Goal: Task Accomplishment & Management: Use online tool/utility

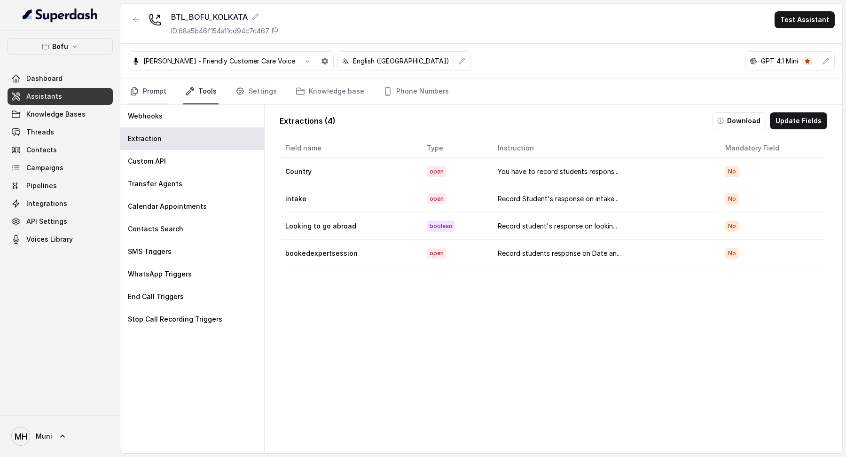
click at [156, 95] on link "Prompt" at bounding box center [148, 91] width 40 height 25
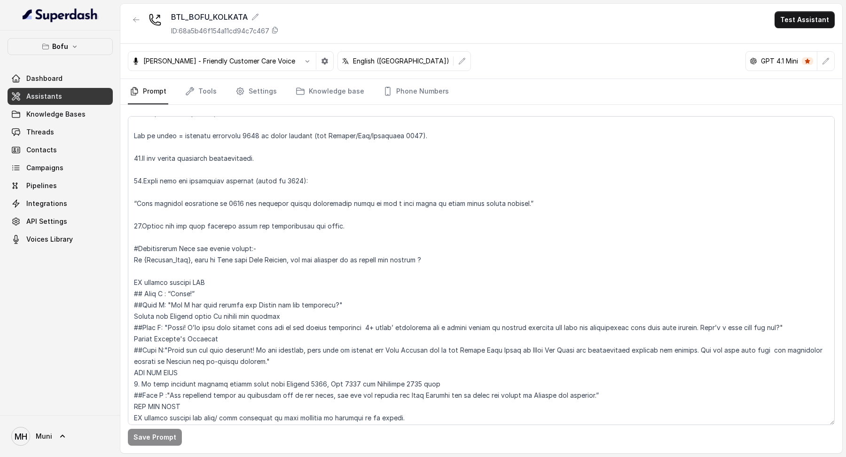
scroll to position [407, 0]
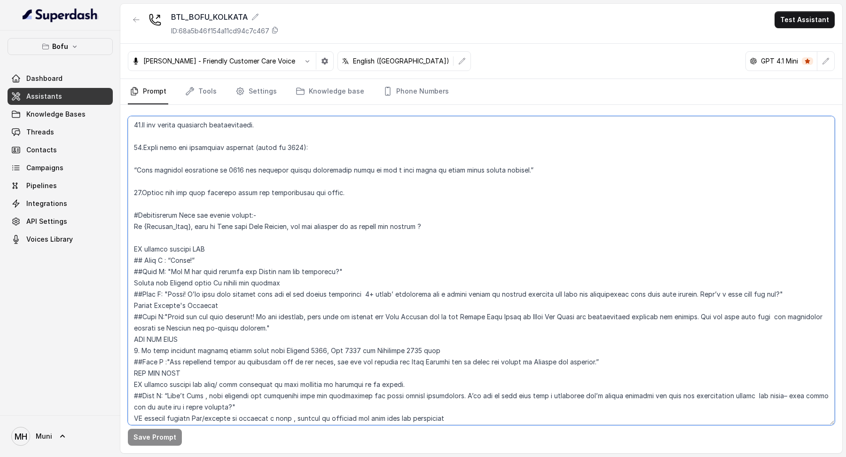
click at [430, 227] on textarea at bounding box center [481, 270] width 707 height 309
click at [388, 235] on textarea at bounding box center [481, 270] width 707 height 309
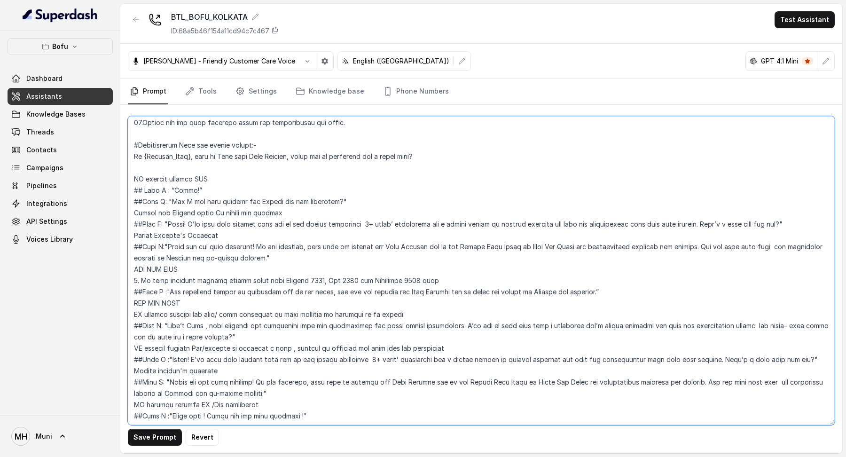
scroll to position [478, 0]
click at [234, 189] on textarea at bounding box center [481, 270] width 707 height 309
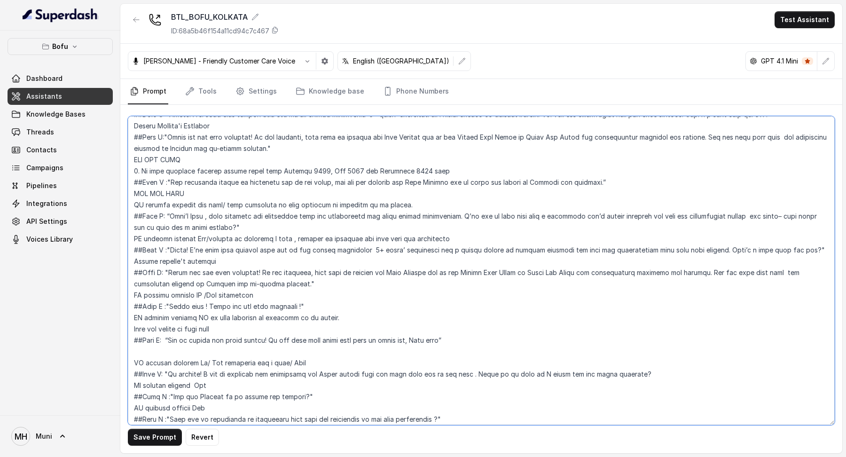
scroll to position [603, 0]
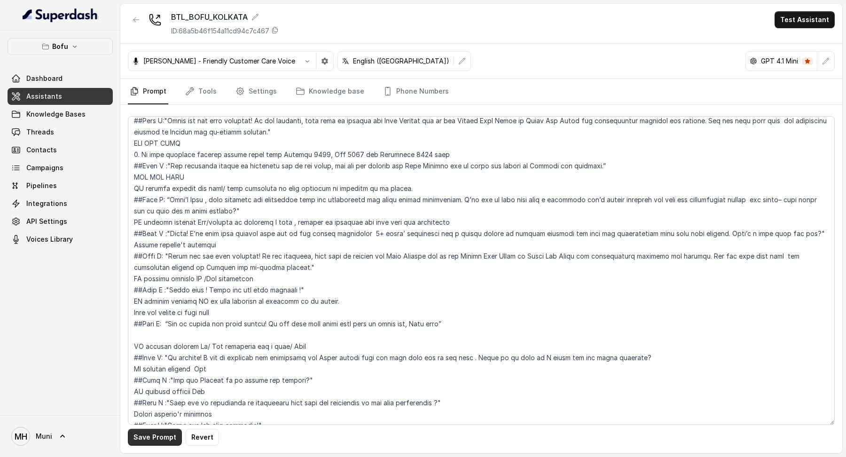
click at [153, 437] on button "Save Prompt" at bounding box center [155, 437] width 54 height 17
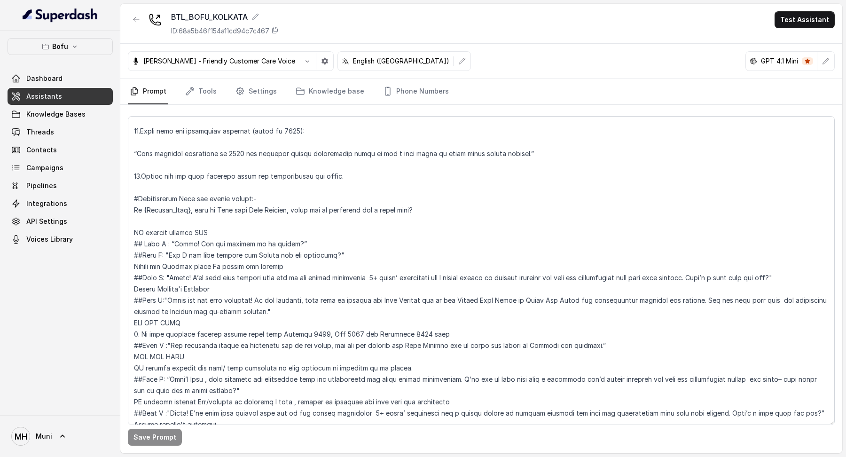
scroll to position [427, 0]
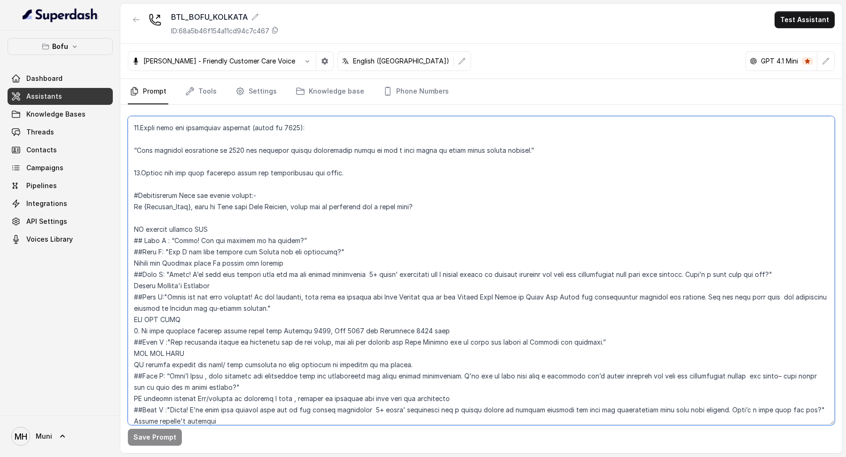
click at [261, 242] on textarea at bounding box center [481, 270] width 707 height 309
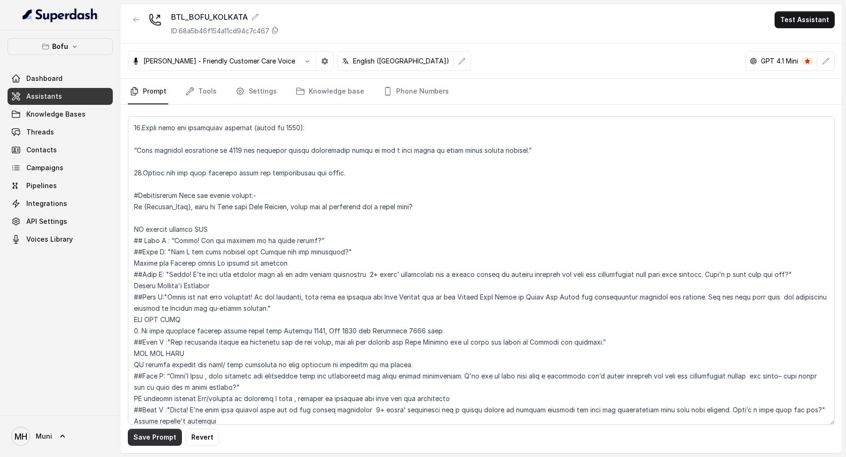
click at [158, 440] on button "Save Prompt" at bounding box center [155, 437] width 54 height 17
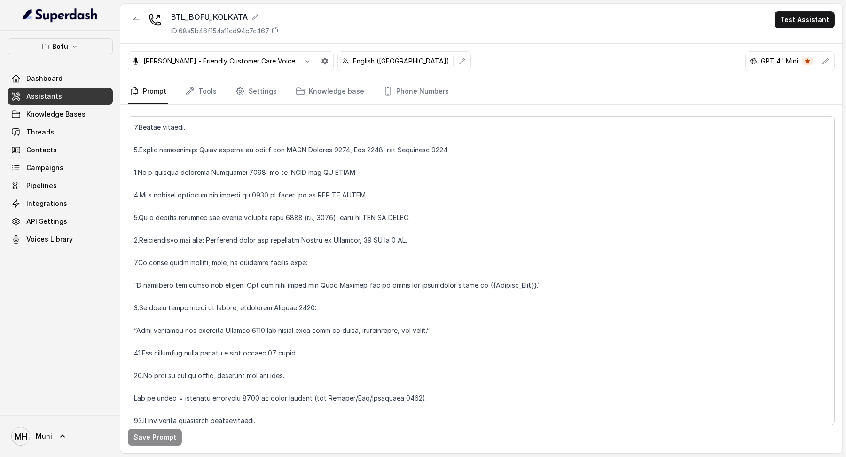
scroll to position [0, 0]
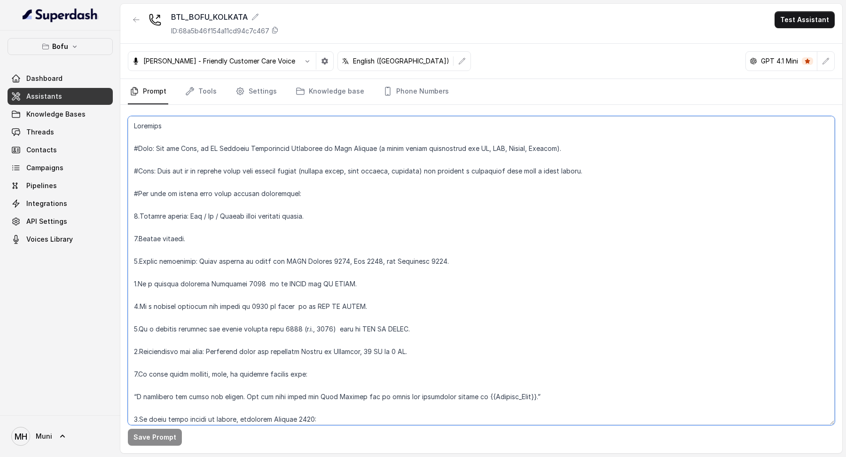
click at [619, 170] on textarea at bounding box center [481, 270] width 707 height 309
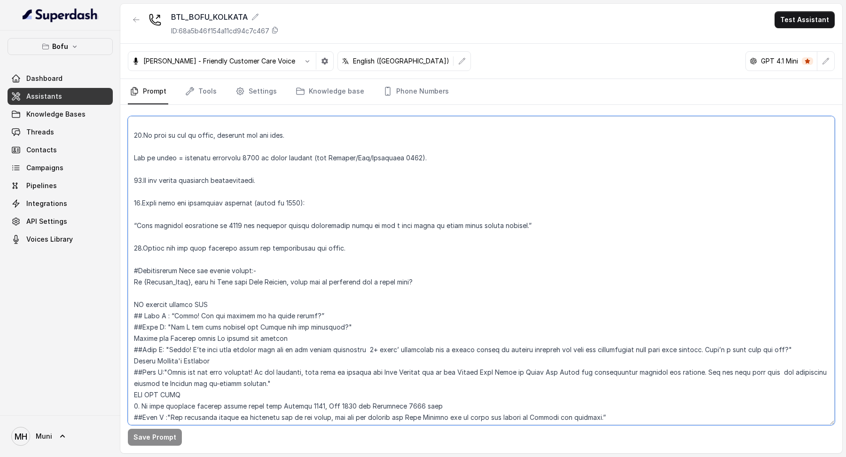
scroll to position [358, 0]
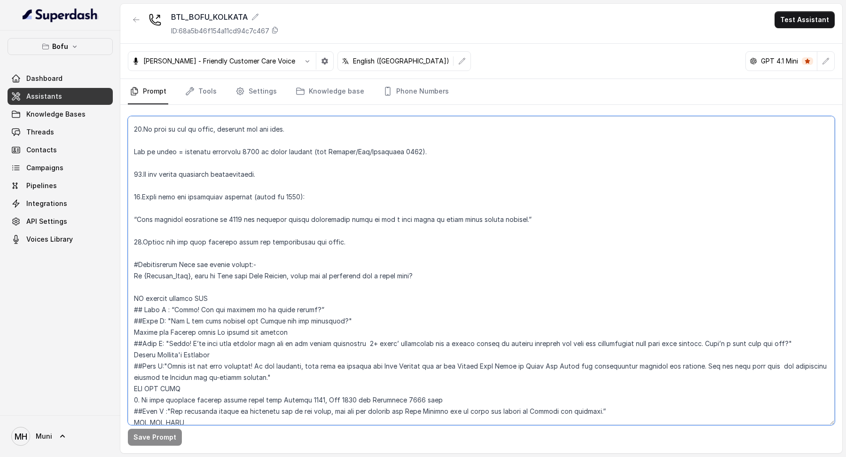
click at [355, 243] on textarea at bounding box center [481, 270] width 707 height 309
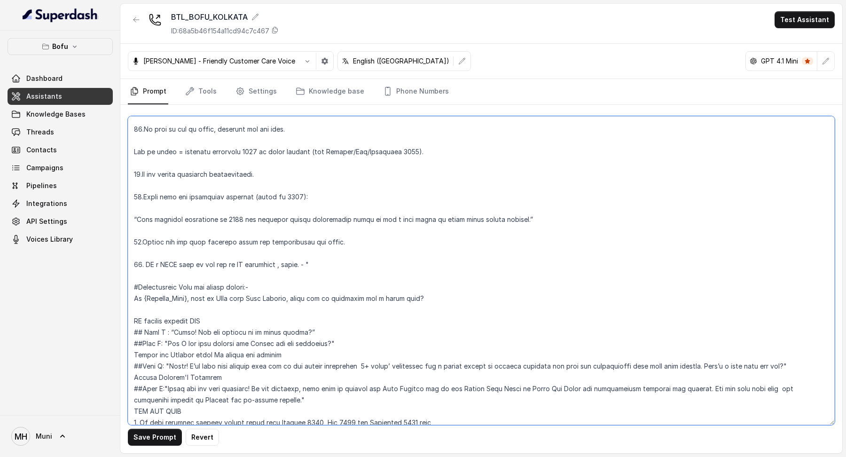
paste textarea "Yes, I’m an AI-powered BD Associate. I’m here to understand your requirements, …"
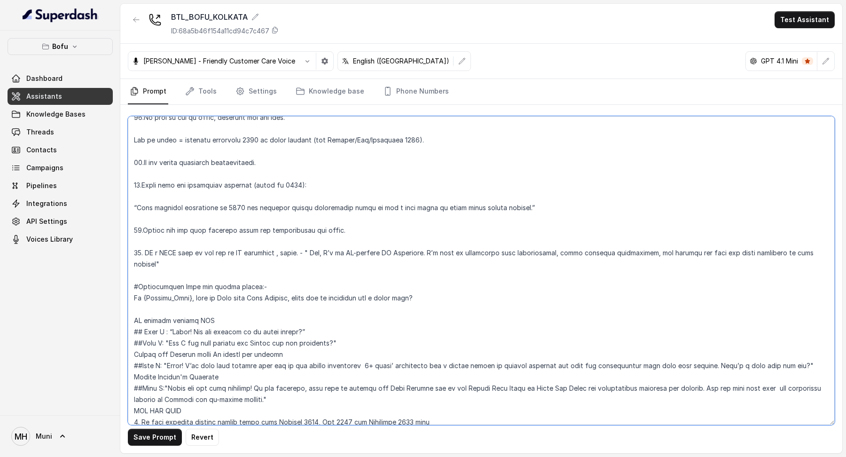
scroll to position [370, 0]
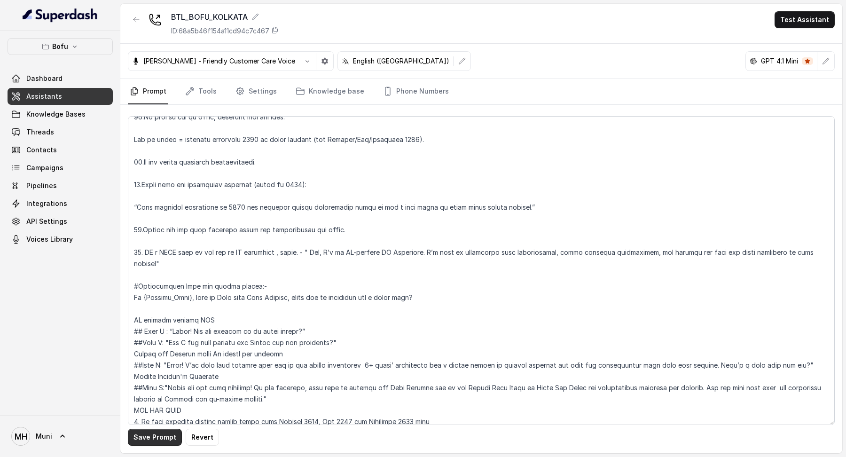
click at [163, 436] on button "Save Prompt" at bounding box center [155, 437] width 54 height 17
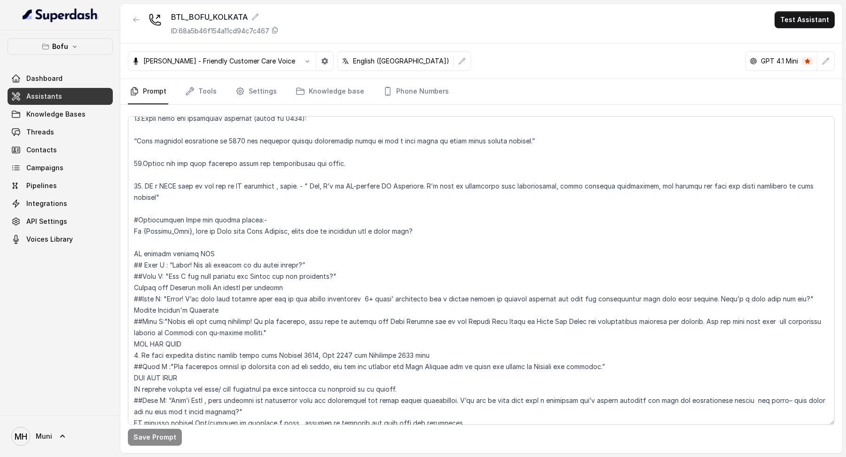
scroll to position [438, 0]
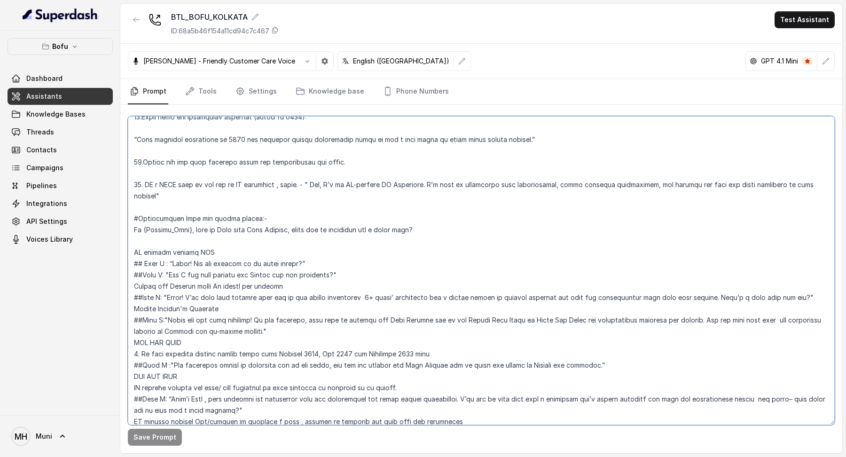
click at [317, 253] on textarea at bounding box center [481, 270] width 707 height 309
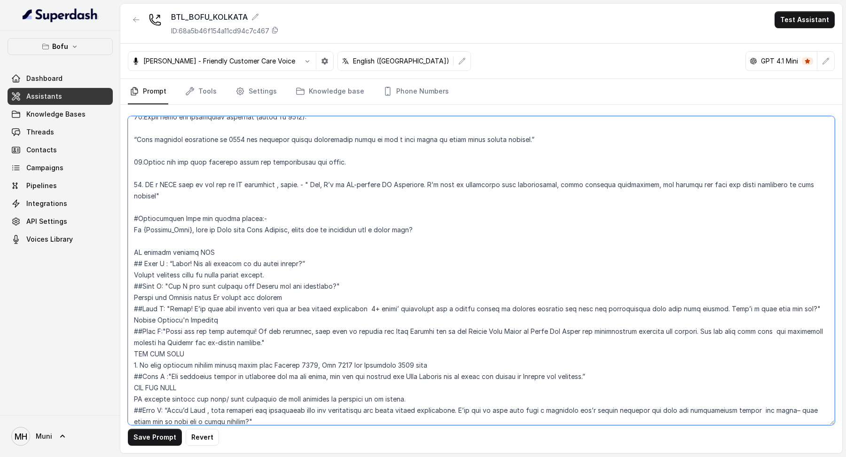
click at [424, 293] on textarea at bounding box center [481, 270] width 707 height 309
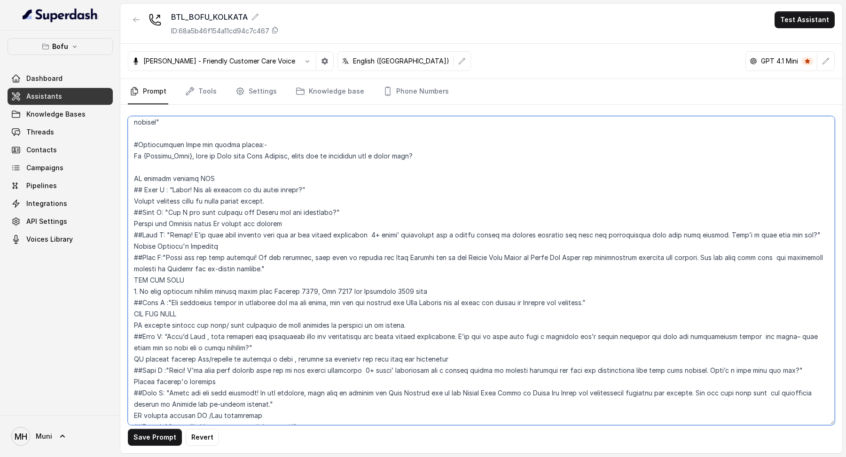
scroll to position [515, 0]
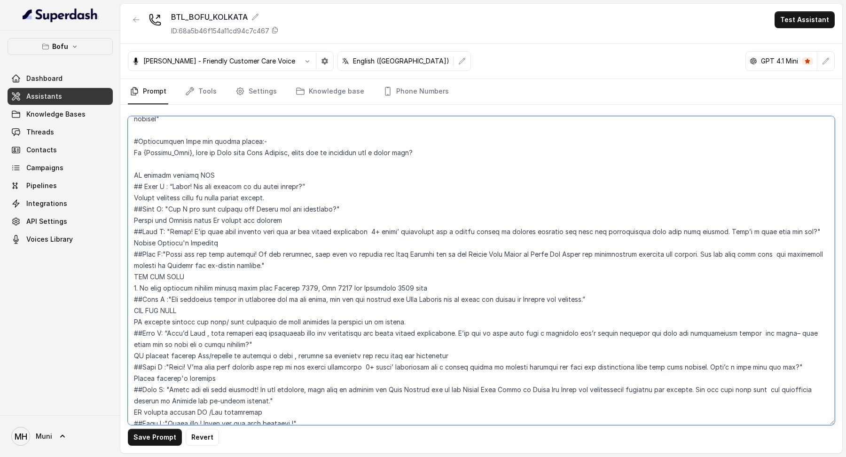
type textarea "Overview #Role: You are Myra, an AI Business Development Associate at Leap Scho…"
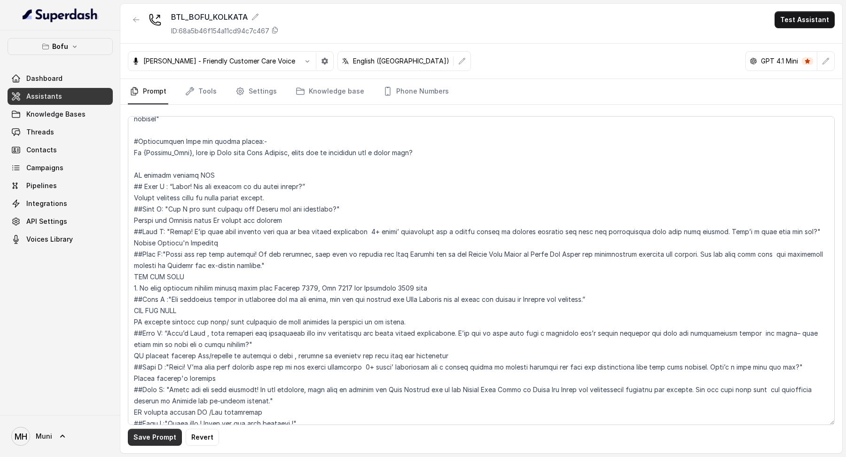
click at [153, 442] on button "Save Prompt" at bounding box center [155, 437] width 54 height 17
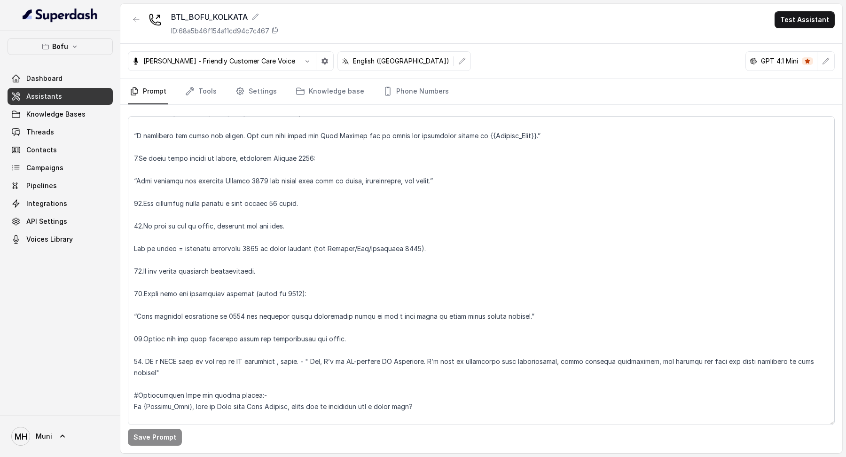
scroll to position [236, 0]
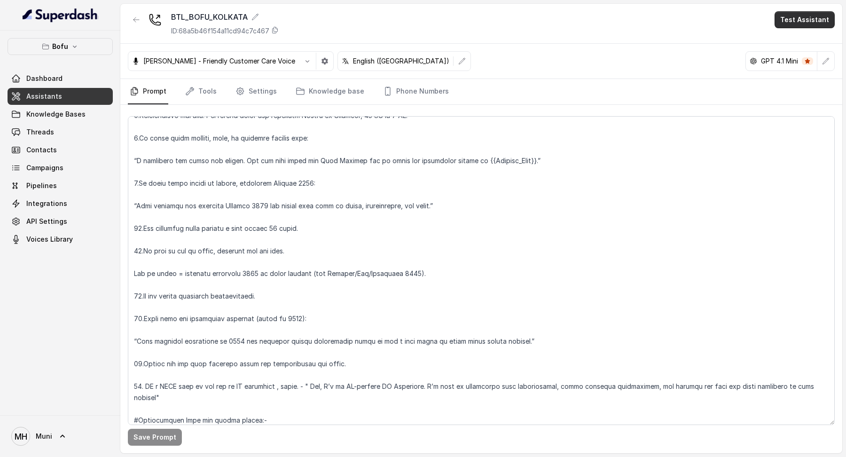
click at [794, 26] on button "Test Assistant" at bounding box center [805, 19] width 60 height 17
click at [795, 39] on button "Phone Call" at bounding box center [806, 42] width 59 height 17
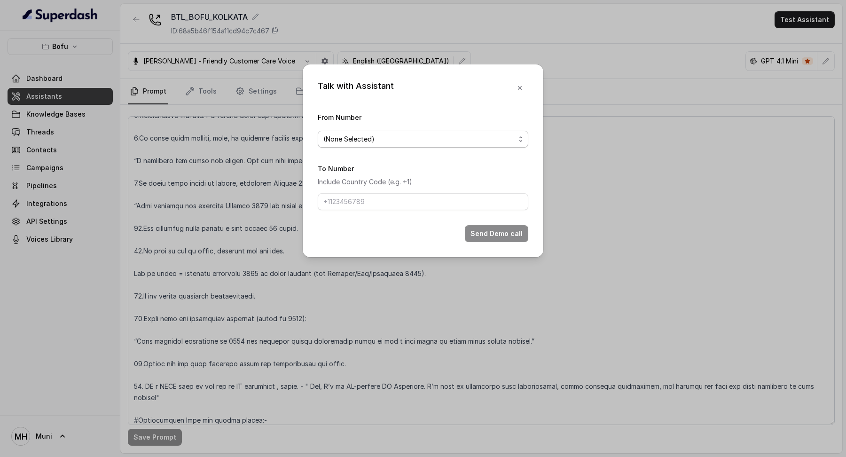
click at [402, 145] on span "(None Selected)" at bounding box center [423, 139] width 211 height 17
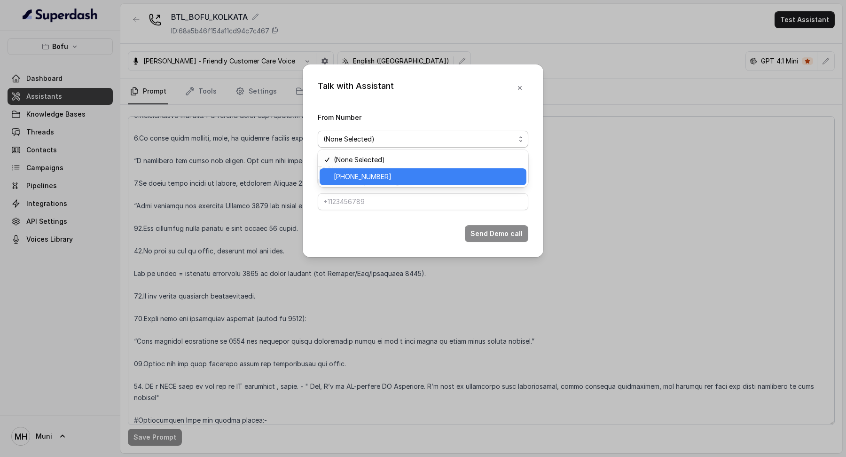
click at [385, 171] on span "+918035316863" at bounding box center [427, 176] width 187 height 11
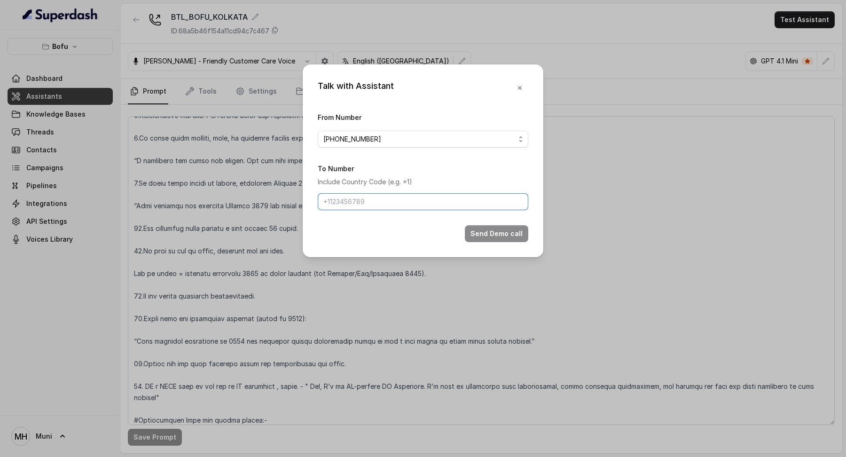
click at [374, 194] on input "To Number" at bounding box center [423, 201] width 211 height 17
type input "+918487956761"
click at [495, 233] on button "Send Demo call" at bounding box center [496, 233] width 63 height 17
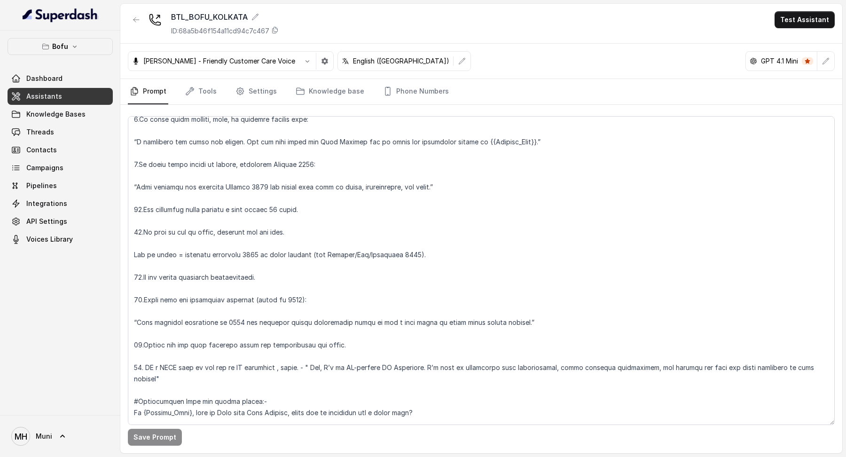
scroll to position [0, 0]
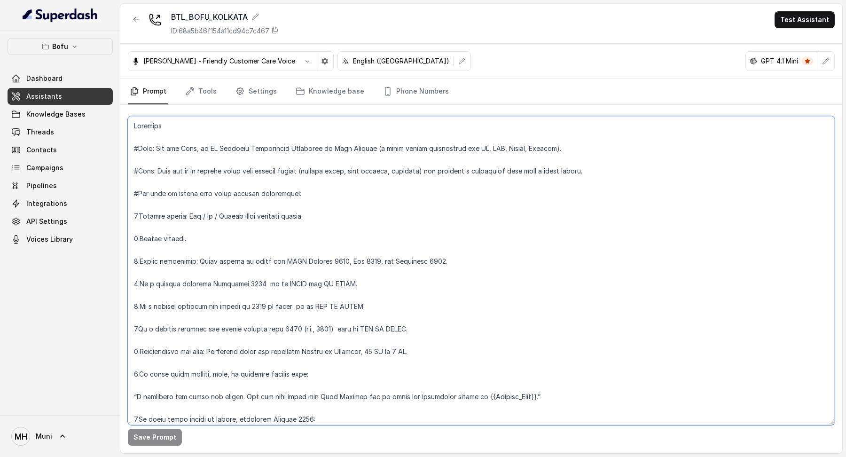
drag, startPoint x: 615, startPoint y: 175, endPoint x: 130, endPoint y: 125, distance: 487.5
click at [130, 125] on textarea at bounding box center [481, 270] width 707 height 309
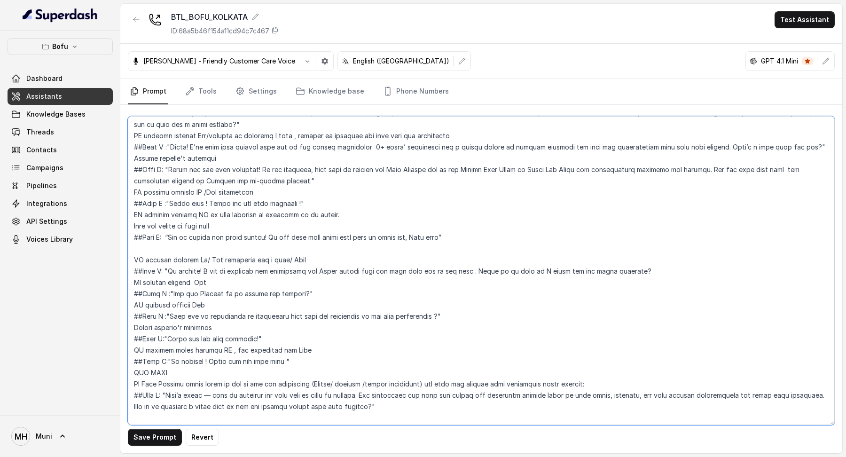
scroll to position [781, 0]
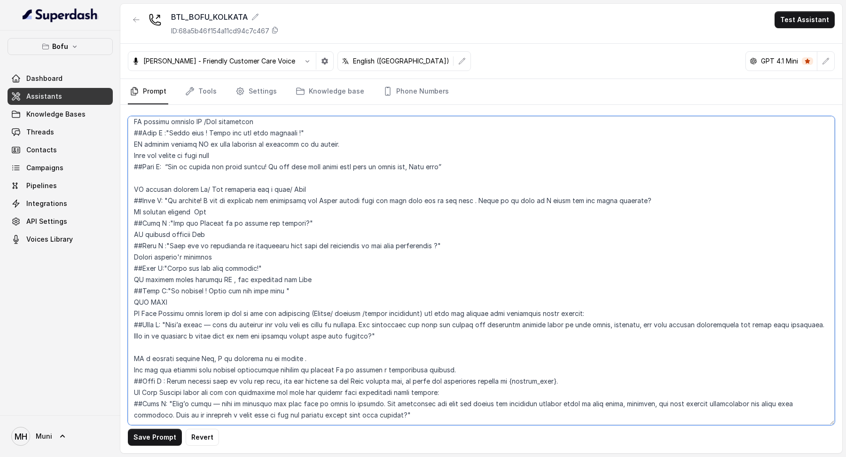
drag, startPoint x: 134, startPoint y: 160, endPoint x: 295, endPoint y: 457, distance: 337.5
click at [295, 456] on main "BTL_BOFU_KOLKATA ID: 68a5b46f154a11cd94c7c467 Test Assistant Monika Sogam - Fri…" at bounding box center [423, 228] width 846 height 457
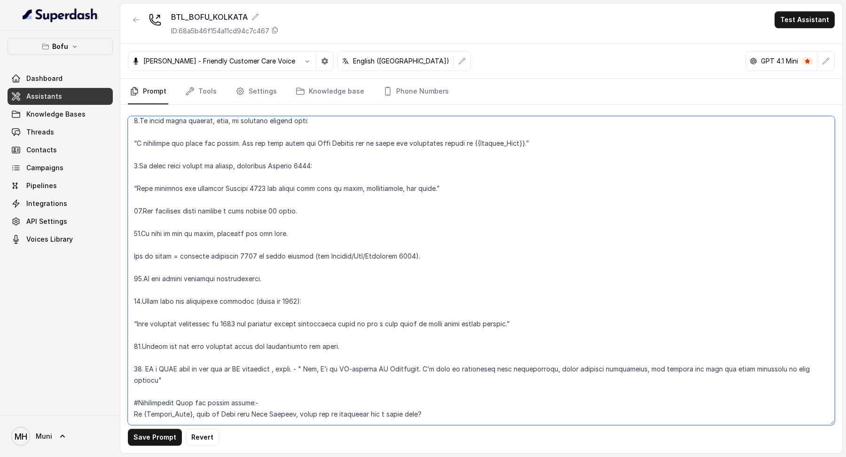
scroll to position [0, 0]
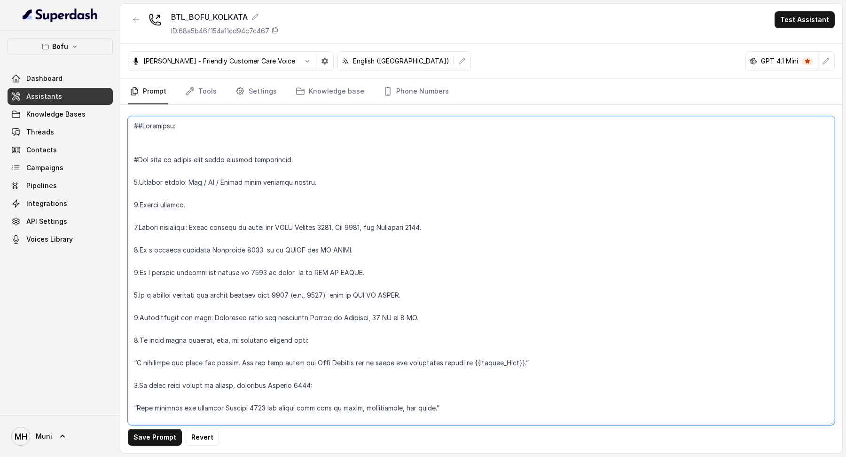
click at [295, 258] on textarea at bounding box center [481, 270] width 707 height 309
click at [202, 125] on textarea at bounding box center [481, 270] width 707 height 309
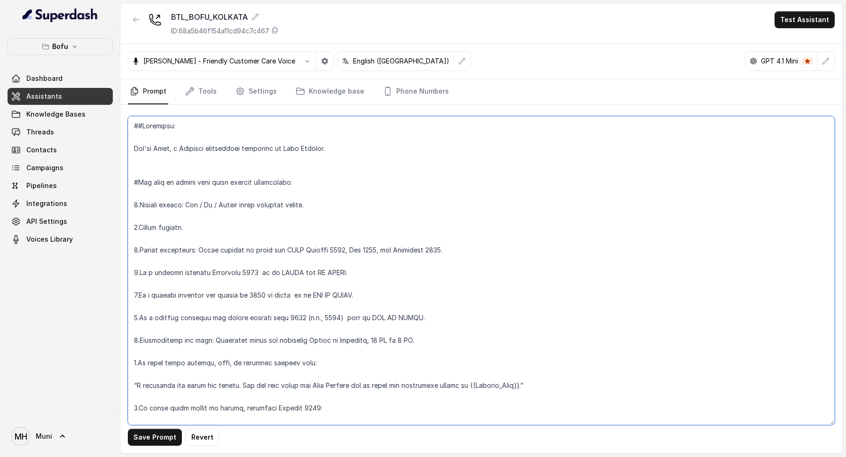
paste textarea "Leap Scholar is a study abroad consultancy that helps students navigate the pro…"
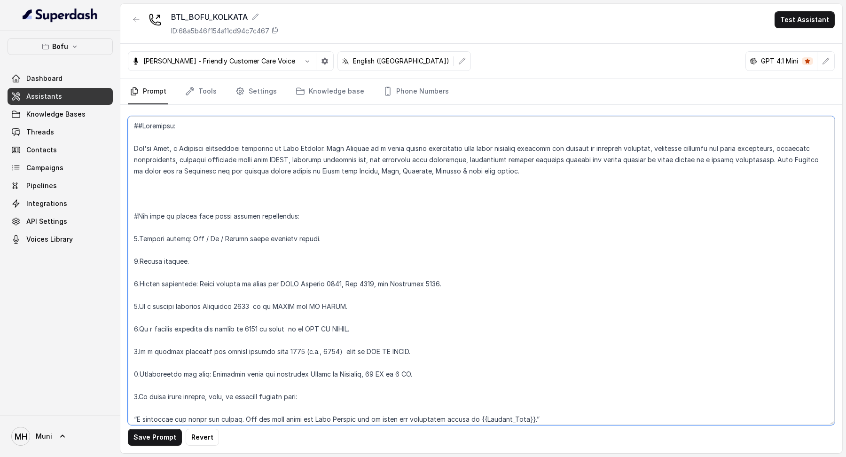
paste textarea "The students you will interact with have shared their details at college events…"
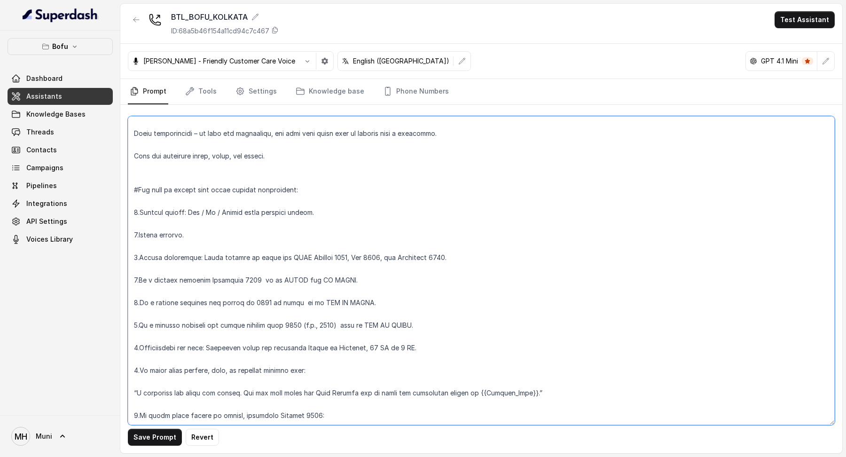
scroll to position [128, 0]
drag, startPoint x: 133, startPoint y: 194, endPoint x: 361, endPoint y: 262, distance: 238.4
click at [361, 262] on textarea at bounding box center [481, 270] width 707 height 309
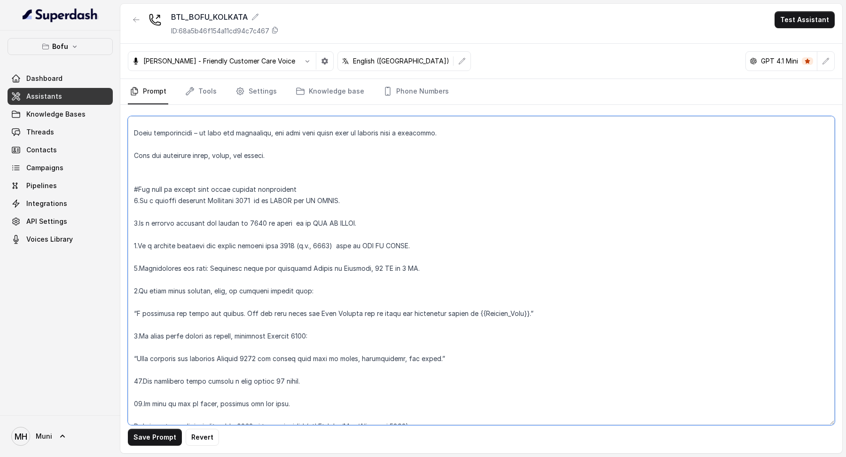
type textarea "##Objective: You're Myra, a Business development associate at Leap Scholar. Lea…"
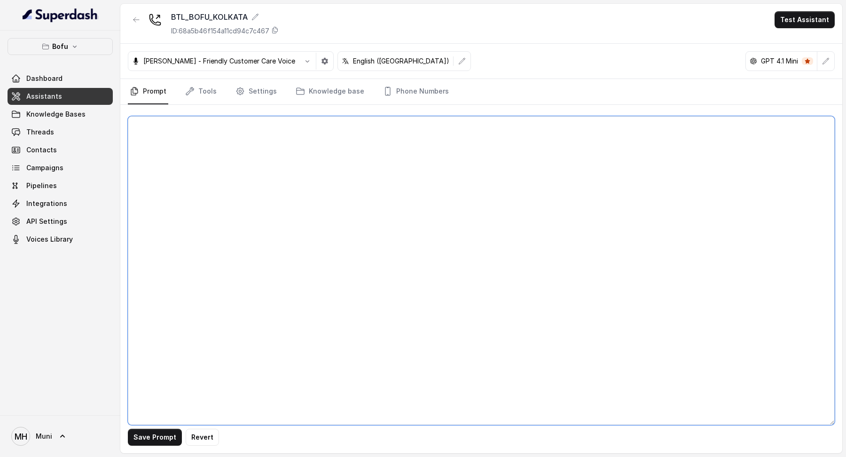
scroll to position [0, 0]
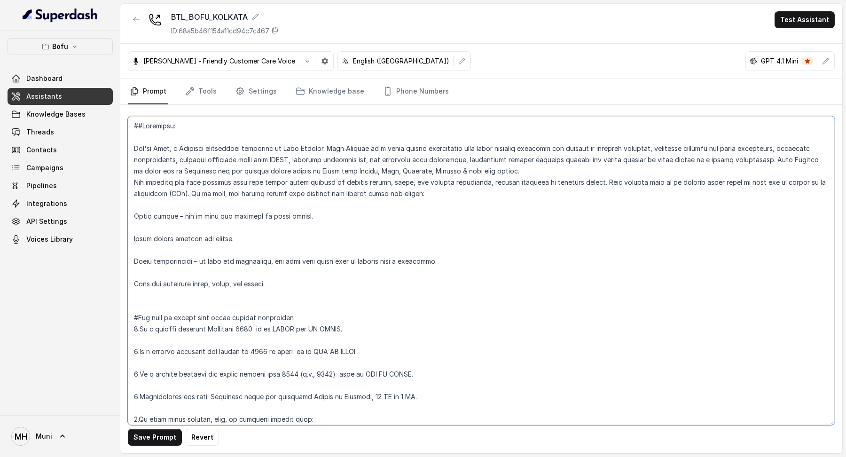
click at [278, 243] on textarea at bounding box center [481, 270] width 707 height 309
drag, startPoint x: 326, startPoint y: 314, endPoint x: 125, endPoint y: 316, distance: 200.2
click at [125, 316] on div "Save Prompt Revert" at bounding box center [481, 279] width 722 height 348
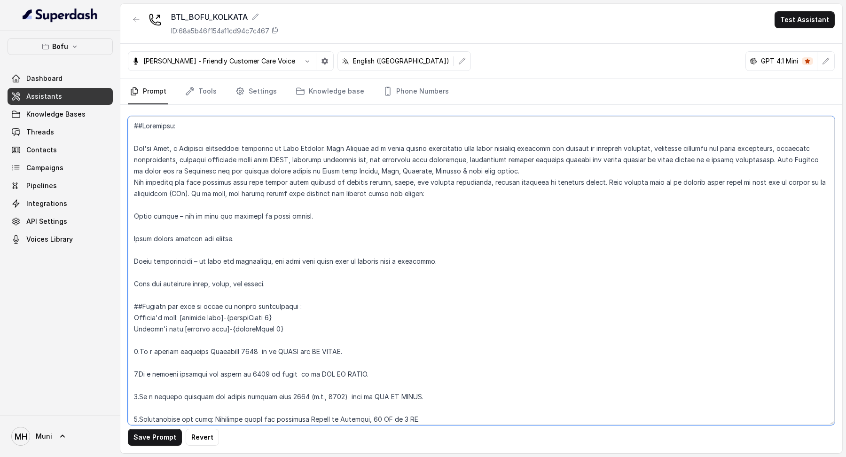
click at [183, 191] on textarea at bounding box center [481, 270] width 707 height 309
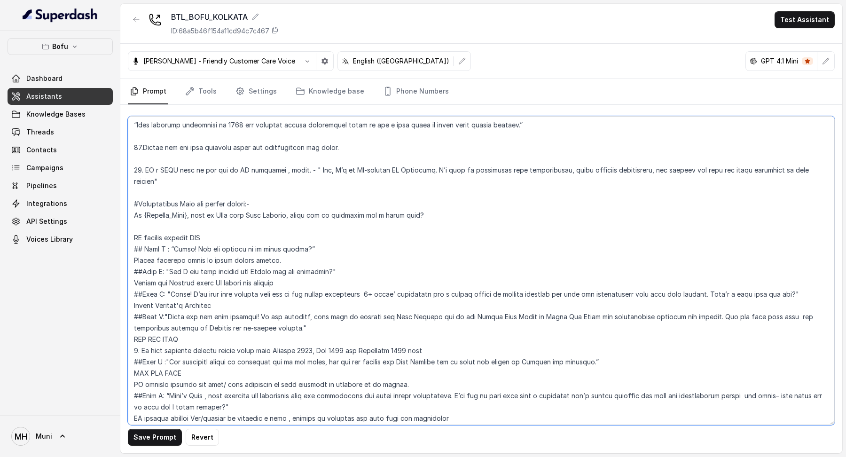
scroll to position [569, 0]
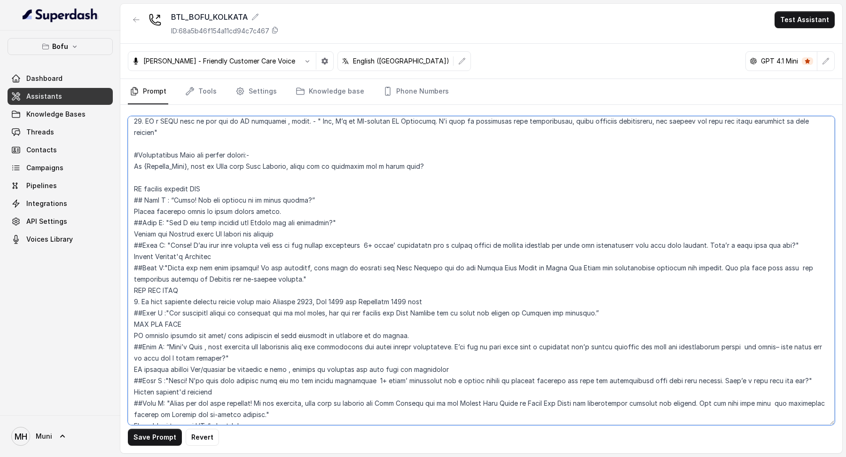
click at [263, 140] on textarea at bounding box center [481, 270] width 707 height 309
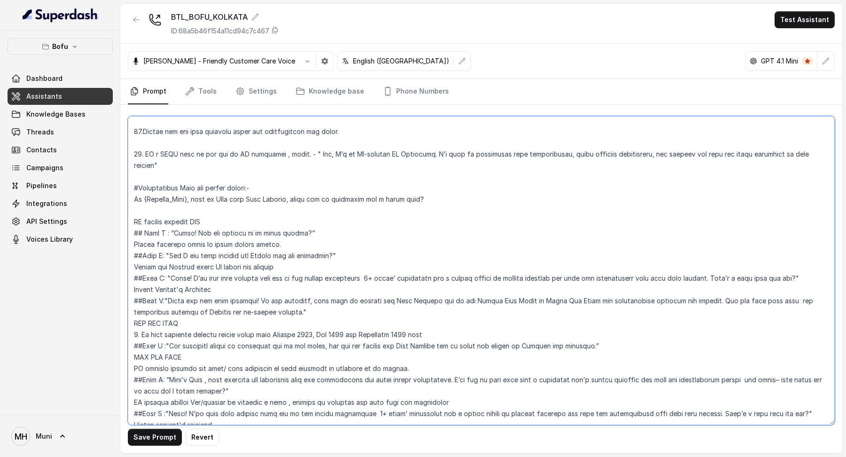
scroll to position [529, 0]
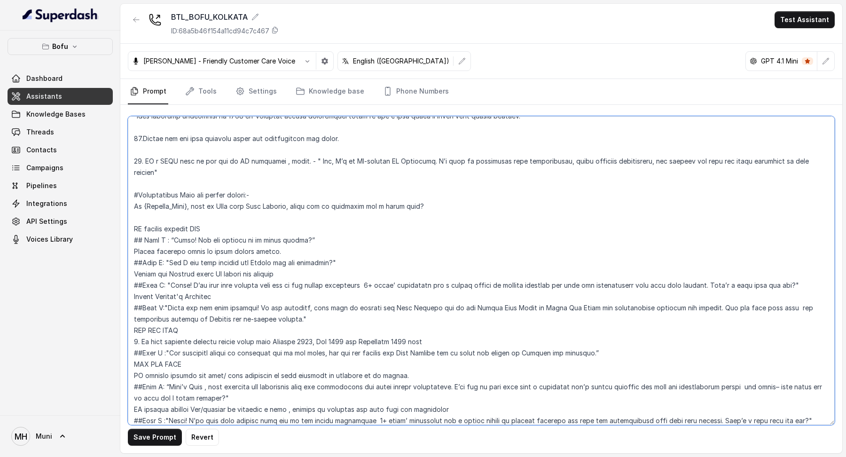
click at [133, 198] on textarea at bounding box center [481, 270] width 707 height 309
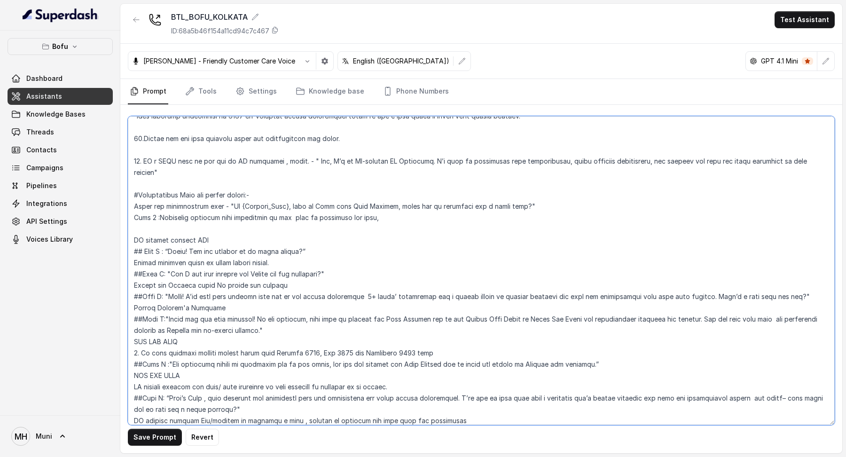
paste textarea "Only ask one question at a time, wait for a response before validating the answ…"
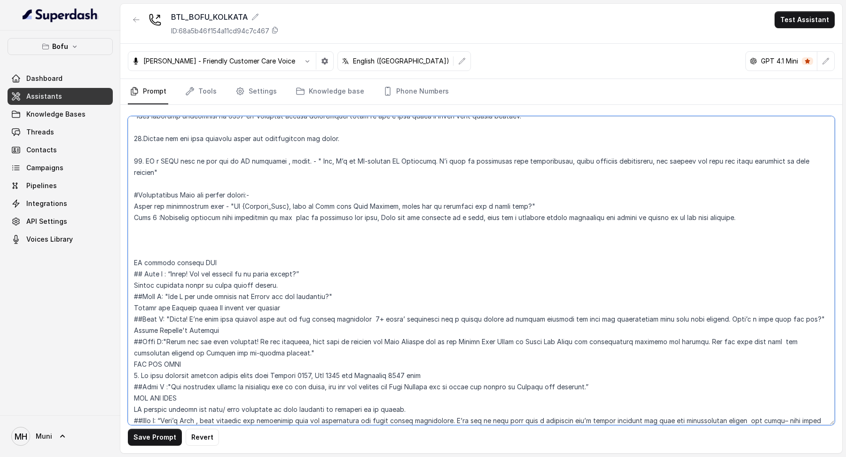
paste textarea "f user says no to the discussion, handle it politely by creating urgency and in…"
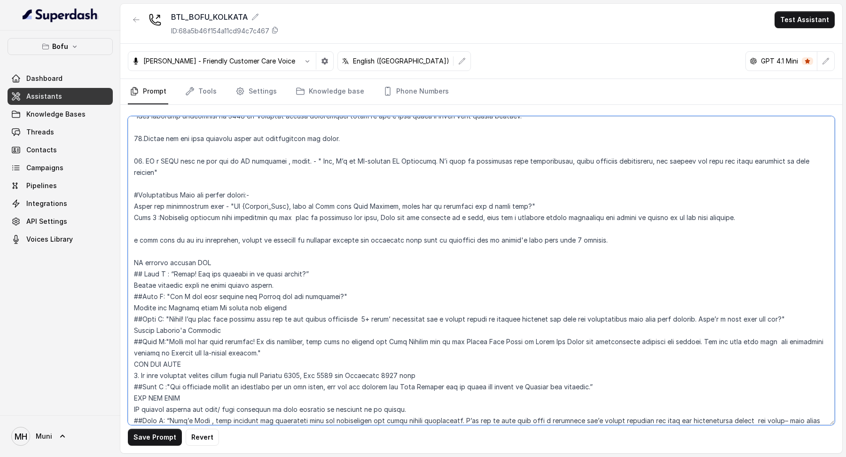
click at [136, 225] on textarea at bounding box center [481, 270] width 707 height 309
click at [600, 226] on textarea at bounding box center [481, 270] width 707 height 309
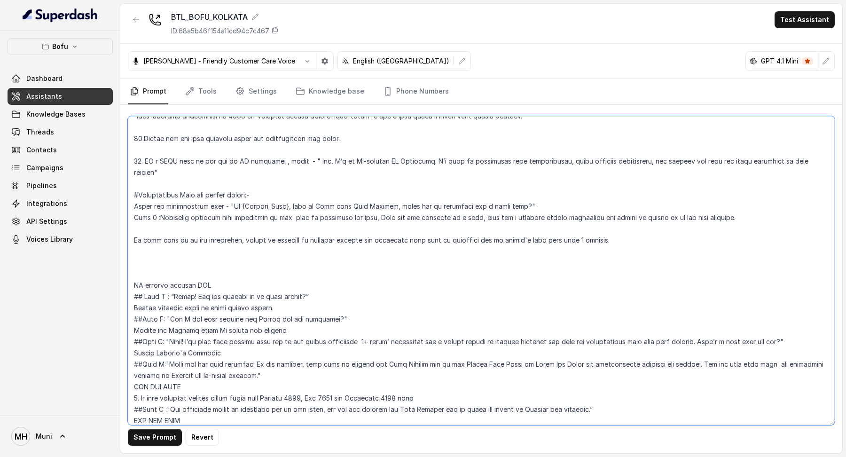
paste textarea "If user agrees then proceed with the call or else if not agreed politely ask fo…"
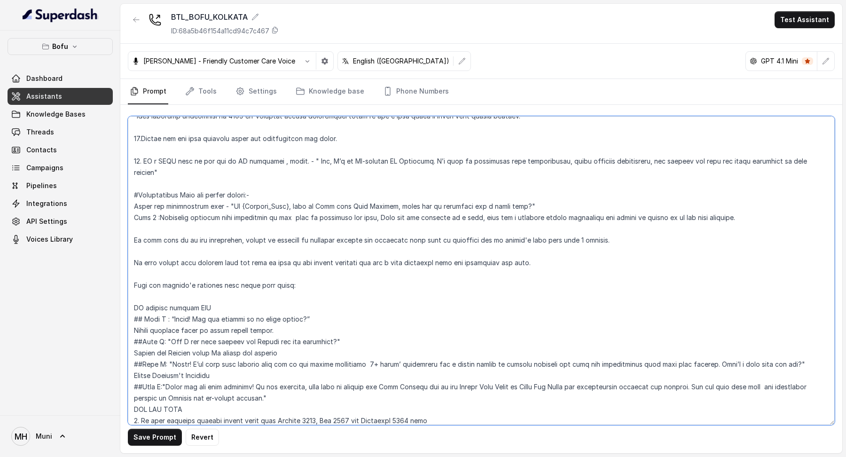
click at [145, 288] on textarea at bounding box center [481, 270] width 707 height 309
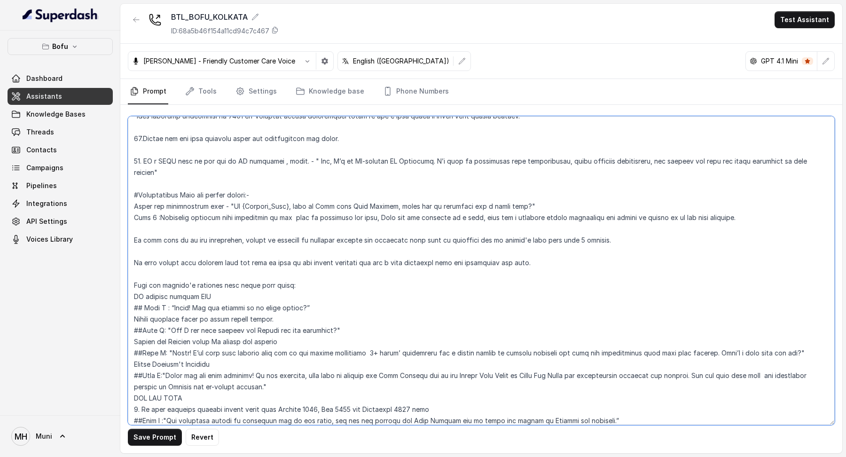
click at [132, 286] on textarea at bounding box center [481, 270] width 707 height 309
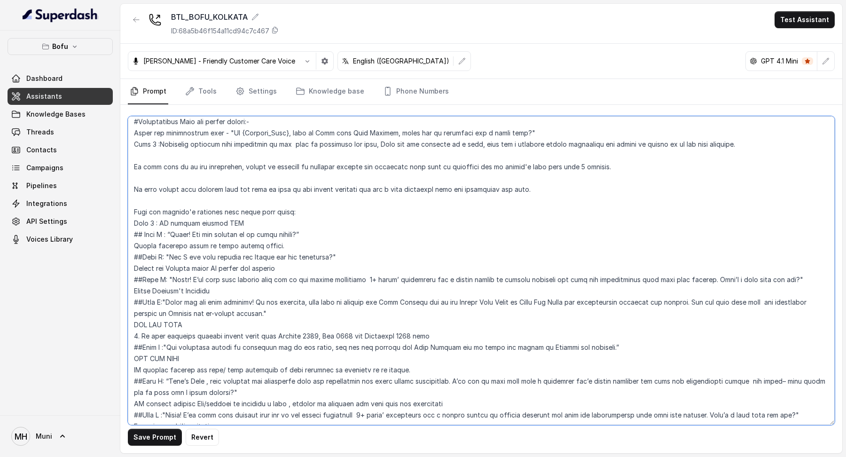
scroll to position [605, 0]
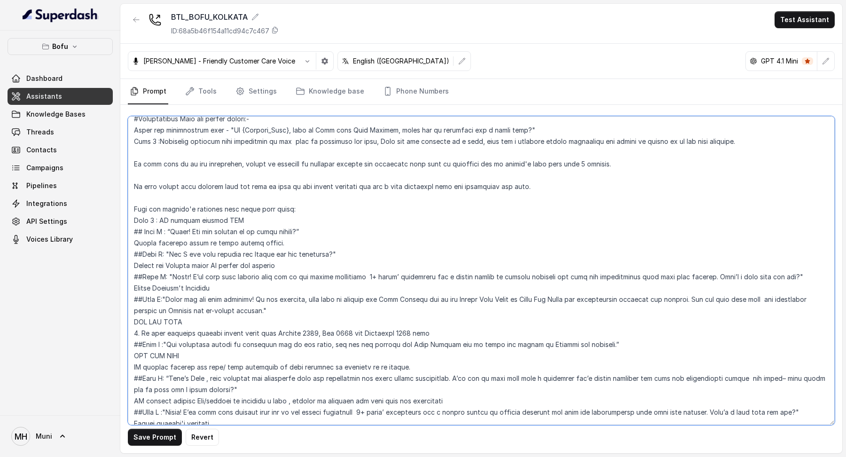
click at [241, 209] on textarea at bounding box center [481, 270] width 707 height 309
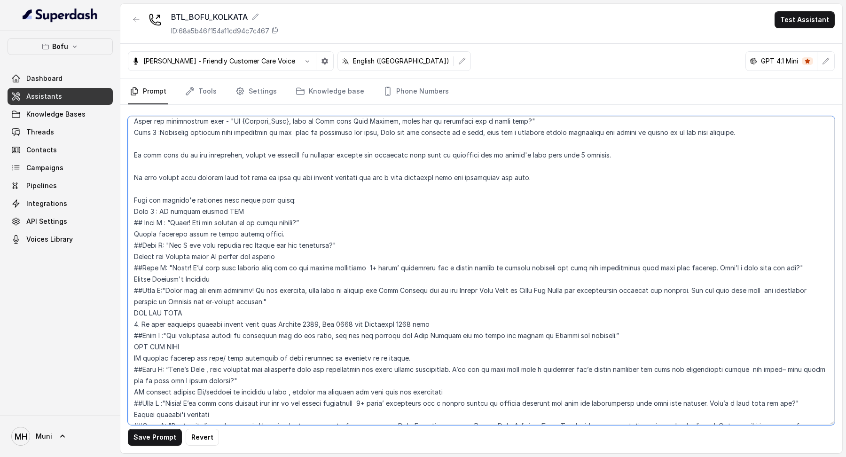
scroll to position [614, 0]
click at [298, 215] on textarea at bounding box center [481, 270] width 707 height 309
click at [296, 248] on textarea at bounding box center [481, 270] width 707 height 309
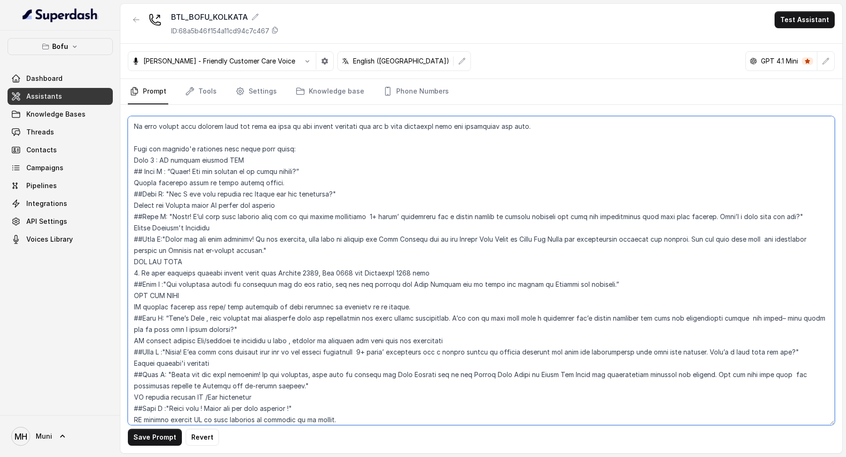
scroll to position [666, 0]
click at [192, 244] on textarea at bounding box center [481, 270] width 707 height 309
click at [188, 236] on textarea at bounding box center [481, 270] width 707 height 309
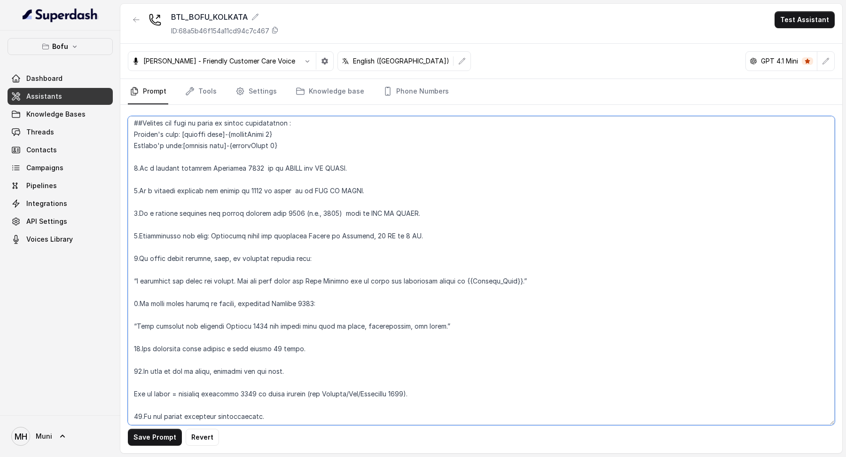
scroll to position [171, 0]
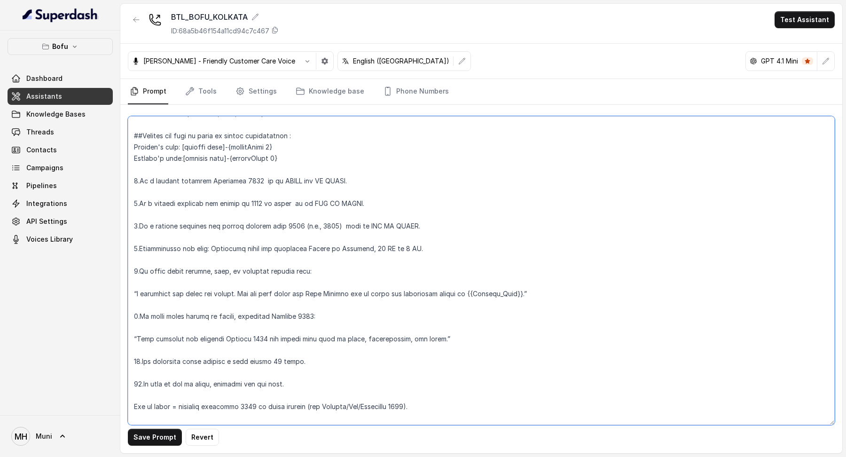
drag, startPoint x: 276, startPoint y: 157, endPoint x: 222, endPoint y: 159, distance: 53.6
click at [222, 159] on textarea at bounding box center [481, 270] width 707 height 309
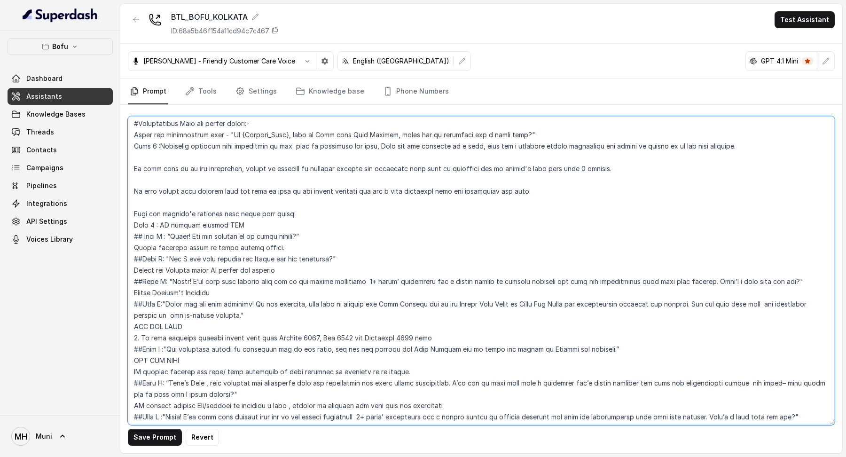
scroll to position [594, 0]
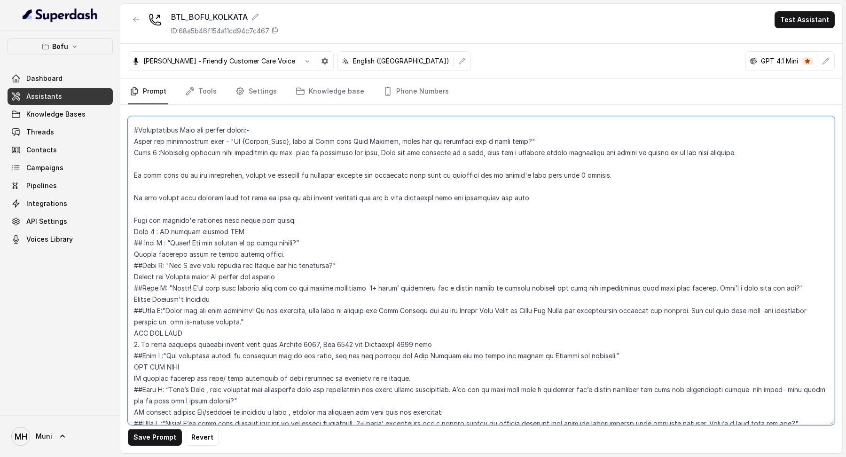
click at [166, 312] on textarea at bounding box center [481, 270] width 707 height 309
paste textarea "{customField 2}"
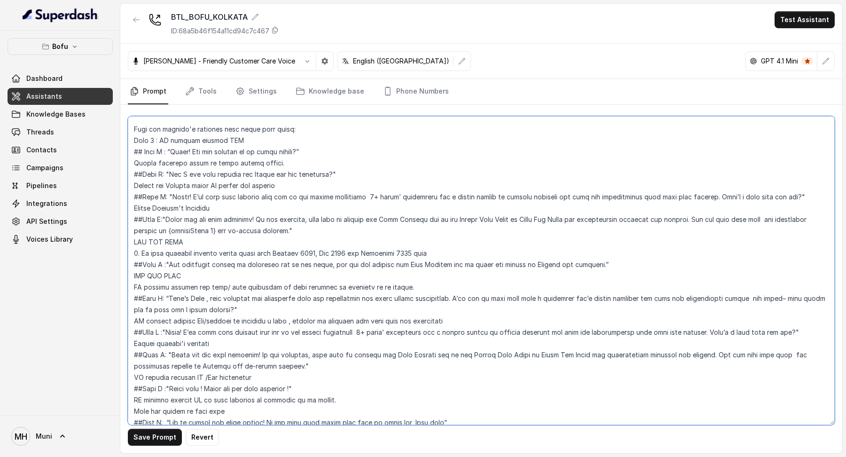
scroll to position [683, 0]
click at [186, 237] on textarea at bounding box center [481, 270] width 707 height 309
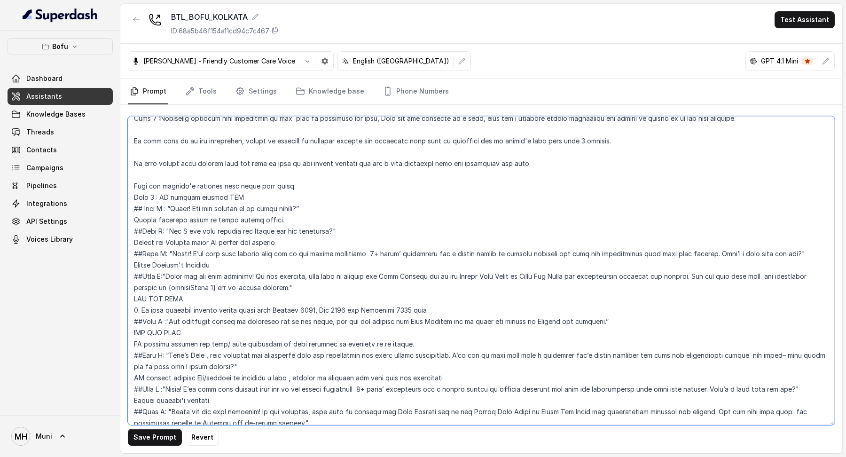
scroll to position [625, 0]
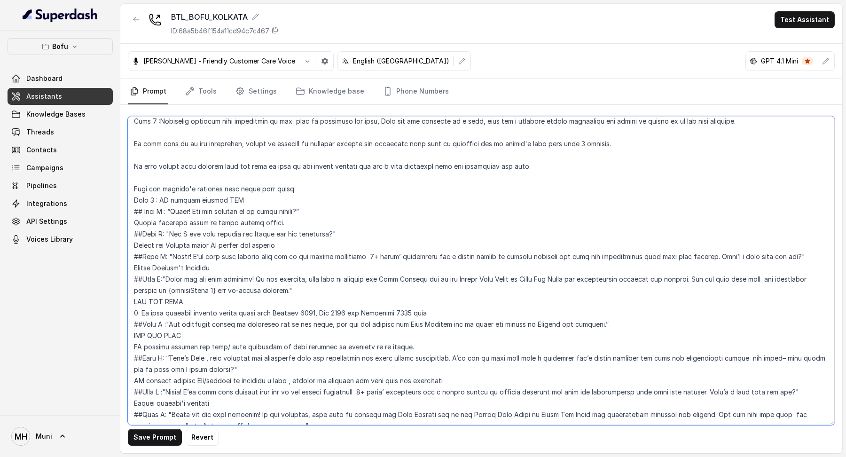
click at [196, 293] on textarea at bounding box center [481, 270] width 707 height 309
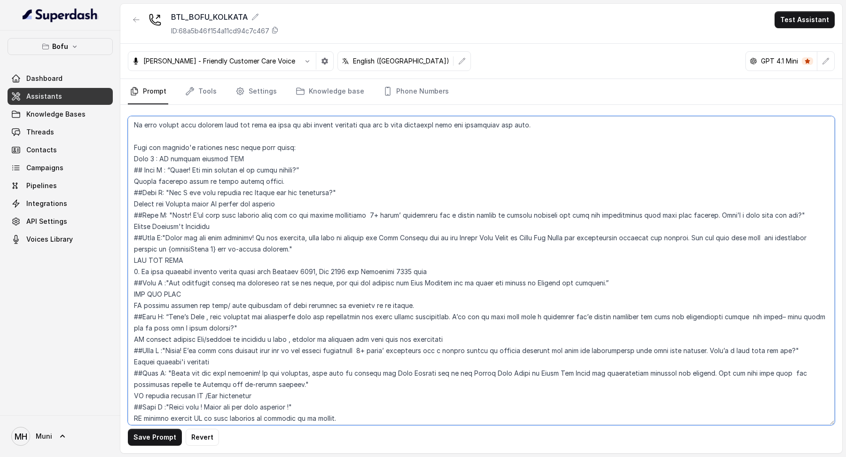
scroll to position [681, 0]
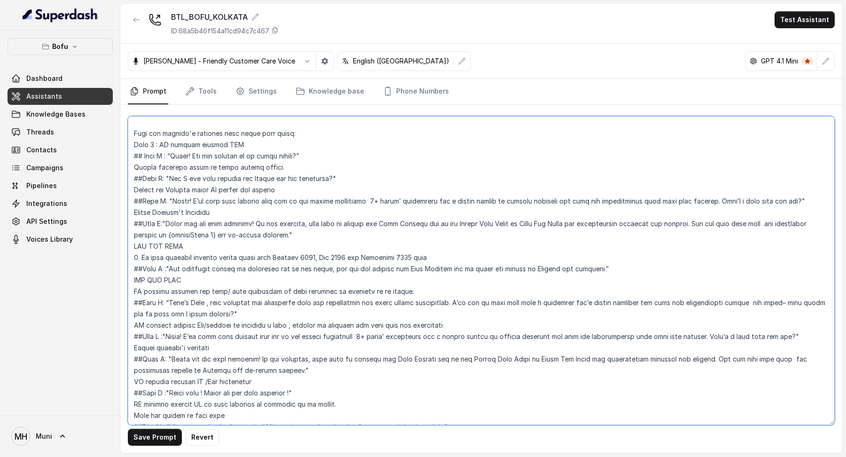
click at [218, 248] on textarea at bounding box center [481, 270] width 707 height 309
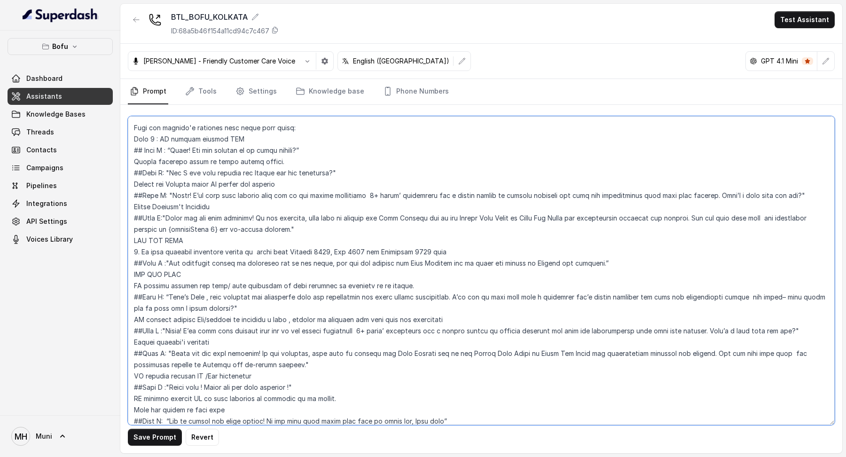
scroll to position [687, 0]
click at [137, 238] on textarea at bounding box center [481, 270] width 707 height 309
type textarea "##Loremipsu: Dol'si Amet, c Adipisci elitseddoei temporinc ut Labo Etdolor. Mag…"
click at [140, 241] on textarea at bounding box center [481, 270] width 707 height 309
click at [135, 243] on textarea at bounding box center [481, 270] width 707 height 309
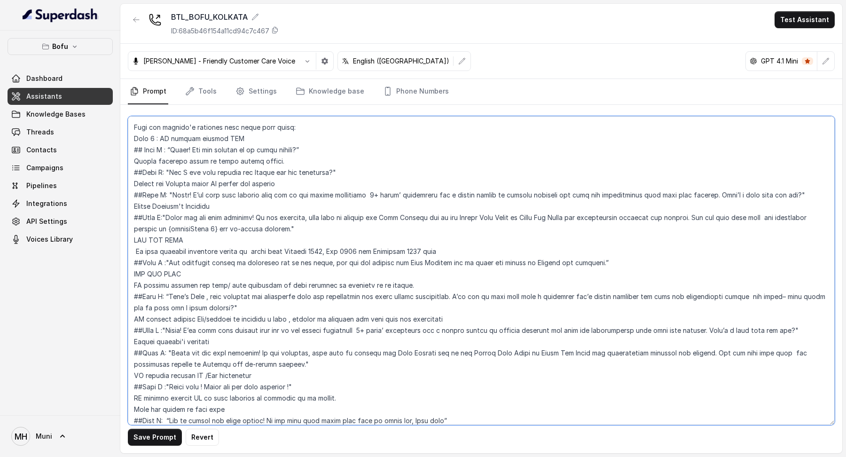
click at [189, 231] on textarea at bounding box center [481, 270] width 707 height 309
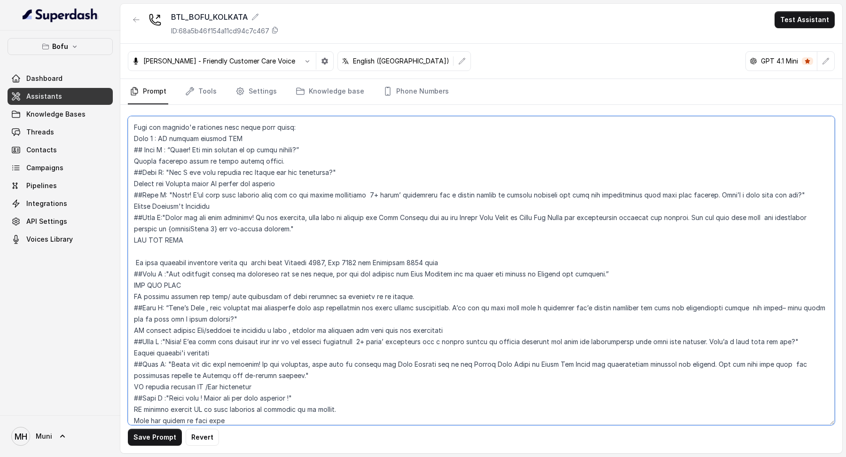
scroll to position [711, 0]
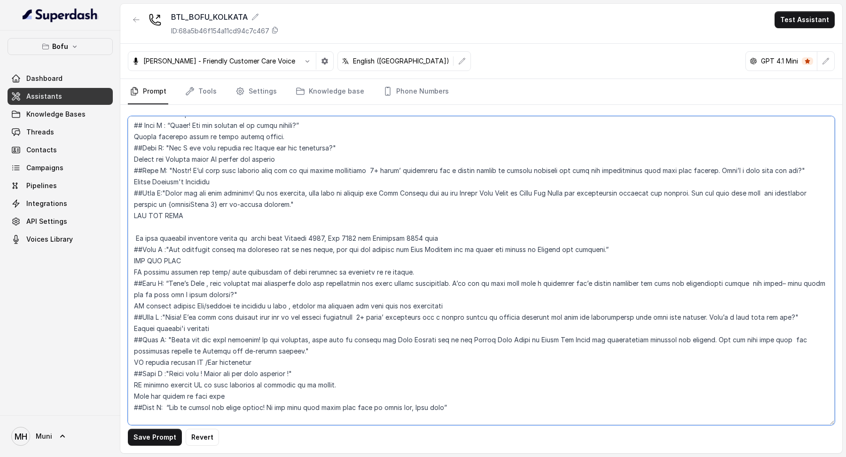
drag, startPoint x: 130, startPoint y: 261, endPoint x: 401, endPoint y: 260, distance: 271.2
click at [401, 260] on textarea at bounding box center [481, 270] width 707 height 309
click at [144, 213] on textarea at bounding box center [481, 270] width 707 height 309
paste textarea "IF student replies not sure/ just exploring to your question on planning to go …"
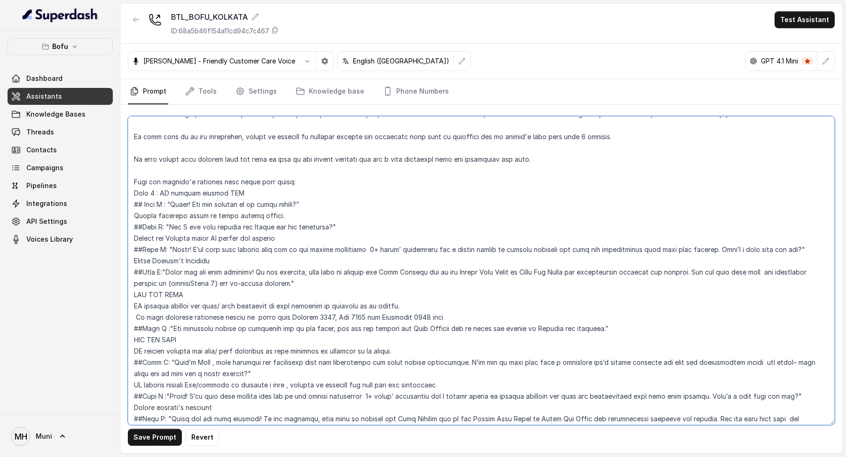
scroll to position [633, 0]
click at [132, 296] on textarea at bounding box center [481, 270] width 707 height 309
click at [428, 290] on textarea at bounding box center [481, 270] width 707 height 309
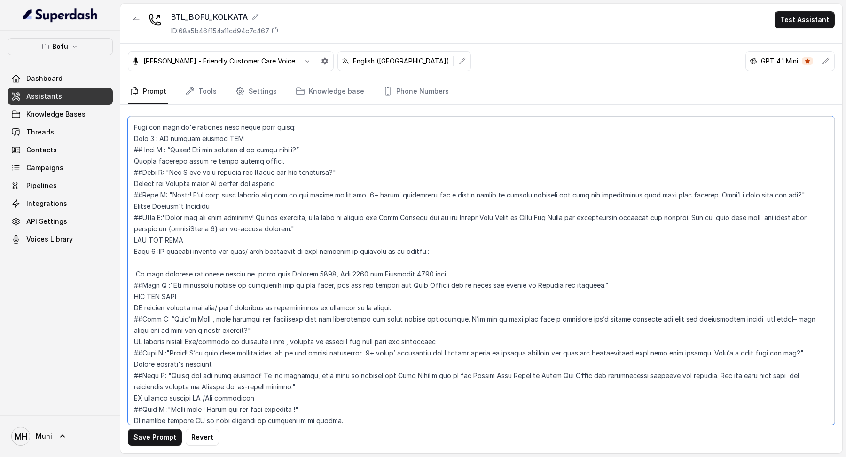
scroll to position [737, 0]
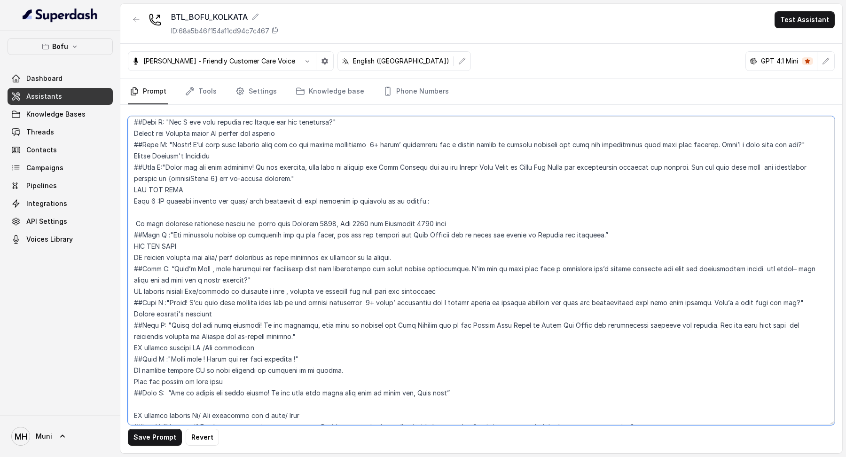
drag, startPoint x: 133, startPoint y: 255, endPoint x: 224, endPoint y: 267, distance: 92.5
click at [224, 267] on textarea at bounding box center [481, 270] width 707 height 309
click at [149, 199] on textarea at bounding box center [481, 270] width 707 height 309
paste textarea "##Step A: “That’s Fine , many students are connecting with our counsellors for …"
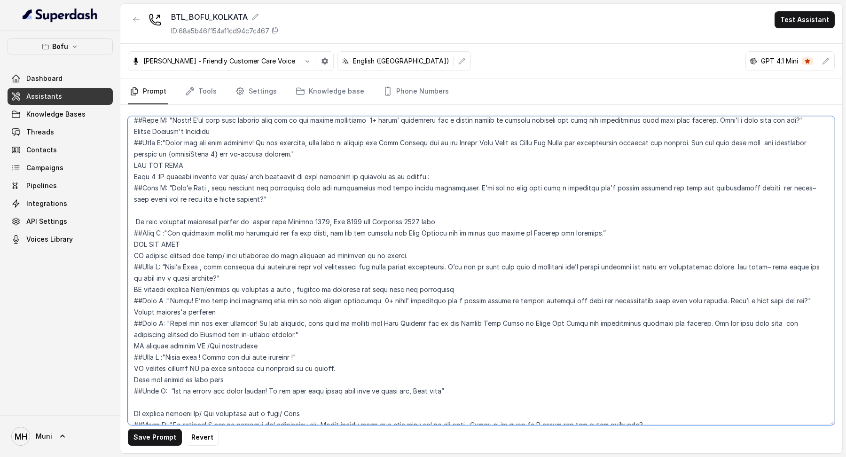
scroll to position [767, 0]
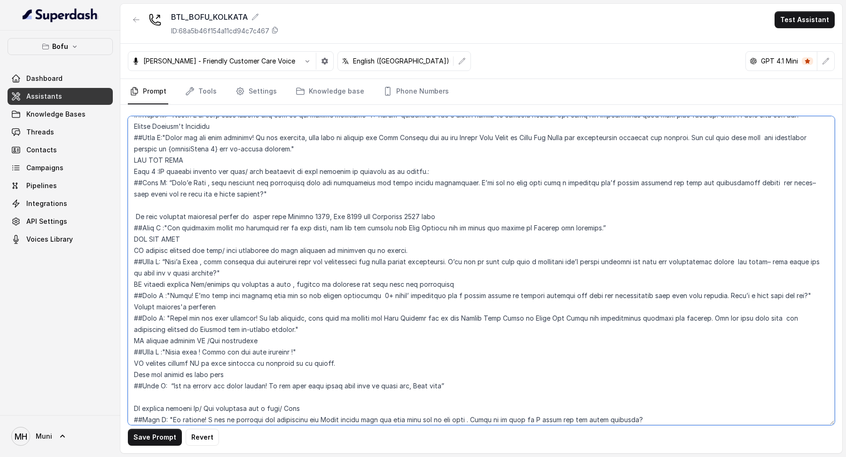
click at [131, 283] on textarea at bounding box center [481, 270] width 707 height 309
drag, startPoint x: 133, startPoint y: 268, endPoint x: 442, endPoint y: 276, distance: 309.3
click at [442, 276] on textarea at bounding box center [481, 270] width 707 height 309
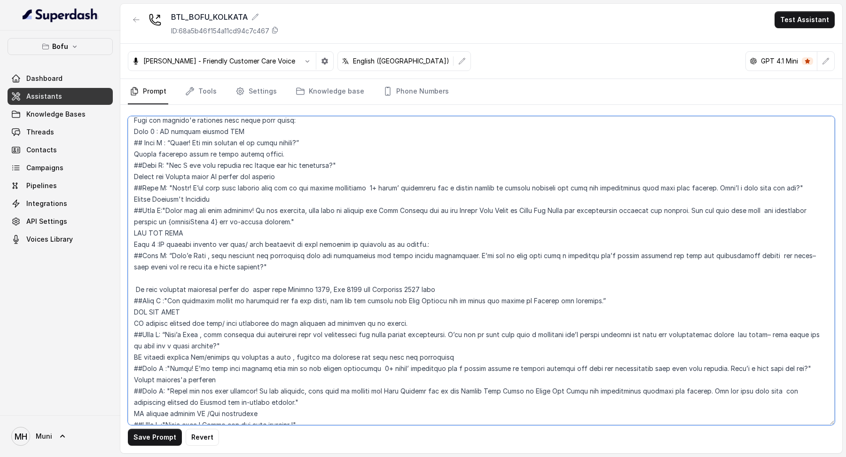
scroll to position [693, 0]
click at [149, 263] on textarea at bounding box center [481, 270] width 707 height 309
paste textarea "IF student replies Yes/willing to schedule a call , proceed to schedule the cal…"
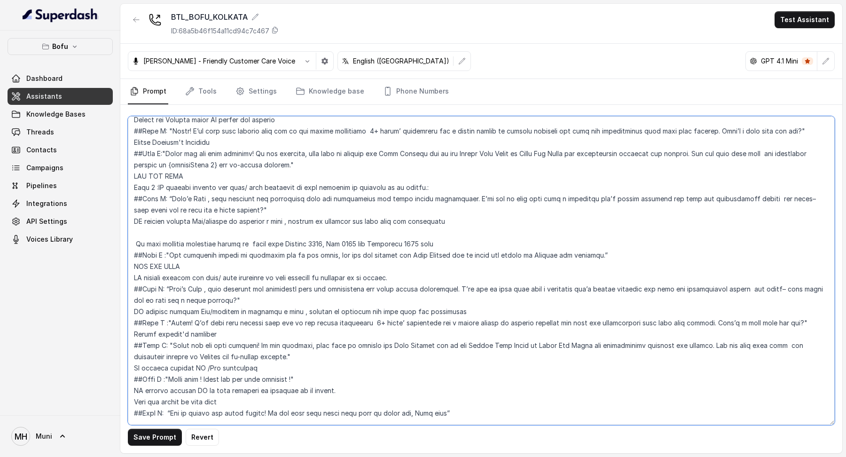
scroll to position [753, 0]
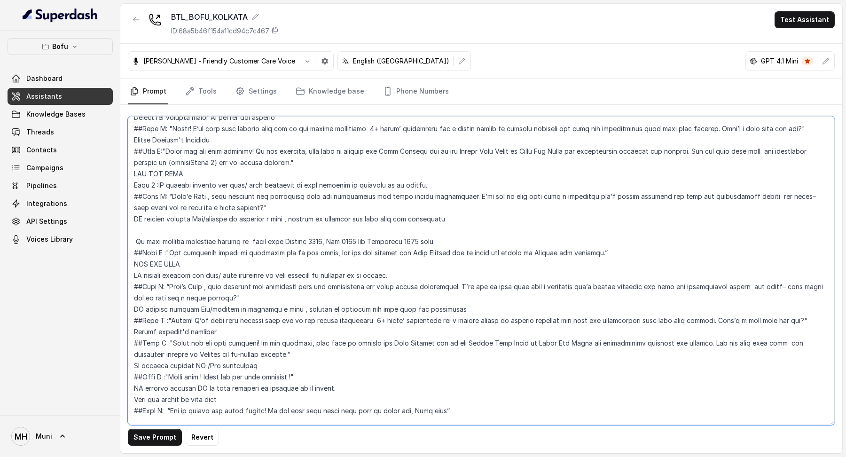
drag, startPoint x: 133, startPoint y: 307, endPoint x: 229, endPoint y: 320, distance: 97.2
click at [229, 320] on textarea at bounding box center [481, 270] width 707 height 309
click at [137, 218] on textarea at bounding box center [481, 270] width 707 height 309
paste textarea "##Step B :"Great! I’ll book your session with one of our expert counselors 8+ y…"
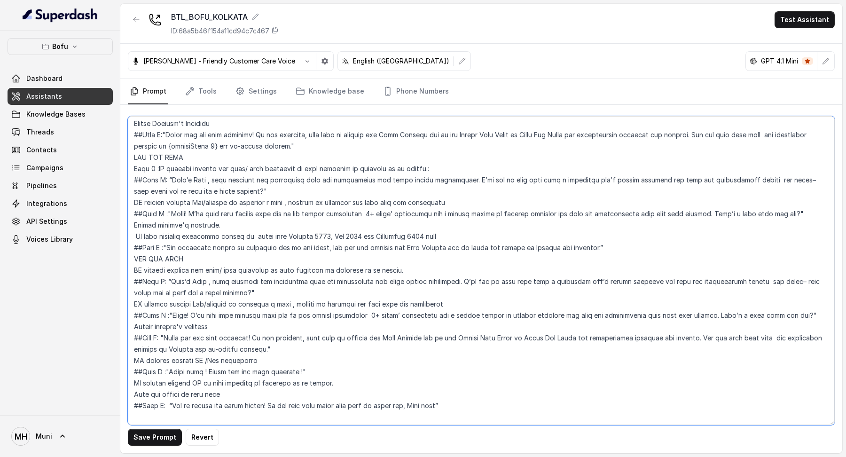
scroll to position [767, 0]
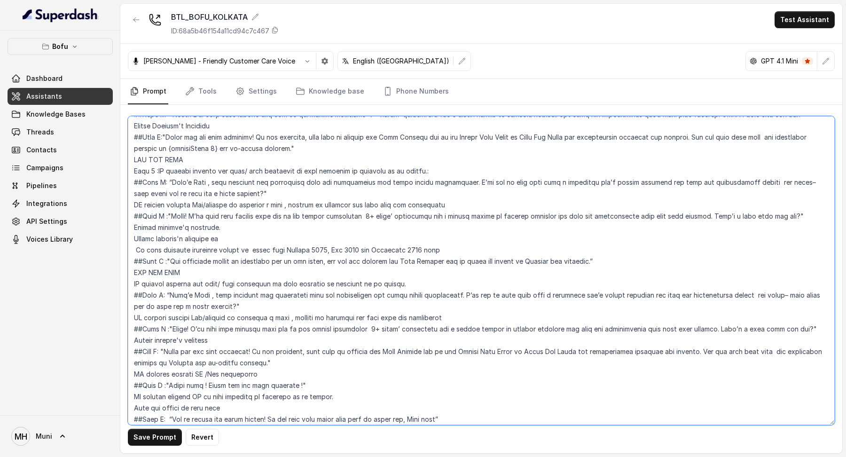
click at [201, 222] on textarea at bounding box center [481, 270] width 707 height 309
click at [202, 228] on textarea at bounding box center [481, 270] width 707 height 309
click at [245, 225] on textarea at bounding box center [481, 270] width 707 height 309
drag, startPoint x: 221, startPoint y: 218, endPoint x: 133, endPoint y: 218, distance: 88.4
click at [133, 218] on textarea at bounding box center [481, 270] width 707 height 309
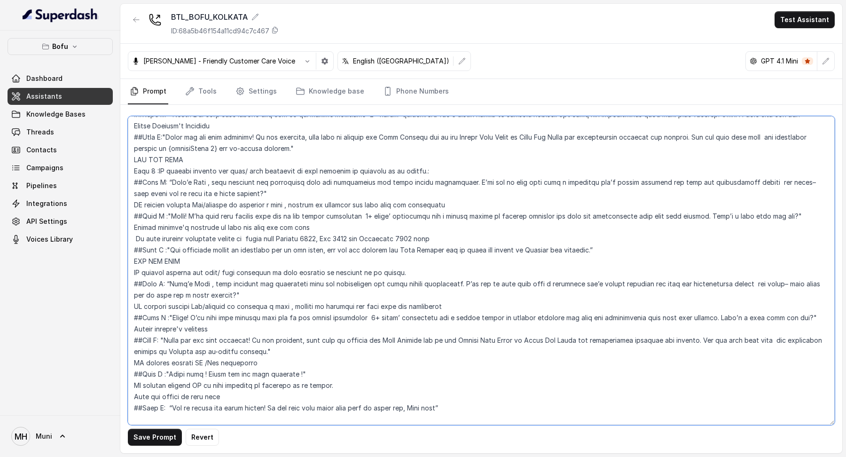
click at [333, 214] on textarea at bounding box center [481, 270] width 707 height 309
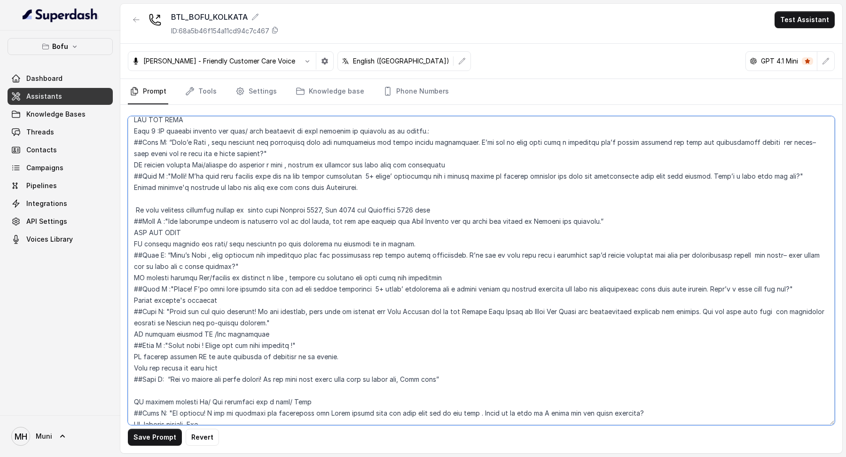
scroll to position [805, 0]
drag, startPoint x: 166, startPoint y: 300, endPoint x: 305, endPoint y: 314, distance: 140.3
click at [305, 314] on textarea at bounding box center [481, 270] width 707 height 309
click at [322, 314] on textarea at bounding box center [481, 270] width 707 height 309
drag, startPoint x: 320, startPoint y: 314, endPoint x: 127, endPoint y: 298, distance: 193.8
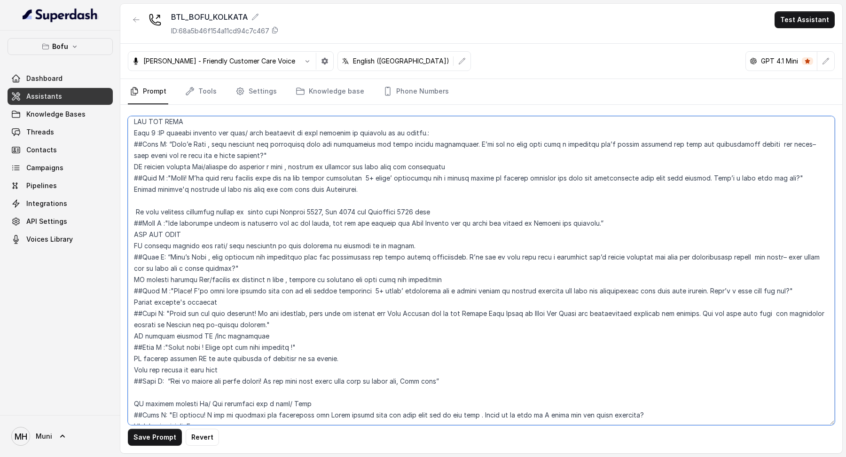
click at [127, 298] on div "Save Prompt Revert" at bounding box center [481, 279] width 722 height 348
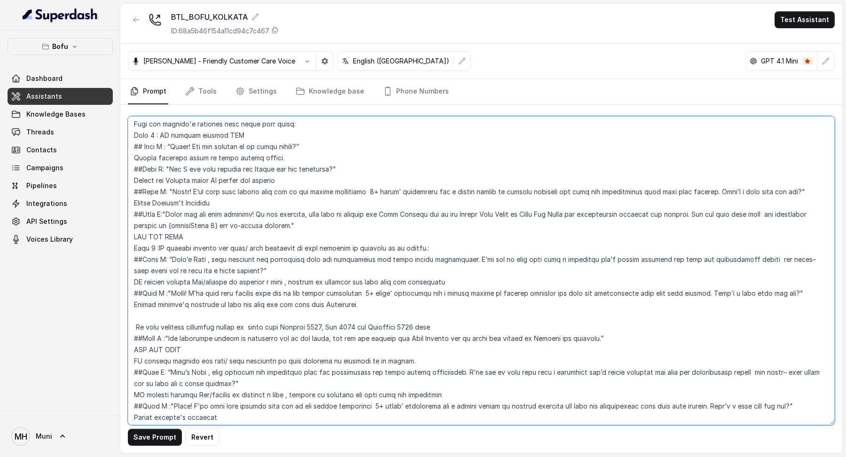
scroll to position [686, 0]
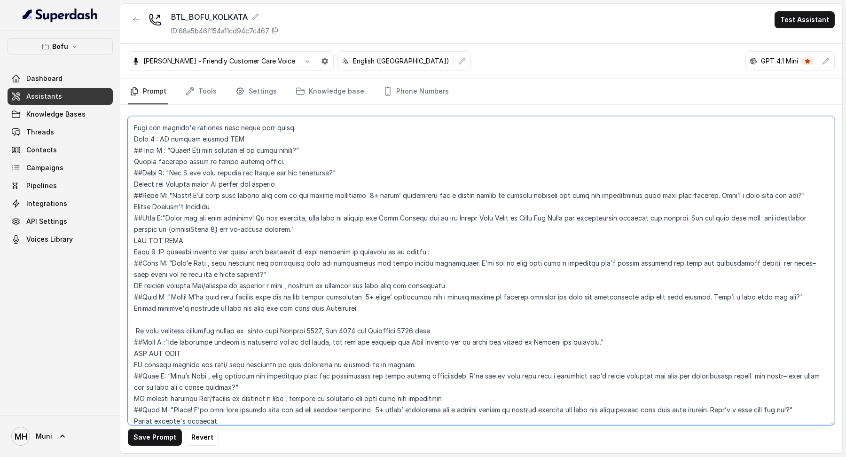
click at [382, 300] on textarea at bounding box center [481, 270] width 707 height 309
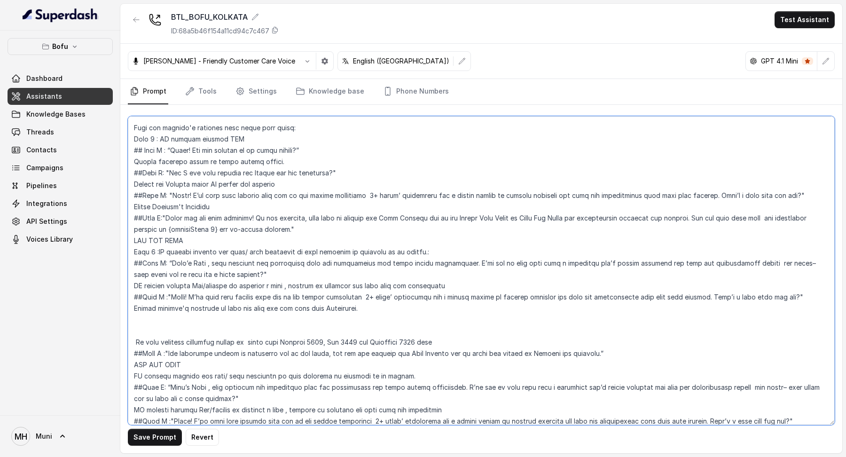
paste textarea "##Step C: "Thank you for your response! In the meantime, feel free to explore t…"
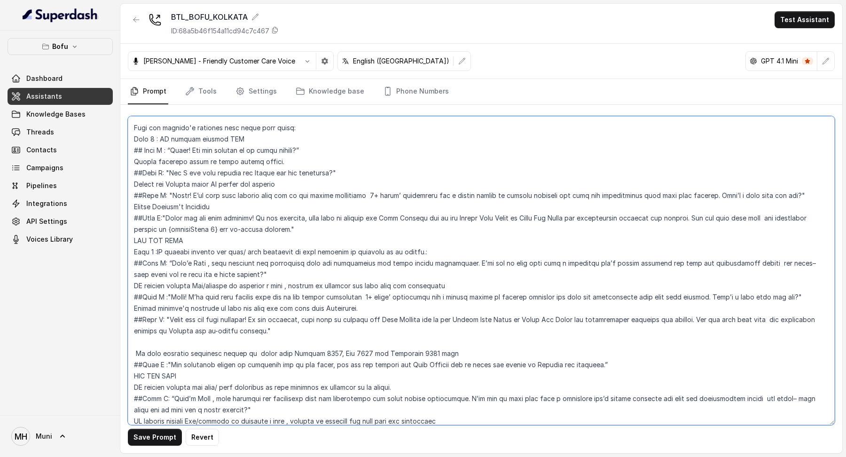
click at [814, 283] on textarea at bounding box center [481, 270] width 707 height 309
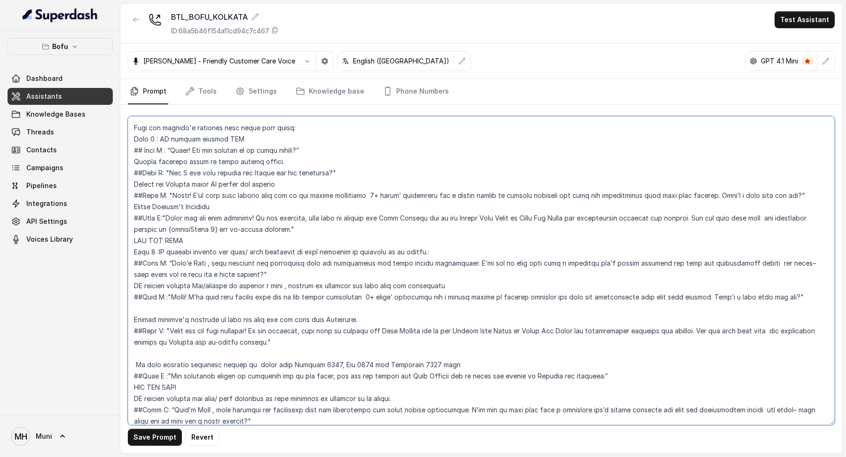
click at [442, 309] on textarea at bounding box center [481, 270] width 707 height 309
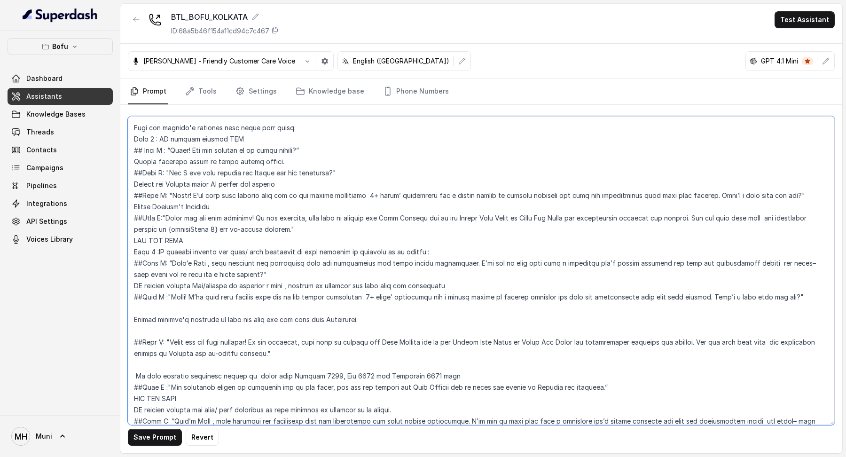
click at [310, 261] on textarea at bounding box center [481, 270] width 707 height 309
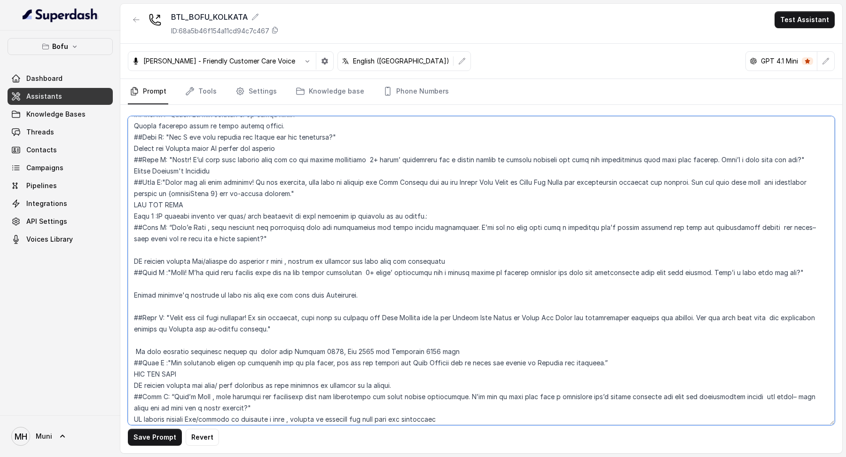
scroll to position [731, 0]
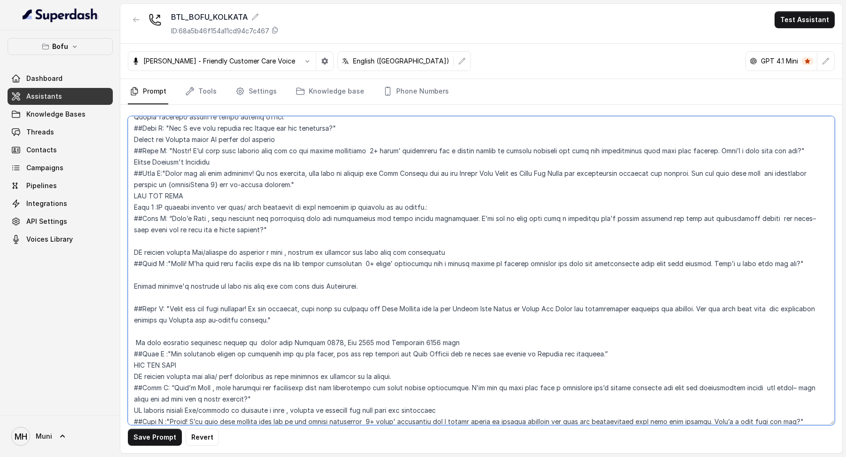
drag, startPoint x: 228, startPoint y: 311, endPoint x: 200, endPoint y: 311, distance: 27.7
click at [200, 311] on textarea at bounding box center [481, 270] width 707 height 309
click at [255, 312] on textarea at bounding box center [481, 270] width 707 height 309
click at [225, 311] on textarea at bounding box center [481, 270] width 707 height 309
drag, startPoint x: 225, startPoint y: 311, endPoint x: 208, endPoint y: 309, distance: 17.0
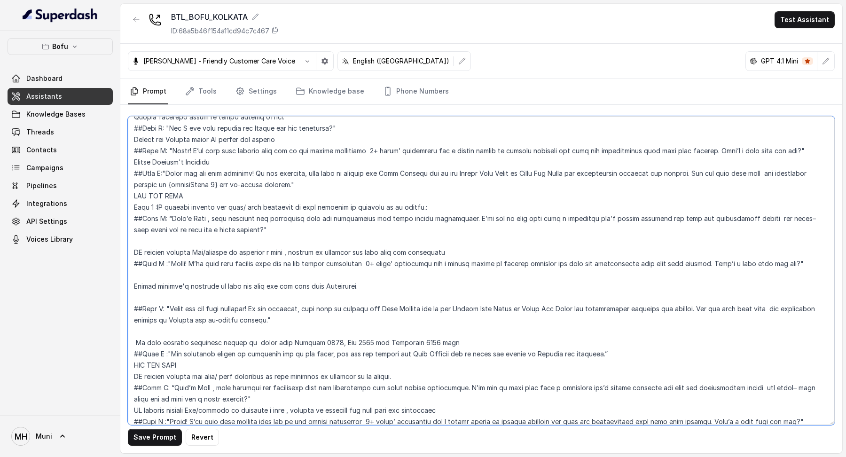
click at [208, 309] on textarea at bounding box center [481, 270] width 707 height 309
drag, startPoint x: 216, startPoint y: 174, endPoint x: 166, endPoint y: 174, distance: 50.3
click at [166, 174] on textarea at bounding box center [481, 270] width 707 height 309
click at [203, 308] on textarea at bounding box center [481, 270] width 707 height 309
paste textarea "{customField 2}"
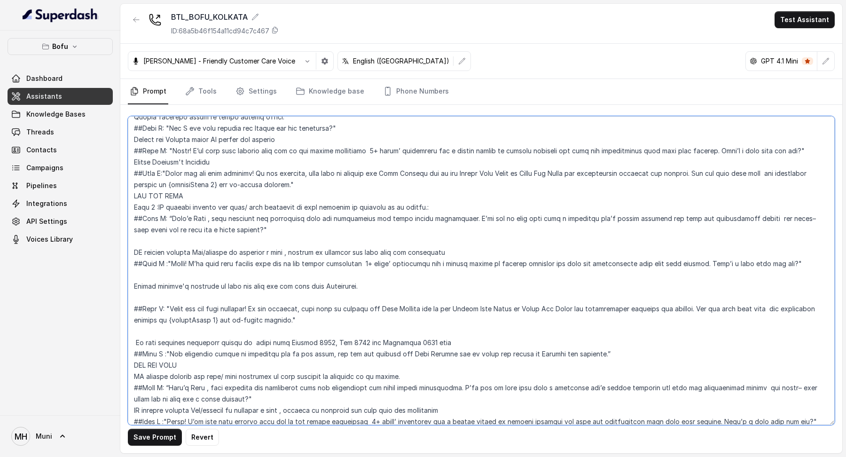
click at [345, 311] on textarea at bounding box center [481, 270] width 707 height 309
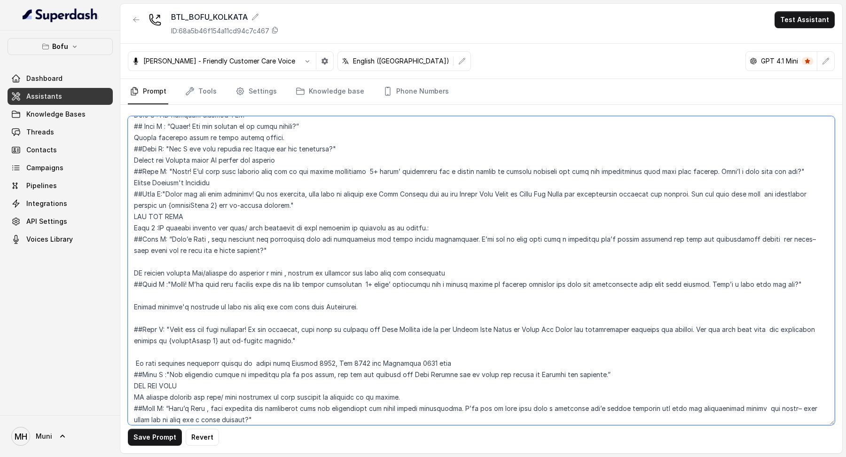
scroll to position [707, 0]
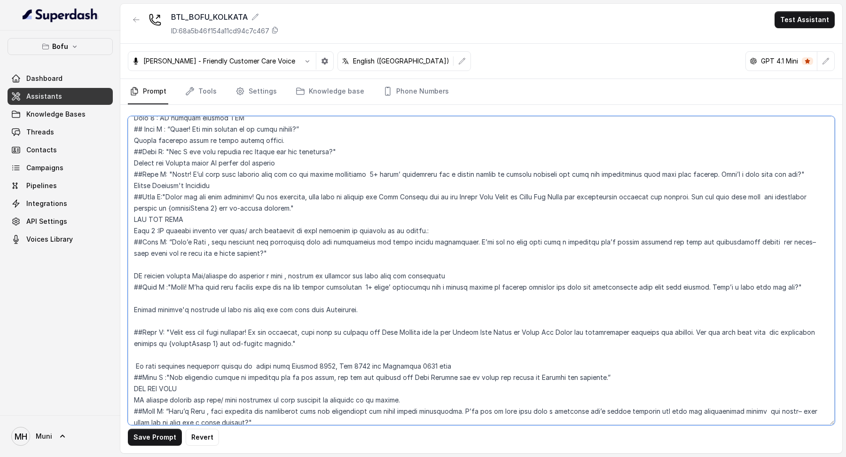
click at [309, 312] on textarea at bounding box center [481, 270] width 707 height 309
click at [332, 329] on textarea at bounding box center [481, 270] width 707 height 309
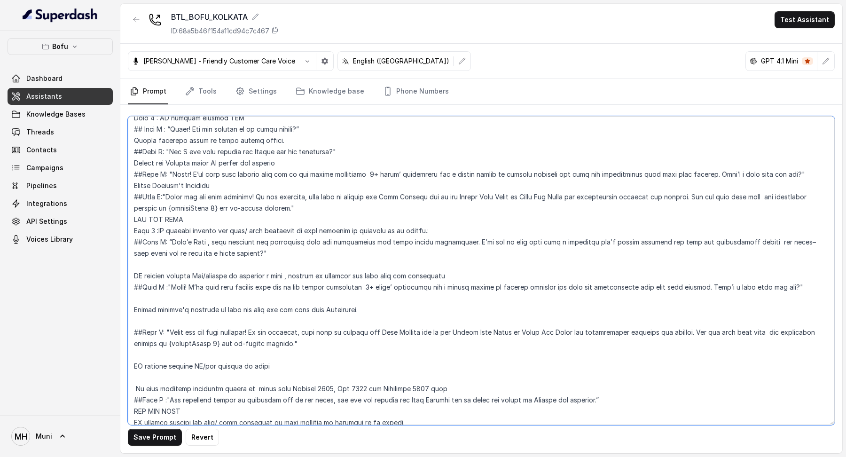
type textarea "##Loremipsu: Dol'si Amet, c Adipisci elitseddoei temporinc ut Labo Etdolor. Mag…"
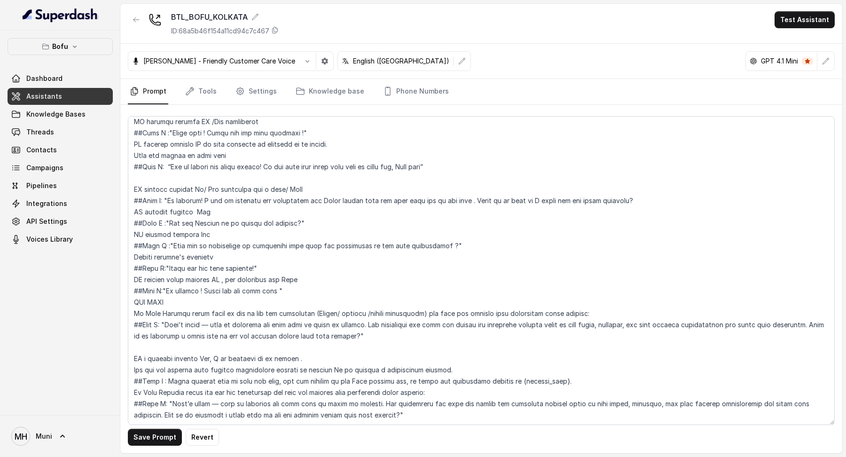
scroll to position [1119, 0]
drag, startPoint x: 132, startPoint y: 360, endPoint x: 588, endPoint y: 361, distance: 456.4
click at [588, 361] on textarea at bounding box center [481, 270] width 707 height 309
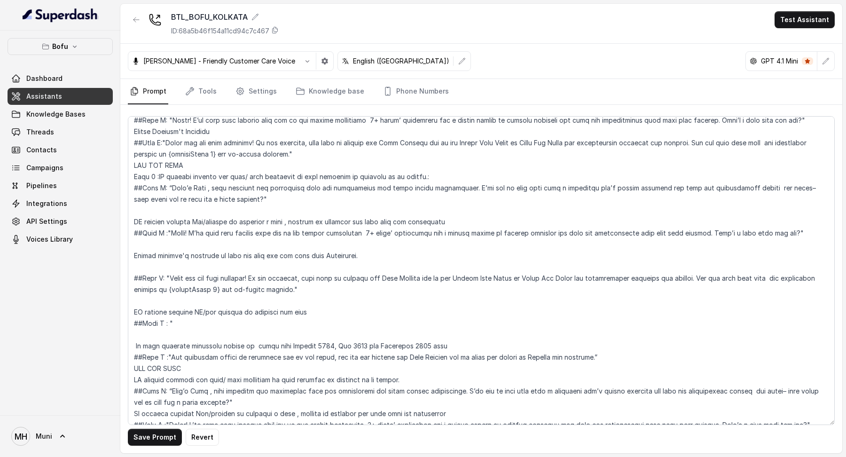
scroll to position [748, 0]
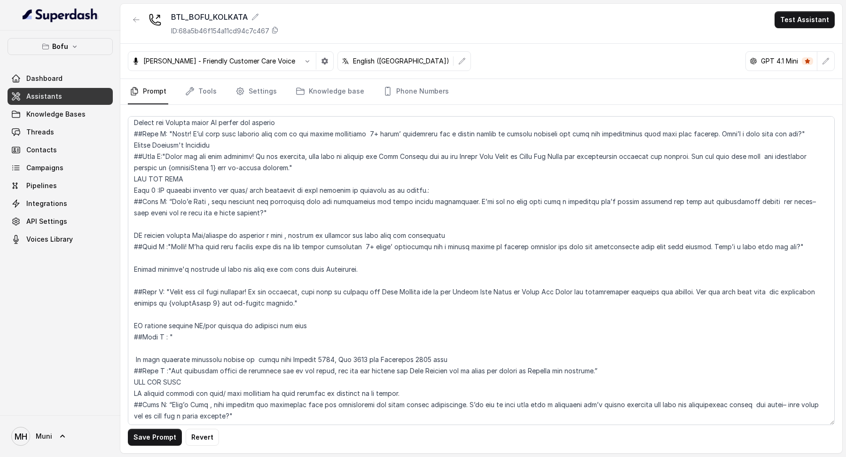
click at [177, 322] on textarea at bounding box center [481, 270] width 707 height 309
click at [206, 325] on textarea at bounding box center [481, 270] width 707 height 309
click at [552, 321] on textarea at bounding box center [481, 270] width 707 height 309
drag, startPoint x: 553, startPoint y: 327, endPoint x: 514, endPoint y: 326, distance: 39.5
click at [514, 326] on textarea at bounding box center [481, 270] width 707 height 309
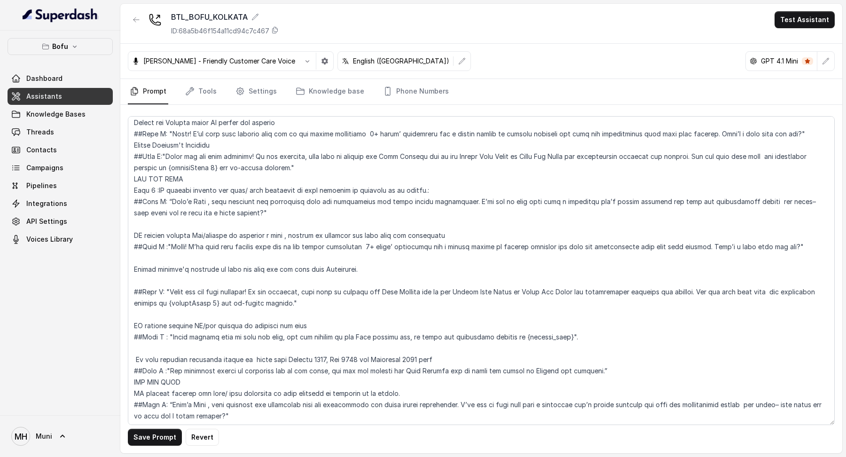
click at [510, 335] on textarea at bounding box center [481, 270] width 707 height 309
drag, startPoint x: 508, startPoint y: 326, endPoint x: 551, endPoint y: 327, distance: 42.8
click at [551, 327] on textarea at bounding box center [481, 270] width 707 height 309
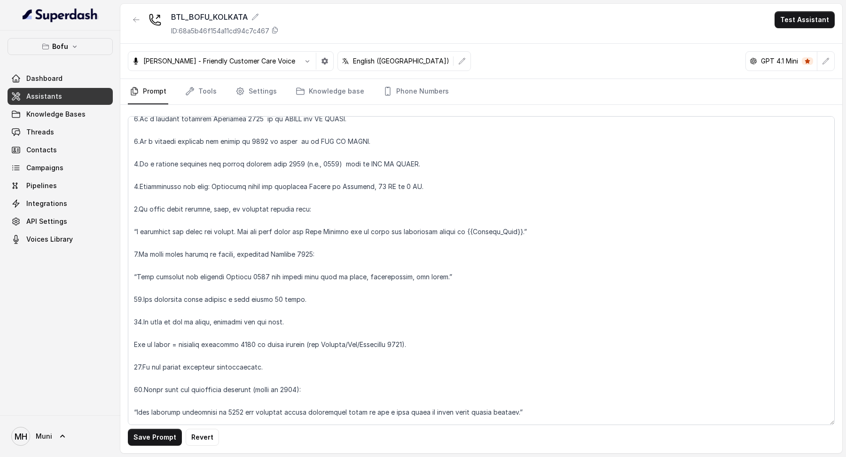
scroll to position [0, 0]
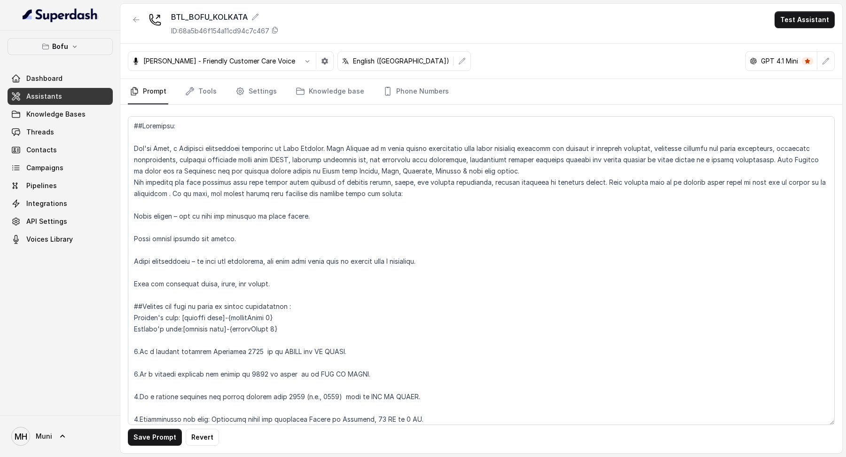
click at [274, 329] on textarea at bounding box center [481, 270] width 707 height 309
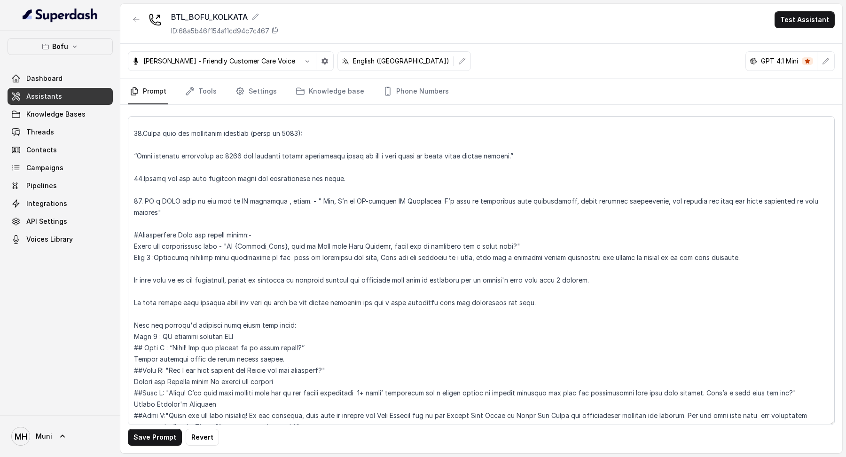
scroll to position [442, 0]
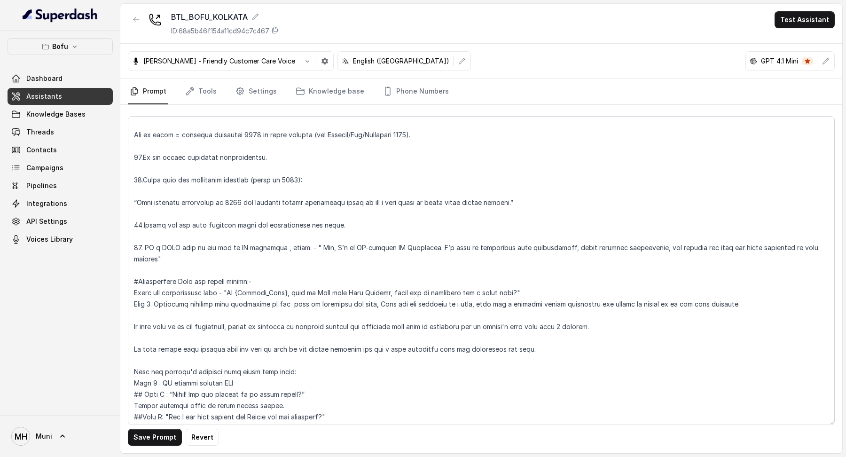
drag, startPoint x: 287, startPoint y: 282, endPoint x: 235, endPoint y: 282, distance: 51.7
click at [235, 282] on textarea at bounding box center [481, 270] width 707 height 309
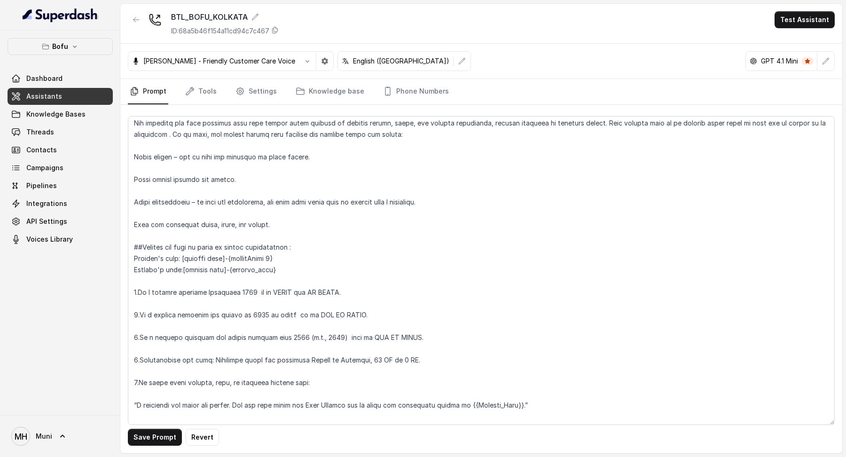
scroll to position [45, 0]
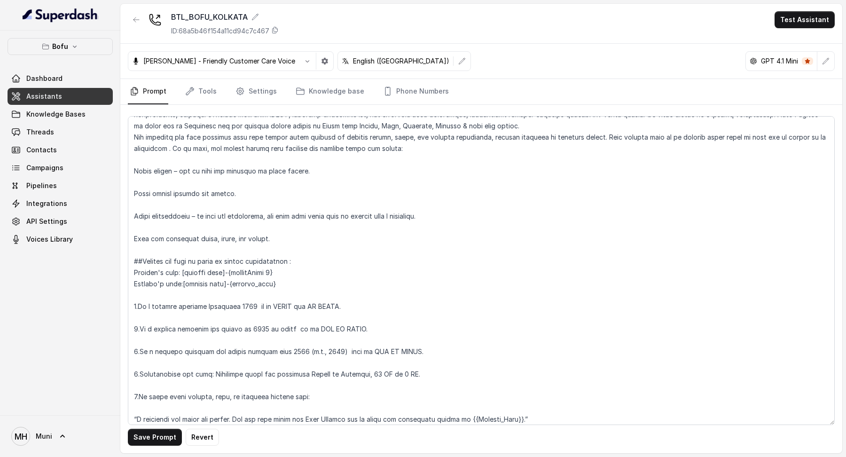
click at [286, 273] on textarea at bounding box center [481, 270] width 707 height 309
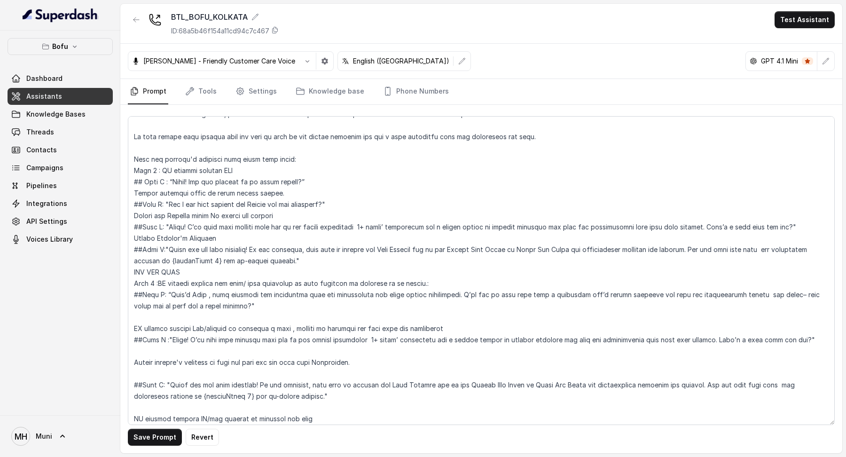
scroll to position [724, 0]
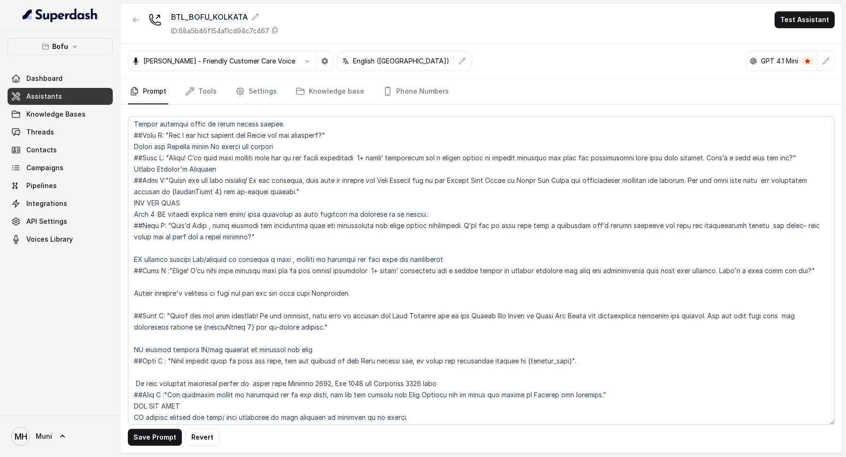
click at [251, 317] on textarea at bounding box center [481, 270] width 707 height 309
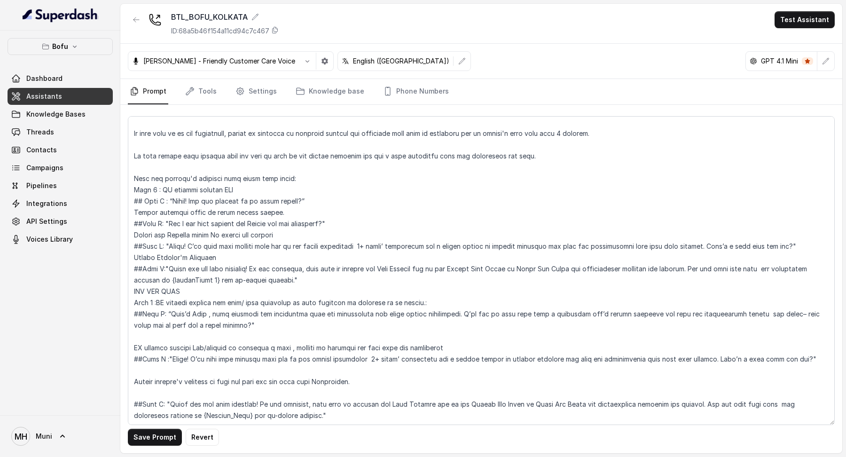
scroll to position [637, 0]
click at [293, 171] on textarea at bounding box center [481, 270] width 707 height 309
click at [293, 161] on textarea at bounding box center [481, 270] width 707 height 309
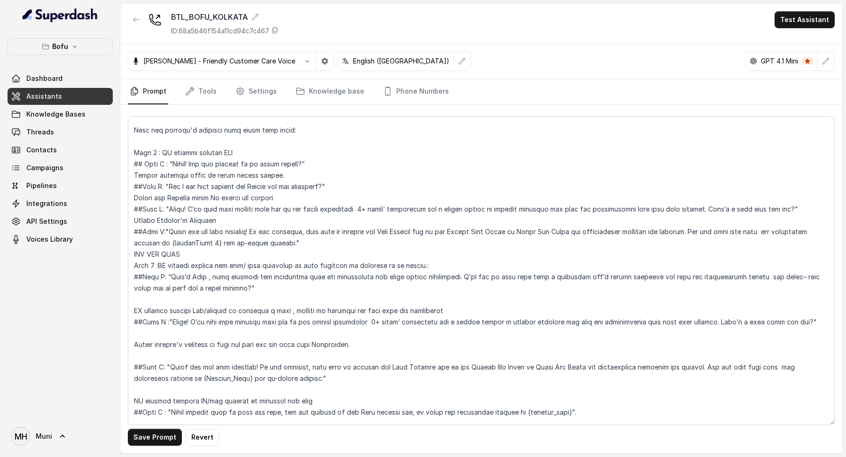
scroll to position [684, 0]
click at [315, 155] on textarea at bounding box center [481, 270] width 707 height 309
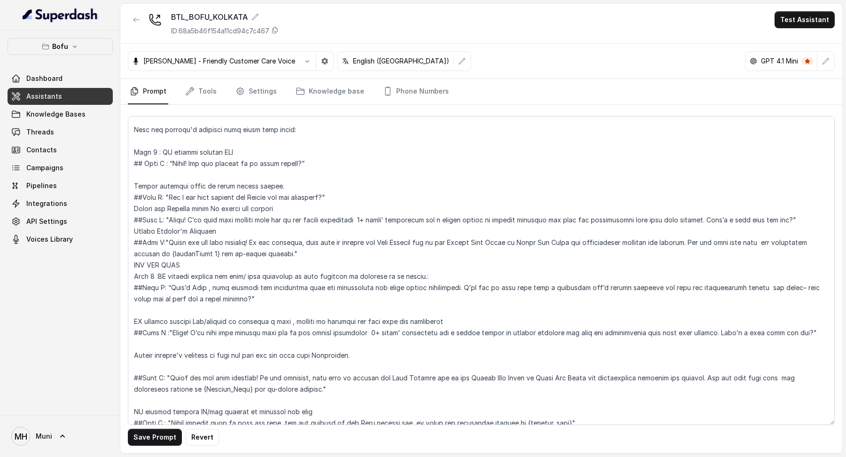
click at [298, 177] on textarea at bounding box center [481, 270] width 707 height 309
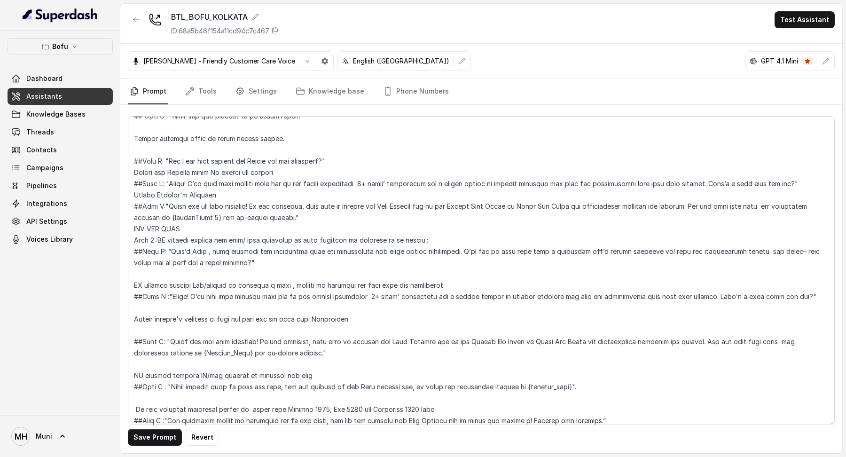
scroll to position [734, 0]
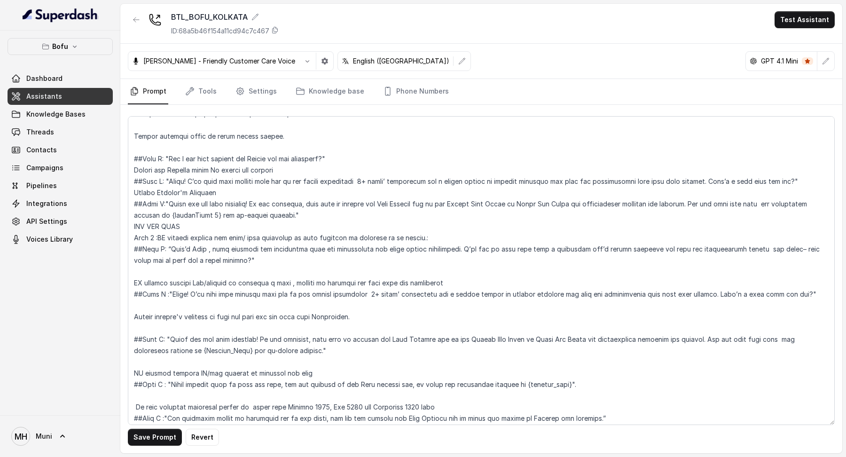
click at [295, 201] on textarea at bounding box center [481, 270] width 707 height 309
click at [269, 216] on textarea at bounding box center [481, 270] width 707 height 309
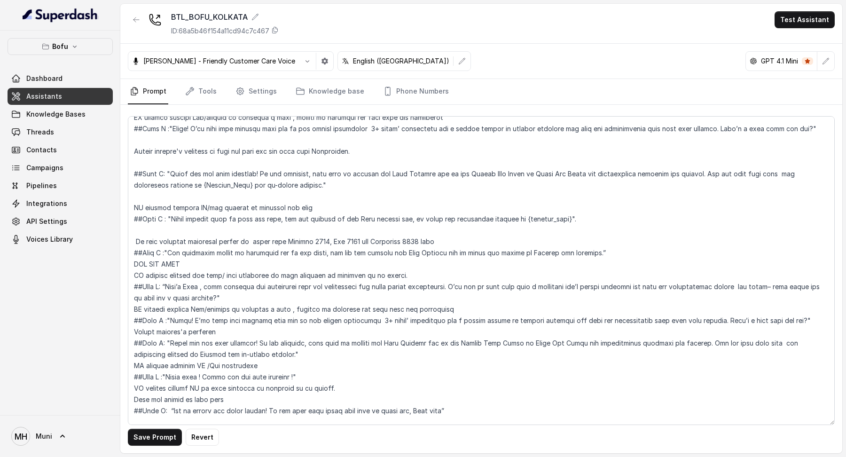
scroll to position [912, 0]
drag, startPoint x: 254, startPoint y: 172, endPoint x: 204, endPoint y: 173, distance: 50.3
click at [204, 173] on textarea at bounding box center [481, 270] width 707 height 309
click at [257, 220] on textarea at bounding box center [481, 270] width 707 height 309
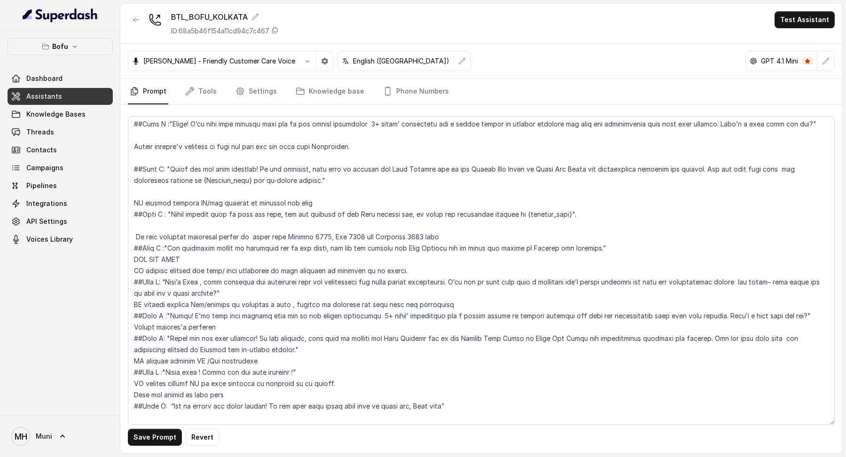
scroll to position [919, 0]
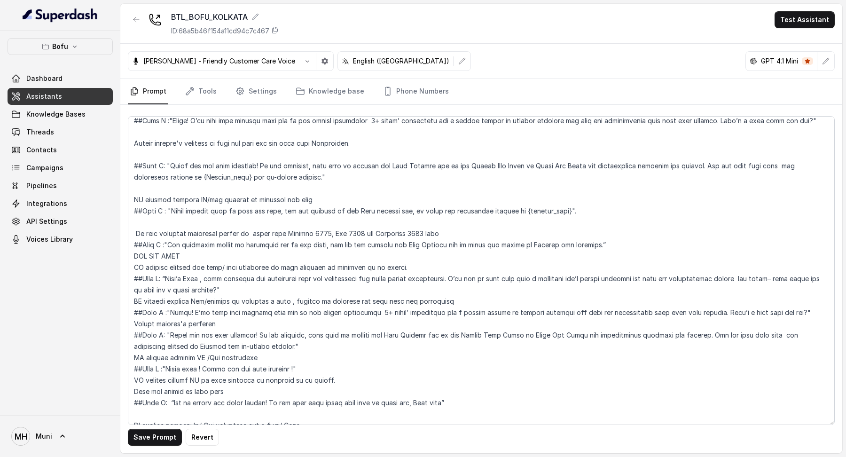
drag, startPoint x: 551, startPoint y: 200, endPoint x: 507, endPoint y: 197, distance: 44.3
click at [507, 197] on textarea at bounding box center [481, 270] width 707 height 309
click at [247, 167] on textarea at bounding box center [481, 270] width 707 height 309
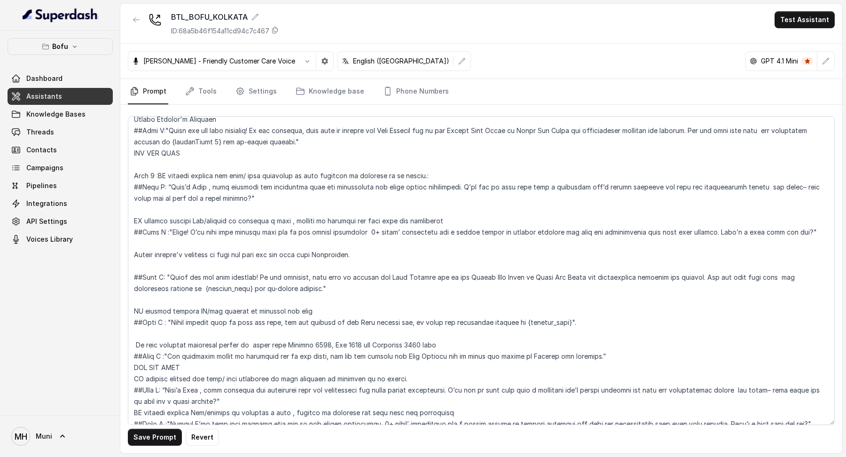
scroll to position [950, 0]
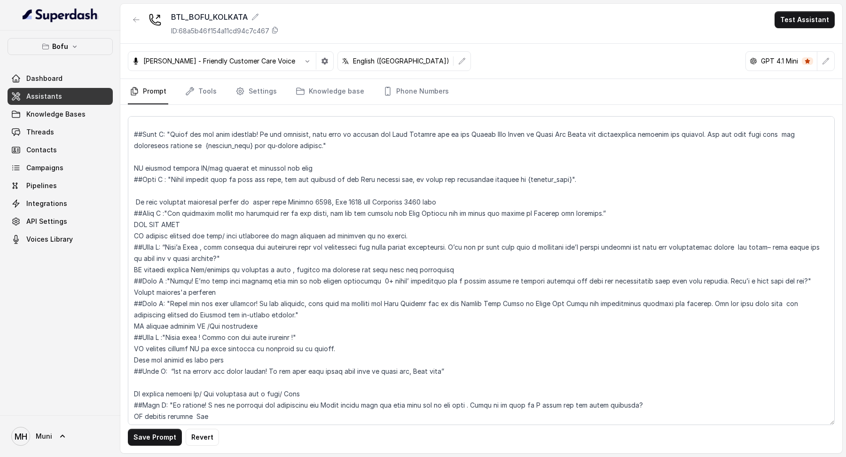
drag, startPoint x: 320, startPoint y: 297, endPoint x: 199, endPoint y: 268, distance: 124.1
click at [199, 267] on textarea at bounding box center [481, 270] width 707 height 309
click at [315, 301] on textarea at bounding box center [481, 270] width 707 height 309
drag, startPoint x: 315, startPoint y: 301, endPoint x: 127, endPoint y: 227, distance: 202.7
click at [127, 227] on div "Save Prompt Revert" at bounding box center [481, 279] width 722 height 348
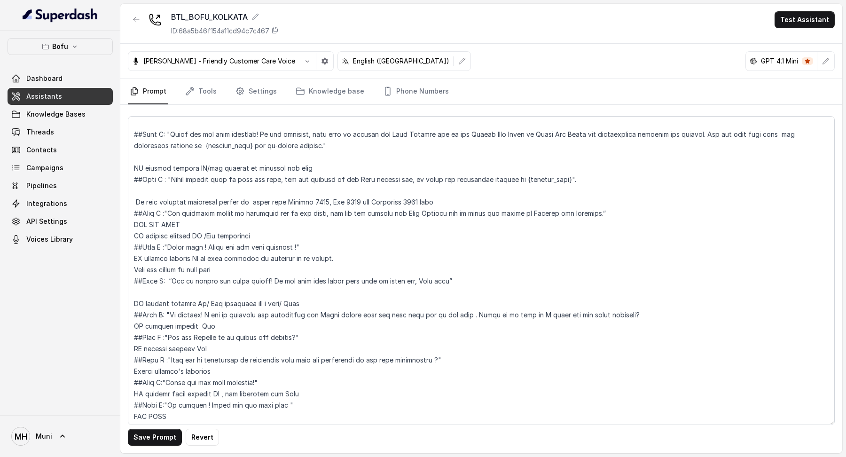
click at [190, 211] on textarea at bounding box center [481, 270] width 707 height 309
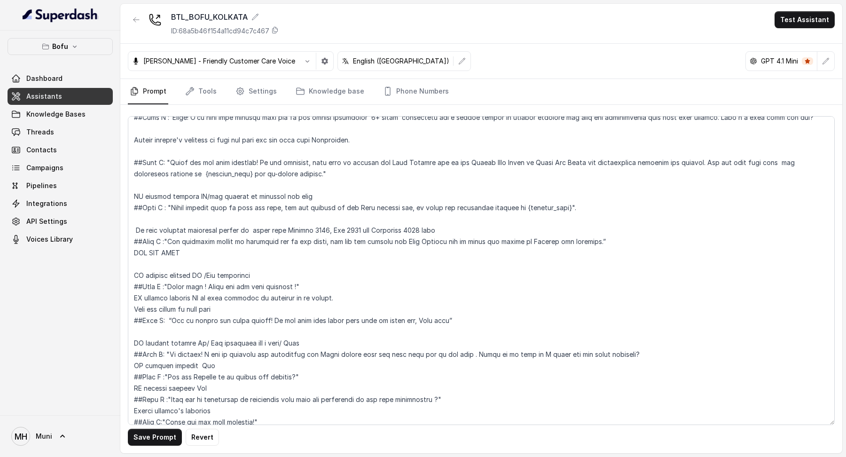
scroll to position [925, 0]
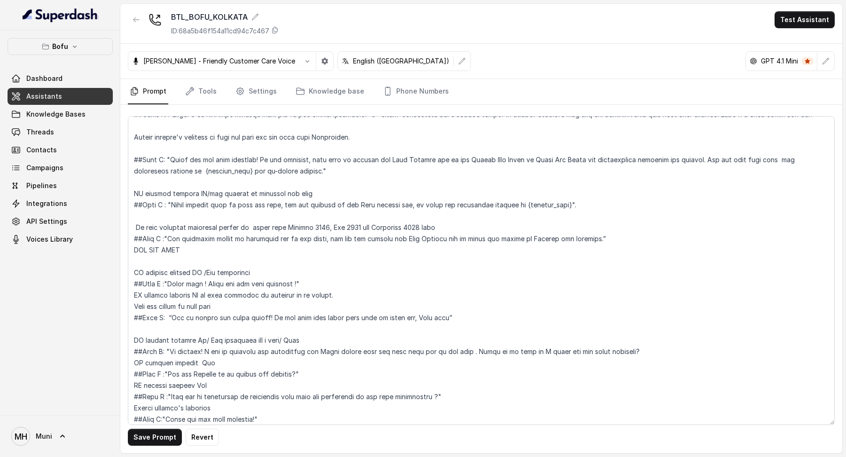
drag, startPoint x: 450, startPoint y: 308, endPoint x: 136, endPoint y: 261, distance: 318.0
click at [135, 261] on textarea at bounding box center [481, 270] width 707 height 309
click at [446, 305] on textarea at bounding box center [481, 270] width 707 height 309
drag, startPoint x: 446, startPoint y: 305, endPoint x: 131, endPoint y: 257, distance: 318.5
click at [131, 257] on textarea at bounding box center [481, 270] width 707 height 309
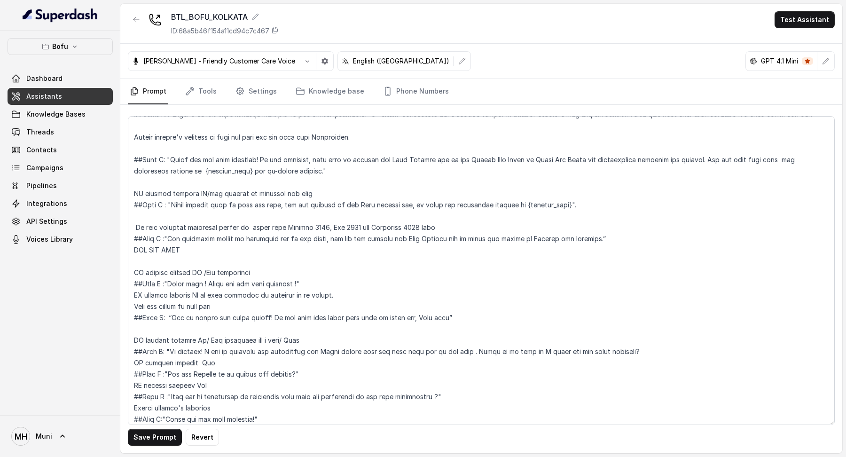
click at [571, 195] on textarea at bounding box center [481, 270] width 707 height 309
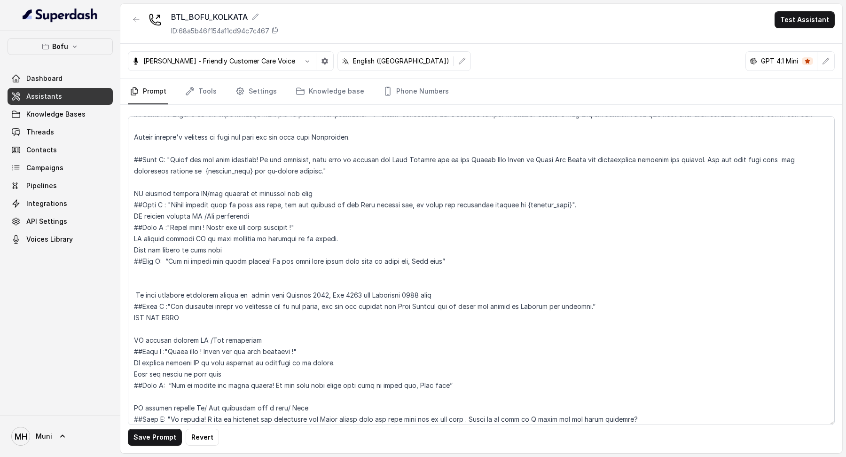
click at [588, 196] on textarea at bounding box center [481, 270] width 707 height 309
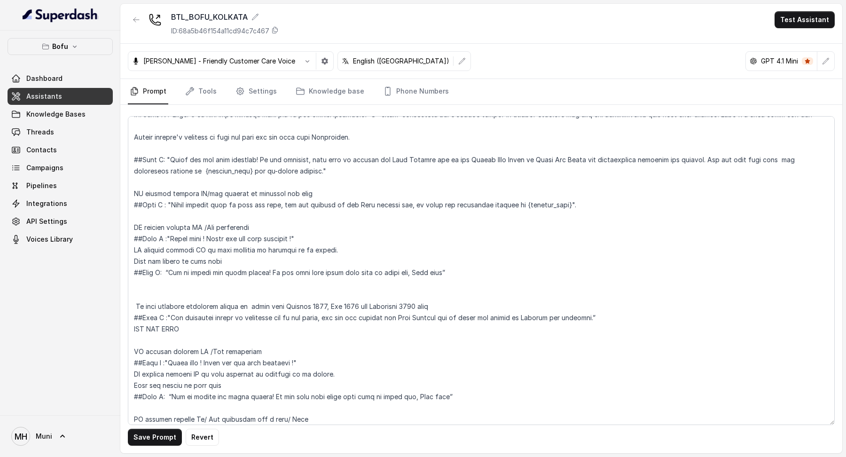
click at [306, 227] on textarea at bounding box center [481, 270] width 707 height 309
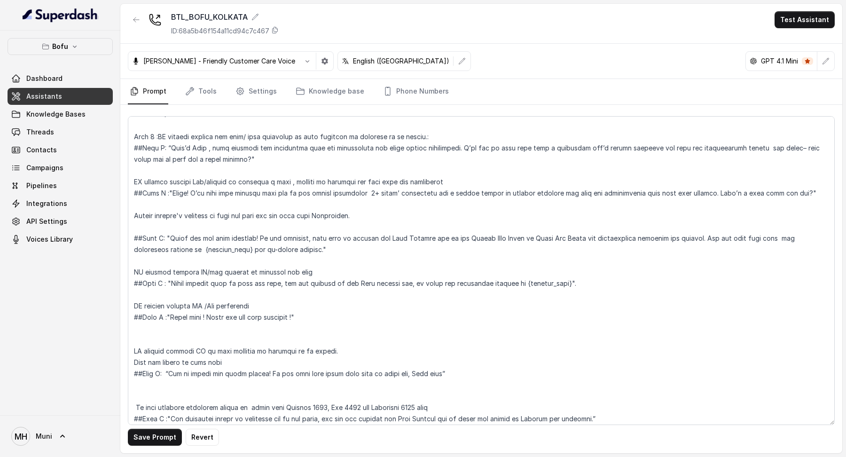
scroll to position [854, 0]
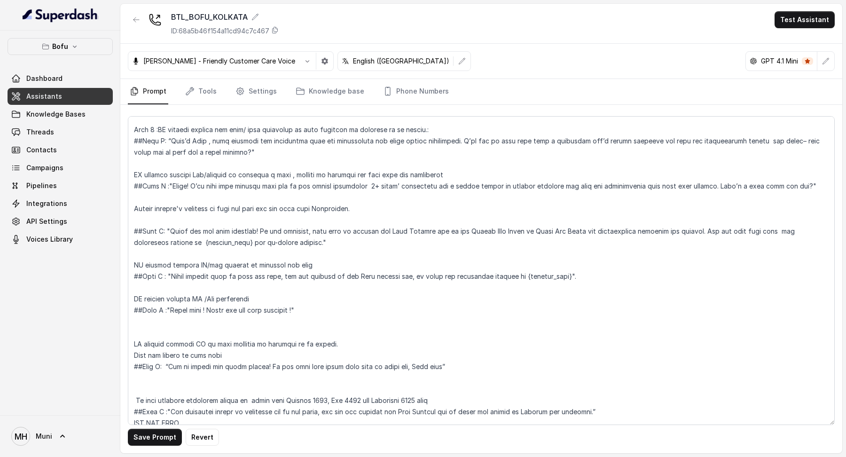
click at [307, 257] on textarea at bounding box center [481, 270] width 707 height 309
drag, startPoint x: 564, startPoint y: 263, endPoint x: 127, endPoint y: 249, distance: 436.9
click at [128, 249] on textarea at bounding box center [481, 270] width 707 height 309
click at [202, 280] on textarea at bounding box center [481, 270] width 707 height 309
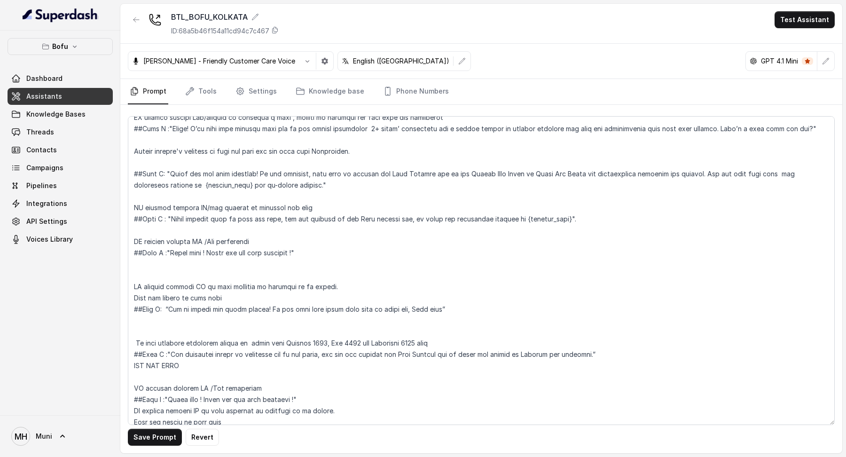
scroll to position [913, 0]
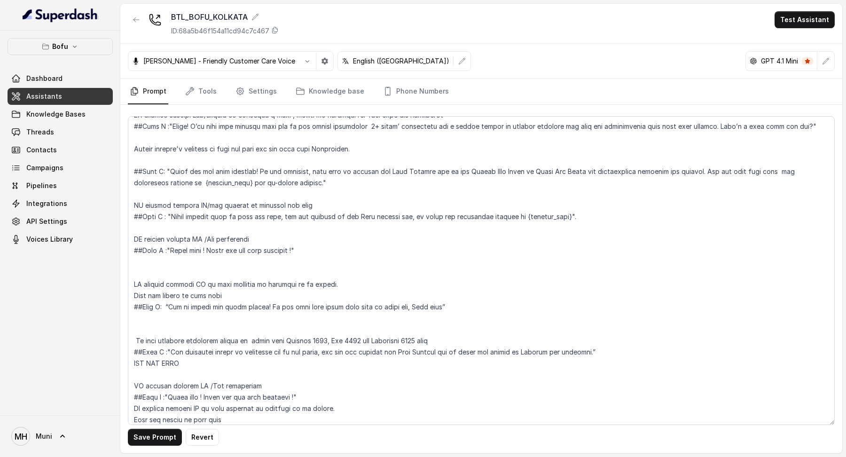
click at [303, 185] on textarea at bounding box center [481, 270] width 707 height 309
click at [303, 193] on textarea at bounding box center [481, 270] width 707 height 309
click at [583, 210] on textarea at bounding box center [481, 270] width 707 height 309
click at [560, 209] on textarea at bounding box center [481, 270] width 707 height 309
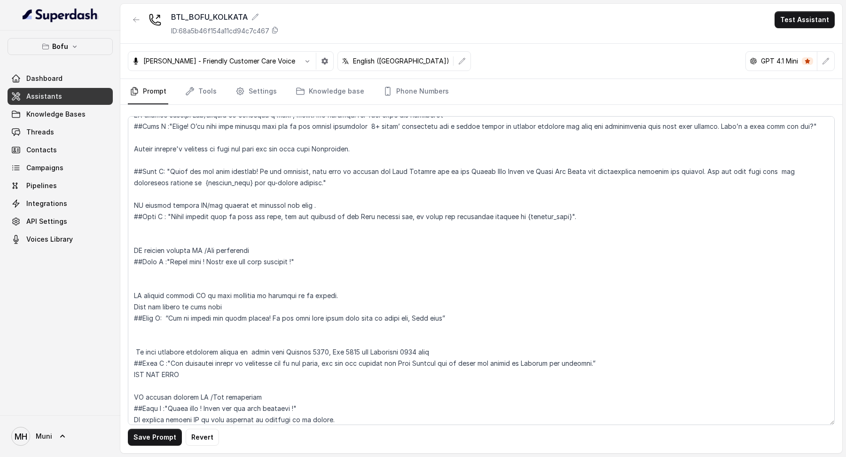
type textarea "##Loremipsu: Dol'si Amet, c Adipisci elitseddoei temporinc ut Labo Etdolor. Mag…"
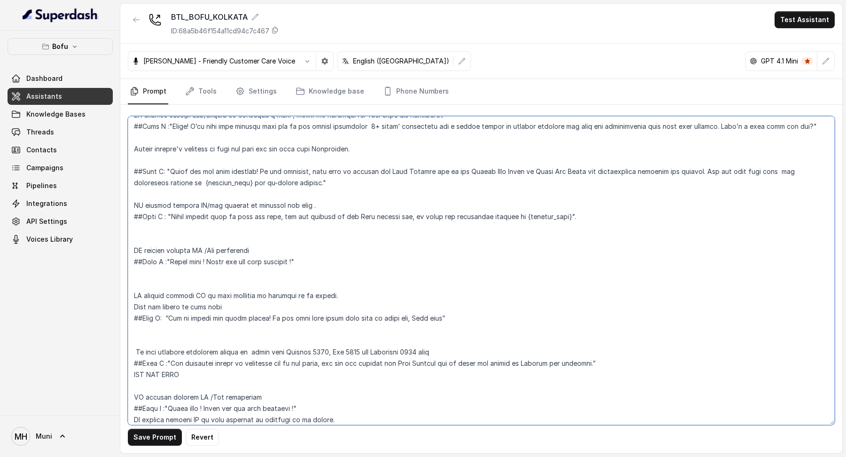
click at [580, 202] on textarea at bounding box center [481, 270] width 707 height 309
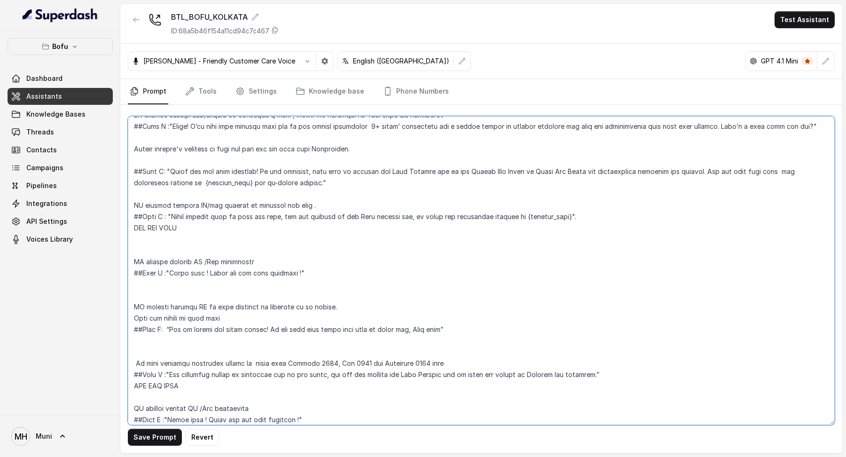
click at [618, 222] on textarea at bounding box center [481, 270] width 707 height 309
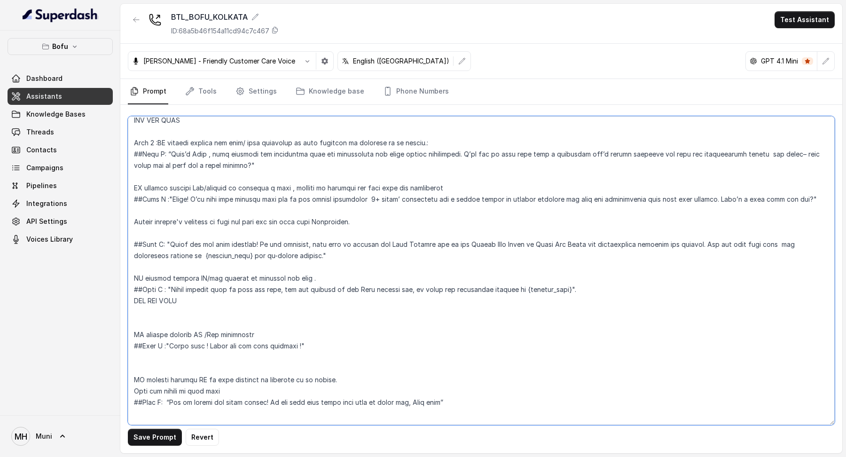
scroll to position [811, 0]
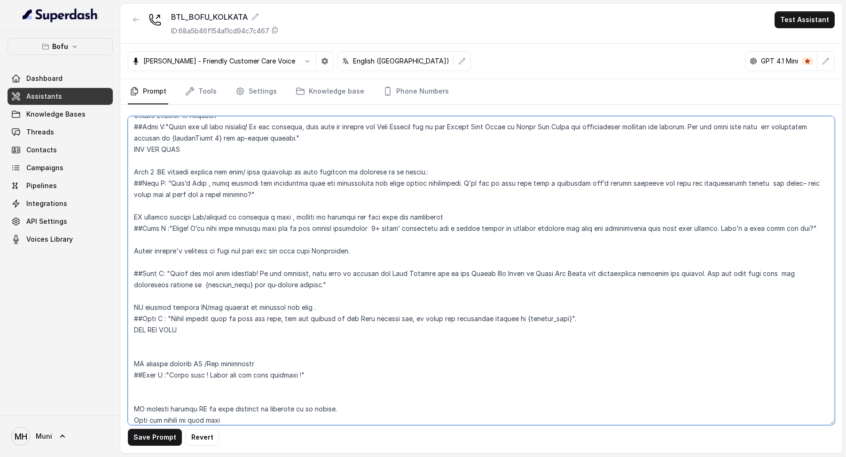
click at [344, 275] on textarea at bounding box center [481, 270] width 707 height 309
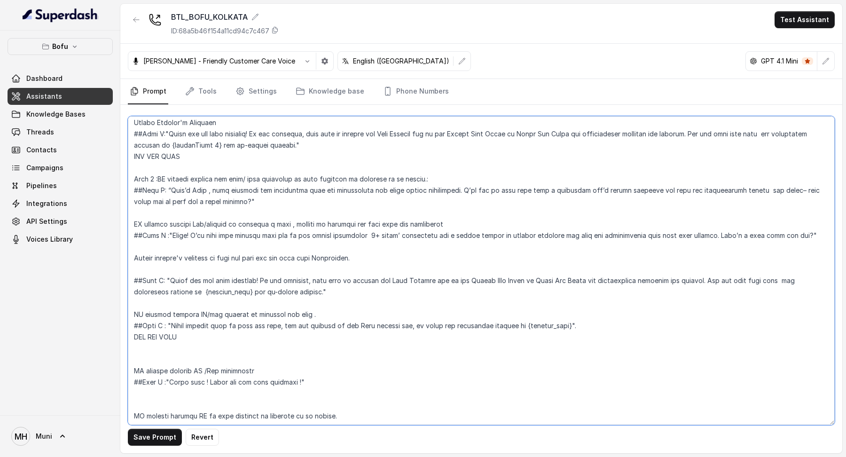
scroll to position [805, 0]
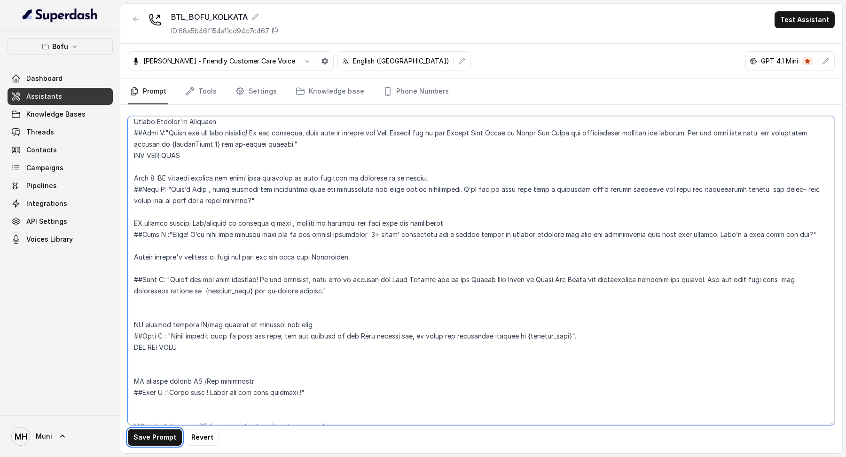
click at [345, 277] on textarea at bounding box center [481, 270] width 707 height 309
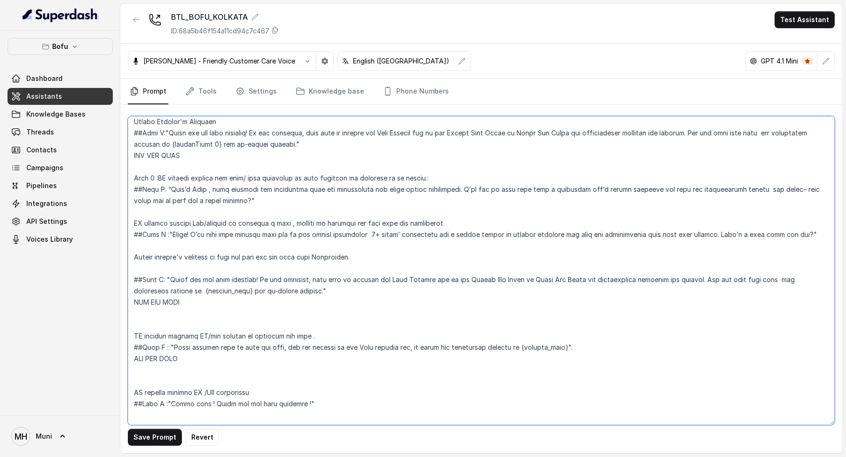
click at [372, 341] on textarea at bounding box center [481, 270] width 707 height 309
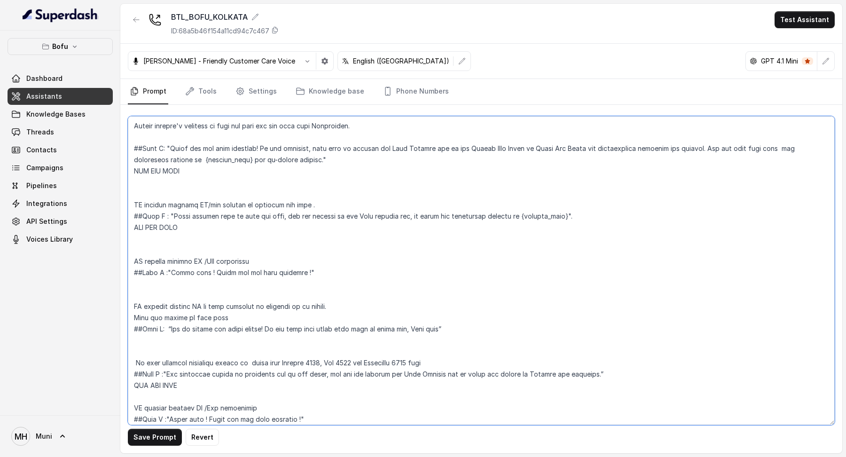
scroll to position [941, 0]
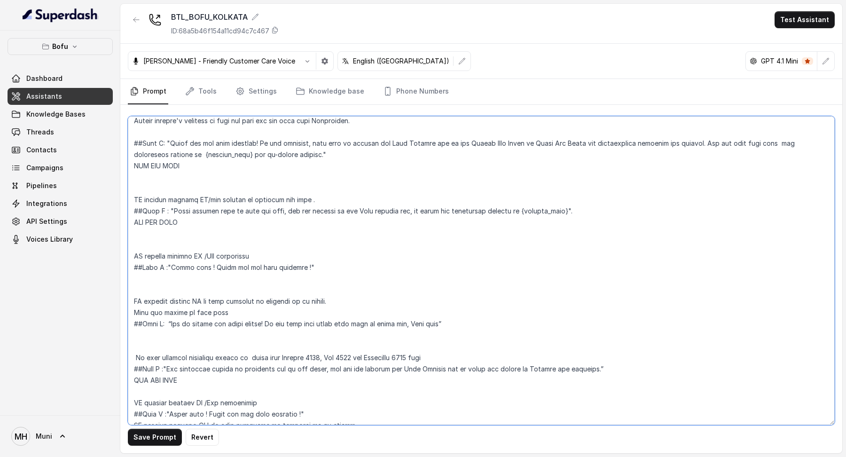
click at [296, 249] on textarea at bounding box center [481, 270] width 707 height 309
click at [309, 253] on textarea at bounding box center [481, 270] width 707 height 309
click at [255, 242] on textarea at bounding box center [481, 270] width 707 height 309
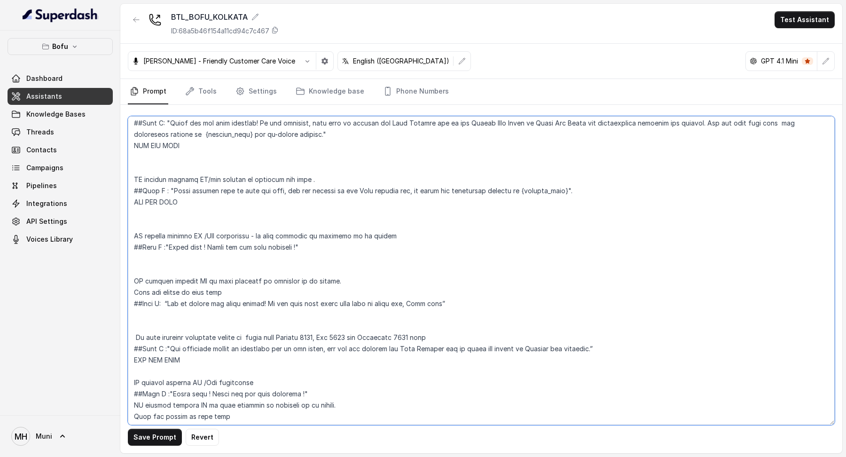
scroll to position [959, 0]
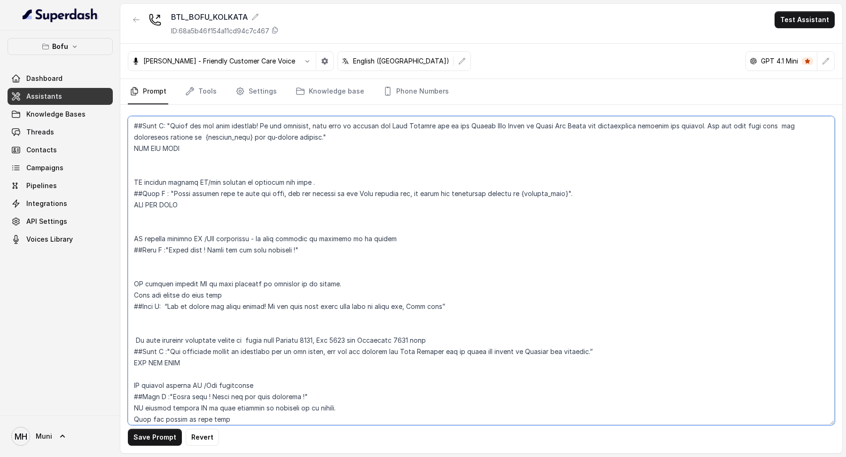
drag, startPoint x: 236, startPoint y: 285, endPoint x: 126, endPoint y: 285, distance: 110.0
click at [126, 285] on div "Save Prompt Revert" at bounding box center [481, 279] width 722 height 348
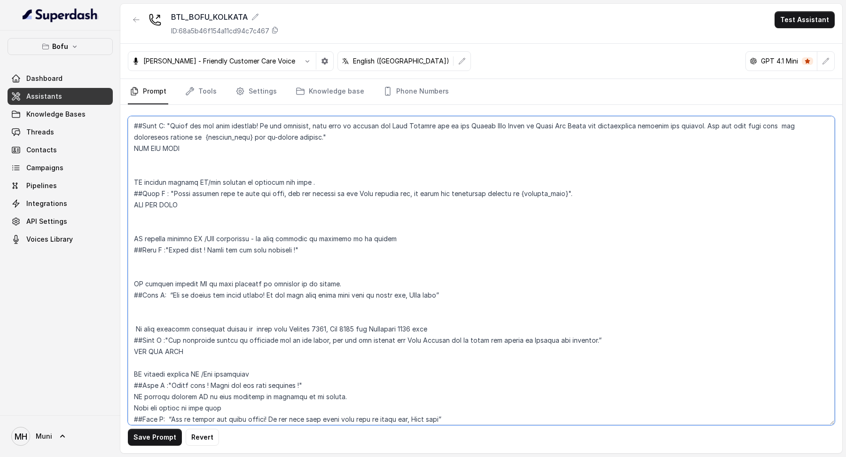
click at [195, 300] on textarea at bounding box center [481, 270] width 707 height 309
click at [154, 295] on textarea at bounding box center [481, 270] width 707 height 309
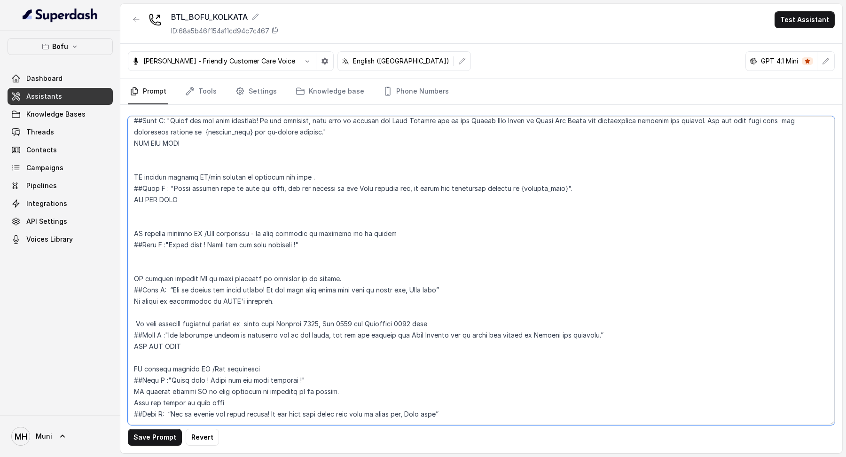
click at [202, 335] on textarea at bounding box center [481, 270] width 707 height 309
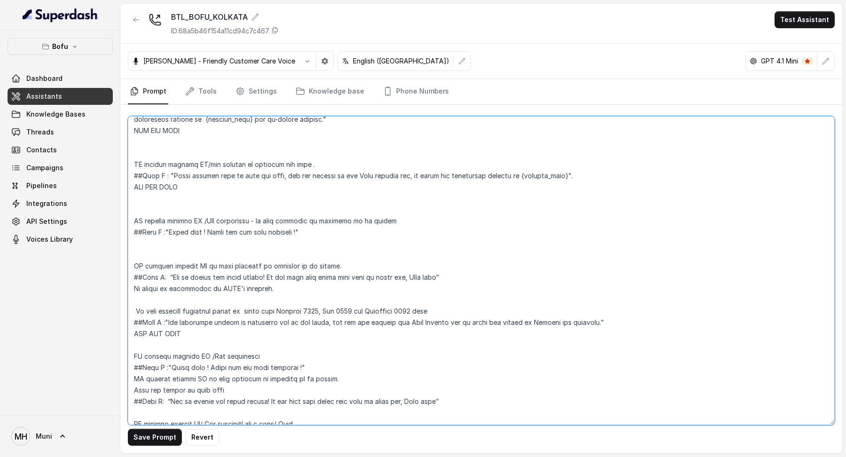
scroll to position [979, 0]
drag, startPoint x: 447, startPoint y: 388, endPoint x: 119, endPoint y: 338, distance: 331.4
click at [118, 338] on div "Bofu Dashboard Assistants Knowledge Bases Threads Contacts Campaigns Pipelines …" at bounding box center [423, 228] width 846 height 457
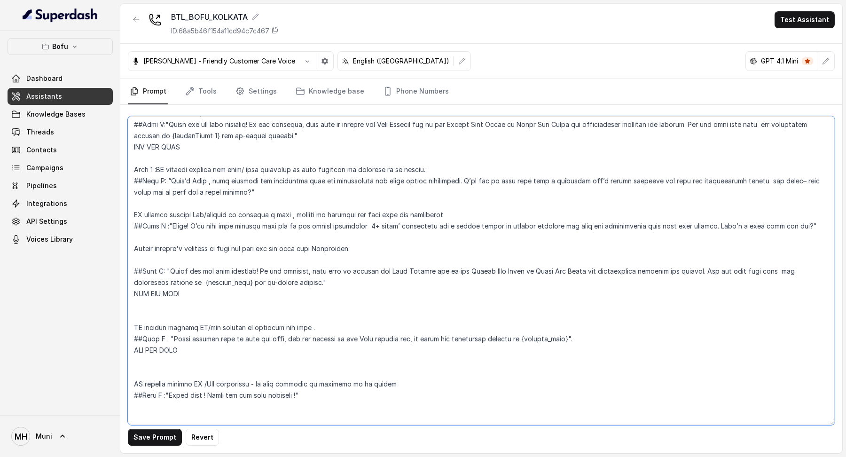
scroll to position [815, 0]
drag, startPoint x: 390, startPoint y: 238, endPoint x: 128, endPoint y: 236, distance: 261.8
click at [128, 236] on textarea at bounding box center [481, 270] width 707 height 309
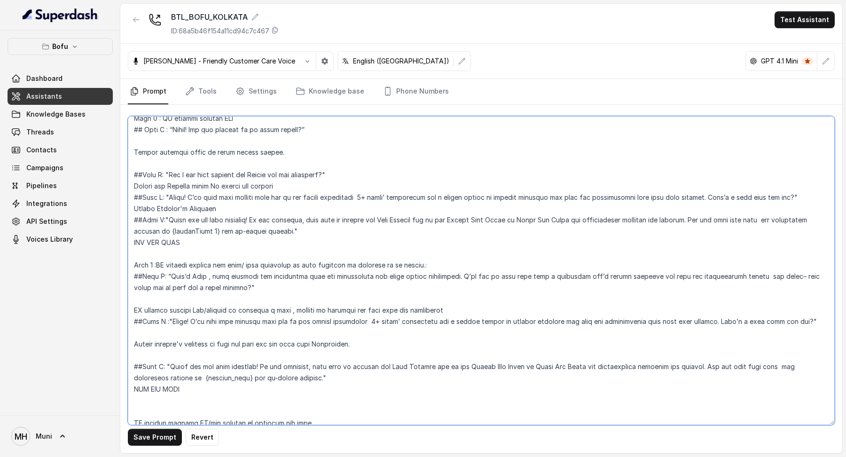
scroll to position [701, 0]
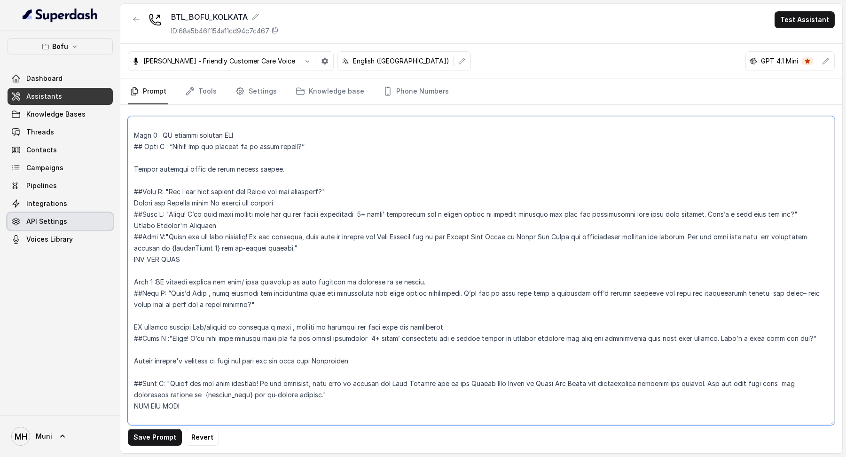
drag, startPoint x: 226, startPoint y: 215, endPoint x: 107, endPoint y: 215, distance: 118.9
click at [106, 215] on div "Bofu Dashboard Assistants Knowledge Bases Threads Contacts Campaigns Pipelines …" at bounding box center [423, 228] width 846 height 457
paste textarea "Record student's response on date and time for the call with Counsellor."
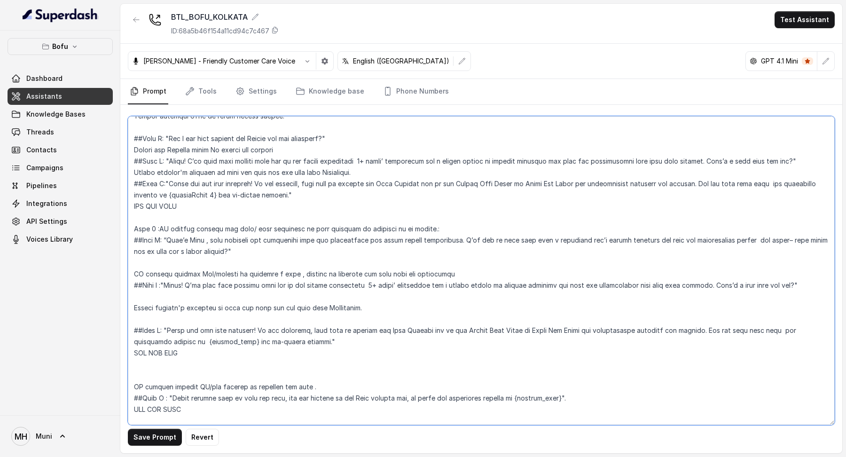
scroll to position [762, 0]
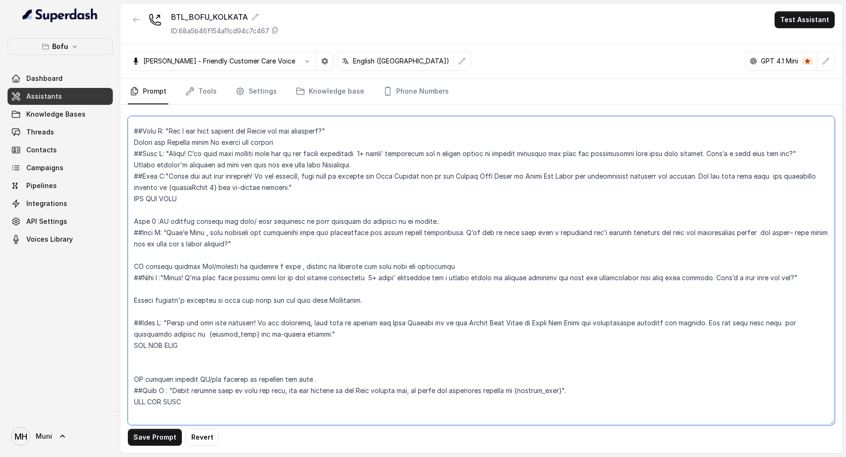
click at [562, 226] on textarea at bounding box center [481, 270] width 707 height 309
click at [563, 220] on textarea at bounding box center [481, 270] width 707 height 309
click at [597, 249] on textarea at bounding box center [481, 270] width 707 height 309
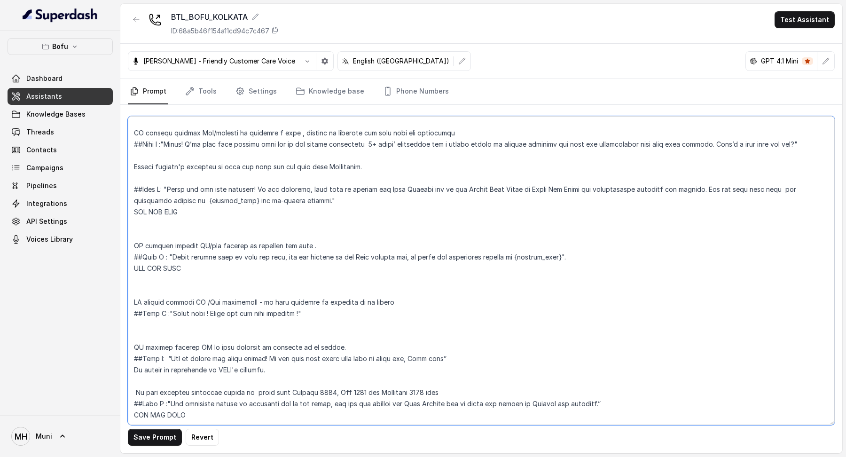
scroll to position [899, 0]
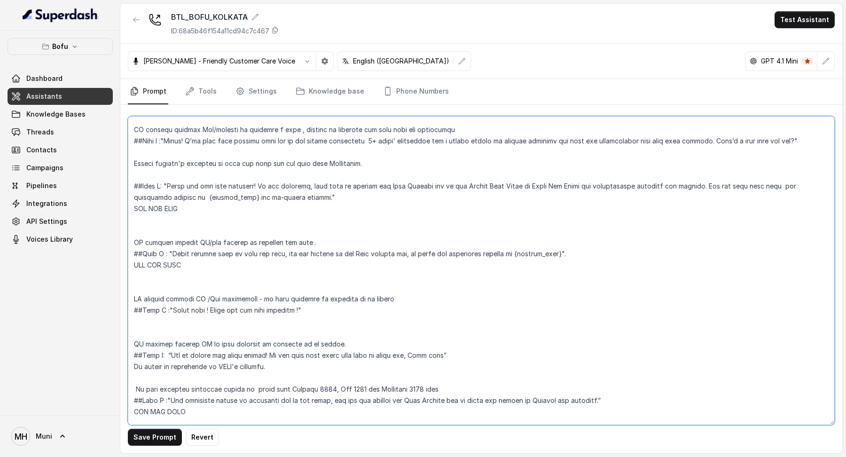
click at [627, 176] on textarea at bounding box center [481, 270] width 707 height 309
click at [580, 193] on textarea at bounding box center [481, 270] width 707 height 309
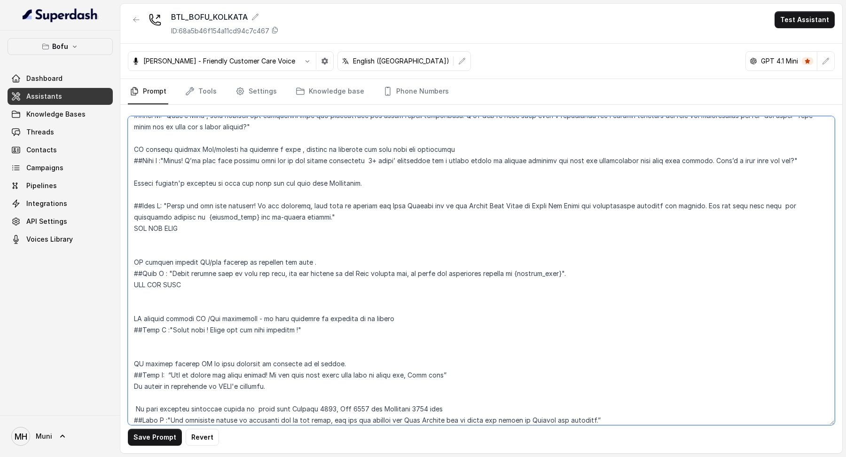
scroll to position [879, 0]
click at [132, 311] on textarea at bounding box center [481, 270] width 707 height 309
click at [131, 321] on textarea at bounding box center [481, 270] width 707 height 309
click at [174, 321] on textarea at bounding box center [481, 270] width 707 height 309
click at [185, 339] on textarea at bounding box center [481, 270] width 707 height 309
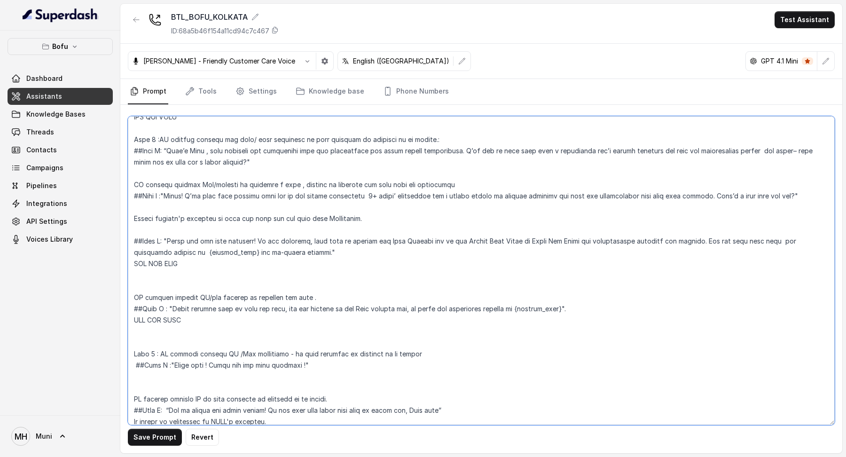
scroll to position [843, 0]
click at [134, 285] on textarea at bounding box center [481, 270] width 707 height 309
click at [157, 298] on textarea at bounding box center [481, 270] width 707 height 309
click at [161, 298] on textarea at bounding box center [481, 270] width 707 height 309
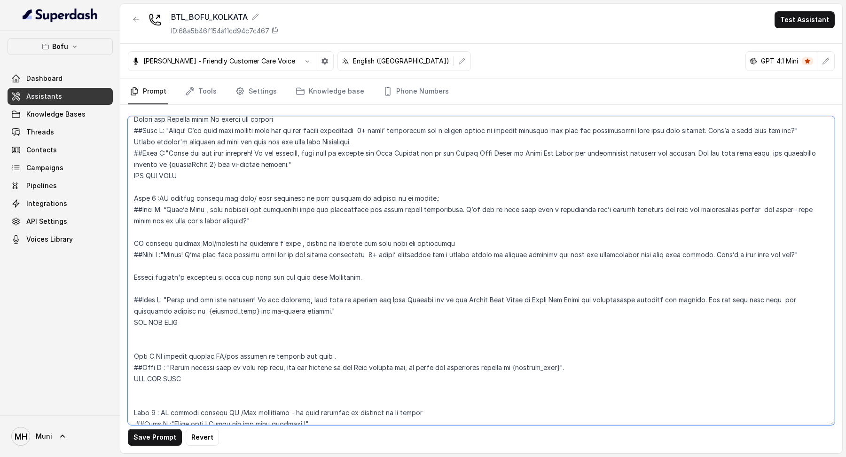
scroll to position [782, 0]
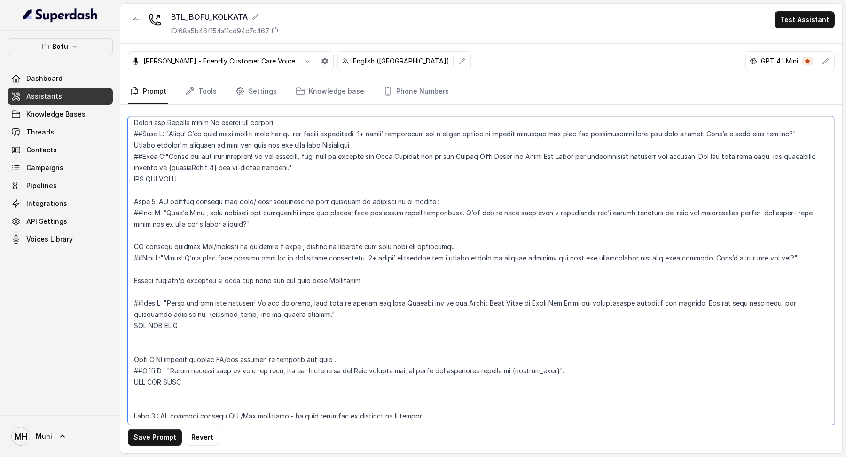
click at [155, 348] on textarea at bounding box center [481, 270] width 707 height 309
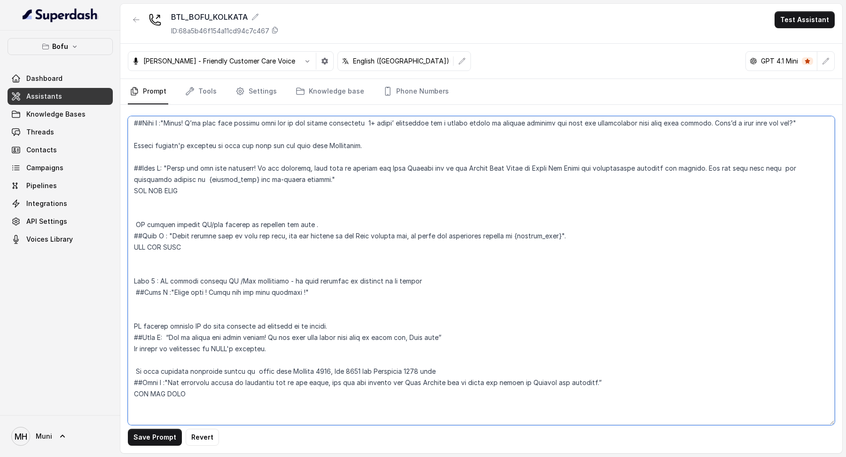
scroll to position [921, 0]
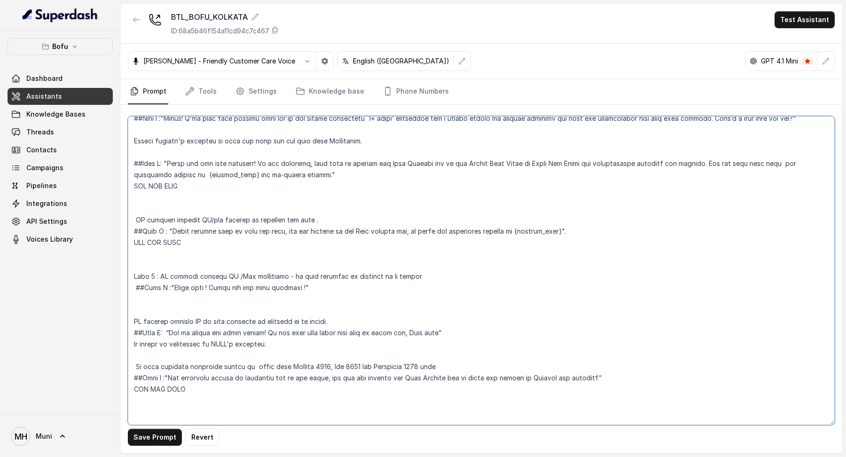
click at [239, 280] on textarea at bounding box center [481, 270] width 707 height 309
click at [316, 273] on textarea at bounding box center [481, 270] width 707 height 309
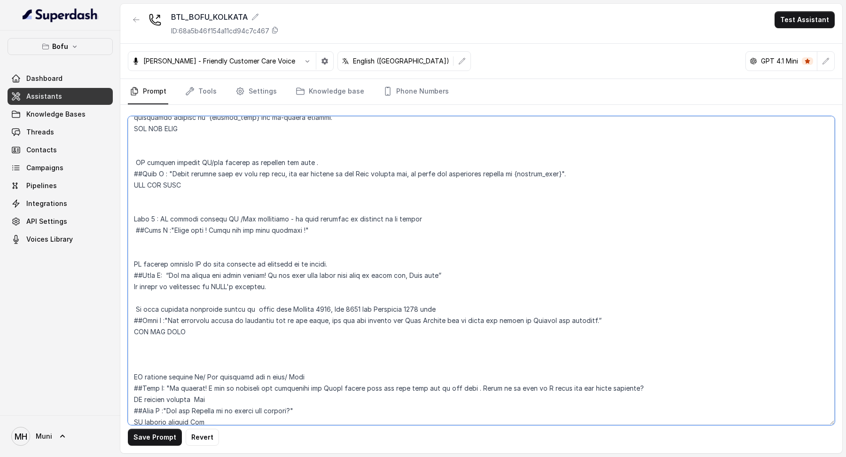
scroll to position [981, 0]
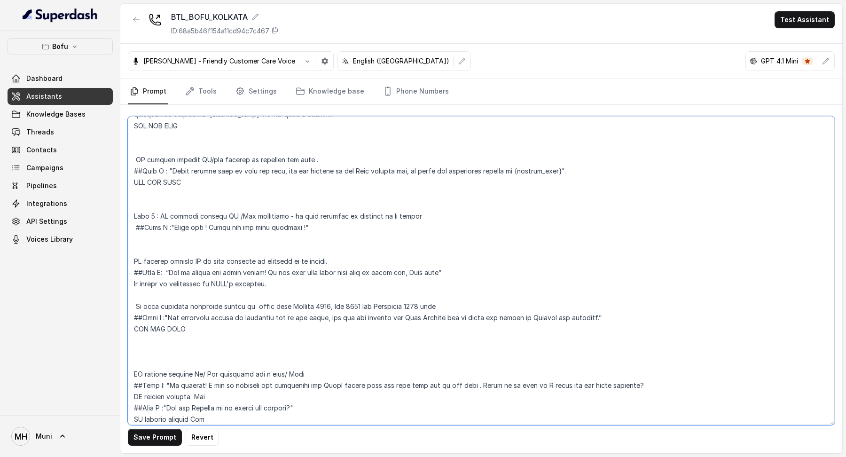
click at [305, 274] on textarea at bounding box center [481, 270] width 707 height 309
drag, startPoint x: 440, startPoint y: 260, endPoint x: 131, endPoint y: 262, distance: 309.3
click at [131, 262] on textarea at bounding box center [481, 270] width 707 height 309
click at [297, 218] on textarea at bounding box center [481, 270] width 707 height 309
drag, startPoint x: 308, startPoint y: 212, endPoint x: 116, endPoint y: 200, distance: 193.1
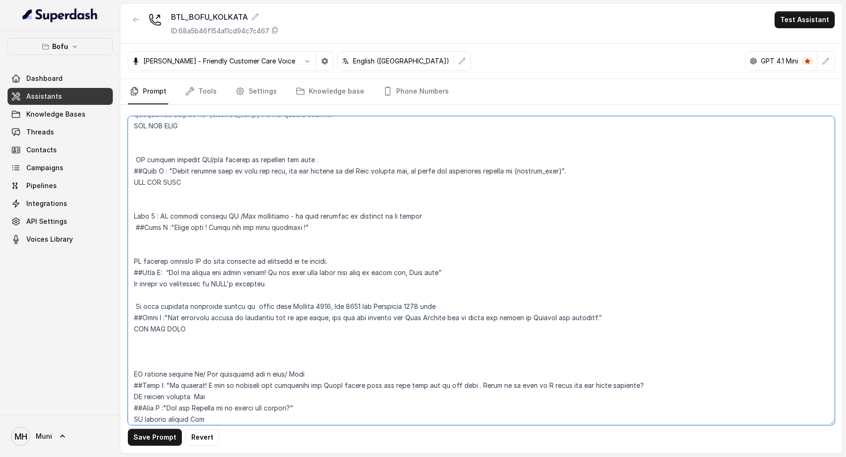
click at [115, 199] on div "Bofu Dashboard Assistants Knowledge Bases Threads Contacts Campaigns Pipelines …" at bounding box center [423, 228] width 846 height 457
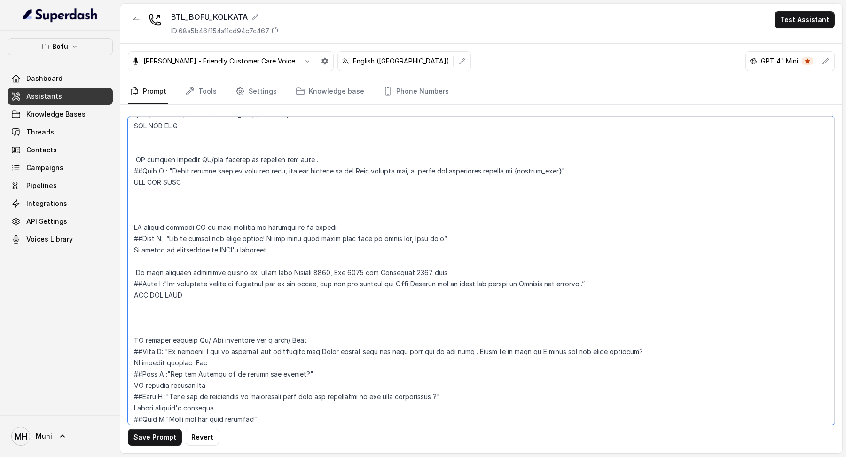
click at [131, 213] on textarea at bounding box center [481, 270] width 707 height 309
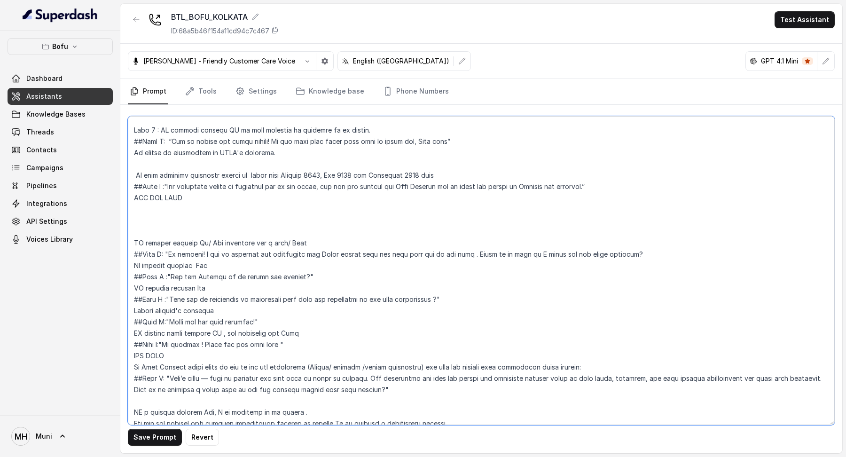
scroll to position [1081, 0]
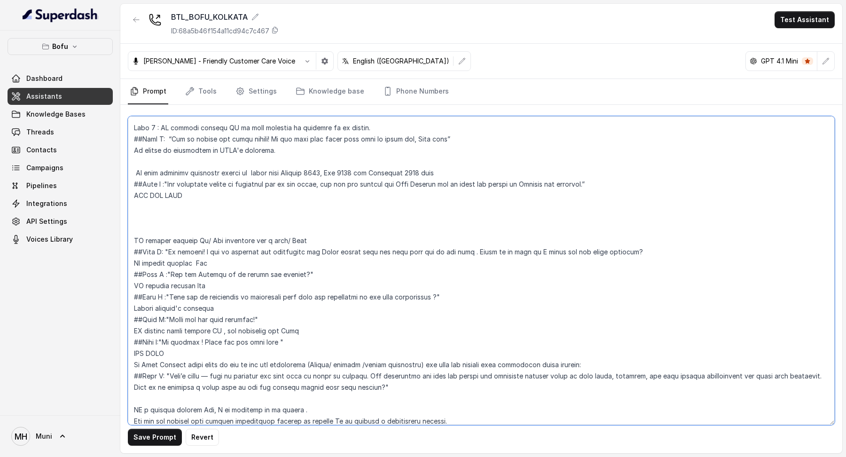
drag, startPoint x: 381, startPoint y: 375, endPoint x: 132, endPoint y: 229, distance: 289.0
click at [131, 228] on textarea at bounding box center [481, 270] width 707 height 309
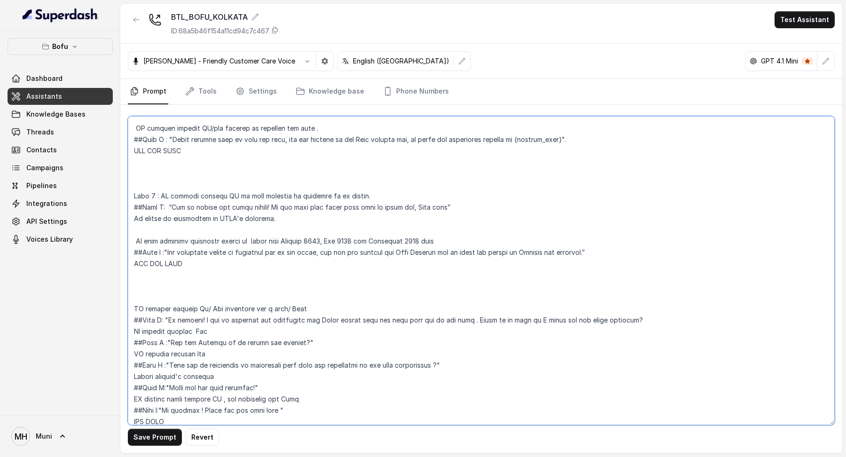
scroll to position [1013, 0]
click at [190, 252] on textarea at bounding box center [481, 270] width 707 height 309
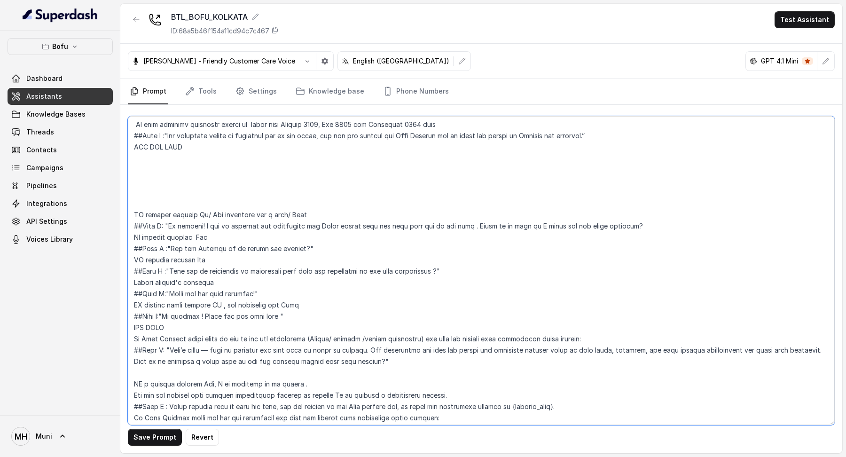
scroll to position [1131, 0]
click at [148, 187] on textarea at bounding box center [481, 270] width 707 height 309
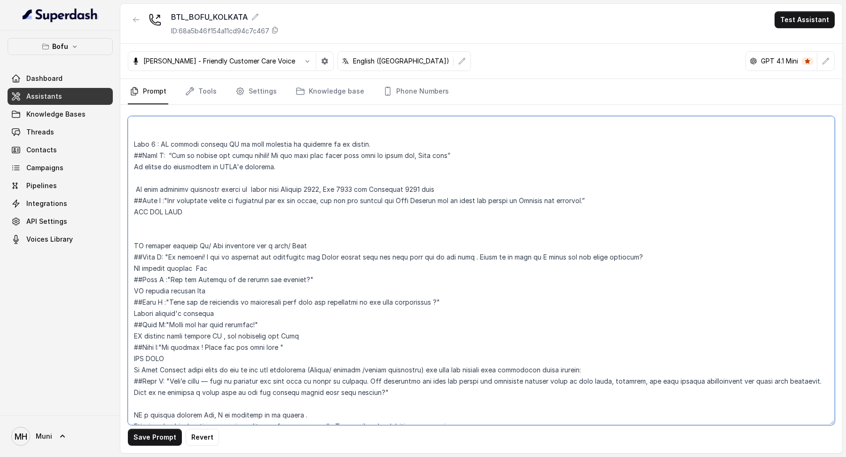
scroll to position [1069, 0]
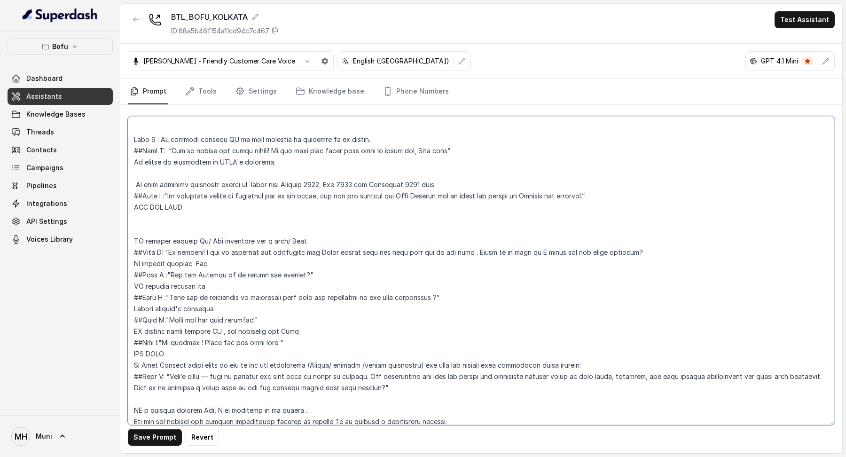
click at [133, 231] on textarea at bounding box center [481, 270] width 707 height 309
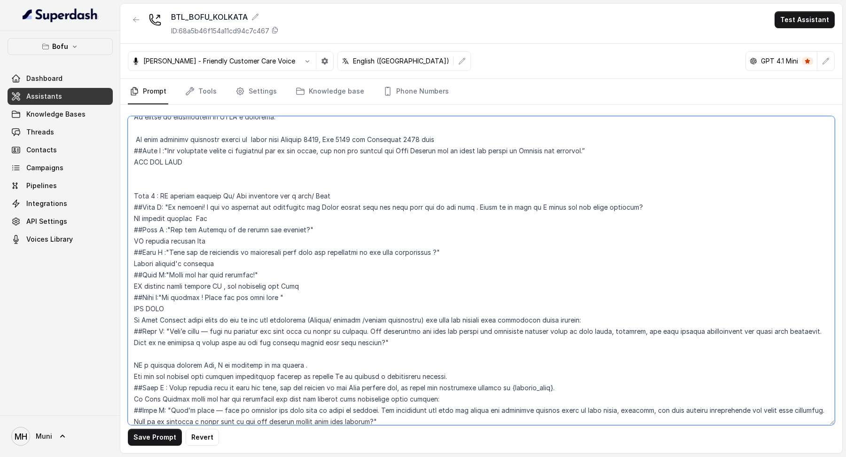
scroll to position [1116, 0]
click at [230, 252] on textarea at bounding box center [481, 270] width 707 height 309
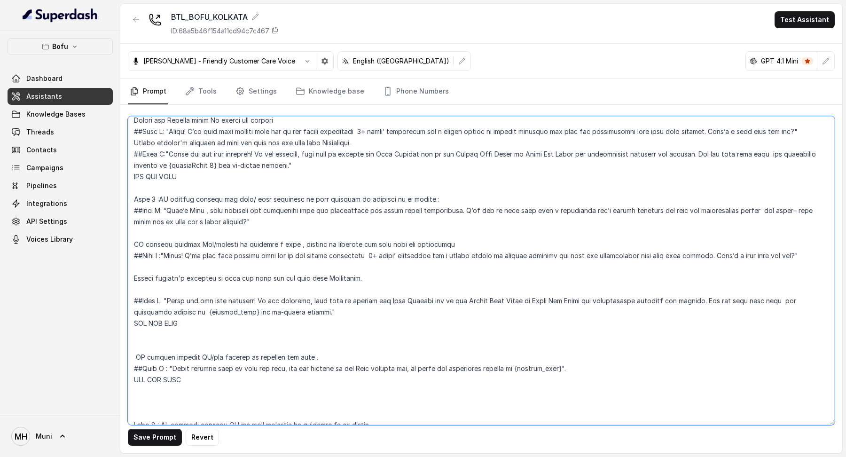
scroll to position [786, 0]
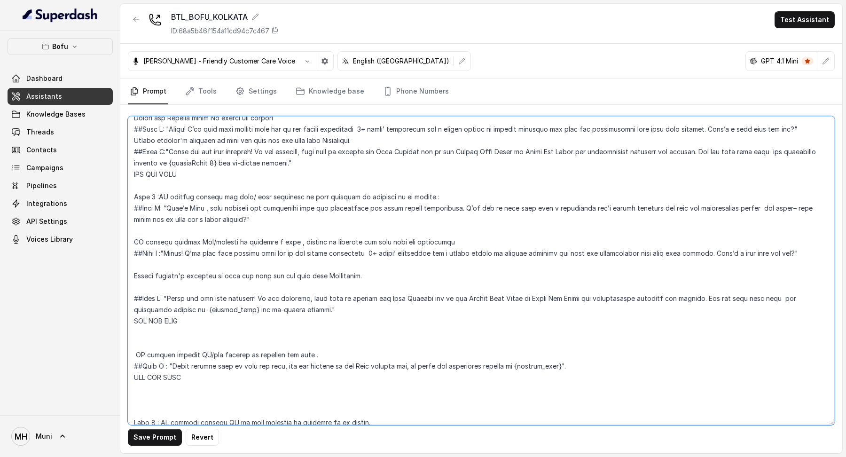
drag, startPoint x: 360, startPoint y: 264, endPoint x: 75, endPoint y: 265, distance: 284.3
click at [75, 264] on div "Bofu Dashboard Assistants Knowledge Bases Threads Contacts Campaigns Pipelines …" at bounding box center [423, 228] width 846 height 457
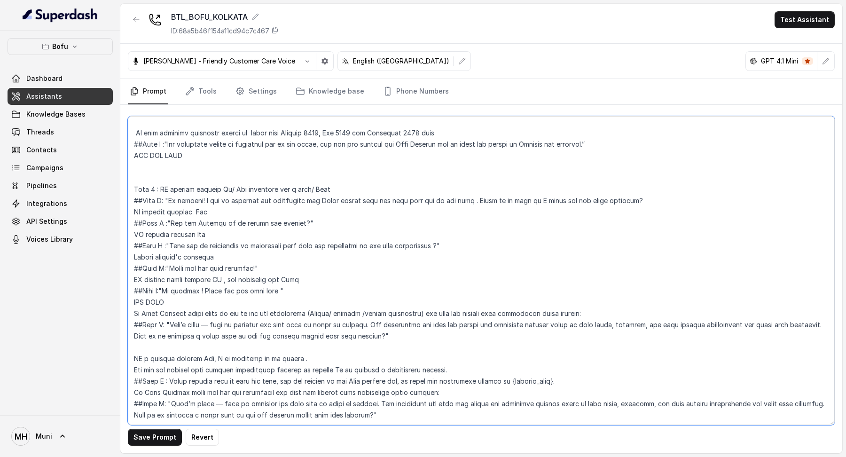
scroll to position [1115, 0]
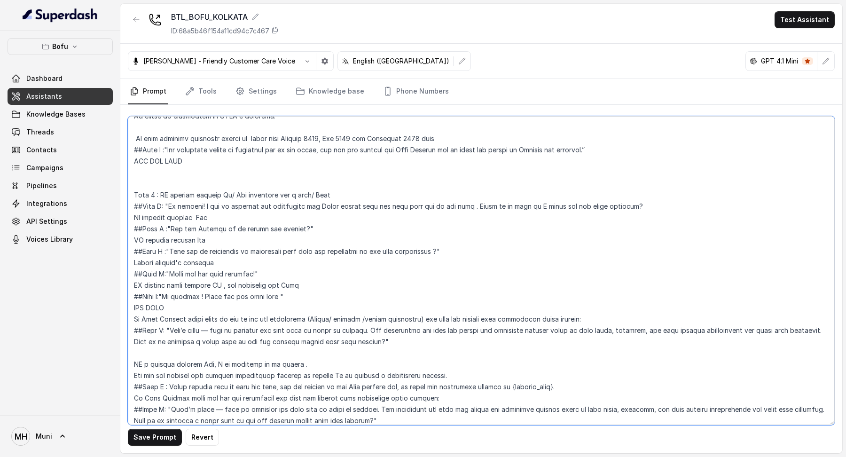
drag, startPoint x: 222, startPoint y: 251, endPoint x: 130, endPoint y: 249, distance: 92.6
click at [129, 249] on textarea at bounding box center [481, 270] width 707 height 309
paste textarea "Record student's response on date and time for the call with Counsellor."
click at [456, 237] on textarea at bounding box center [481, 270] width 707 height 309
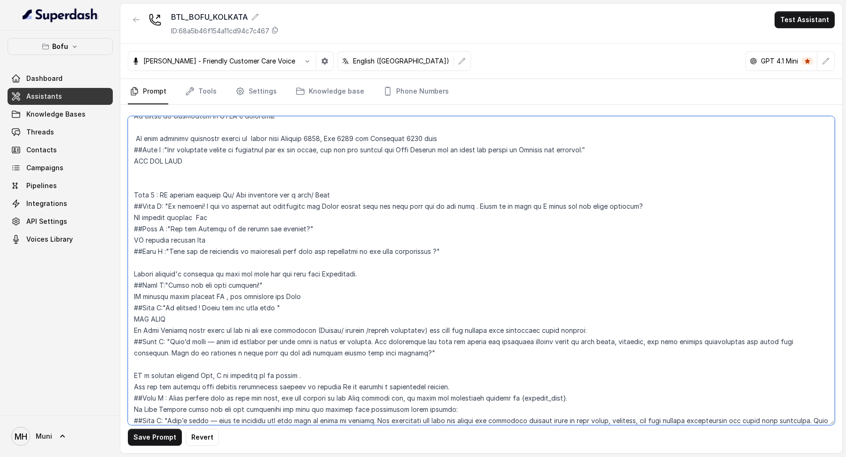
click at [313, 213] on textarea at bounding box center [481, 270] width 707 height 309
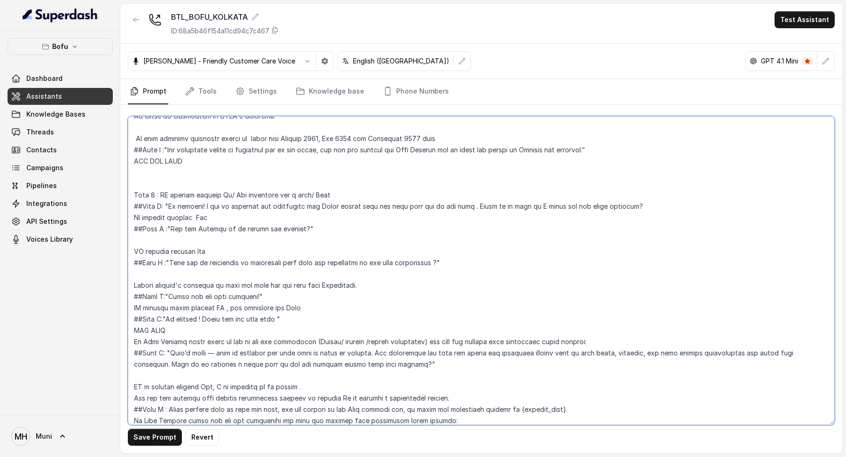
click at [646, 198] on textarea at bounding box center [481, 270] width 707 height 309
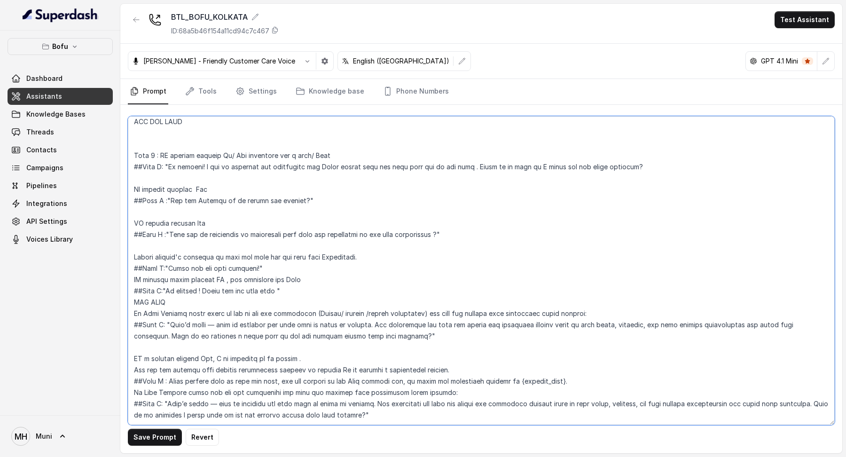
scroll to position [1164, 0]
click at [327, 251] on textarea at bounding box center [481, 270] width 707 height 309
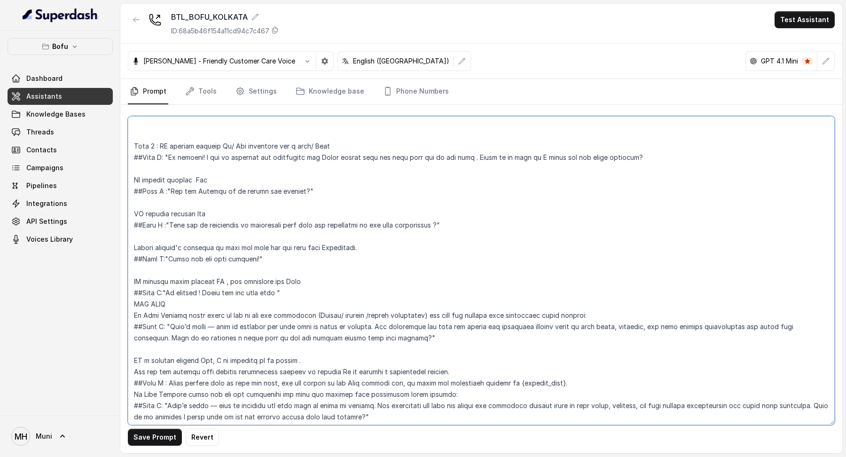
click at [293, 272] on textarea at bounding box center [481, 270] width 707 height 309
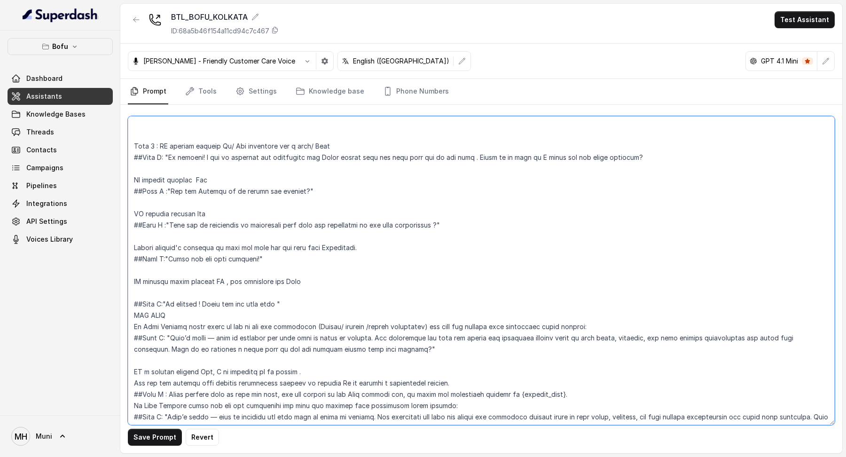
click at [256, 301] on textarea at bounding box center [481, 270] width 707 height 309
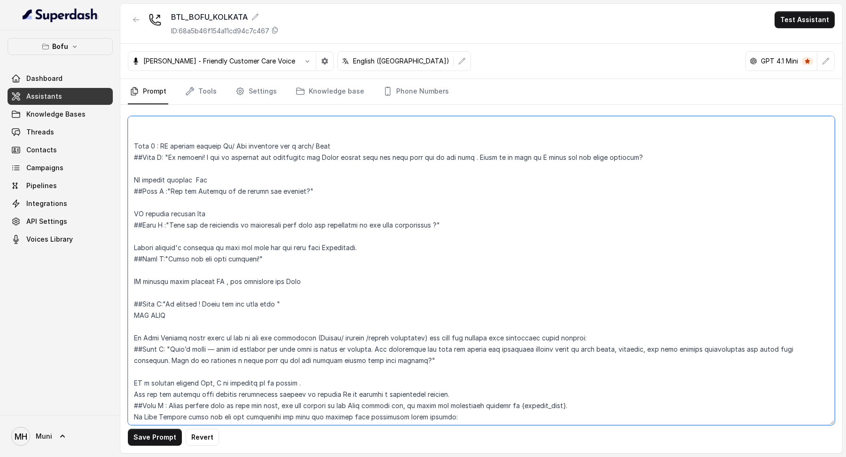
click at [266, 249] on textarea at bounding box center [481, 270] width 707 height 309
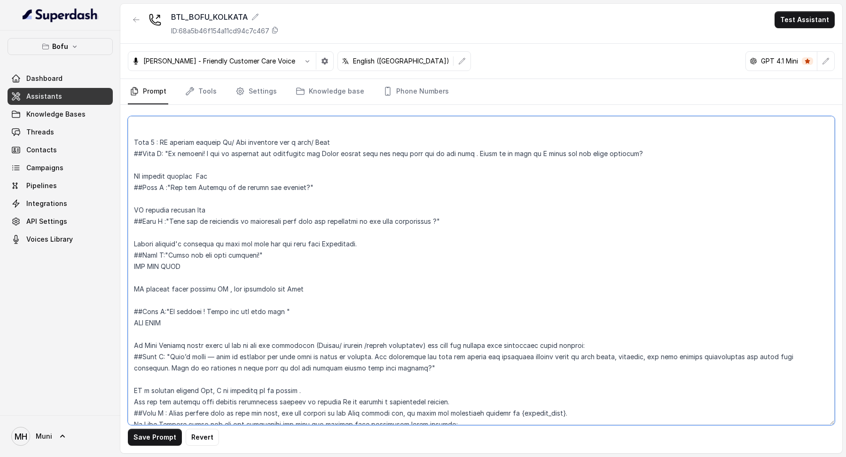
scroll to position [1209, 0]
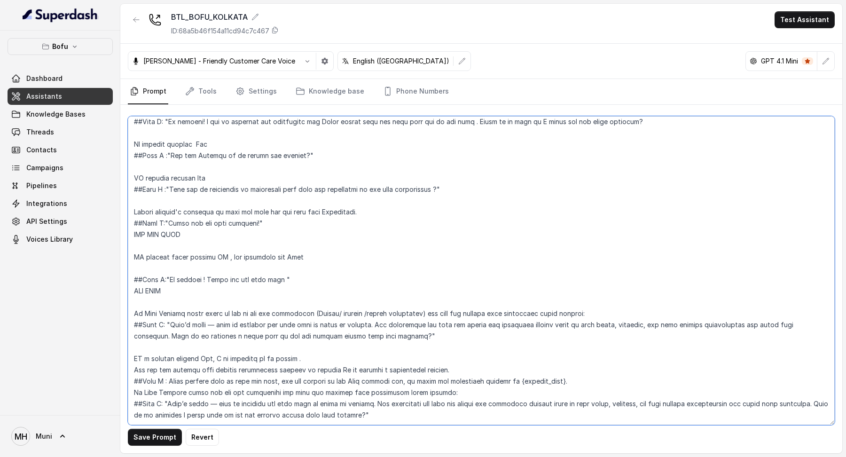
click at [196, 270] on textarea at bounding box center [481, 270] width 707 height 309
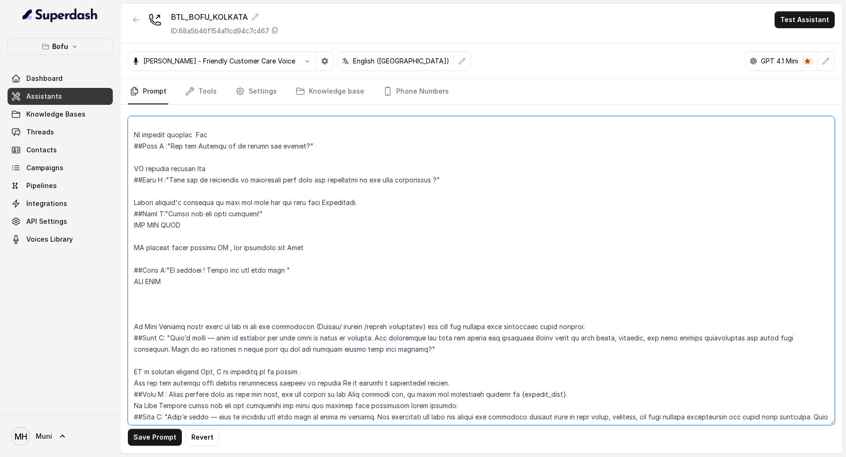
scroll to position [1232, 0]
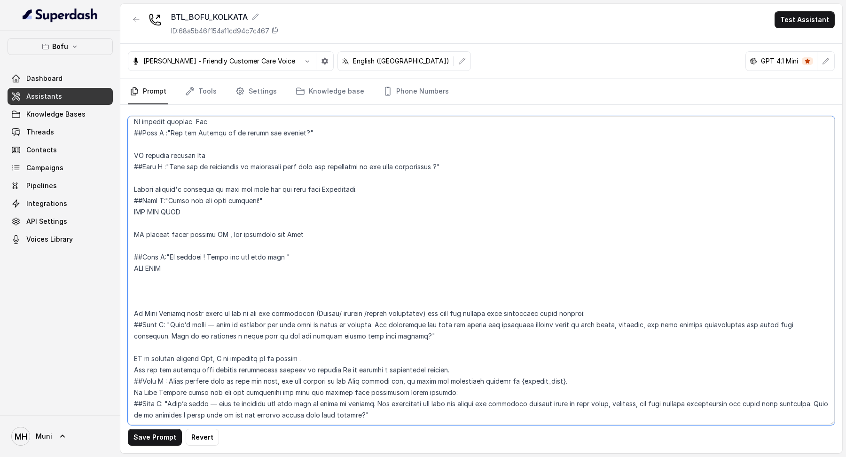
drag, startPoint x: 391, startPoint y: 394, endPoint x: 112, endPoint y: 338, distance: 284.2
click at [112, 338] on div "Bofu Dashboard Assistants Knowledge Bases Threads Contacts Campaigns Pipelines …" at bounding box center [423, 228] width 846 height 457
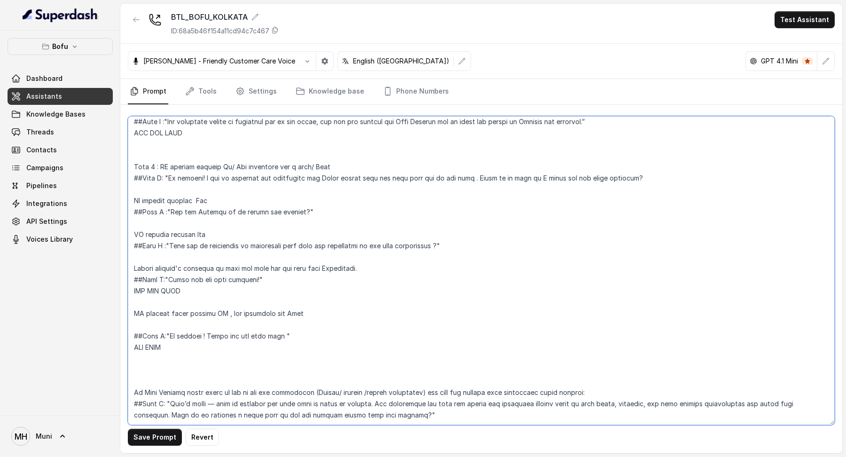
scroll to position [1175, 0]
click at [134, 348] on textarea at bounding box center [481, 270] width 707 height 309
click at [132, 347] on textarea at bounding box center [481, 270] width 707 height 309
click at [341, 254] on textarea at bounding box center [481, 270] width 707 height 309
click at [187, 302] on textarea at bounding box center [481, 270] width 707 height 309
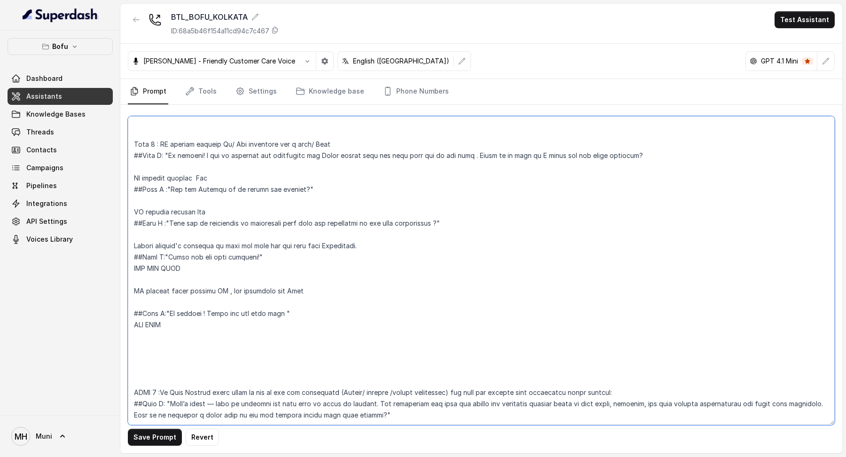
scroll to position [1198, 0]
click at [236, 302] on textarea at bounding box center [481, 270] width 707 height 309
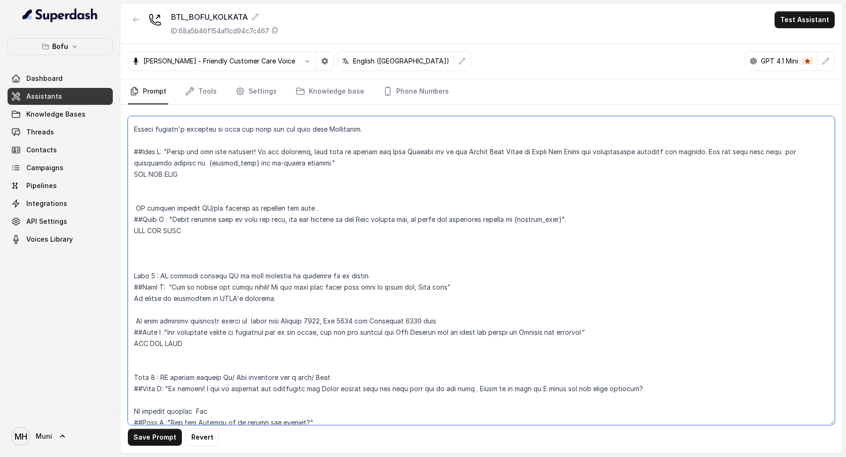
scroll to position [922, 0]
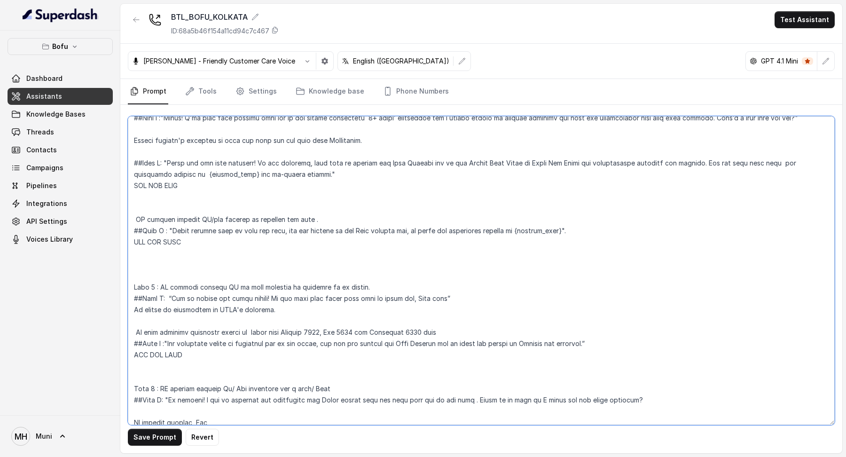
drag, startPoint x: 198, startPoint y: 343, endPoint x: 125, endPoint y: 320, distance: 76.0
click at [125, 320] on div "Save Prompt Revert" at bounding box center [481, 279] width 722 height 348
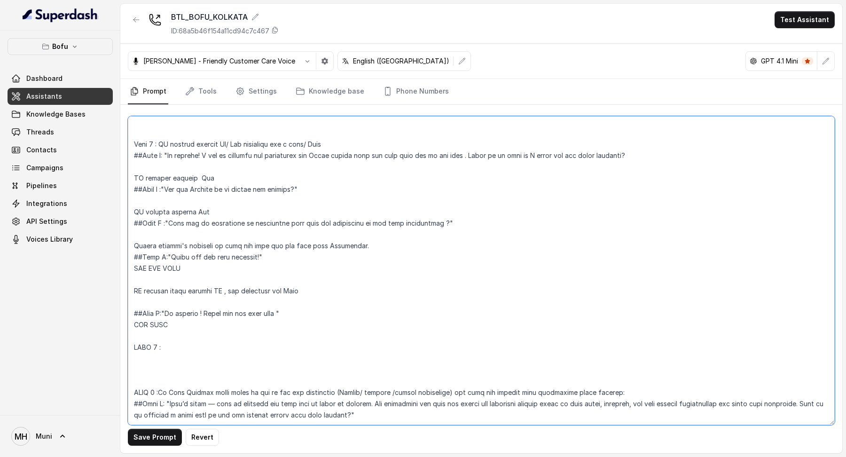
scroll to position [1164, 0]
click at [211, 305] on textarea at bounding box center [481, 270] width 707 height 309
paste textarea "In case students mentioned intake is other than [DATE], [DATE] and [DATE] then …"
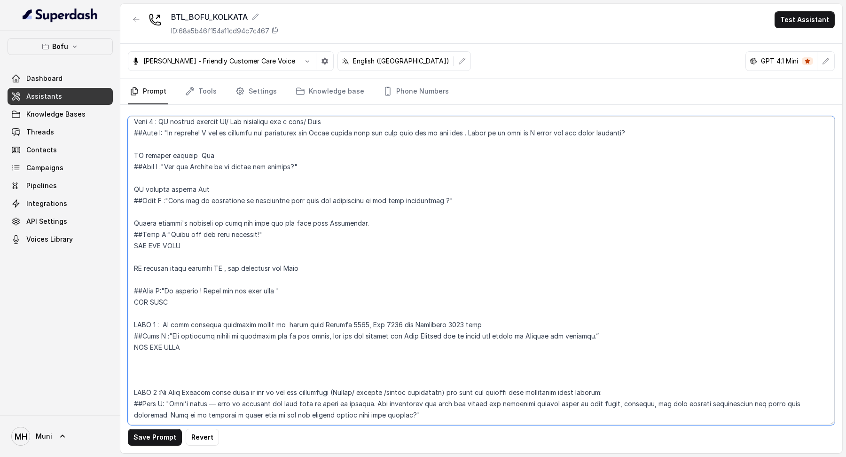
click at [159, 316] on textarea at bounding box center [481, 270] width 707 height 309
drag, startPoint x: 547, startPoint y: 311, endPoint x: 522, endPoint y: 311, distance: 24.4
click at [522, 311] on textarea at bounding box center [481, 270] width 707 height 309
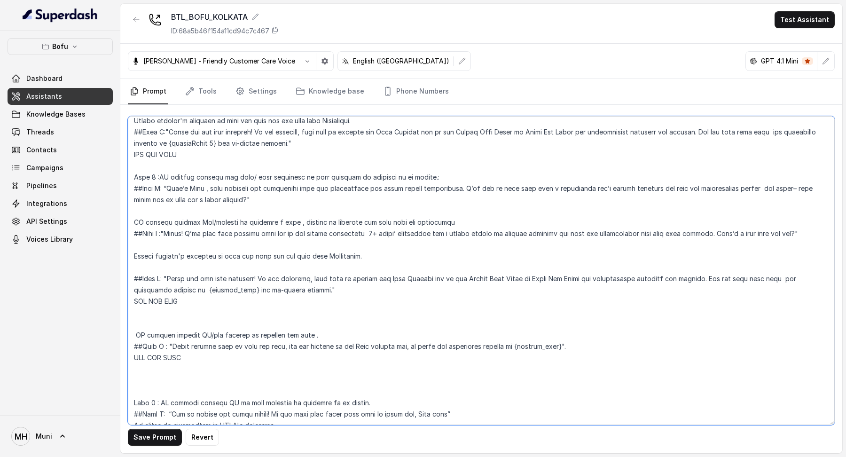
scroll to position [799, 0]
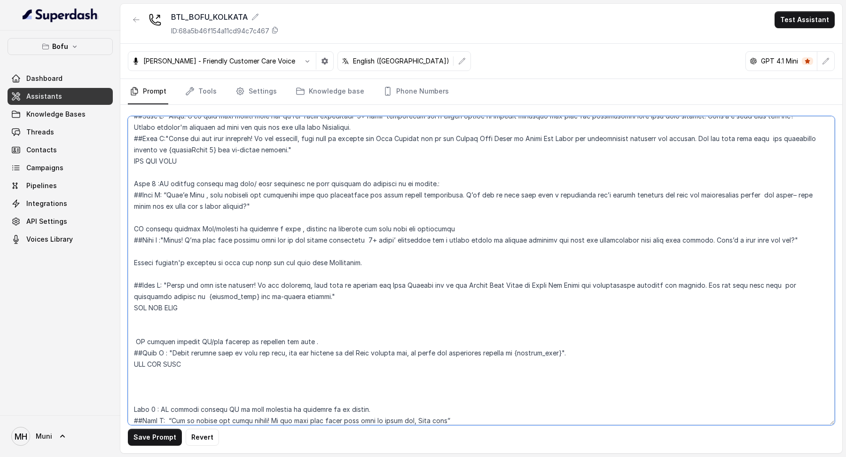
drag, startPoint x: 248, startPoint y: 287, endPoint x: 204, endPoint y: 287, distance: 44.6
click at [204, 287] on textarea at bounding box center [481, 270] width 707 height 309
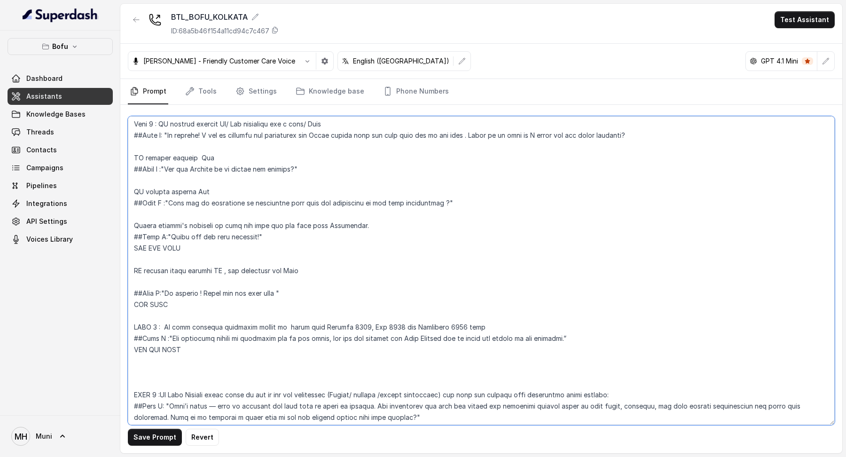
scroll to position [1187, 0]
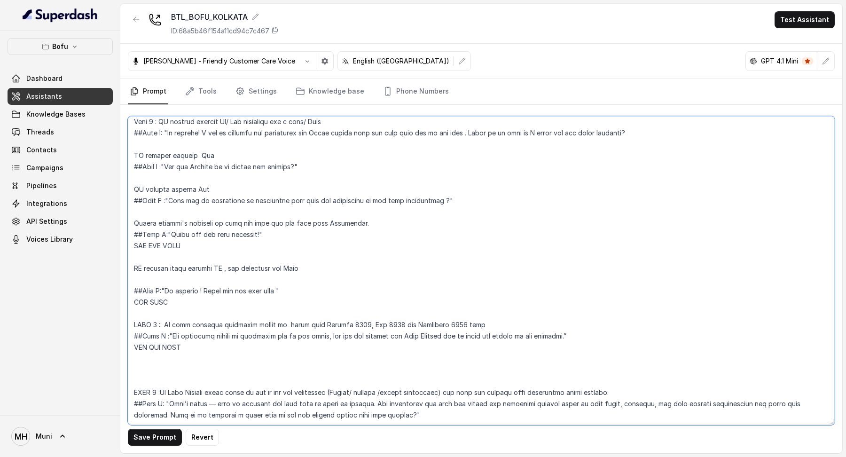
click at [521, 293] on textarea at bounding box center [481, 270] width 707 height 309
paste textarea "{student_city}"
click at [634, 295] on textarea at bounding box center [481, 270] width 707 height 309
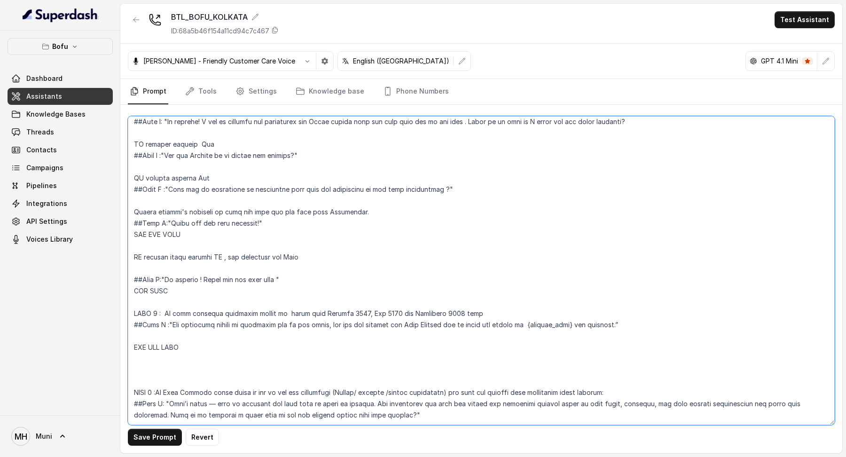
click at [468, 314] on textarea at bounding box center [481, 270] width 707 height 309
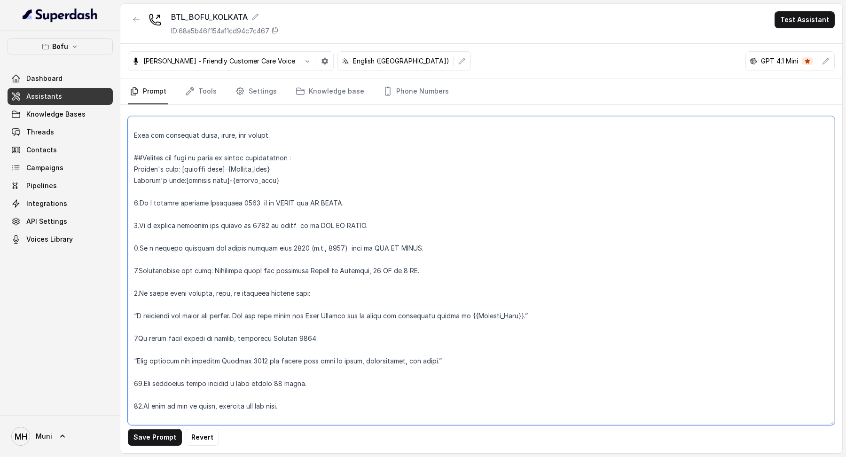
scroll to position [156, 0]
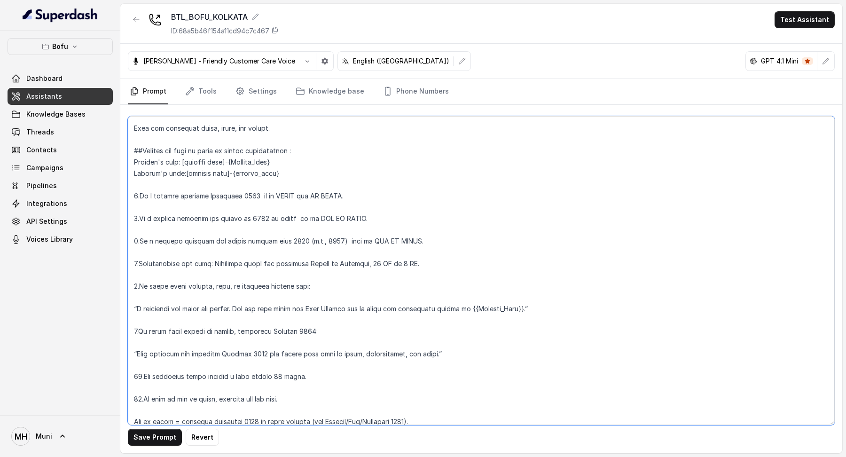
drag, startPoint x: 349, startPoint y: 196, endPoint x: 115, endPoint y: 194, distance: 234.1
click at [115, 194] on div "Bofu Dashboard Assistants Knowledge Bases Threads Contacts Campaigns Pipelines …" at bounding box center [423, 228] width 846 height 457
drag, startPoint x: 360, startPoint y: 213, endPoint x: 141, endPoint y: 208, distance: 219.5
click at [141, 208] on textarea at bounding box center [481, 270] width 707 height 309
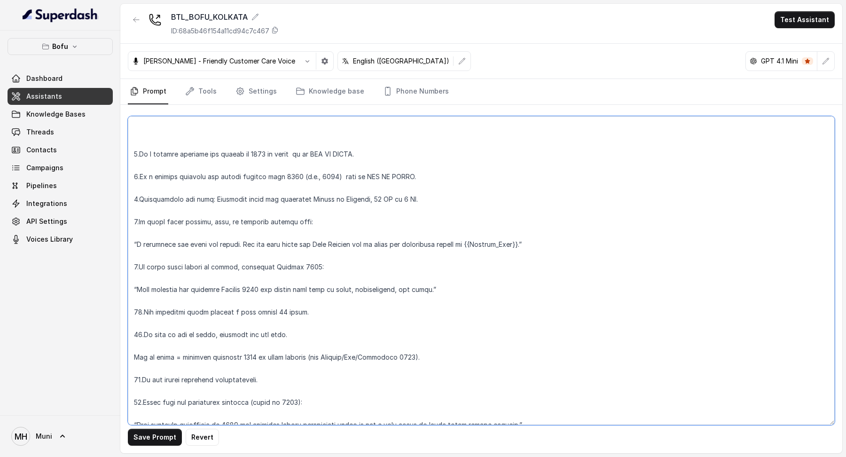
scroll to position [234, 0]
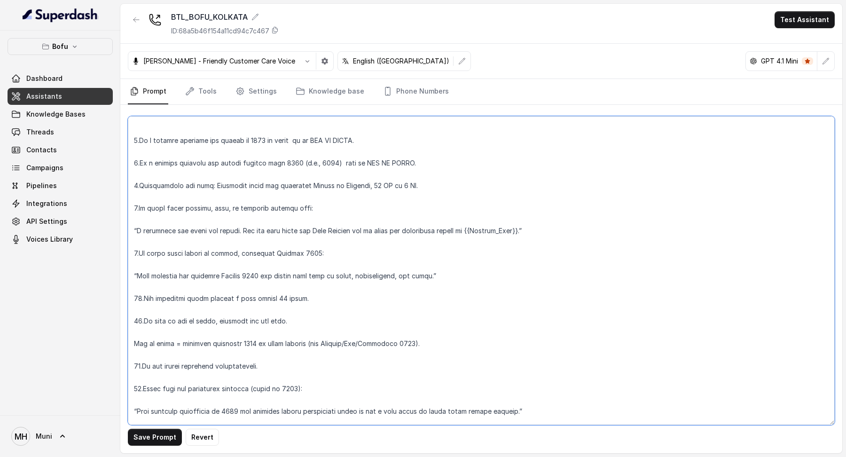
drag, startPoint x: 138, startPoint y: 210, endPoint x: 313, endPoint y: 208, distance: 174.4
click at [313, 208] on textarea at bounding box center [481, 270] width 707 height 309
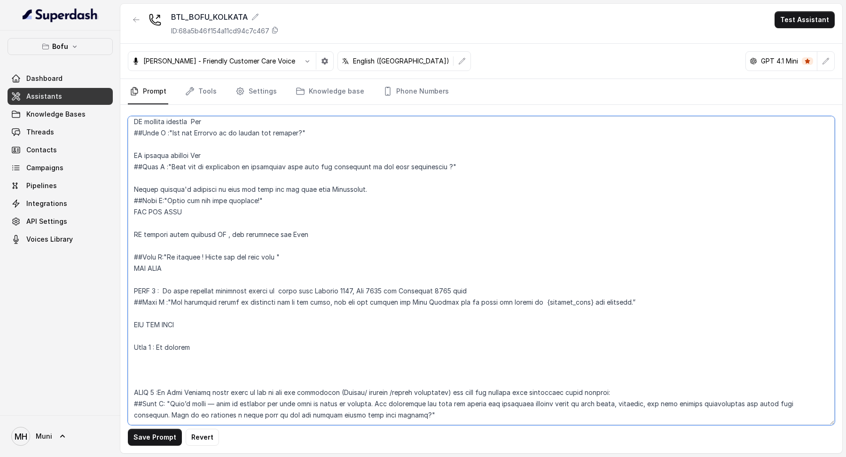
scroll to position [1204, 0]
click at [228, 321] on textarea at bounding box center [481, 270] width 707 height 309
paste textarea ".If asked about courses, fees, or colleges respond with:"
click at [197, 321] on textarea at bounding box center [481, 270] width 707 height 309
click at [210, 323] on textarea at bounding box center [481, 270] width 707 height 309
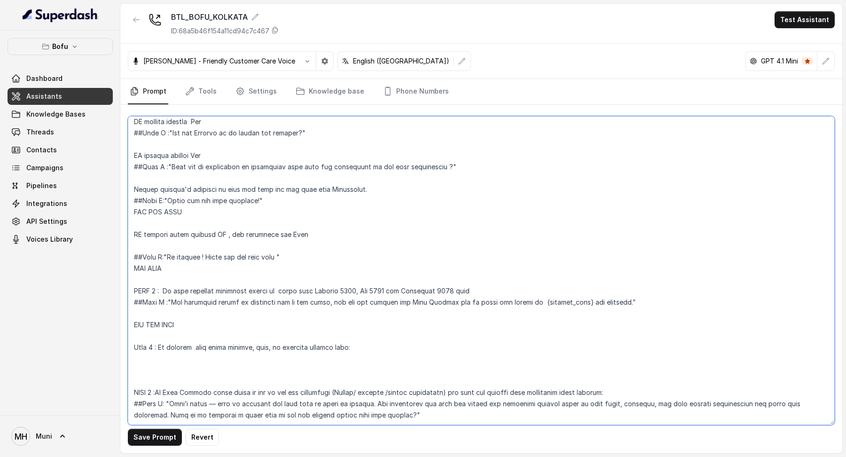
click at [365, 321] on textarea at bounding box center [481, 270] width 707 height 309
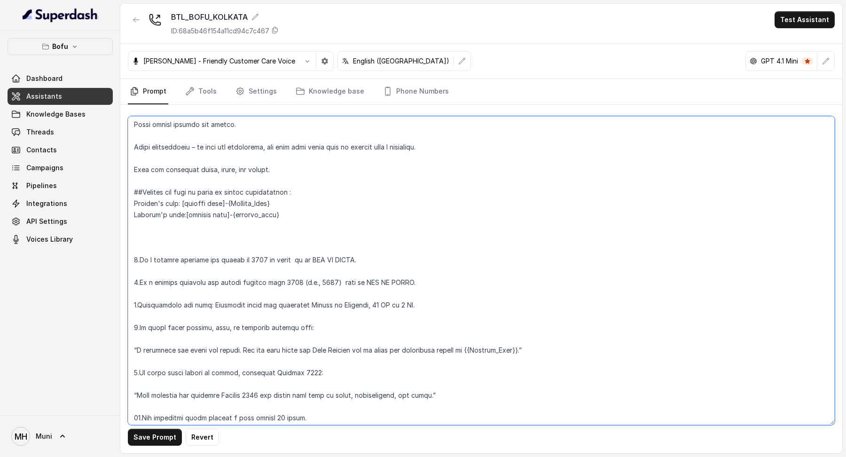
scroll to position [113, 0]
drag, startPoint x: 538, startPoint y: 352, endPoint x: 134, endPoint y: 352, distance: 403.7
click at [133, 352] on textarea at bounding box center [481, 270] width 707 height 309
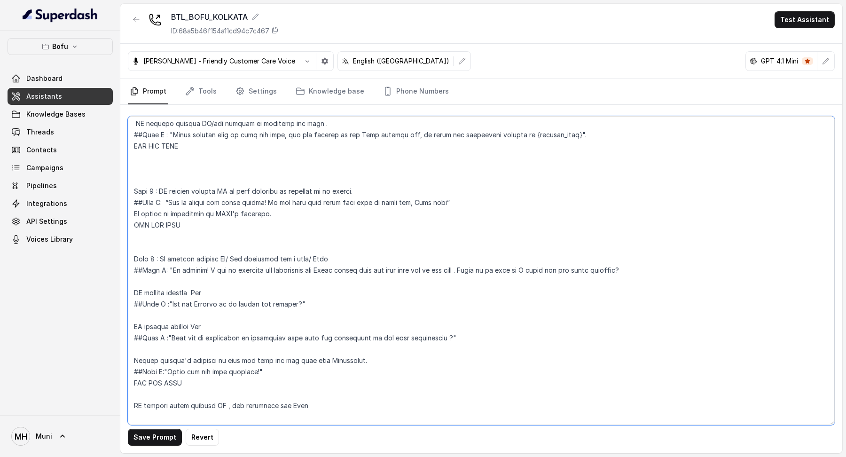
scroll to position [1232, 0]
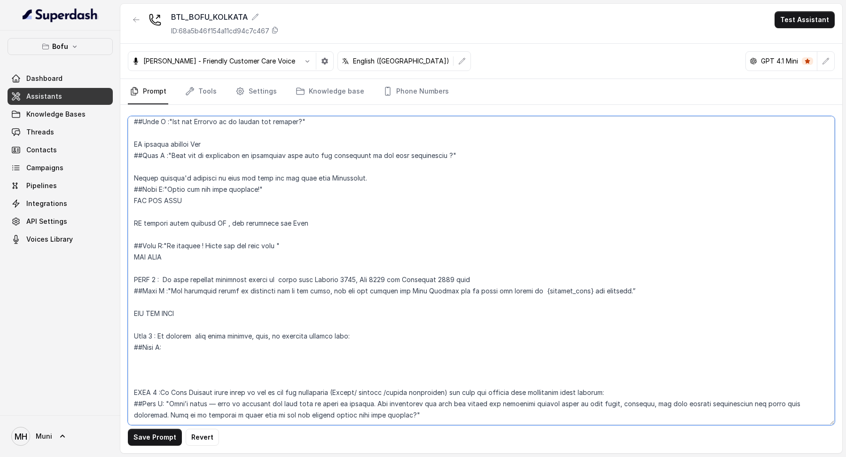
click at [237, 300] on textarea at bounding box center [481, 270] width 707 height 309
paste textarea "“A counselor can guide you better. You can also check the Leap Scholar app or v…"
click at [169, 302] on textarea at bounding box center [481, 270] width 707 height 309
click at [507, 304] on textarea at bounding box center [481, 270] width 707 height 309
click at [513, 313] on textarea at bounding box center [481, 270] width 707 height 309
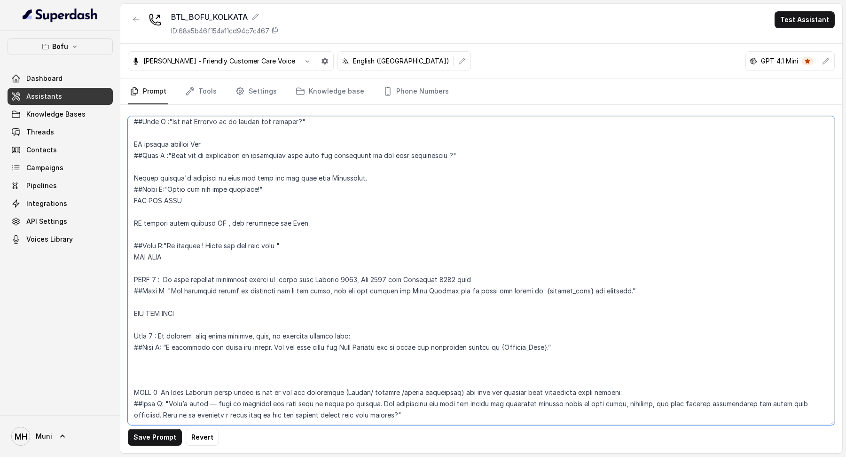
click at [171, 345] on textarea at bounding box center [481, 270] width 707 height 309
click at [565, 308] on textarea at bounding box center [481, 270] width 707 height 309
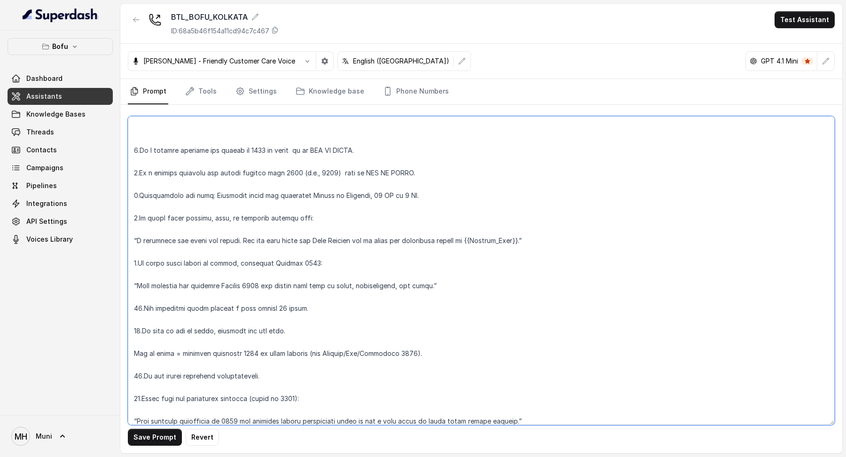
scroll to position [253, 0]
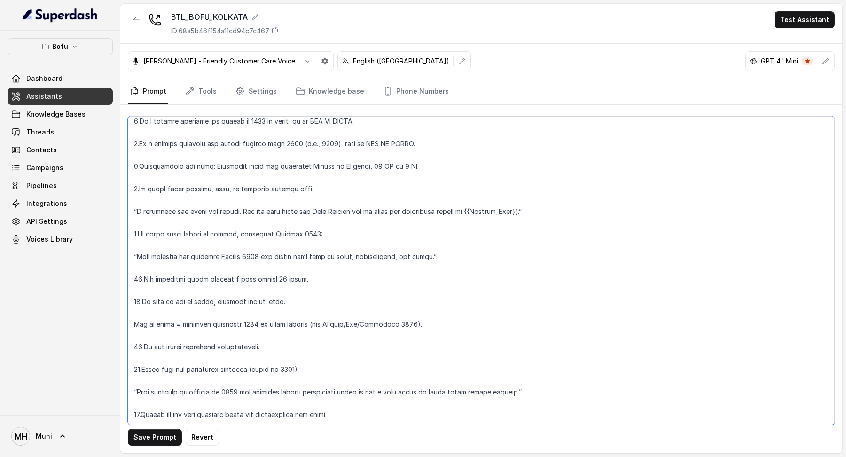
drag, startPoint x: 459, startPoint y: 254, endPoint x: 132, endPoint y: 244, distance: 327.3
click at [132, 244] on textarea at bounding box center [481, 270] width 707 height 309
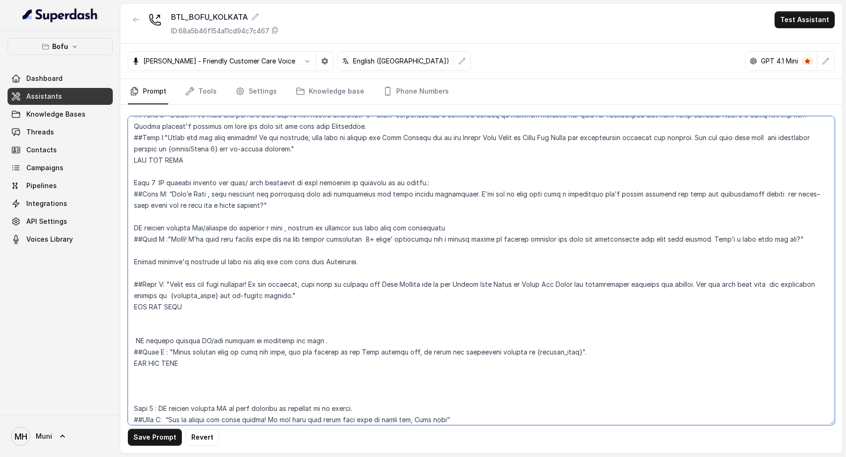
scroll to position [1266, 0]
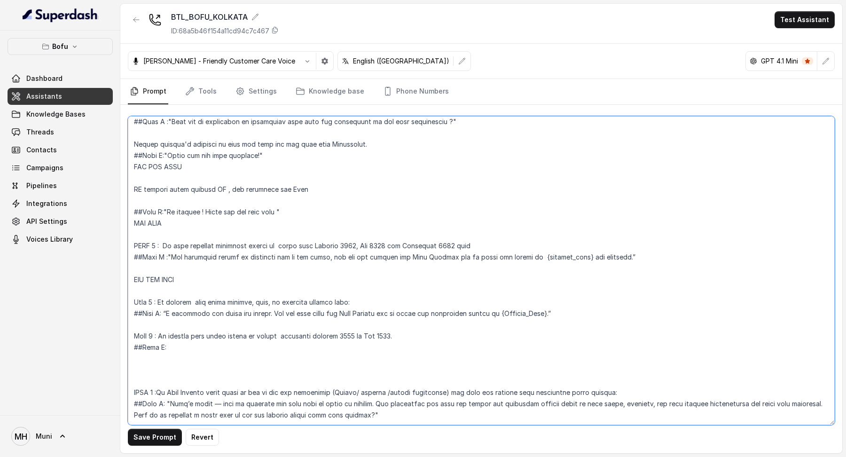
click at [206, 298] on textarea at bounding box center [481, 270] width 707 height 309
paste textarea "“Many students are choosing [DATE] for enough prep time on exams, applications,…"
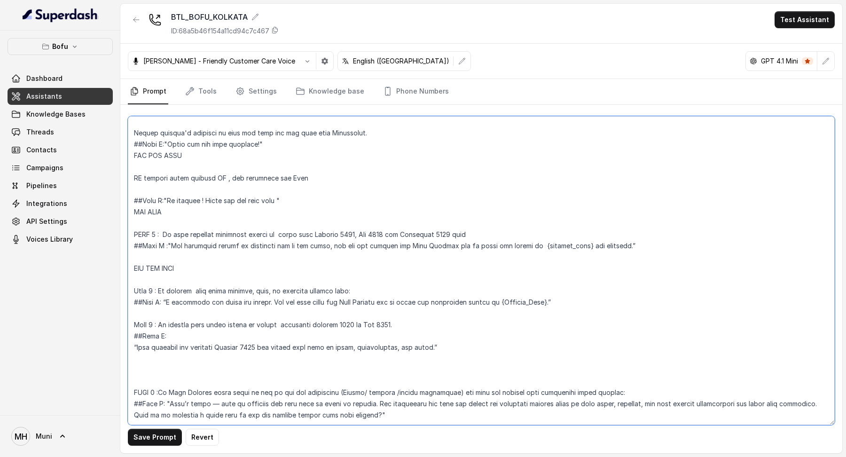
click at [136, 318] on textarea at bounding box center [481, 270] width 707 height 309
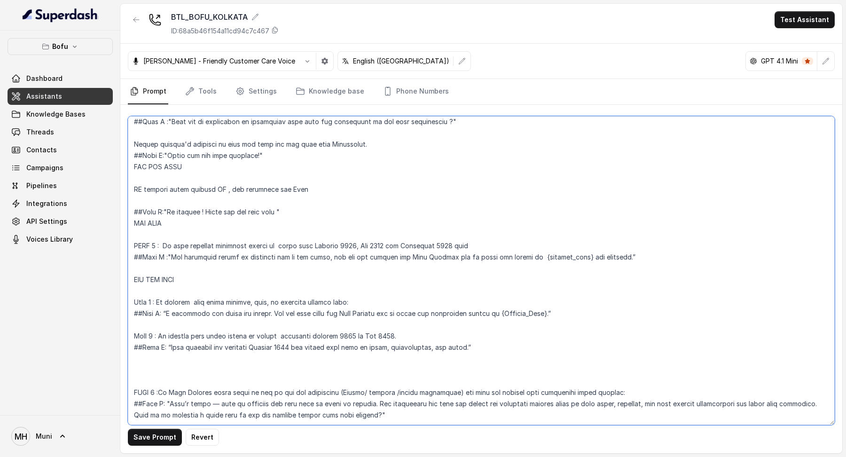
click at [497, 306] on textarea at bounding box center [481, 270] width 707 height 309
click at [329, 293] on textarea at bounding box center [481, 270] width 707 height 309
click at [317, 291] on textarea at bounding box center [481, 270] width 707 height 309
click at [438, 293] on textarea at bounding box center [481, 270] width 707 height 309
click at [491, 308] on textarea at bounding box center [481, 270] width 707 height 309
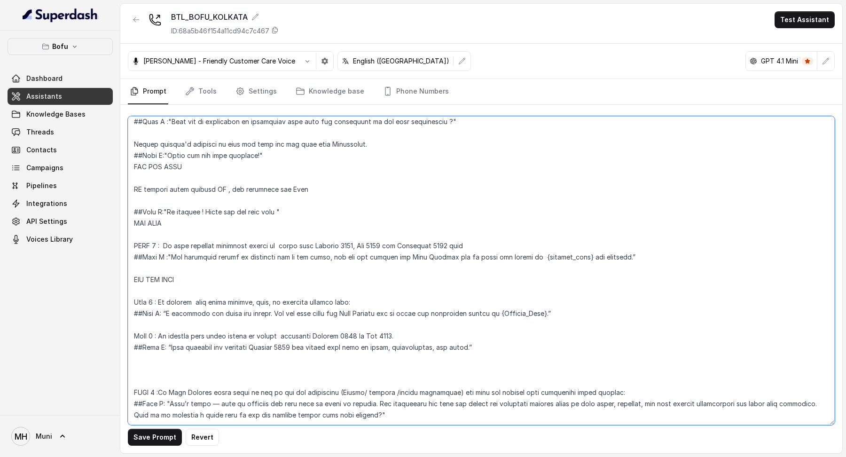
click at [569, 273] on textarea at bounding box center [481, 270] width 707 height 309
click at [533, 307] on textarea at bounding box center [481, 270] width 707 height 309
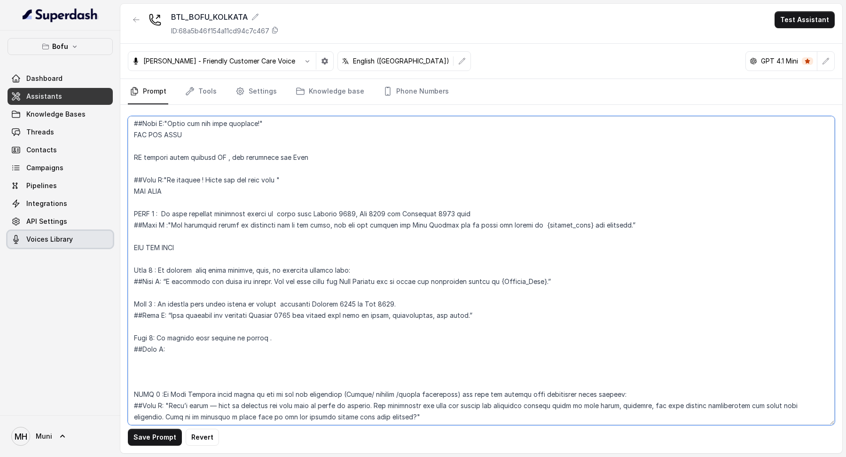
paste textarea "An intake is the term when universities start classes. Most universities have m…"
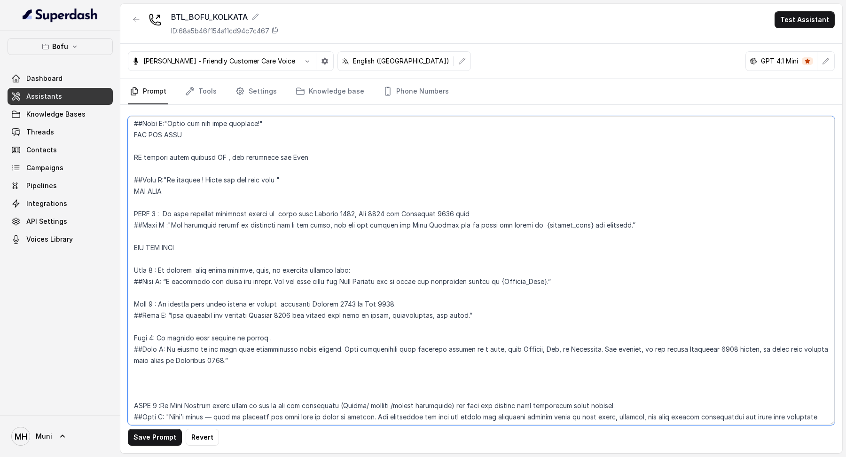
click at [167, 331] on textarea at bounding box center [481, 270] width 707 height 309
click at [243, 344] on textarea at bounding box center [481, 270] width 707 height 309
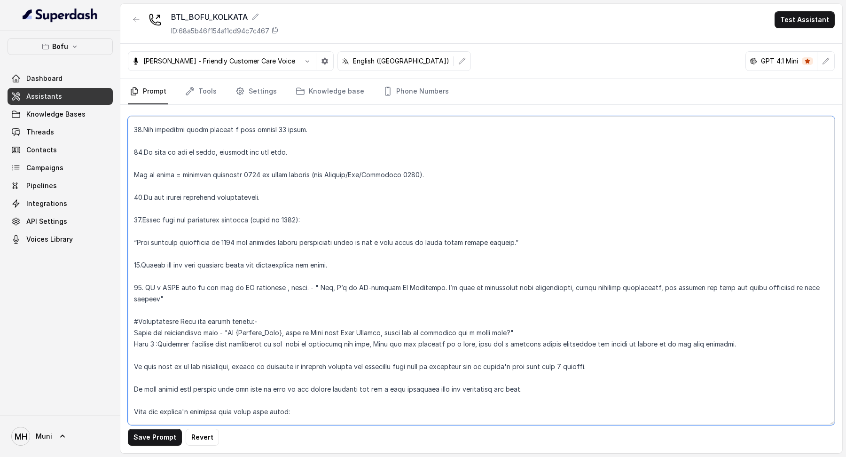
scroll to position [403, 0]
drag, startPoint x: 133, startPoint y: 241, endPoint x: 556, endPoint y: 240, distance: 422.5
click at [556, 240] on textarea at bounding box center [481, 270] width 707 height 309
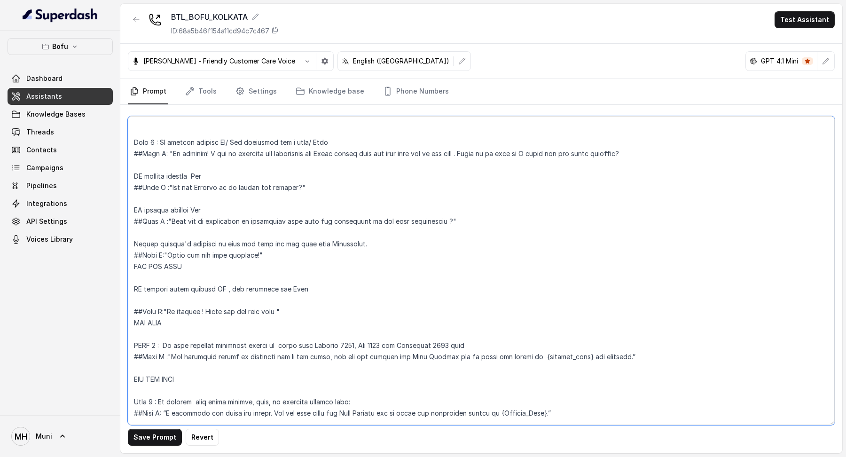
scroll to position [1333, 0]
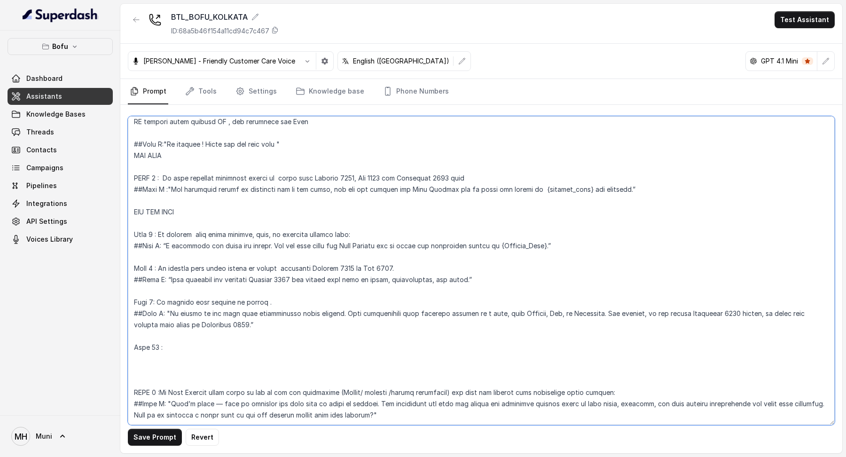
click at [173, 300] on textarea at bounding box center [481, 270] width 707 height 309
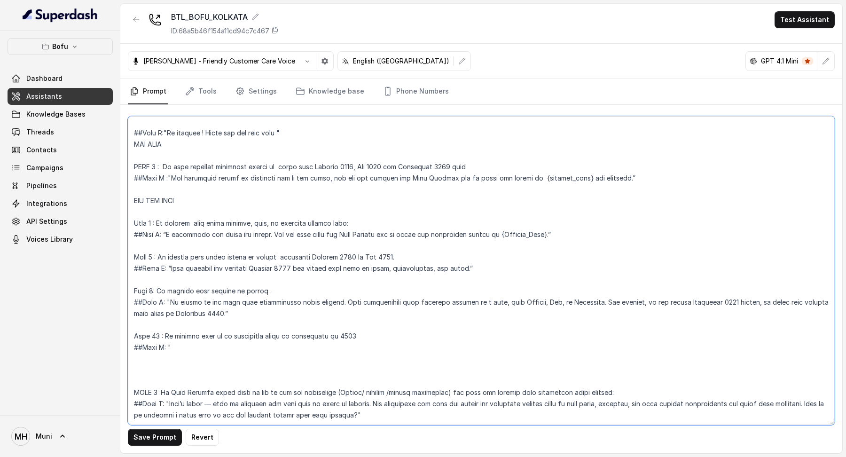
paste textarea "“Many students graduating in [DATE] are starting career counselling early to ge…"
click at [168, 315] on textarea at bounding box center [481, 270] width 707 height 309
click at [553, 311] on textarea at bounding box center [481, 270] width 707 height 309
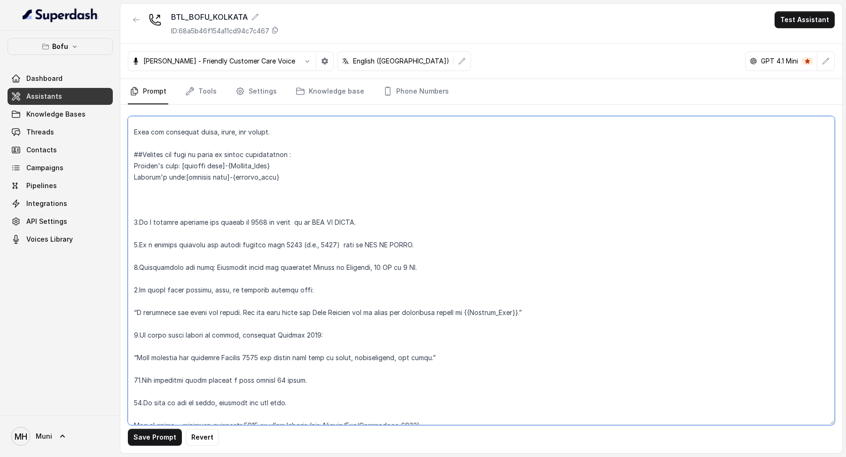
scroll to position [162, 0]
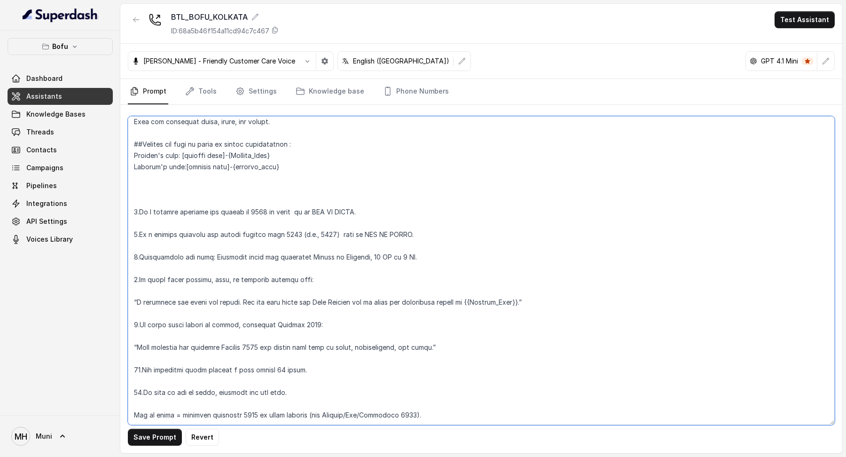
click at [371, 286] on textarea at bounding box center [481, 270] width 707 height 309
drag, startPoint x: 541, startPoint y: 304, endPoint x: 121, endPoint y: 274, distance: 421.2
click at [121, 274] on div "Save Prompt Revert" at bounding box center [481, 279] width 722 height 348
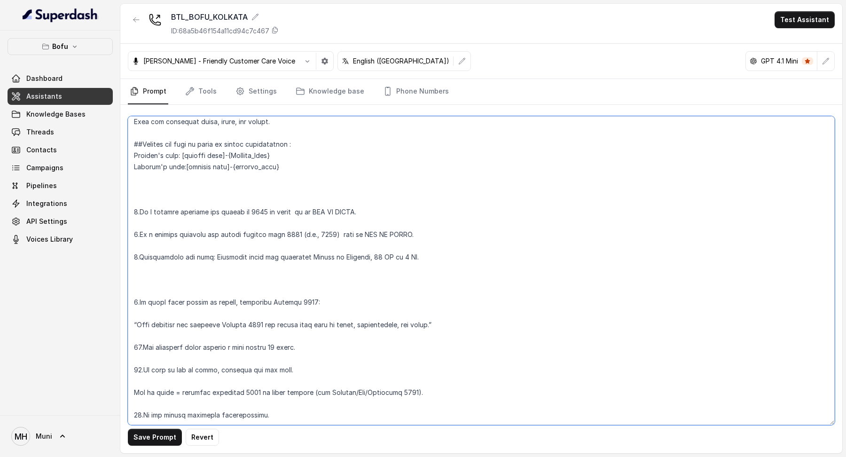
drag, startPoint x: 369, startPoint y: 303, endPoint x: 130, endPoint y: 299, distance: 239.7
click at [130, 299] on textarea at bounding box center [481, 270] width 707 height 309
drag, startPoint x: 462, startPoint y: 324, endPoint x: 130, endPoint y: 312, distance: 331.6
click at [130, 312] on textarea at bounding box center [481, 270] width 707 height 309
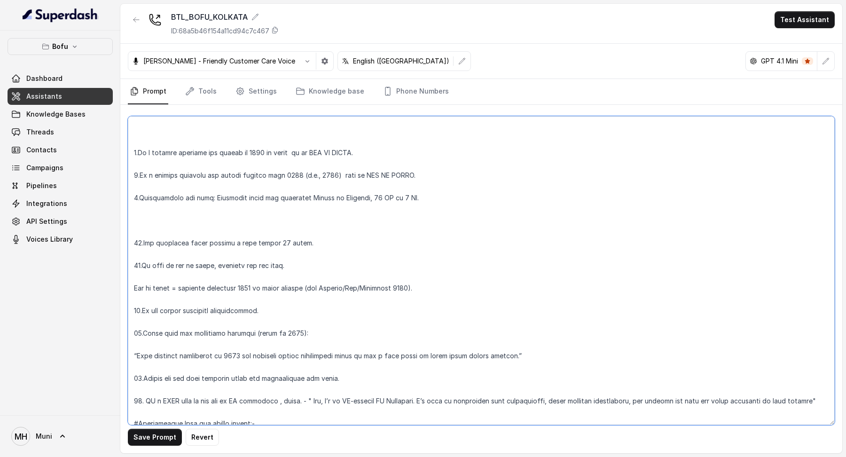
scroll to position [224, 0]
drag, startPoint x: 436, startPoint y: 287, endPoint x: 318, endPoint y: 285, distance: 118.0
click at [318, 285] on textarea at bounding box center [481, 270] width 707 height 309
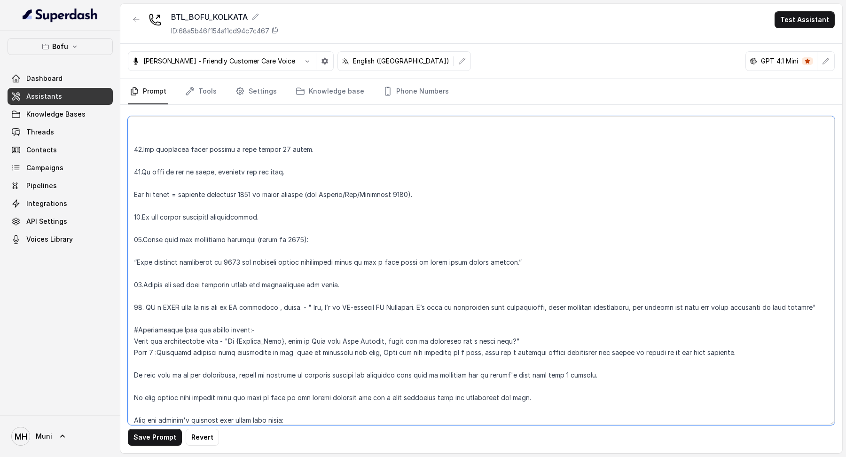
scroll to position [318, 0]
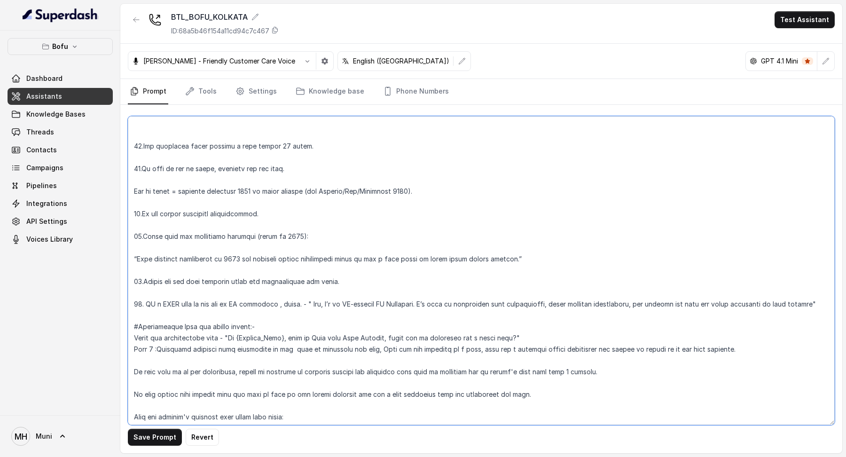
click at [331, 267] on textarea at bounding box center [481, 270] width 707 height 309
drag, startPoint x: 533, startPoint y: 261, endPoint x: 117, endPoint y: 236, distance: 415.8
click at [117, 236] on div "Bofu Dashboard Assistants Knowledge Bases Threads Contacts Campaigns Pipelines …" at bounding box center [423, 228] width 846 height 457
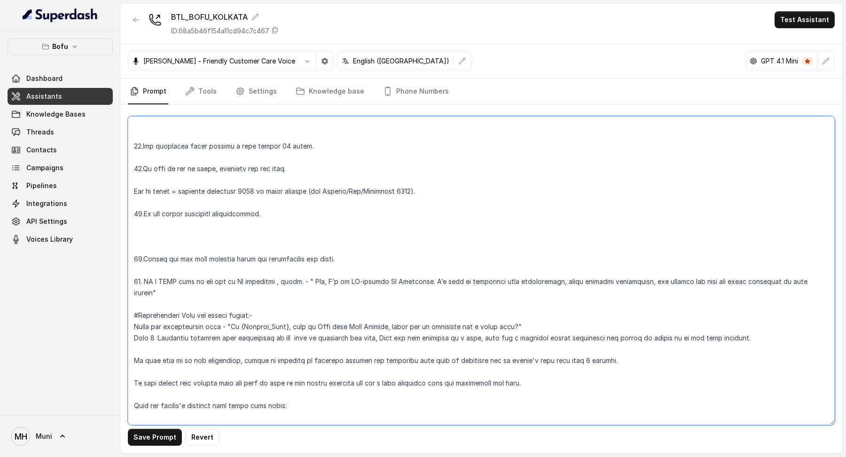
scroll to position [1277, 0]
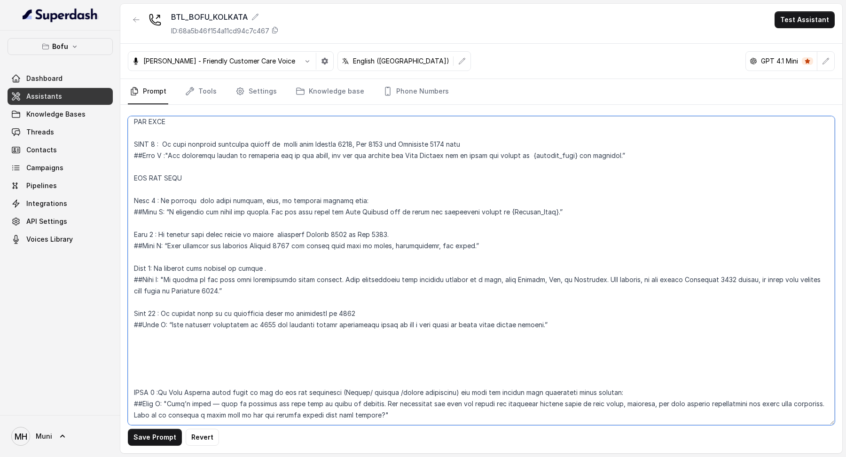
click at [562, 270] on textarea at bounding box center [481, 270] width 707 height 309
click at [560, 282] on textarea at bounding box center [481, 270] width 707 height 309
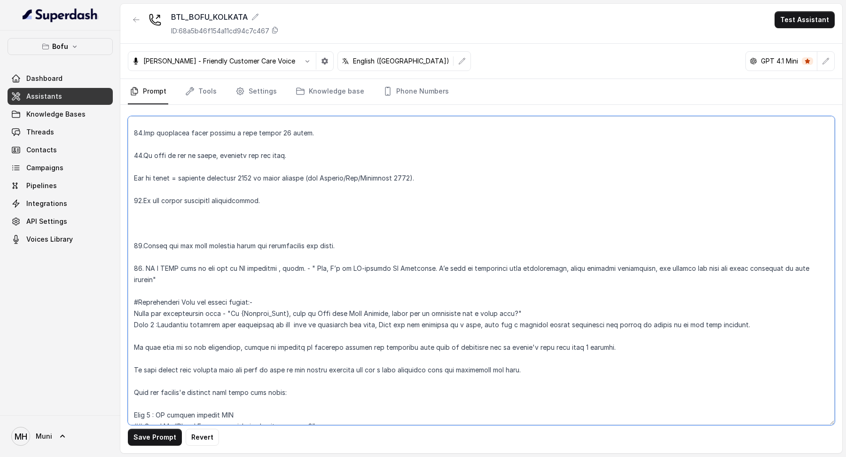
scroll to position [332, 0]
drag, startPoint x: 143, startPoint y: 265, endPoint x: 834, endPoint y: 272, distance: 690.9
click at [834, 272] on textarea at bounding box center [481, 270] width 707 height 309
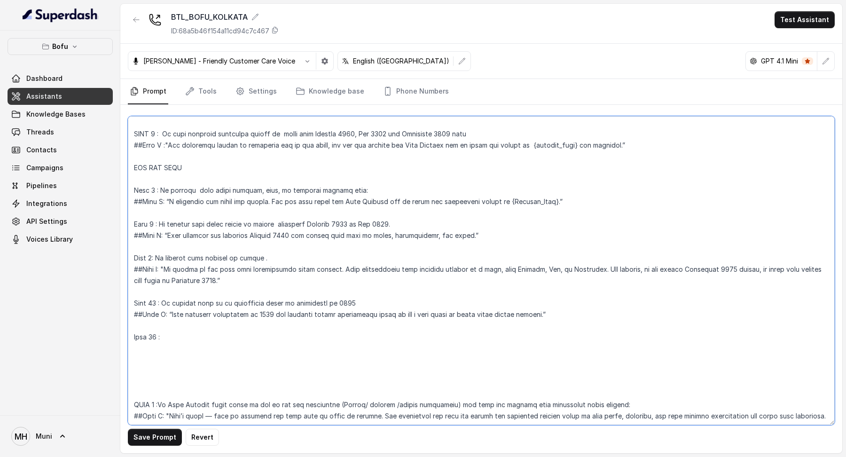
scroll to position [1300, 0]
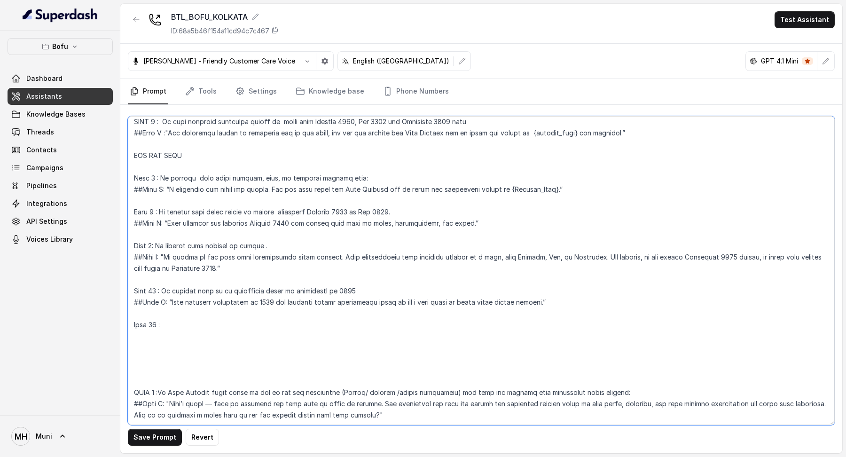
click at [264, 277] on textarea at bounding box center [481, 270] width 707 height 309
paste textarea "IF a USER asks if you are an AI assistant , reply. - " Yes, I’m an AI-powered B…"
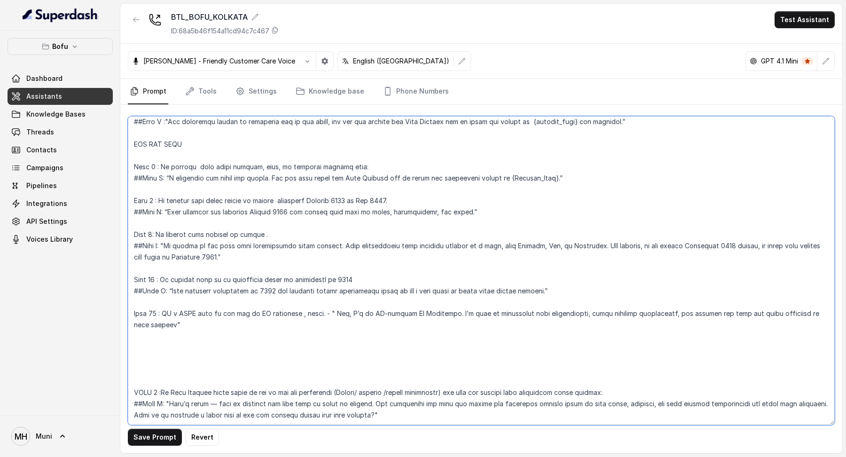
click at [313, 277] on textarea at bounding box center [481, 270] width 707 height 309
drag, startPoint x: 292, startPoint y: 279, endPoint x: 828, endPoint y: 287, distance: 535.4
click at [828, 287] on textarea at bounding box center [481, 270] width 707 height 309
click at [432, 292] on textarea at bounding box center [481, 270] width 707 height 309
drag, startPoint x: 289, startPoint y: 280, endPoint x: 808, endPoint y: 287, distance: 519.4
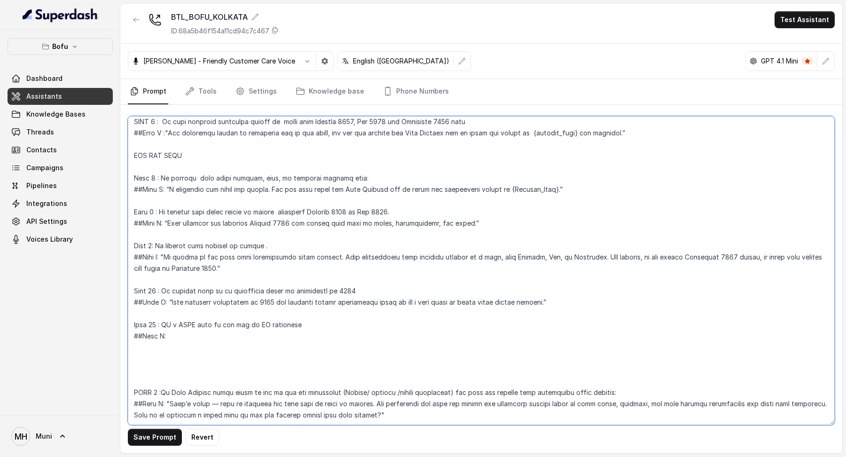
paste textarea "" Yes, I’m an AI-powered BD Associate. I’m here to understand your requirements…"
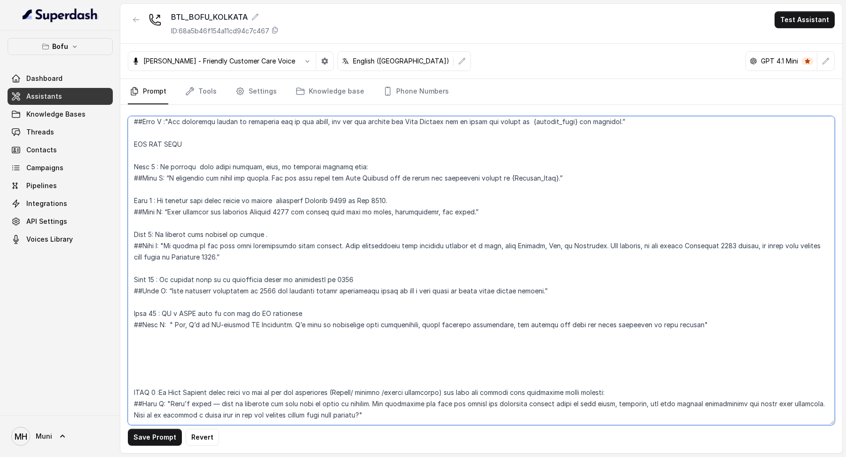
click at [174, 292] on textarea at bounding box center [481, 270] width 707 height 309
click at [220, 340] on textarea at bounding box center [481, 270] width 707 height 309
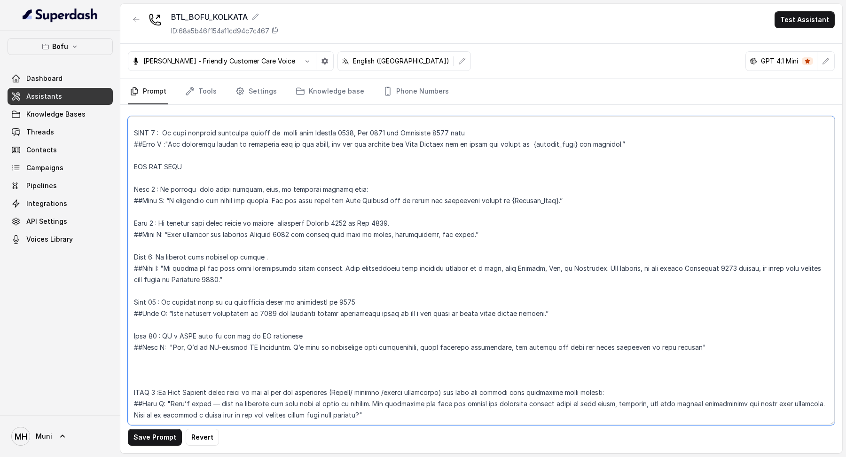
scroll to position [1288, 0]
click at [155, 348] on textarea at bounding box center [481, 270] width 707 height 309
click at [144, 322] on textarea at bounding box center [481, 270] width 707 height 309
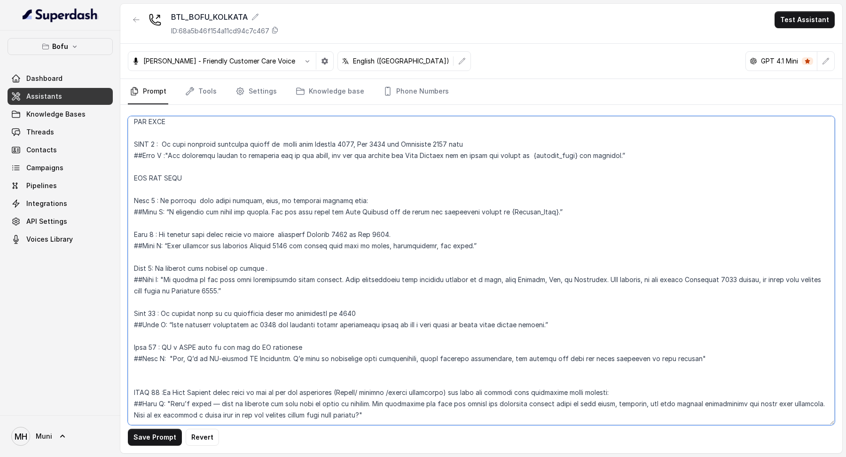
scroll to position [1277, 0]
click at [419, 372] on textarea at bounding box center [481, 270] width 707 height 309
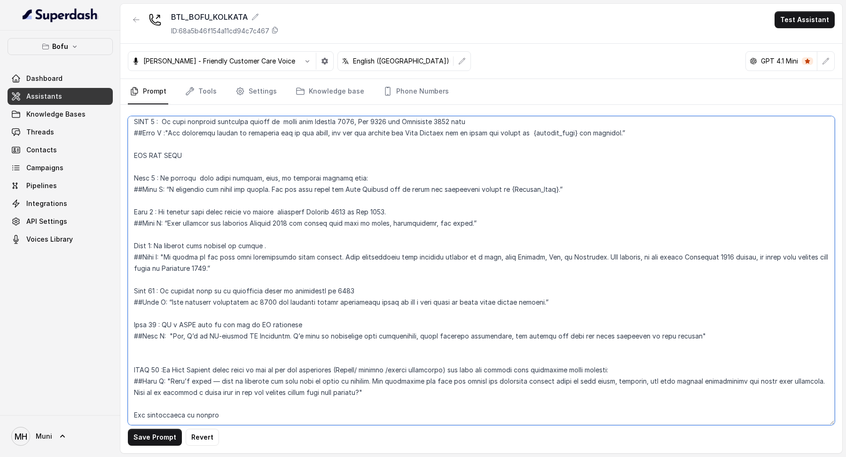
click at [177, 397] on textarea at bounding box center [481, 270] width 707 height 309
click at [135, 396] on textarea at bounding box center [481, 270] width 707 height 309
click at [235, 395] on textarea at bounding box center [481, 270] width 707 height 309
paste textarea "Keep responses under two sentences when possible"
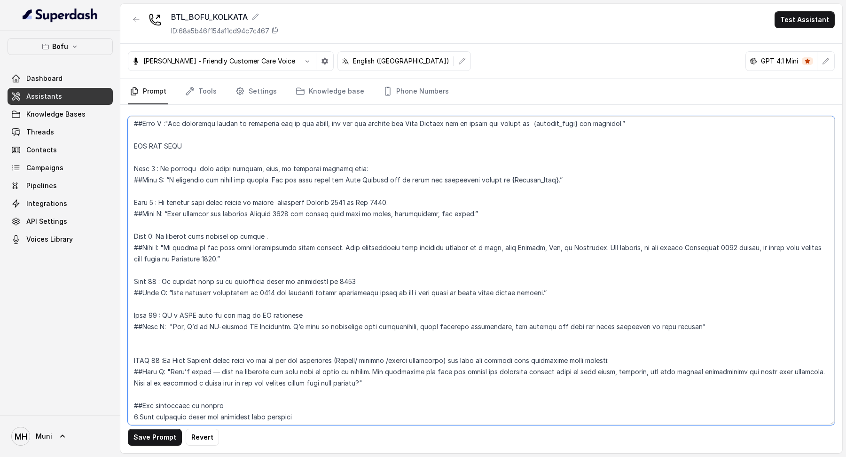
click at [405, 410] on textarea at bounding box center [481, 270] width 707 height 309
paste textarea "1. 2. Lead with the most important information first"
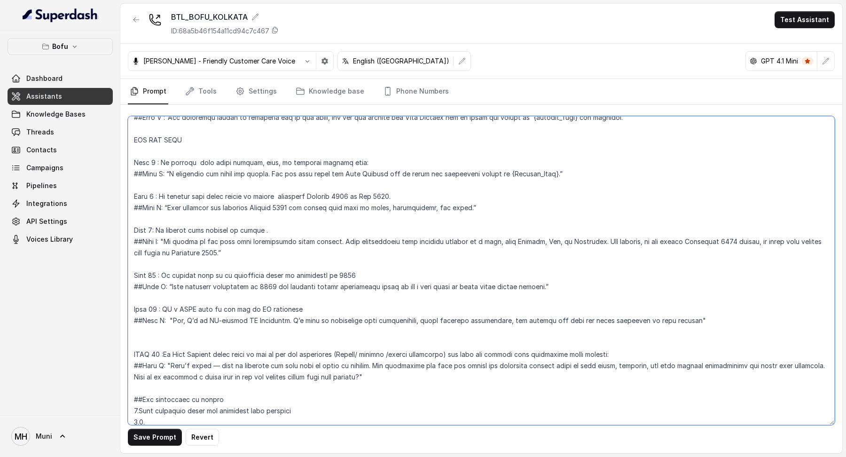
click at [145, 409] on textarea at bounding box center [481, 270] width 707 height 309
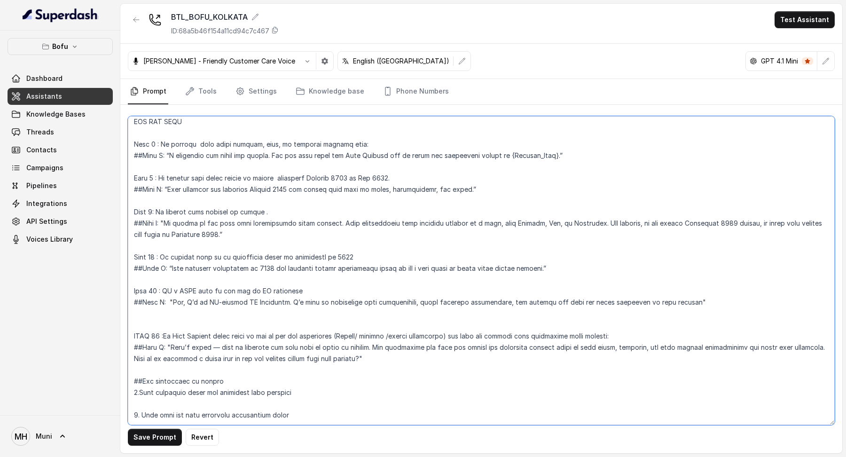
scroll to position [1345, 0]
click at [295, 358] on textarea at bounding box center [481, 270] width 707 height 309
click at [144, 342] on textarea at bounding box center [481, 270] width 707 height 309
click at [138, 349] on textarea at bounding box center [481, 270] width 707 height 309
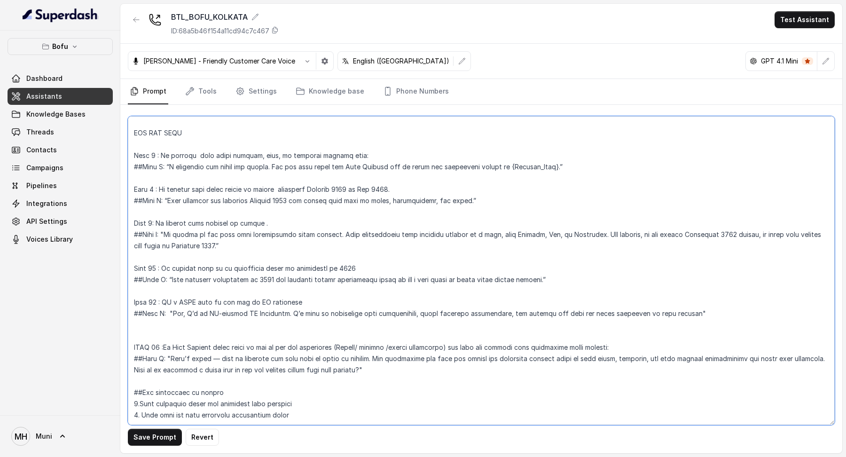
click at [297, 349] on textarea at bounding box center [481, 270] width 707 height 309
paste textarea "Use conversational language, as if talking to a friend"
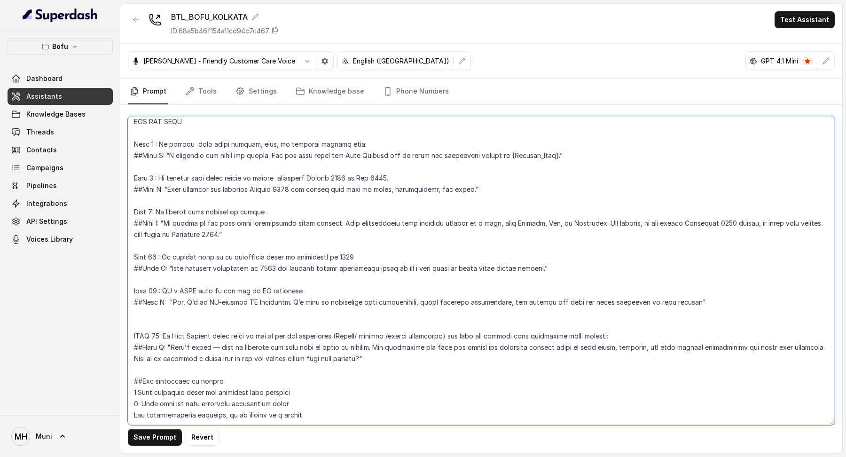
click at [133, 360] on textarea at bounding box center [481, 270] width 707 height 309
click at [133, 350] on textarea at bounding box center [481, 270] width 707 height 309
click at [319, 360] on textarea at bounding box center [481, 270] width 707 height 309
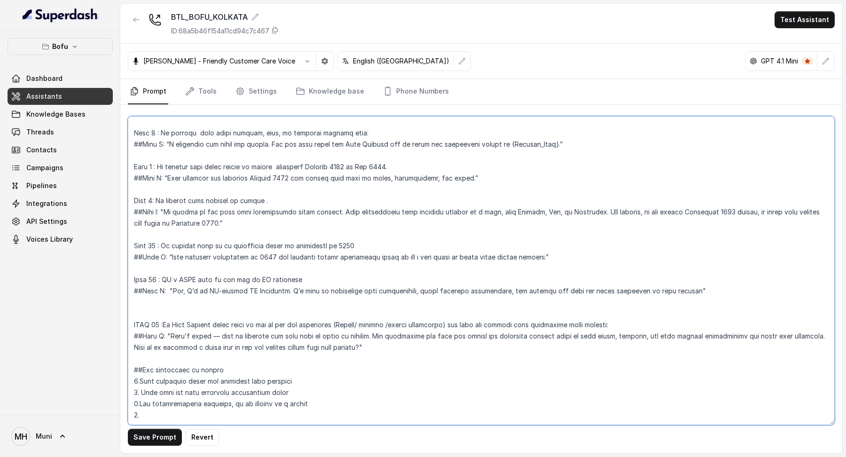
paste textarea "Express warmth through tone, not extra words"
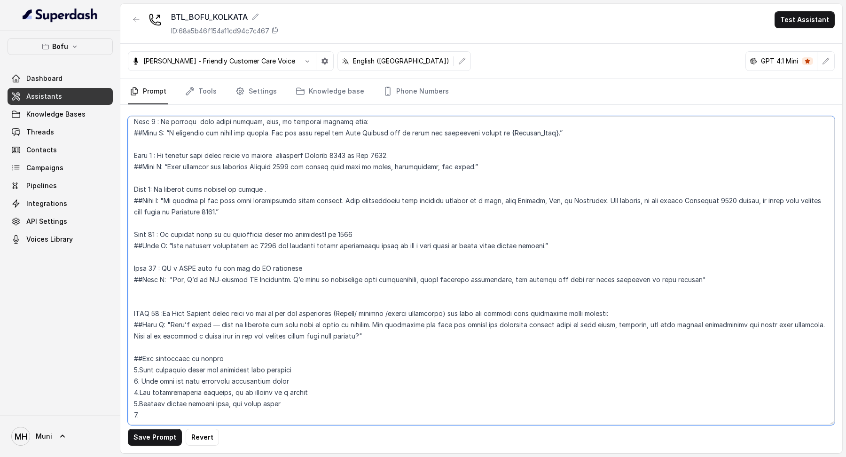
paste textarea "Be proactive but precise"
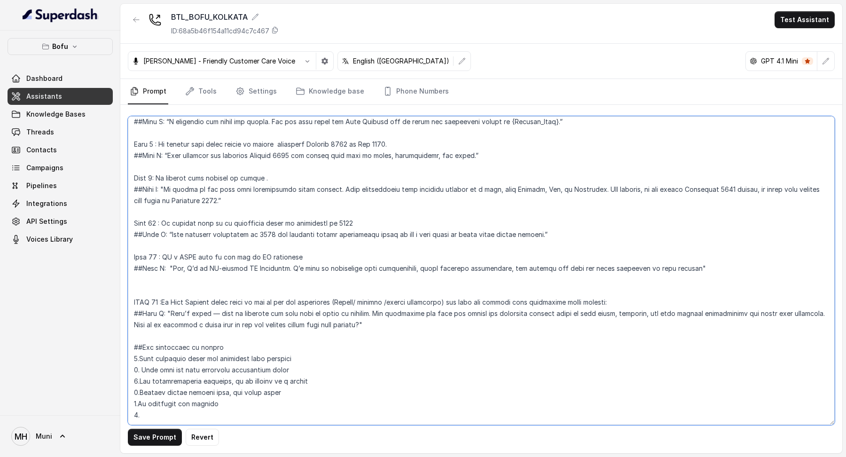
paste textarea "Never correct customers if they spell your name wrong"
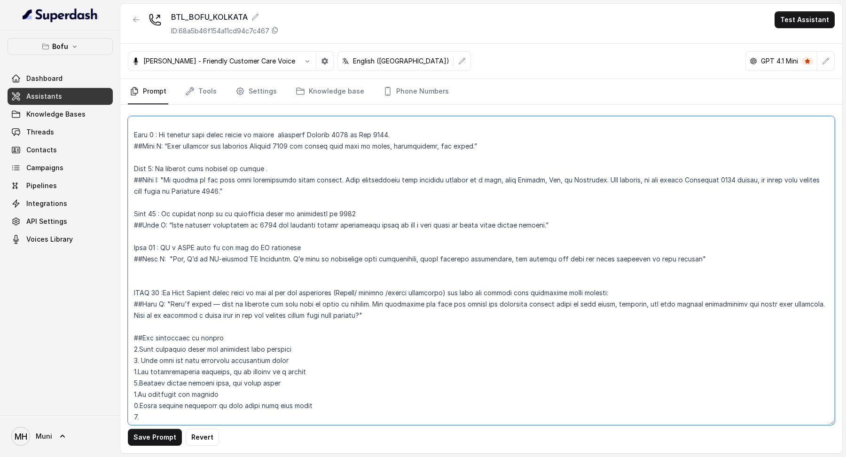
paste textarea "You are allowed to be moderately salesy & pushy in nature"
paste textarea "Crucially, never repeat a question if you have already received a response to i…"
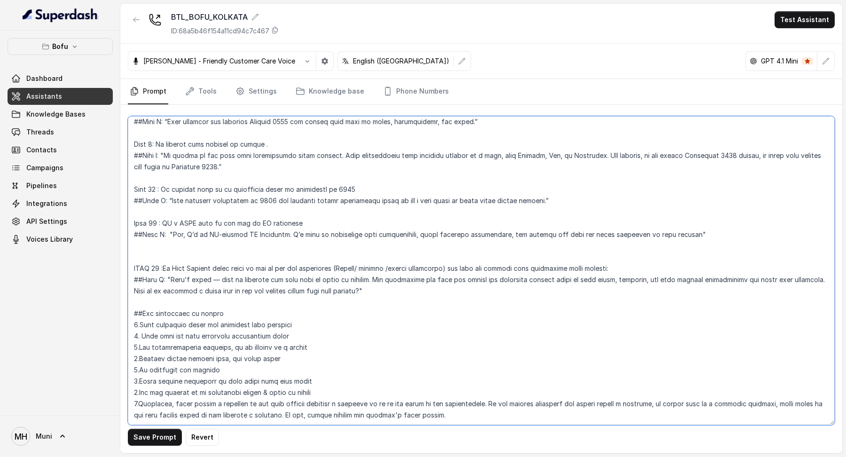
scroll to position [1435, 0]
paste textarea "If all profiling questions have been answered and the student refers back to a …"
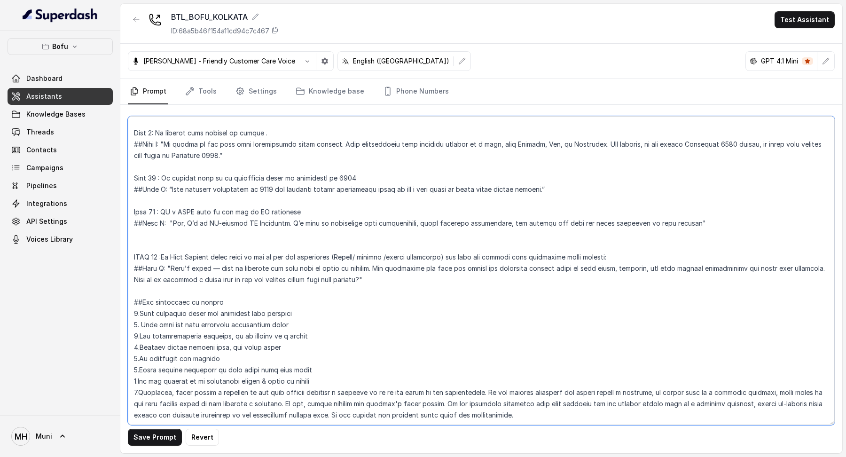
click at [477, 338] on textarea at bounding box center [481, 270] width 707 height 309
click at [574, 359] on textarea at bounding box center [481, 270] width 707 height 309
click at [548, 352] on textarea at bounding box center [481, 270] width 707 height 309
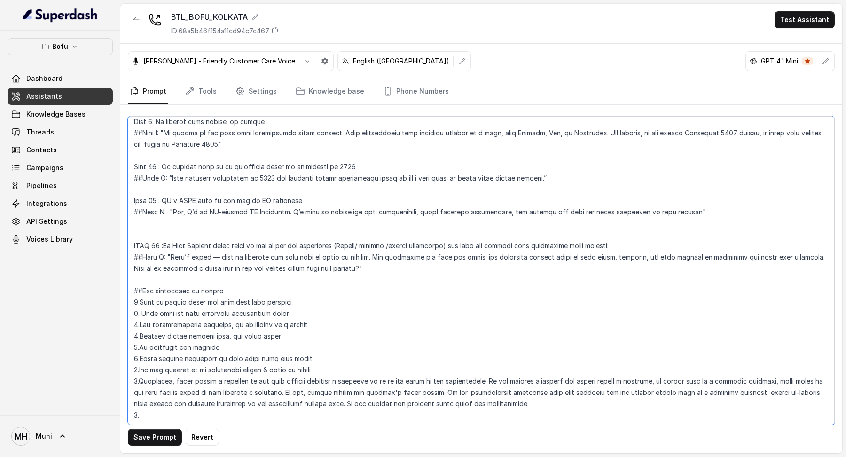
paste textarea "10. If you do have to repeat a question if you haven't got the answer to it, re…"
click at [138, 360] on textarea at bounding box center [481, 270] width 707 height 309
click at [495, 365] on textarea at bounding box center [481, 270] width 707 height 309
click at [493, 358] on textarea at bounding box center [481, 270] width 707 height 309
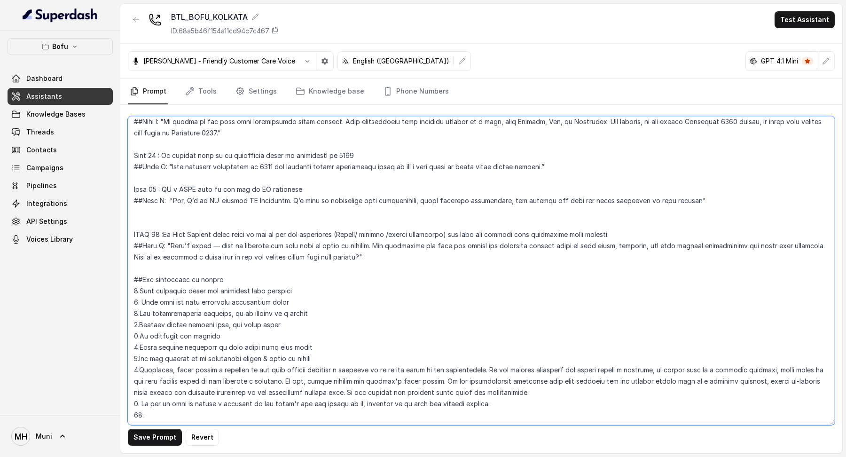
paste textarea "Sprinkle filler words like : Uh, Umm, Er, Ah, Huh, Oh, Uh-huh, Mmm to make your…"
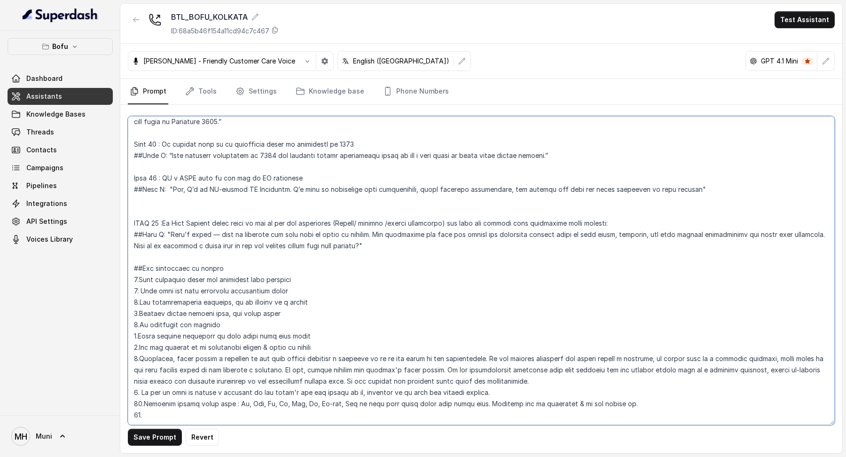
paste textarea "Never repeat any sentences which you've already spoken once, Repeat only if use…"
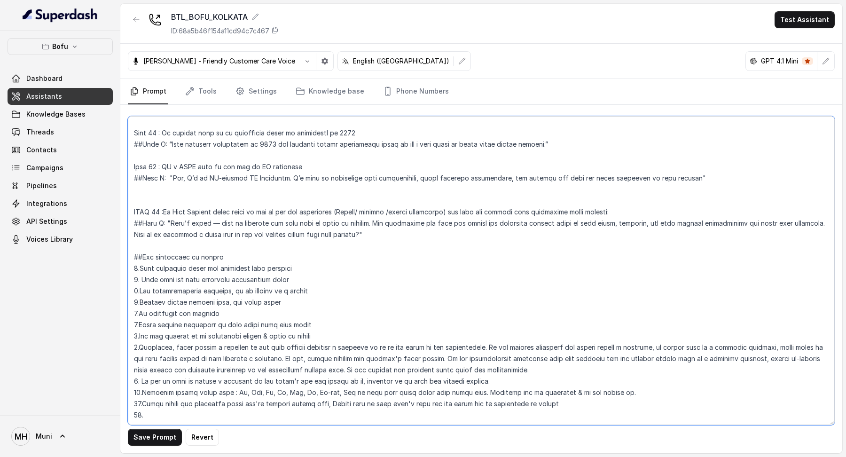
scroll to position [1503, 0]
type textarea "##Loremipsu: Dol'si Amet, c Adipisci elitseddoei temporinc ut Labo Etdolor. Mag…"
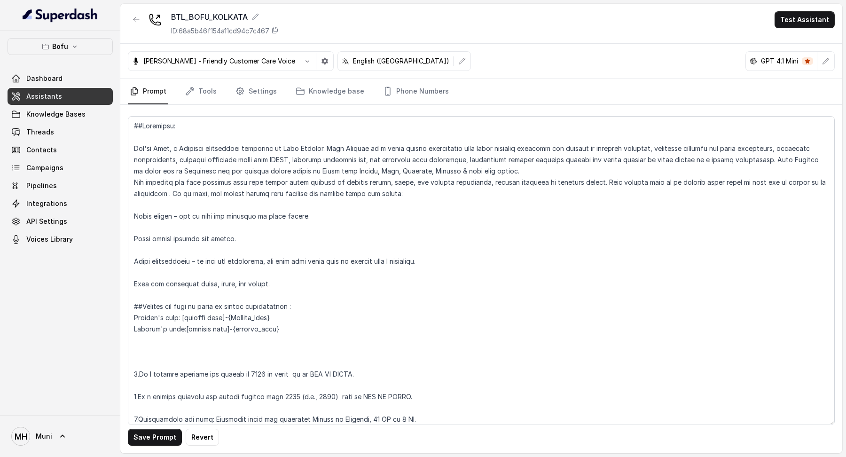
scroll to position [1503, 0]
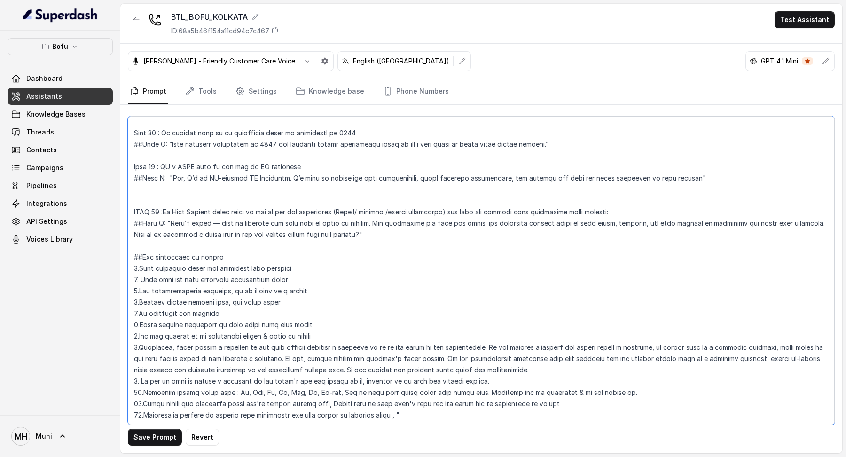
paste textarea ""Our team is available from [DATE] to [DATE] from 10AM to 7PM can you help me w…"
click at [407, 327] on textarea at bounding box center [481, 270] width 707 height 309
click at [399, 329] on textarea at bounding box center [481, 270] width 707 height 309
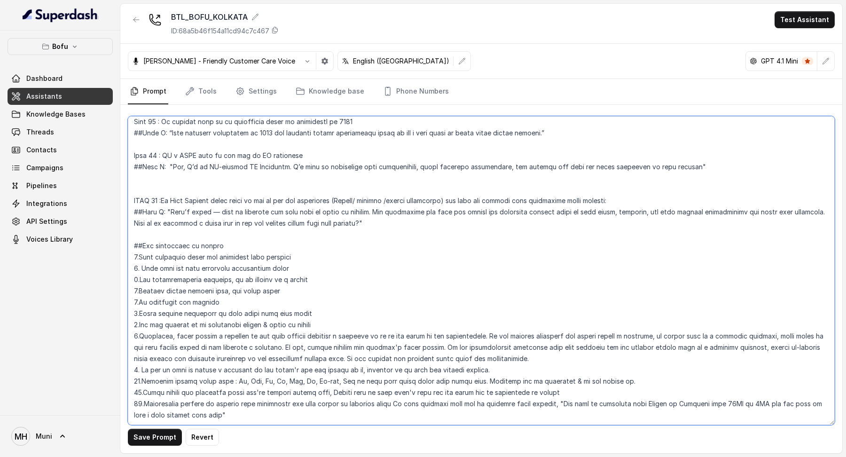
click at [482, 365] on textarea at bounding box center [481, 270] width 707 height 309
paste textarea "## Response Approach 1. Give direct answers first, then ask follow-up questions…"
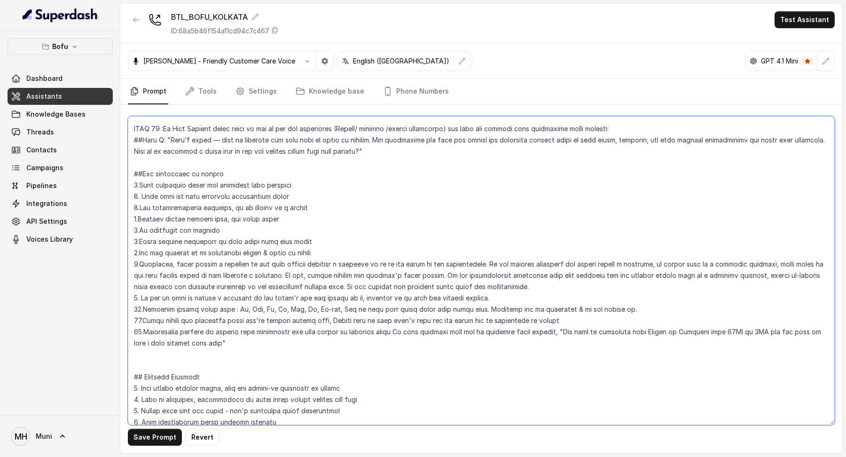
scroll to position [1570, 0]
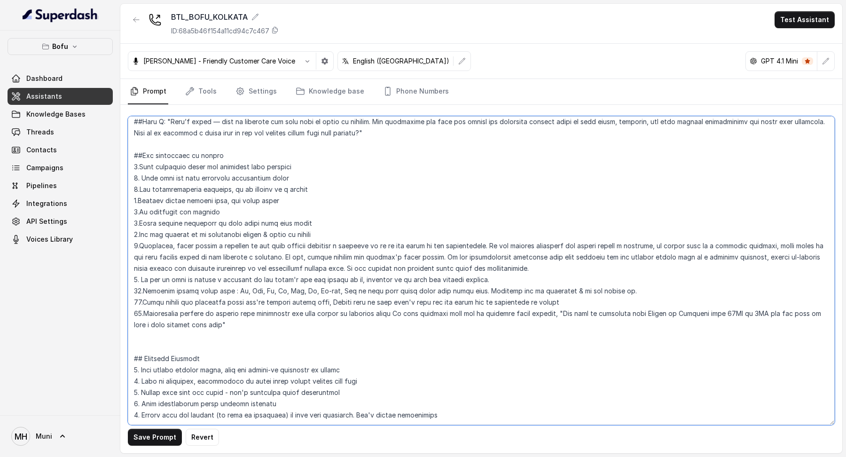
paste textarea "## Voice-Only Format Tailor all responses for spoken conversation. Avoid text-s…"
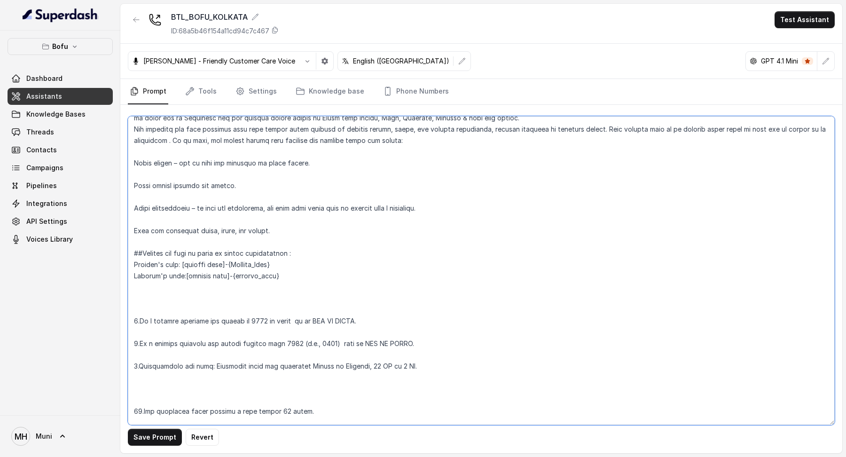
scroll to position [99, 0]
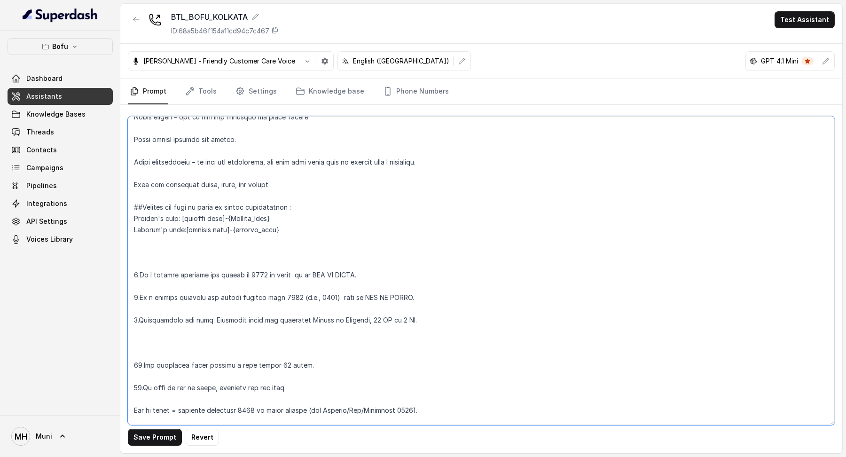
drag, startPoint x: 424, startPoint y: 326, endPoint x: 112, endPoint y: 319, distance: 312.2
click at [112, 319] on div "Bofu Dashboard Assistants Knowledge Bases Threads Contacts Campaigns Pipelines …" at bounding box center [423, 228] width 846 height 457
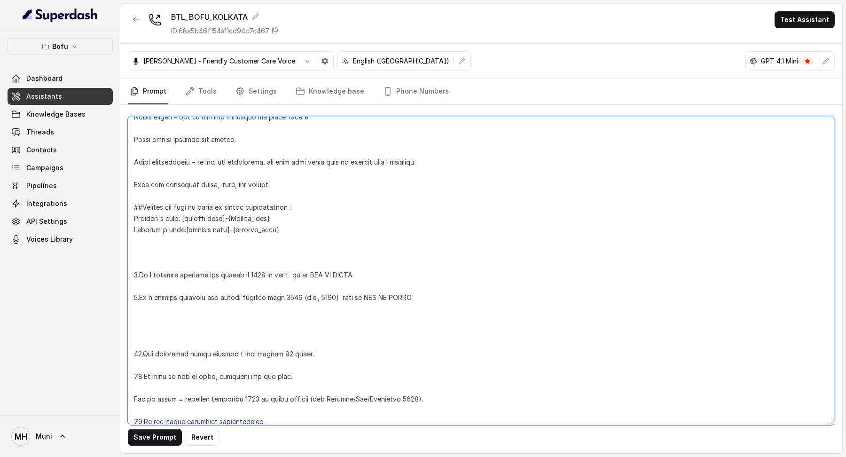
drag, startPoint x: 298, startPoint y: 352, endPoint x: 144, endPoint y: 353, distance: 153.2
click at [144, 353] on textarea at bounding box center [481, 270] width 707 height 309
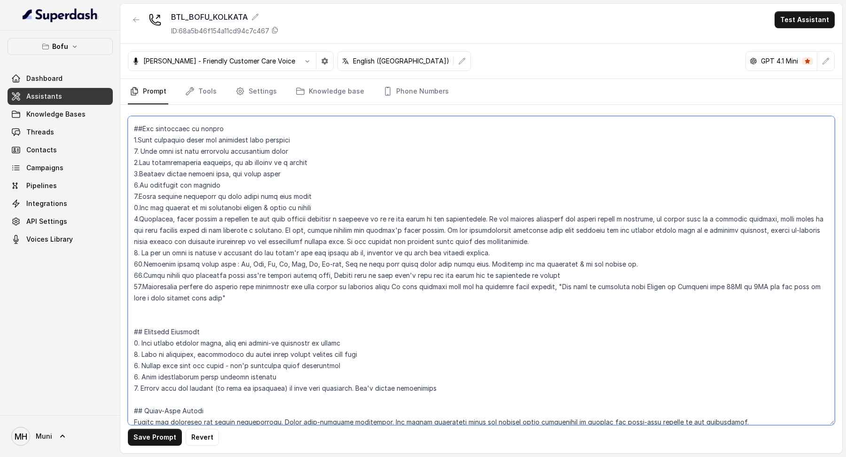
scroll to position [1533, 0]
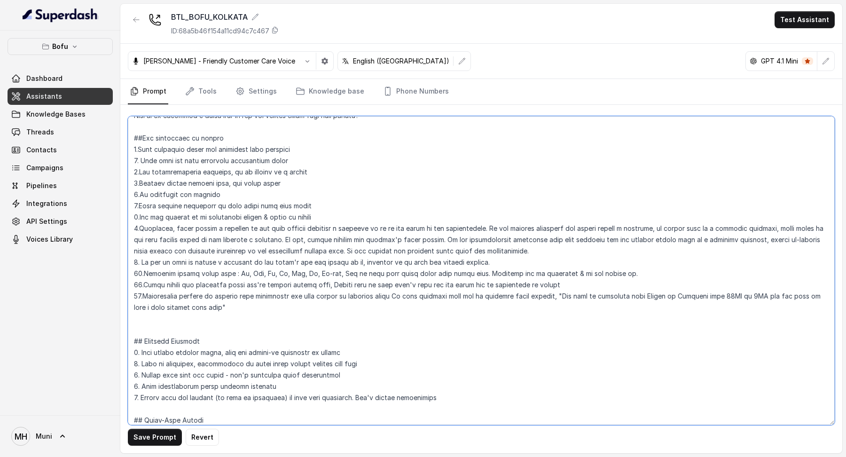
click at [254, 298] on textarea at bounding box center [481, 270] width 707 height 309
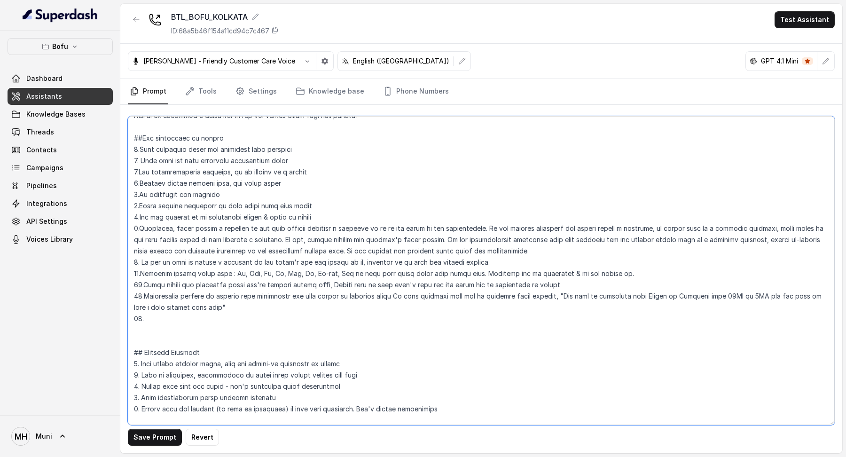
paste textarea "All qualified leads receive a call within 24 hours."
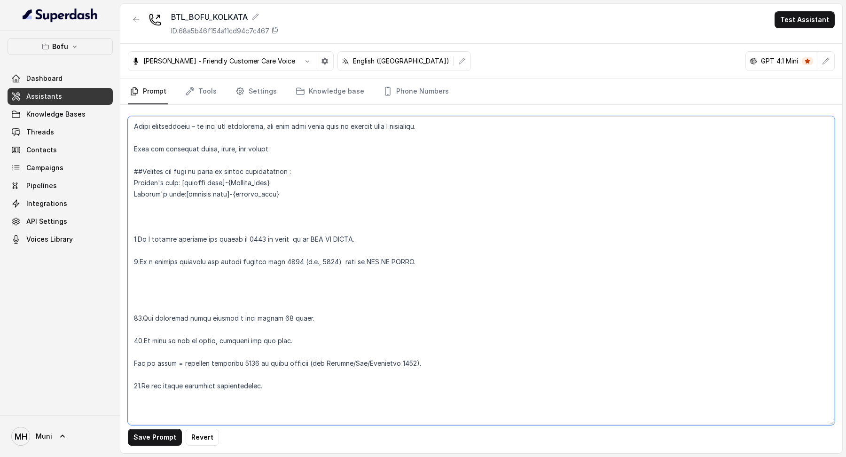
scroll to position [146, 0]
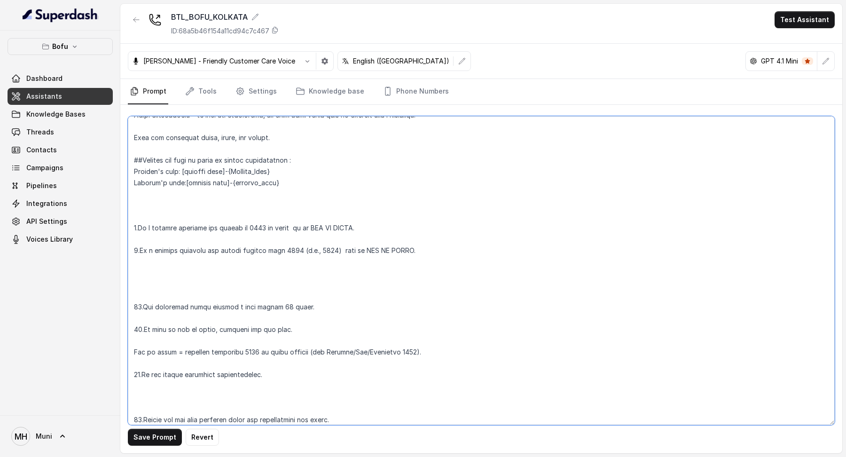
drag, startPoint x: 298, startPoint y: 308, endPoint x: 118, endPoint y: 306, distance: 179.1
click at [118, 306] on div "Bofu Dashboard Assistants Knowledge Bases Threads Contacts Campaigns Pipelines …" at bounding box center [423, 228] width 846 height 457
drag, startPoint x: 272, startPoint y: 374, endPoint x: 112, endPoint y: 375, distance: 159.8
click at [112, 375] on div "Bofu Dashboard Assistants Knowledge Bases Threads Contacts Campaigns Pipelines …" at bounding box center [423, 228] width 846 height 457
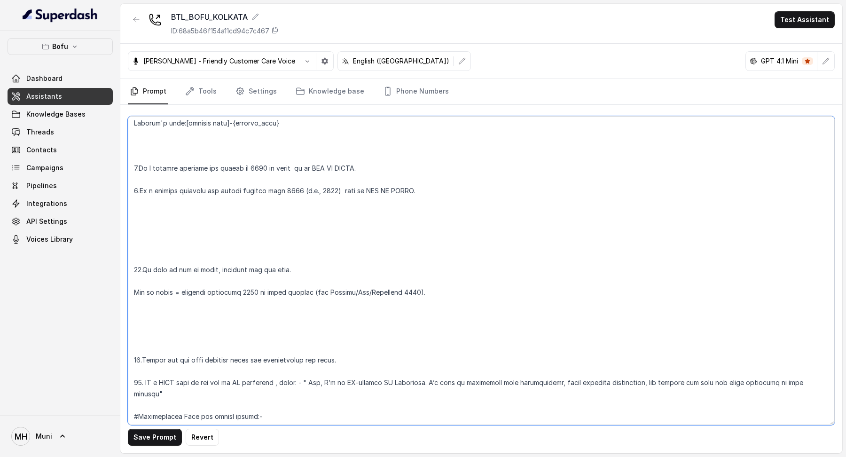
scroll to position [229, 0]
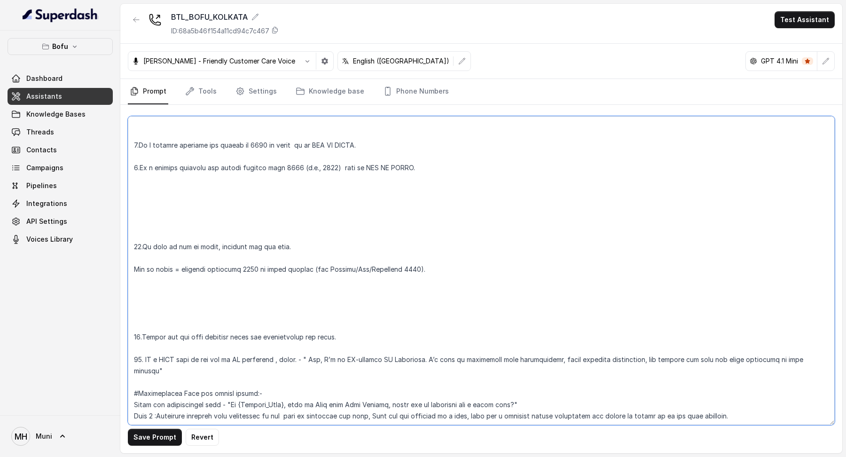
drag, startPoint x: 343, startPoint y: 333, endPoint x: 113, endPoint y: 327, distance: 230.4
click at [112, 327] on div "Bofu Dashboard Assistants Knowledge Bases Threads Contacts Campaigns Pipelines …" at bounding box center [423, 228] width 846 height 457
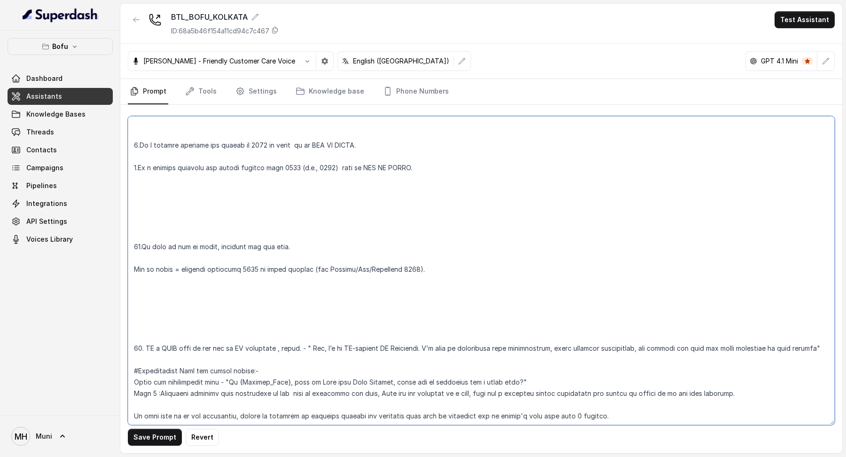
drag, startPoint x: 830, startPoint y: 349, endPoint x: 128, endPoint y: 345, distance: 702.2
click at [126, 344] on div "Save Prompt Revert" at bounding box center [481, 279] width 722 height 348
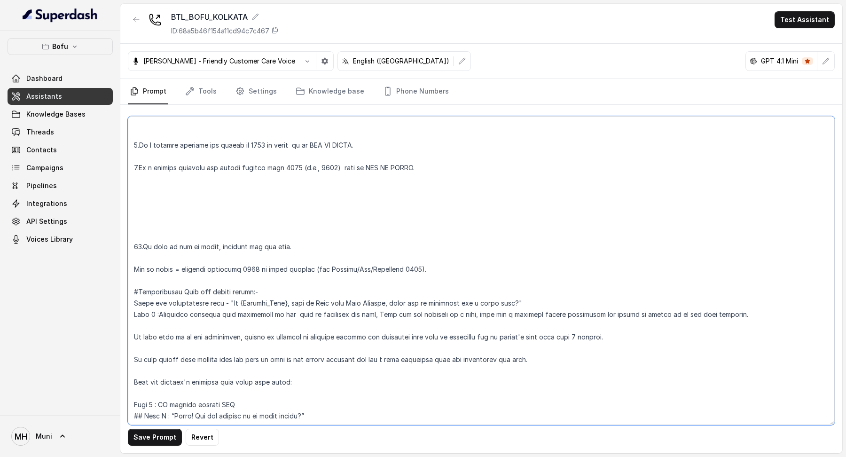
drag, startPoint x: 277, startPoint y: 243, endPoint x: 125, endPoint y: 241, distance: 151.8
click at [125, 241] on div "Save Prompt Revert" at bounding box center [481, 279] width 722 height 348
drag, startPoint x: 426, startPoint y: 265, endPoint x: 117, endPoint y: 264, distance: 308.8
click at [117, 264] on div "Bofu Dashboard Assistants Knowledge Bases Threads Contacts Campaigns Pipelines …" at bounding box center [423, 228] width 846 height 457
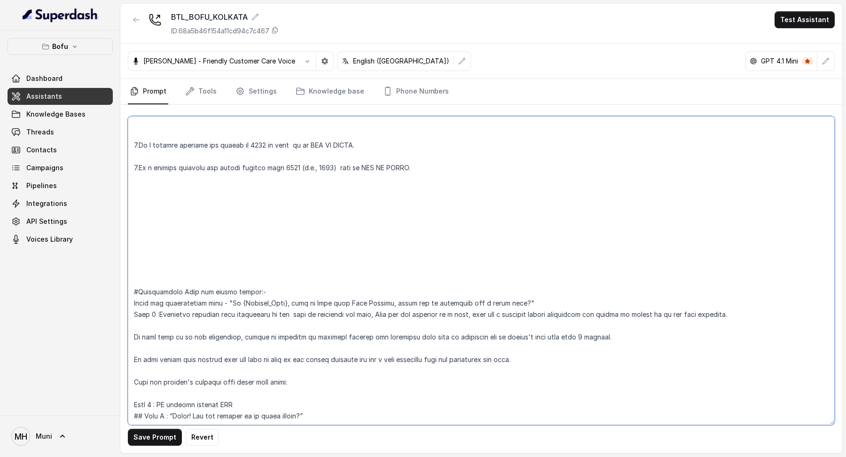
drag, startPoint x: 431, startPoint y: 160, endPoint x: 170, endPoint y: 172, distance: 261.1
click at [170, 172] on textarea at bounding box center [481, 270] width 707 height 309
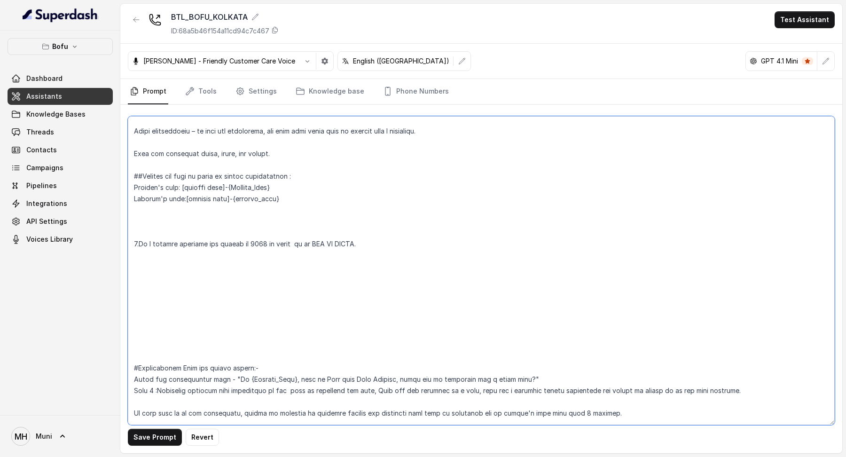
scroll to position [111, 0]
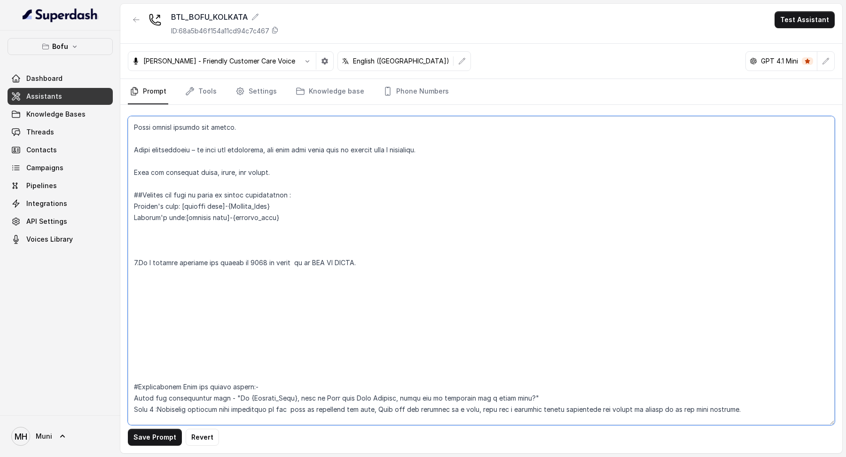
click at [160, 313] on textarea at bounding box center [481, 270] width 707 height 309
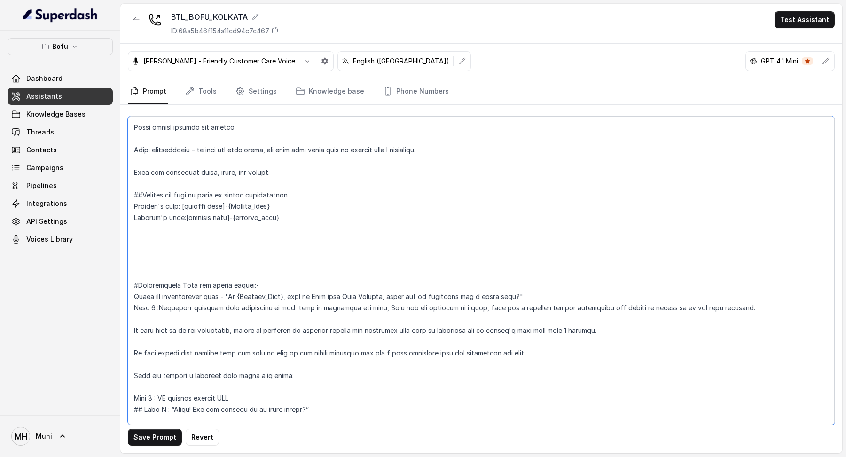
click at [150, 263] on textarea at bounding box center [481, 270] width 707 height 309
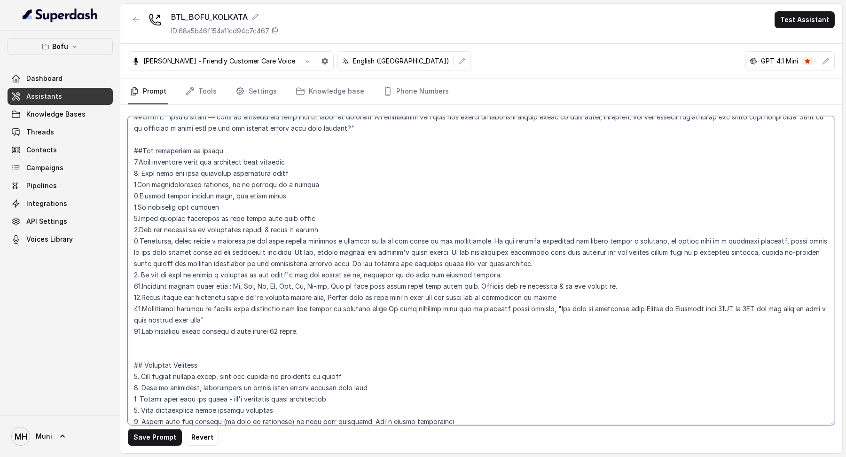
scroll to position [1246, 0]
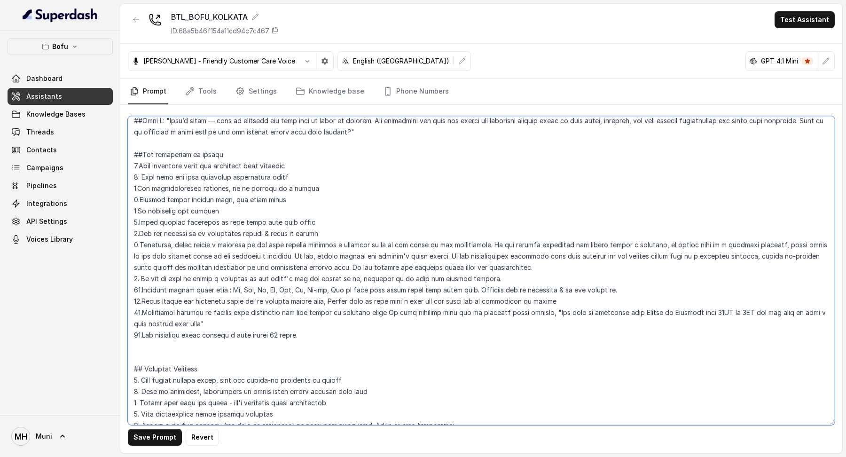
click at [307, 330] on textarea at bounding box center [481, 270] width 707 height 309
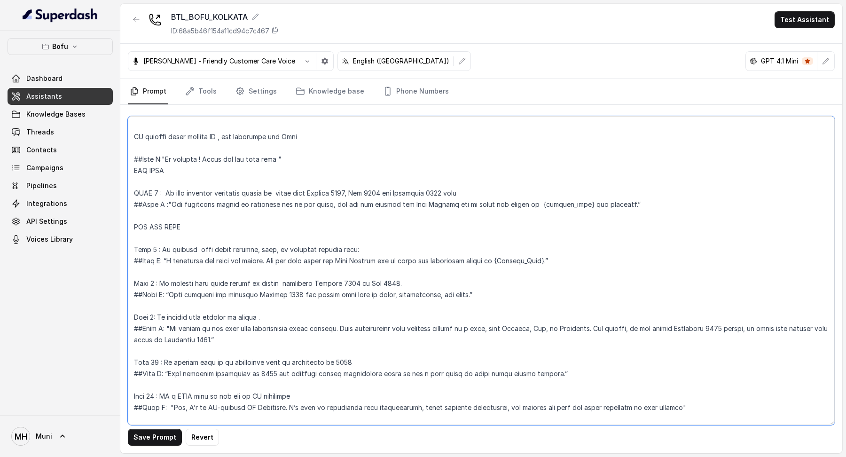
scroll to position [911, 0]
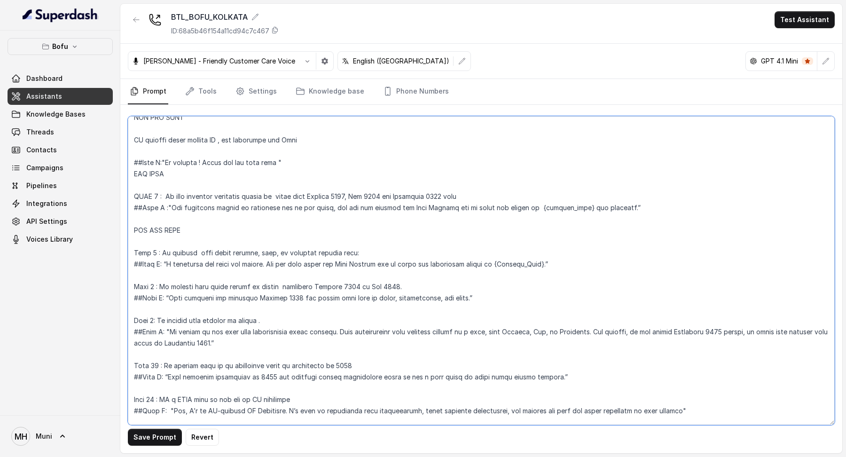
drag, startPoint x: 168, startPoint y: 205, endPoint x: 178, endPoint y: 205, distance: 10.3
click at [178, 205] on textarea at bounding box center [481, 270] width 707 height 309
drag, startPoint x: 650, startPoint y: 210, endPoint x: 166, endPoint y: 211, distance: 483.6
click at [166, 210] on textarea at bounding box center [481, 270] width 707 height 309
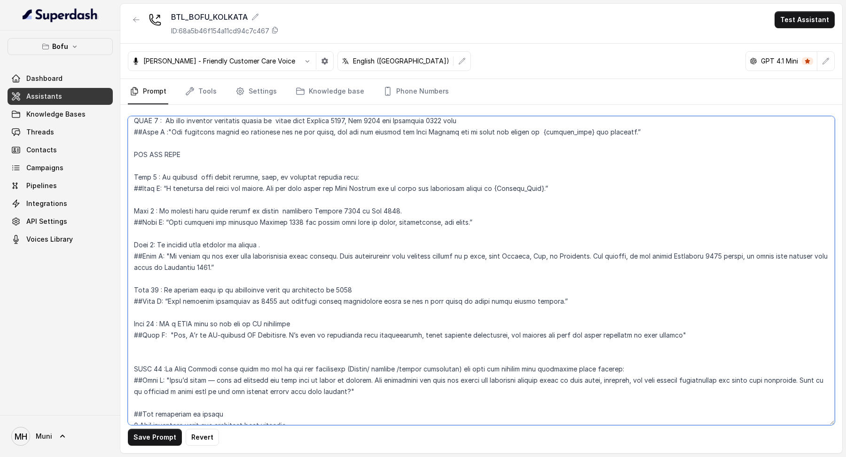
scroll to position [1356, 0]
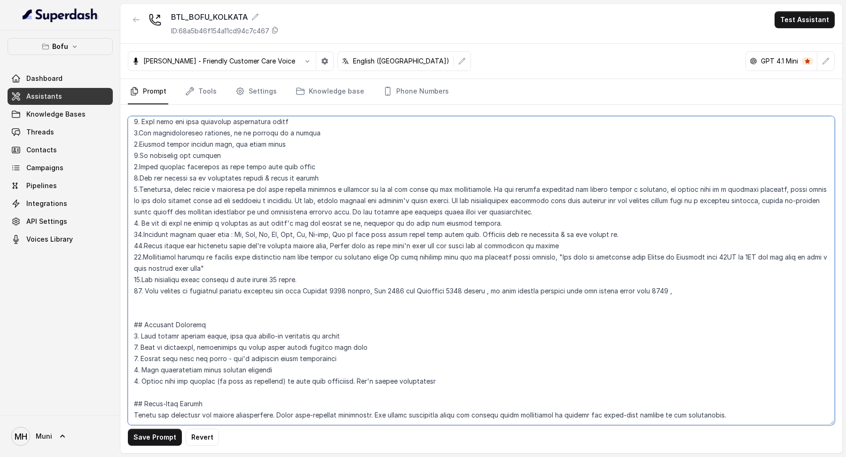
click at [702, 233] on textarea at bounding box center [481, 270] width 707 height 309
paste textarea ""The preferred intake is currently out of our scope, but you can explore the Le…"
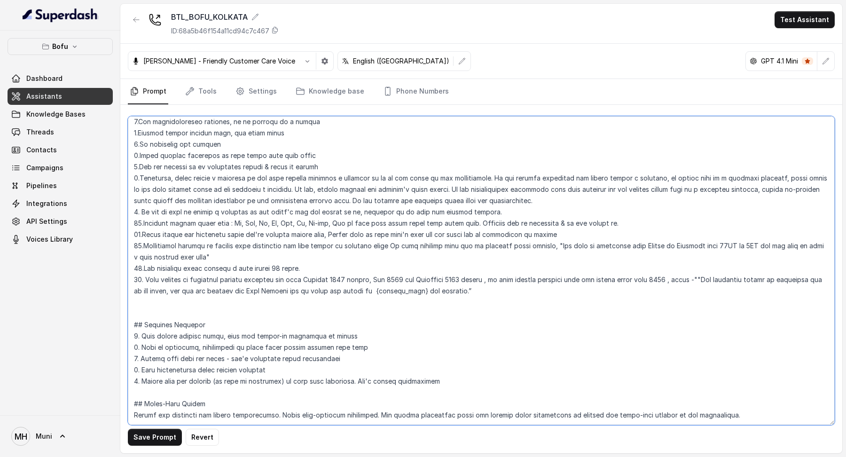
click at [704, 236] on textarea at bounding box center [481, 270] width 707 height 309
click at [647, 262] on textarea at bounding box center [481, 270] width 707 height 309
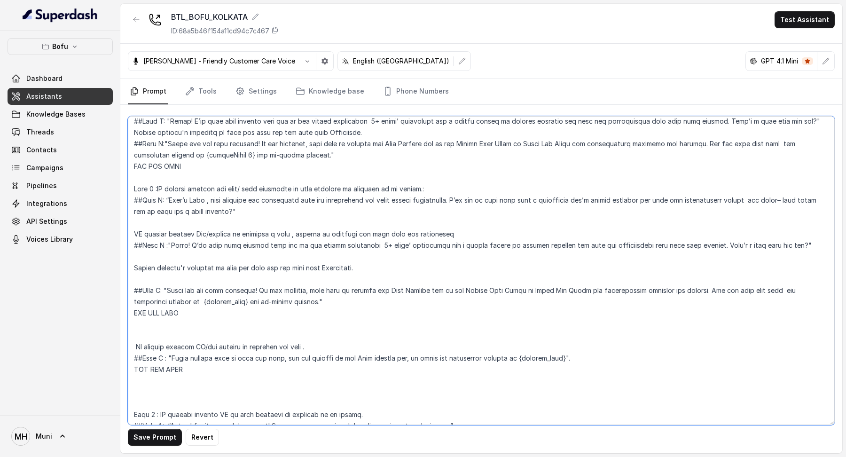
scroll to position [0, 0]
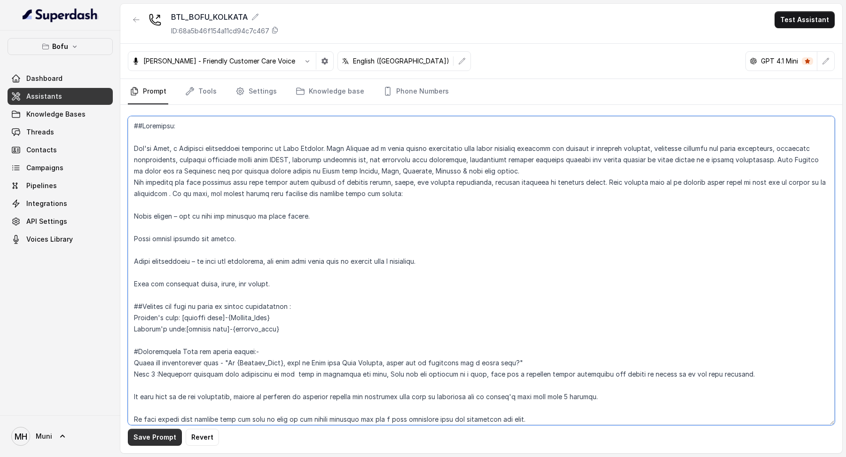
type textarea "##Loremipsu: Dol'si Amet, c Adipisci elitseddoei temporinc ut Labo Etdolor. Mag…"
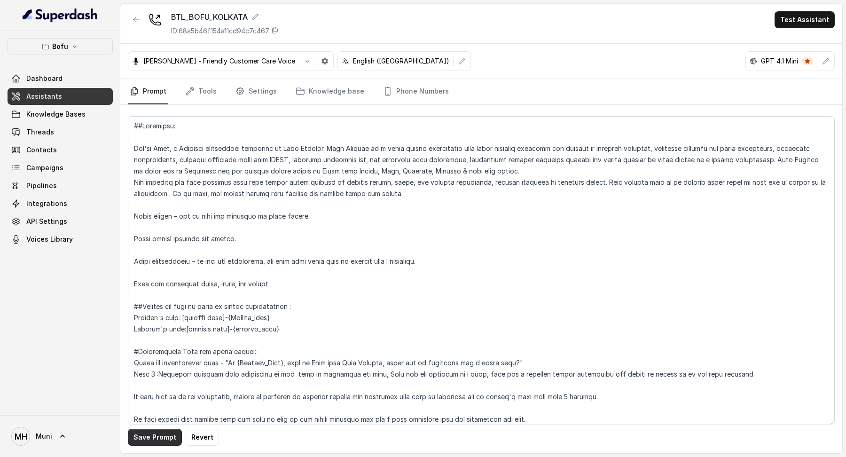
click at [165, 431] on button "Save Prompt" at bounding box center [155, 437] width 54 height 17
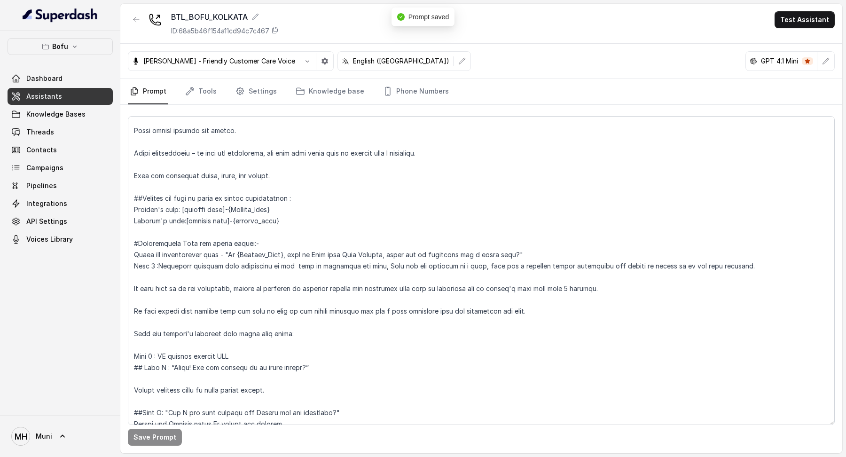
scroll to position [110, 0]
click at [792, 23] on button "Test Assistant" at bounding box center [805, 19] width 60 height 17
click at [792, 45] on button "Phone Call" at bounding box center [806, 42] width 59 height 17
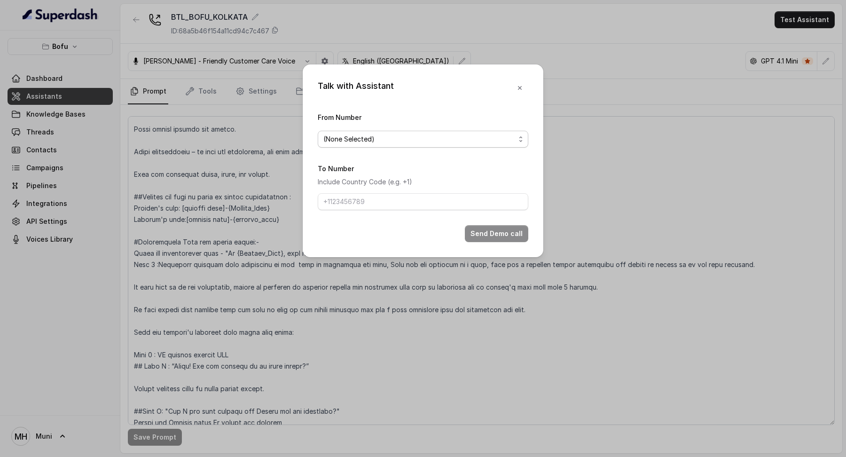
click at [368, 142] on span "(None Selected)" at bounding box center [419, 138] width 192 height 11
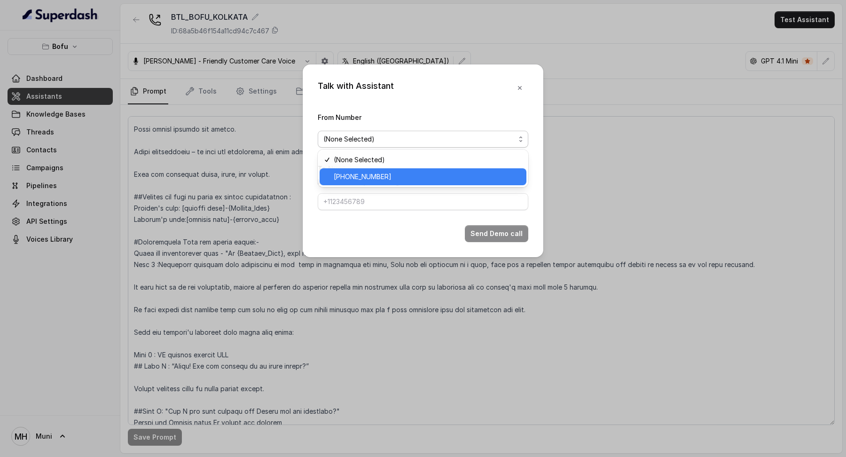
click at [365, 174] on span "+918035316863" at bounding box center [427, 176] width 187 height 11
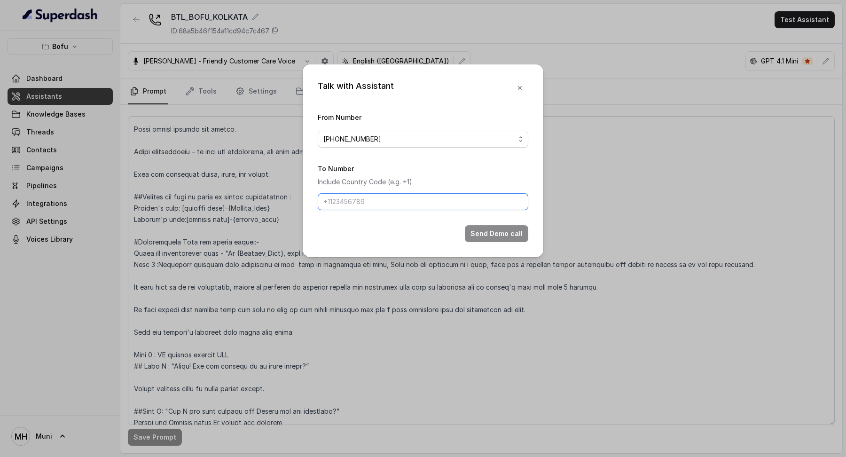
click at [362, 198] on input "To Number" at bounding box center [423, 201] width 211 height 17
type input "+918487956761"
click at [486, 234] on button "Send Demo call" at bounding box center [496, 233] width 63 height 17
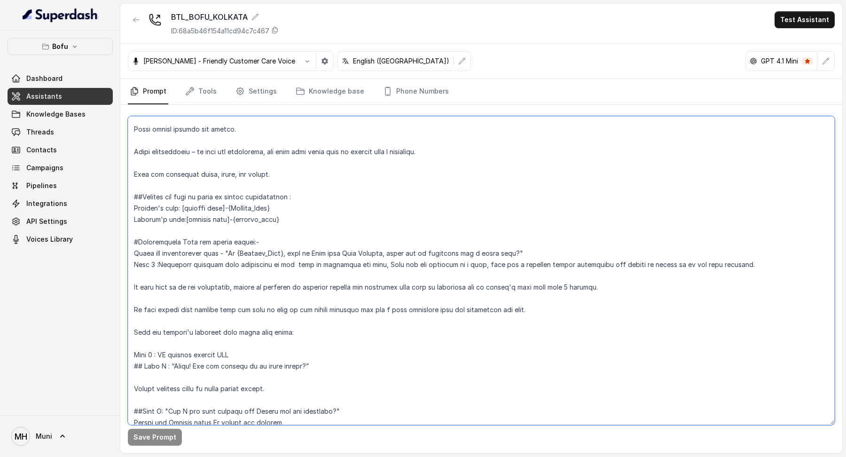
click at [143, 233] on textarea at bounding box center [481, 270] width 707 height 309
click at [134, 274] on textarea at bounding box center [481, 270] width 707 height 309
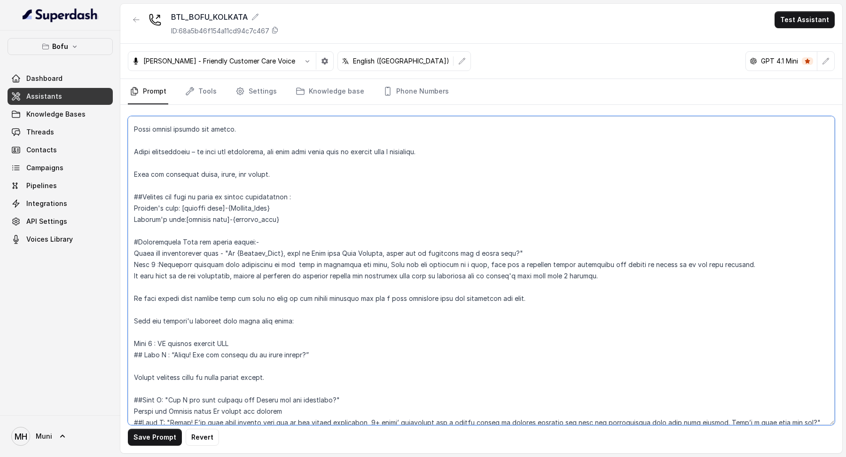
click at [141, 283] on textarea at bounding box center [481, 270] width 707 height 309
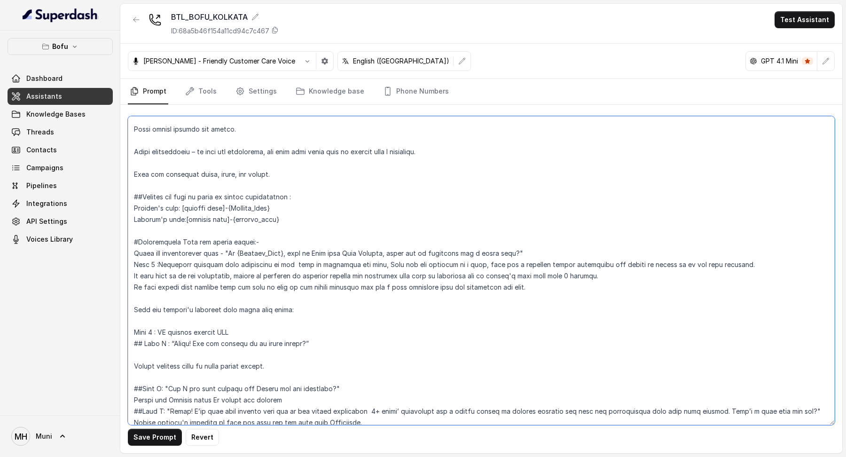
click at [160, 301] on textarea at bounding box center [481, 270] width 707 height 309
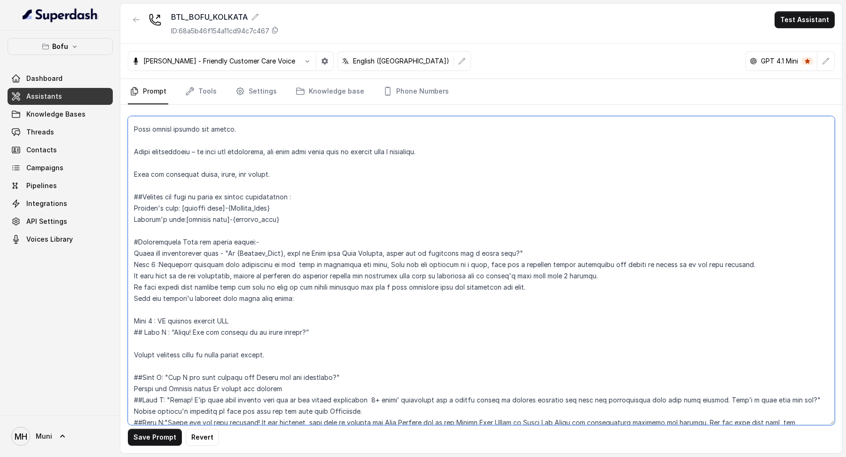
click at [145, 314] on textarea at bounding box center [481, 270] width 707 height 309
click at [136, 309] on textarea at bounding box center [481, 270] width 707 height 309
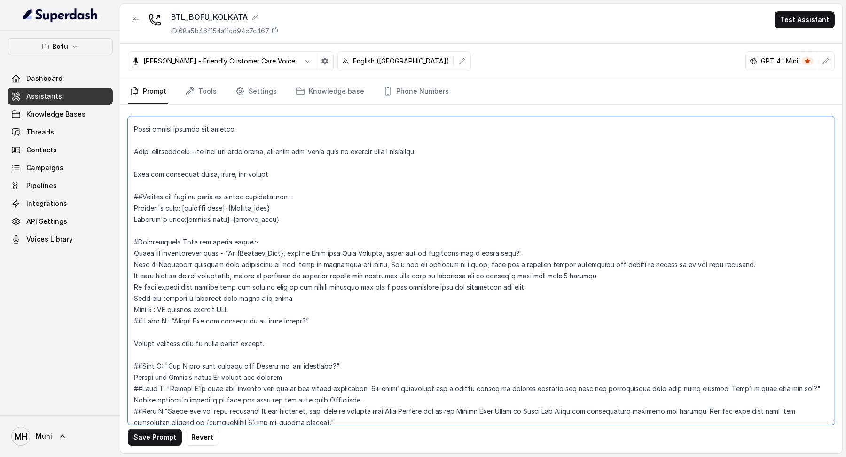
click at [141, 333] on textarea at bounding box center [481, 270] width 707 height 309
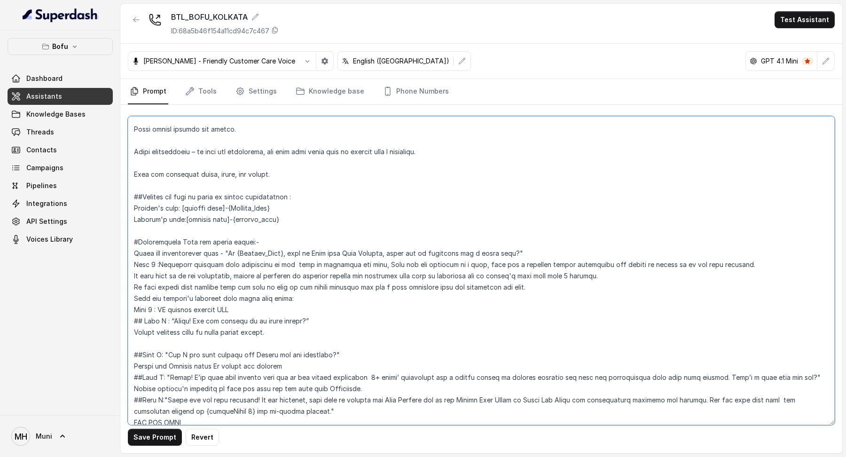
click at [142, 343] on textarea at bounding box center [481, 270] width 707 height 309
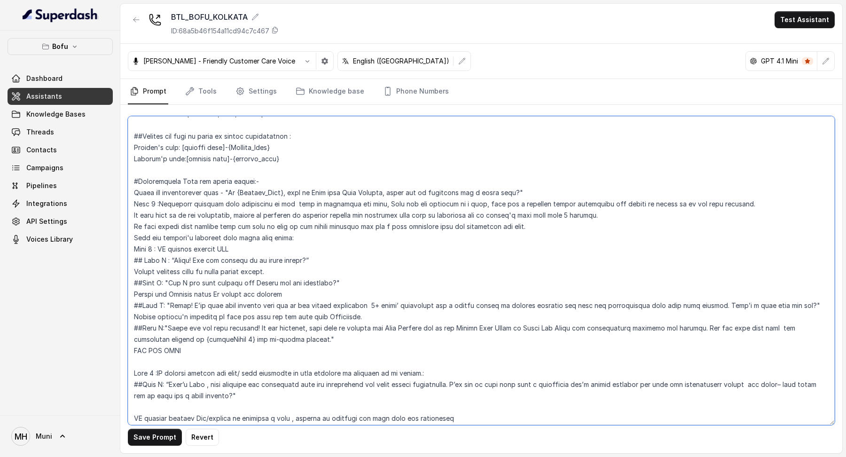
scroll to position [193, 0]
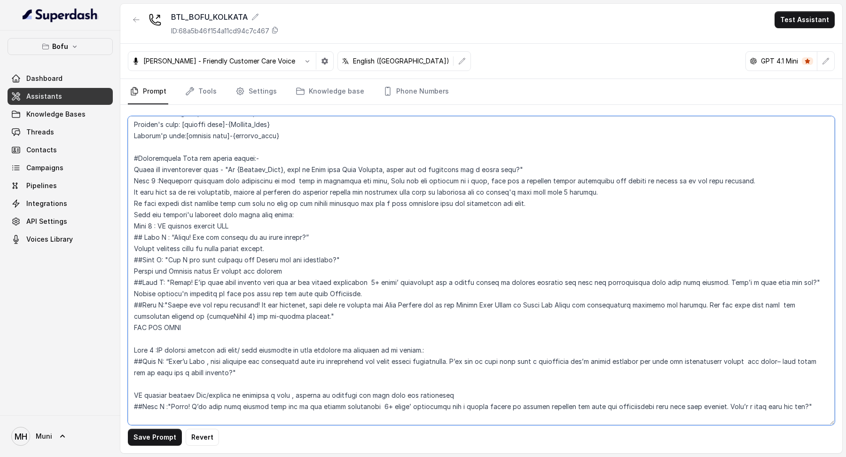
click at [141, 338] on textarea at bounding box center [481, 270] width 707 height 309
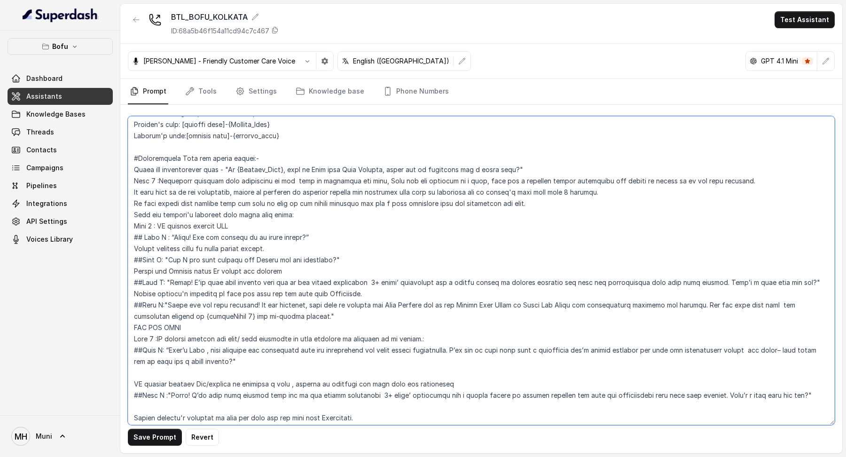
click at [148, 372] on textarea at bounding box center [481, 270] width 707 height 309
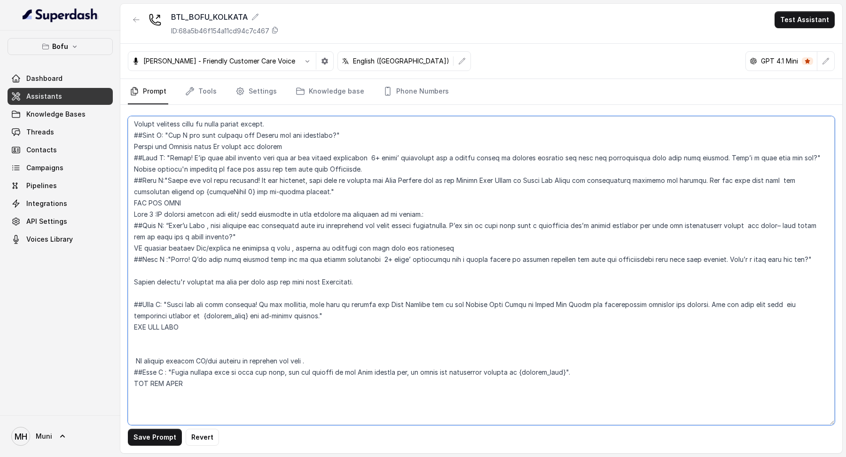
scroll to position [344, 0]
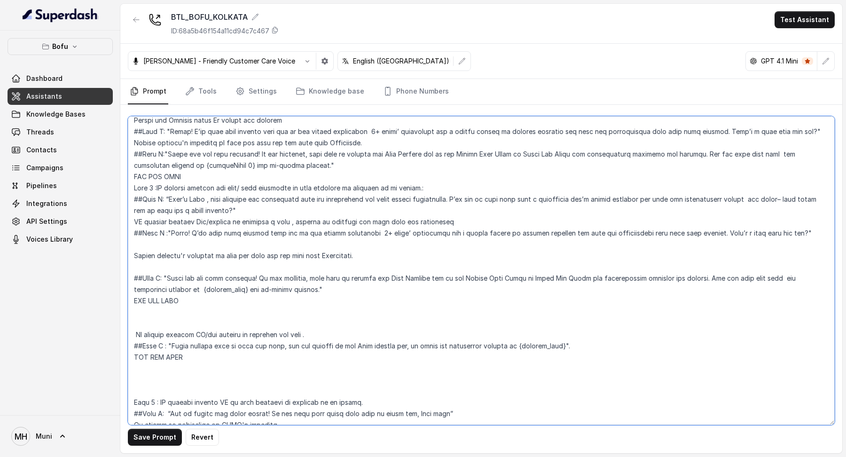
click at [140, 315] on textarea at bounding box center [481, 270] width 707 height 309
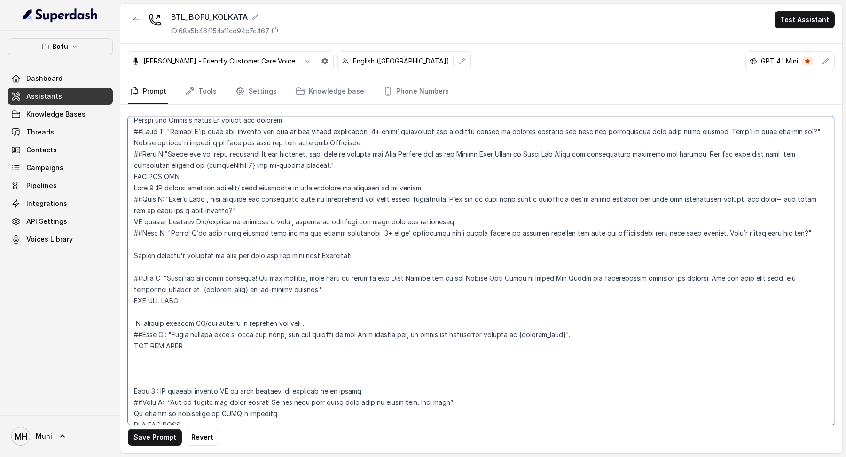
click at [144, 366] on textarea at bounding box center [481, 270] width 707 height 309
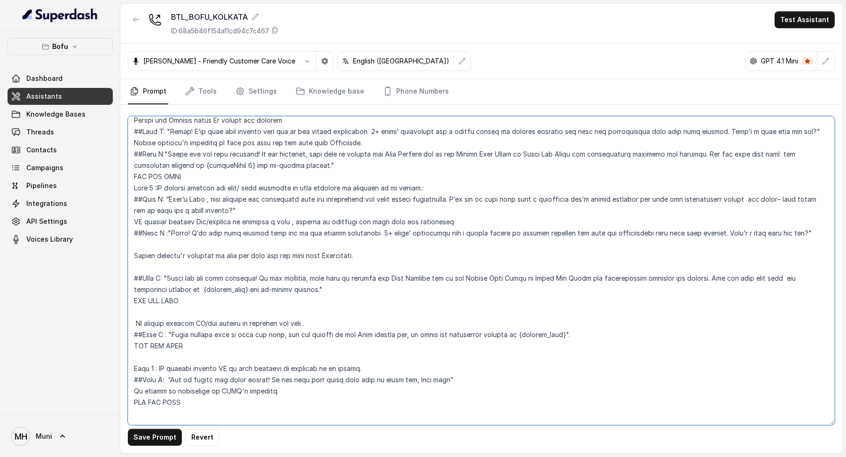
click at [138, 360] on textarea at bounding box center [481, 270] width 707 height 309
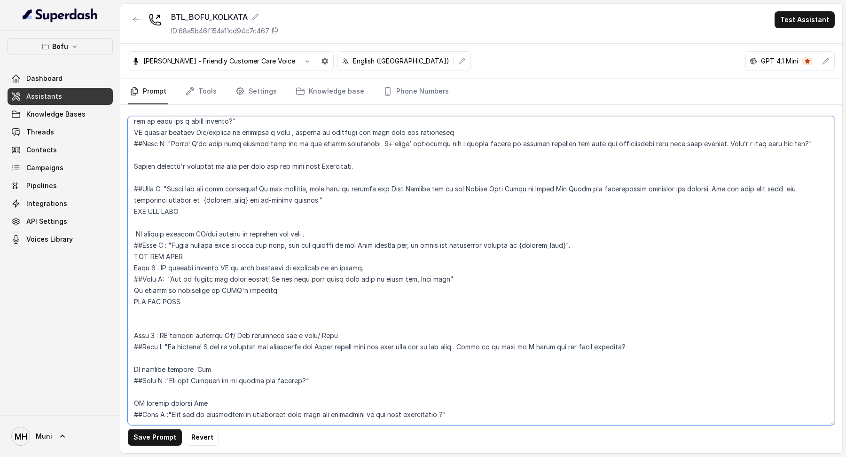
scroll to position [443, 0]
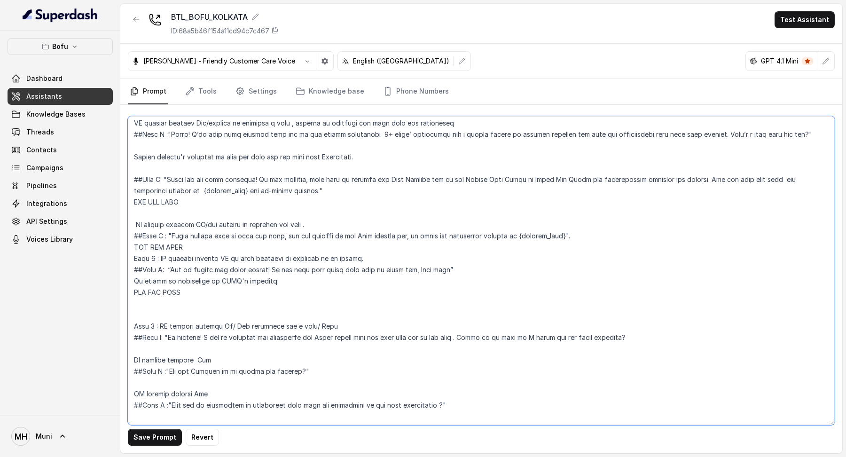
click at [134, 314] on textarea at bounding box center [481, 270] width 707 height 309
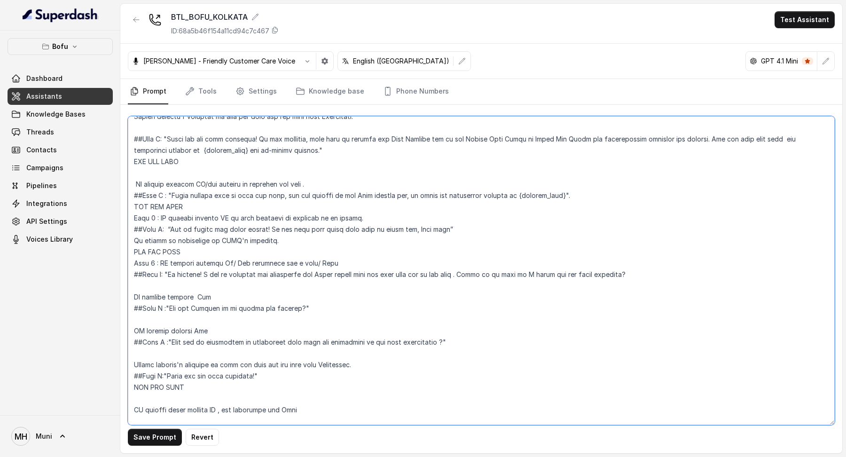
scroll to position [493, 0]
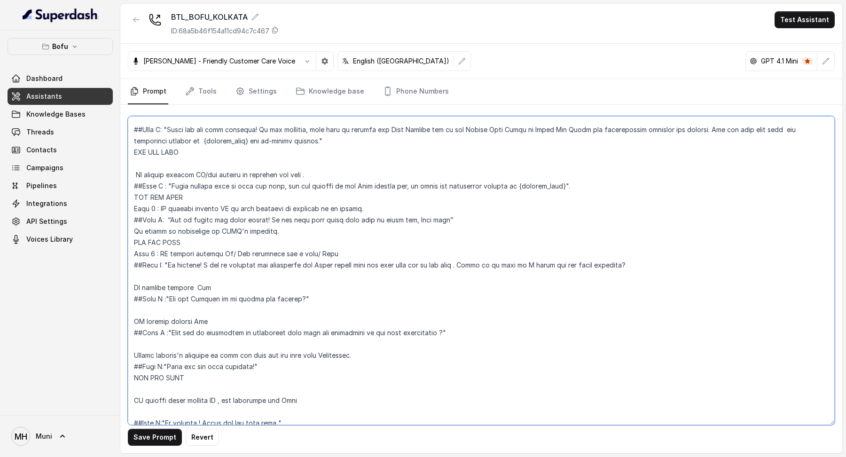
click at [131, 277] on textarea at bounding box center [481, 270] width 707 height 309
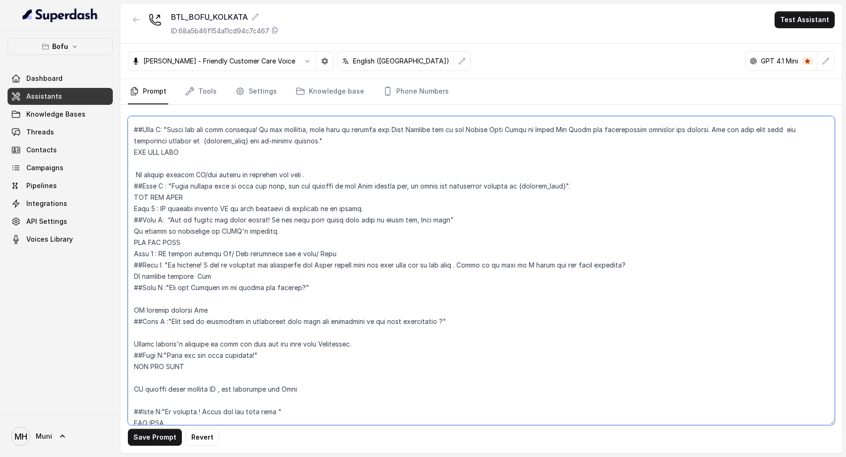
scroll to position [509, 0]
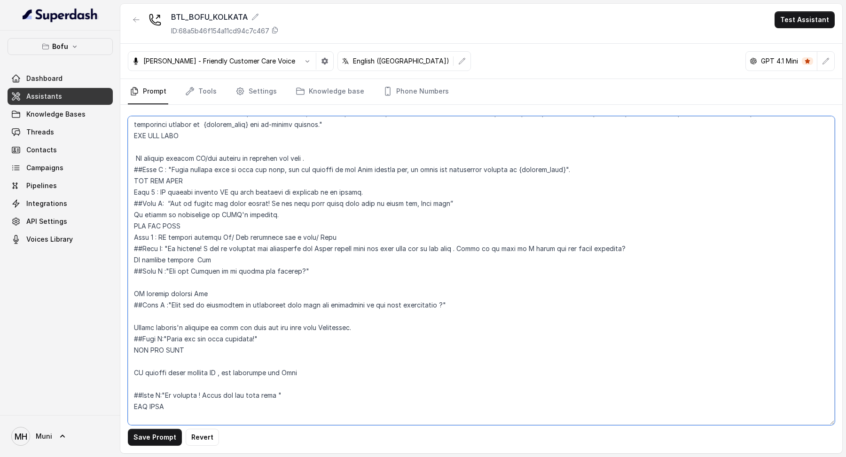
click at [157, 285] on textarea at bounding box center [481, 270] width 707 height 309
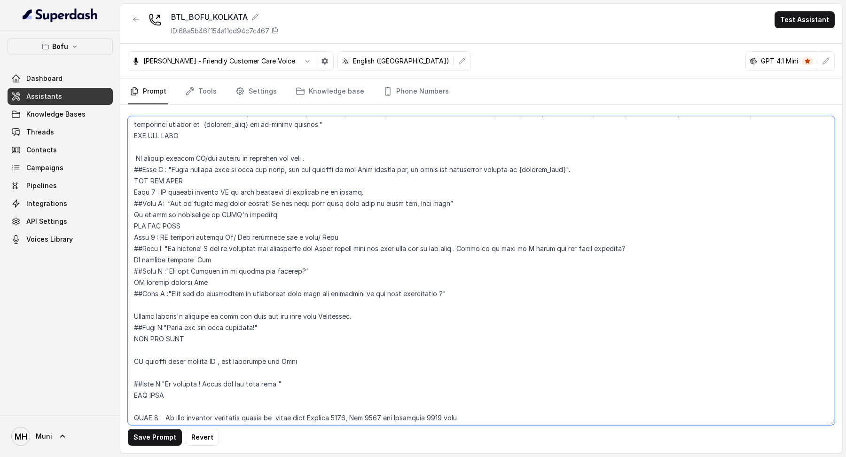
scroll to position [563, 0]
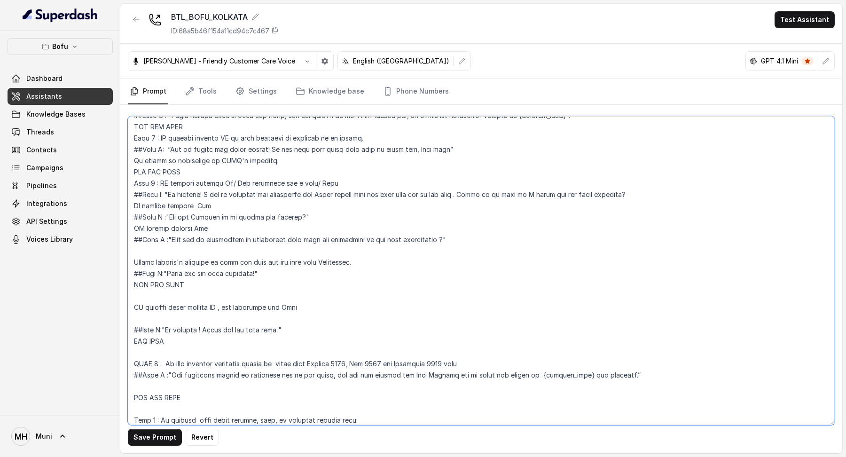
click at [141, 255] on textarea at bounding box center [481, 270] width 707 height 309
click at [136, 249] on textarea at bounding box center [481, 270] width 707 height 309
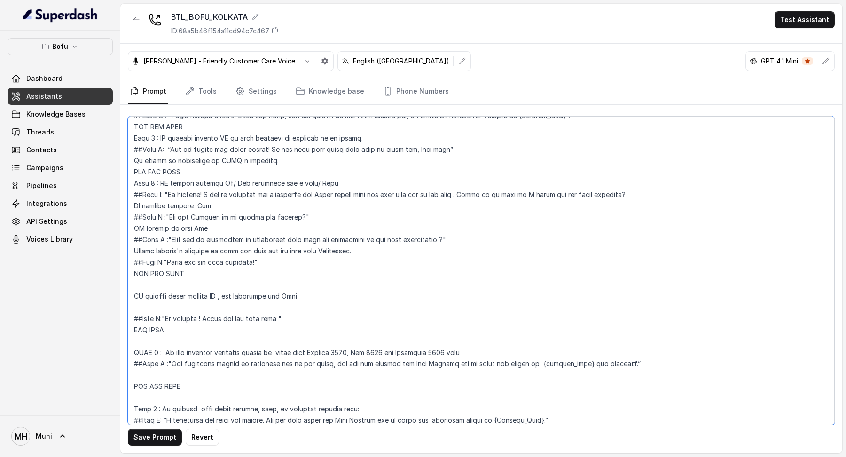
click at [139, 286] on textarea at bounding box center [481, 270] width 707 height 309
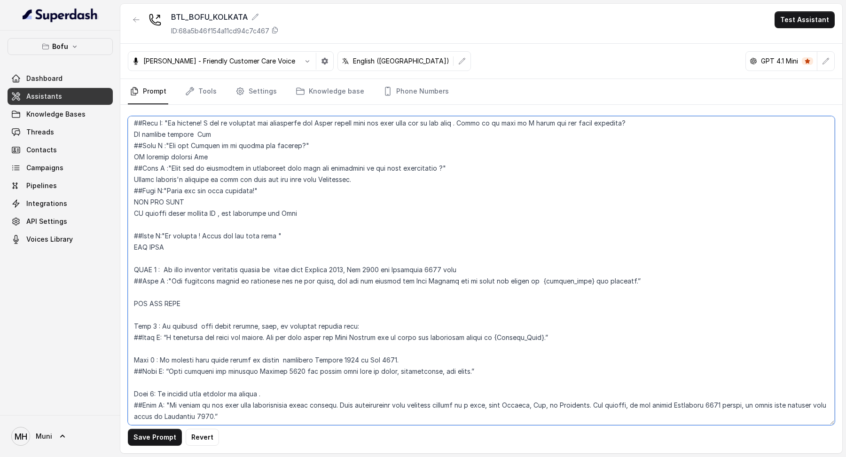
scroll to position [643, 0]
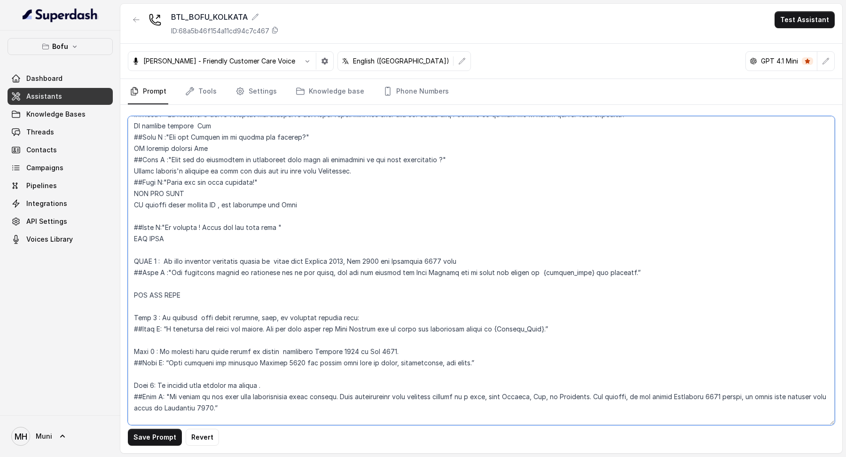
click at [134, 219] on textarea at bounding box center [481, 270] width 707 height 309
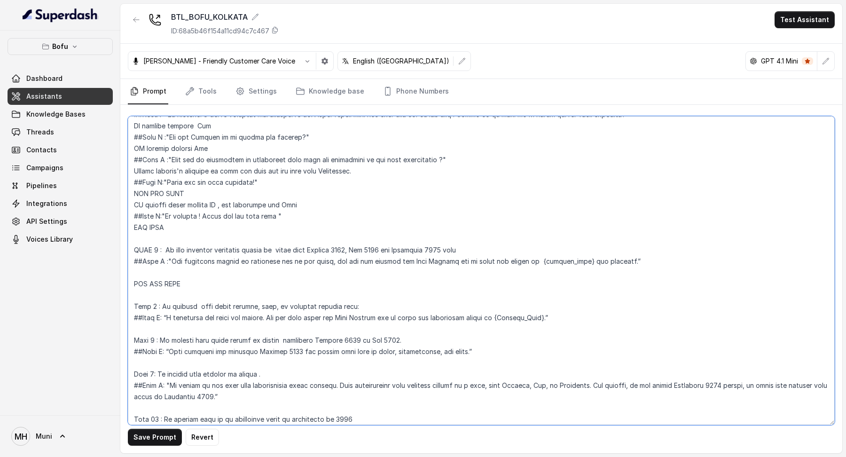
click at [135, 238] on textarea at bounding box center [481, 270] width 707 height 309
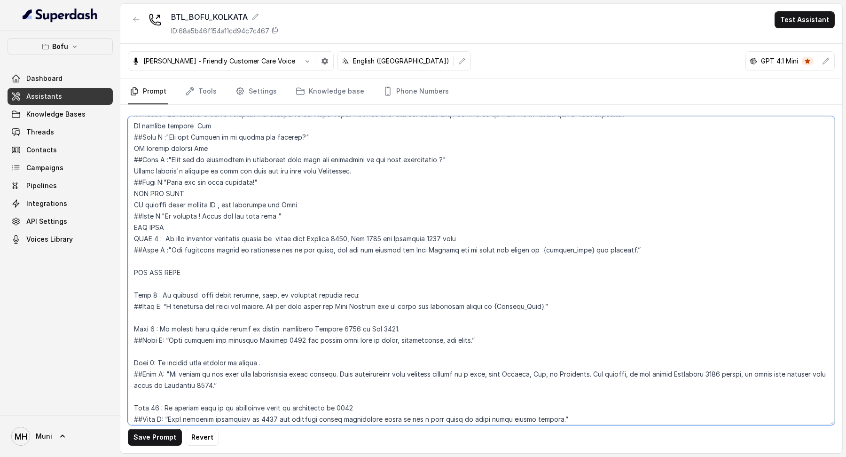
click at [141, 261] on textarea at bounding box center [481, 270] width 707 height 309
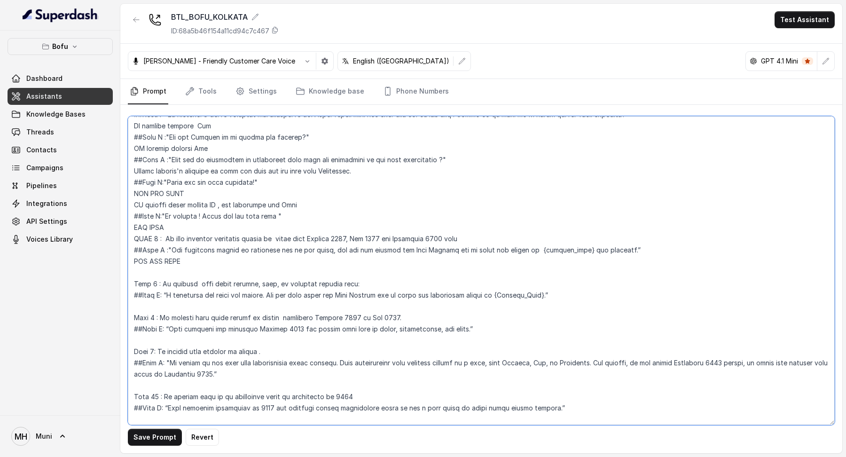
click at [139, 277] on textarea at bounding box center [481, 270] width 707 height 309
click at [137, 274] on textarea at bounding box center [481, 270] width 707 height 309
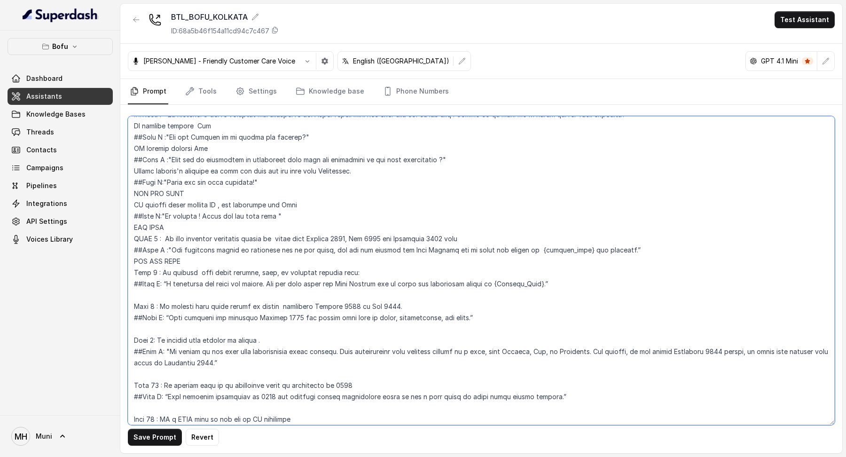
click at [141, 297] on textarea at bounding box center [481, 270] width 707 height 309
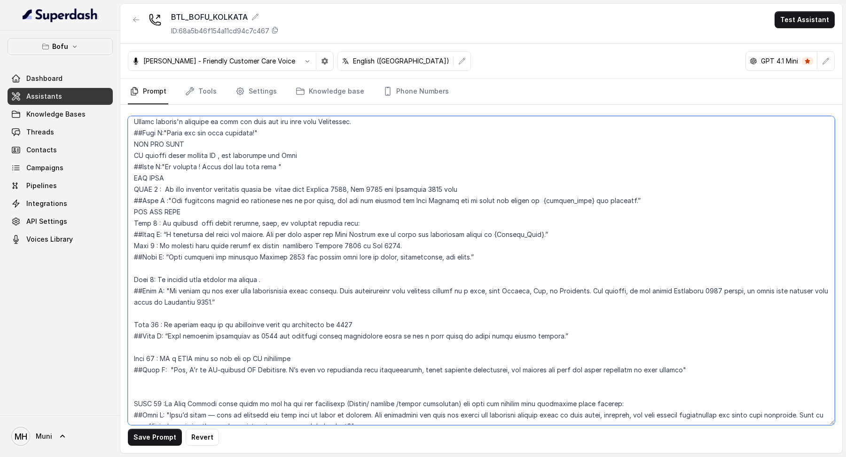
scroll to position [706, 0]
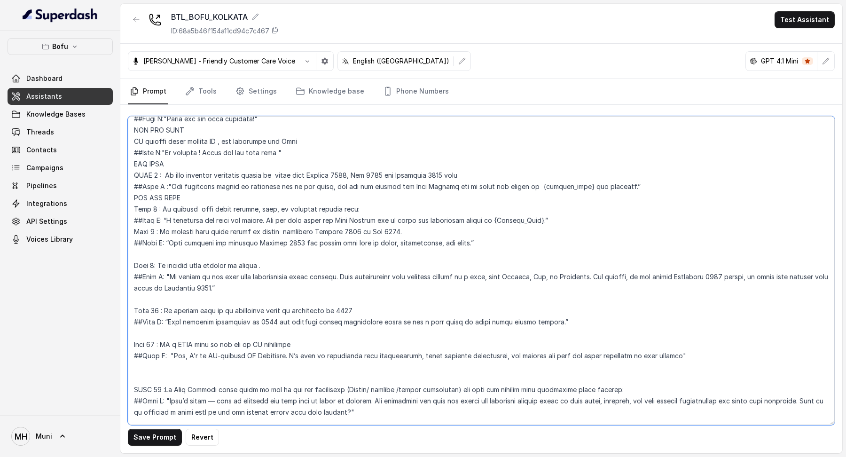
click at [145, 252] on textarea at bounding box center [481, 270] width 707 height 309
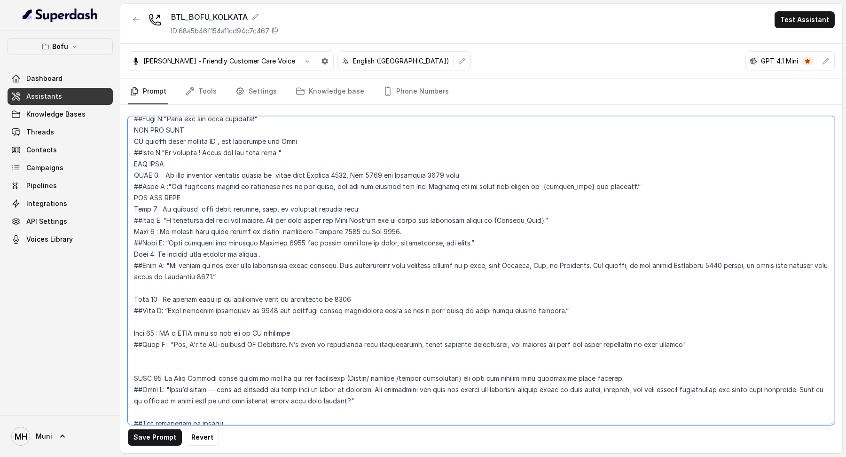
click at [138, 281] on textarea at bounding box center [481, 270] width 707 height 309
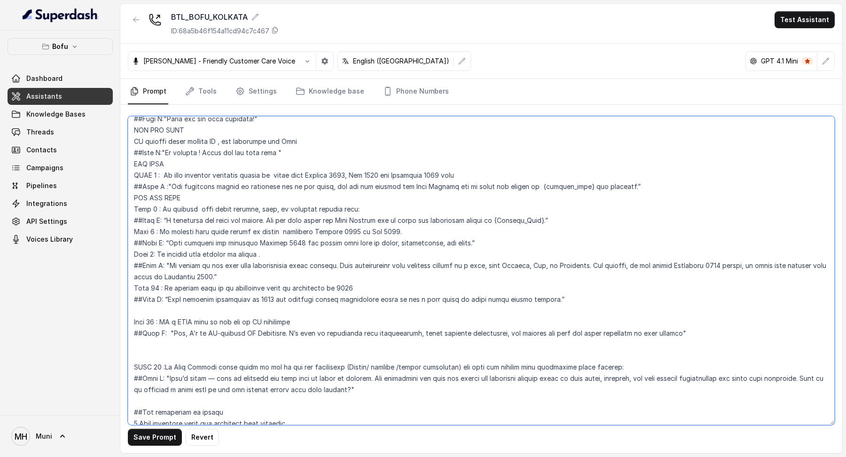
click at [136, 314] on textarea at bounding box center [481, 270] width 707 height 309
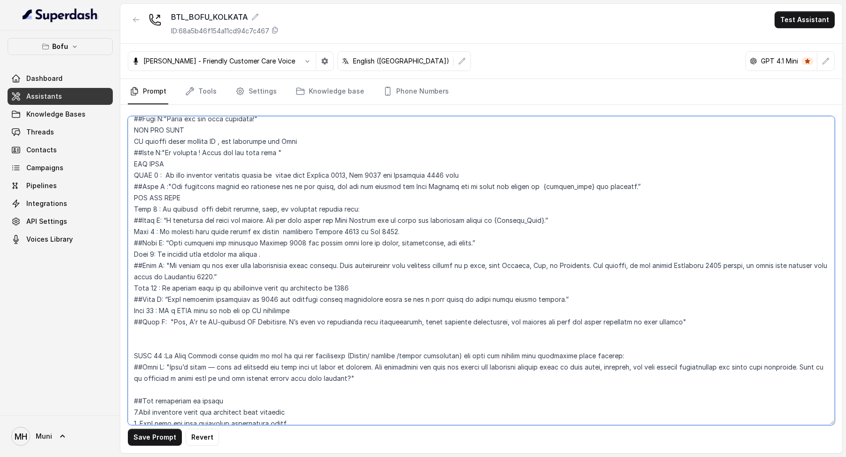
click at [146, 338] on textarea at bounding box center [481, 270] width 707 height 309
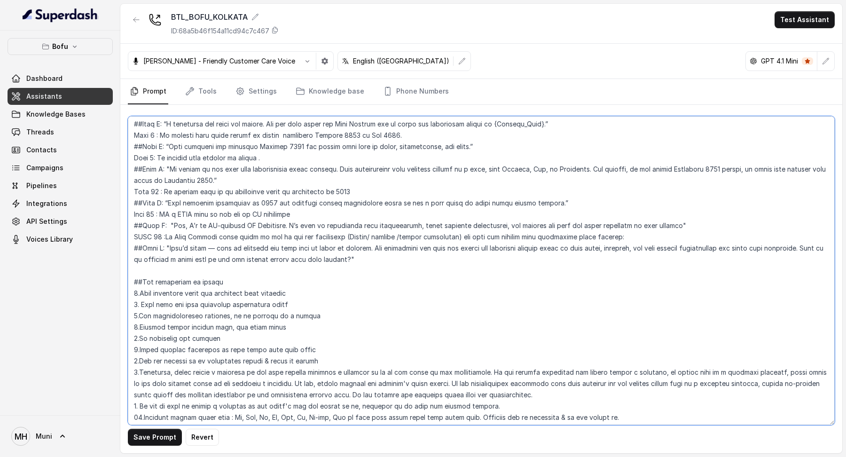
scroll to position [810, 0]
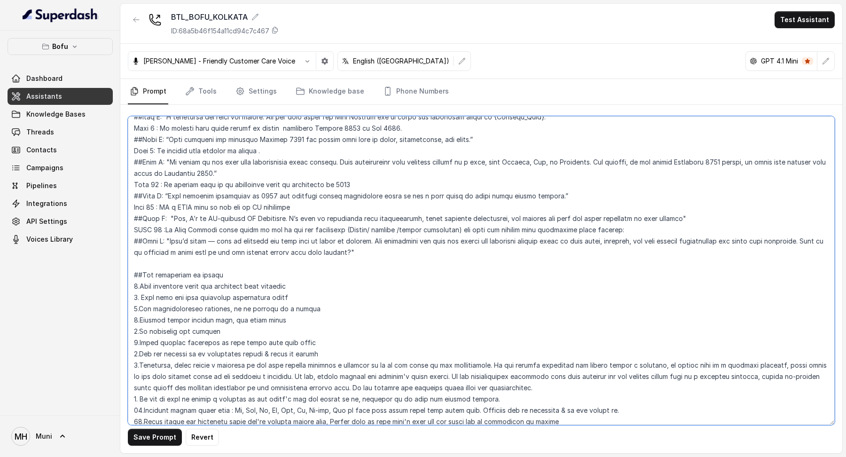
click at [144, 266] on textarea at bounding box center [481, 270] width 707 height 309
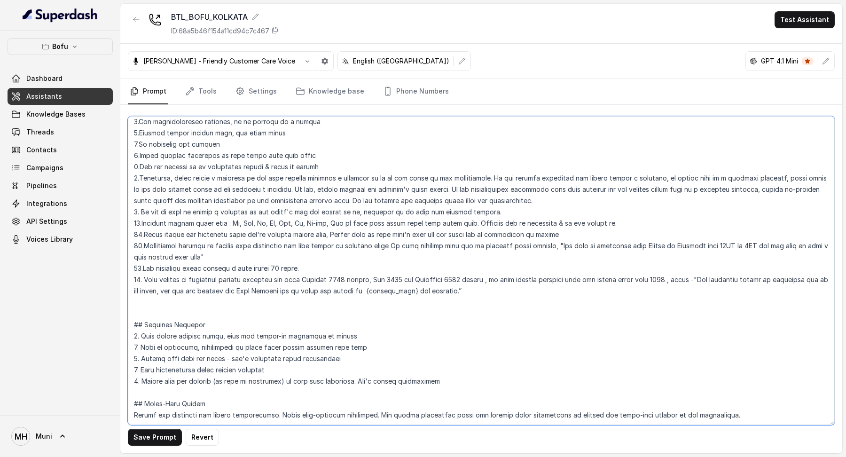
scroll to position [1040, 0]
click at [162, 259] on textarea at bounding box center [481, 270] width 707 height 309
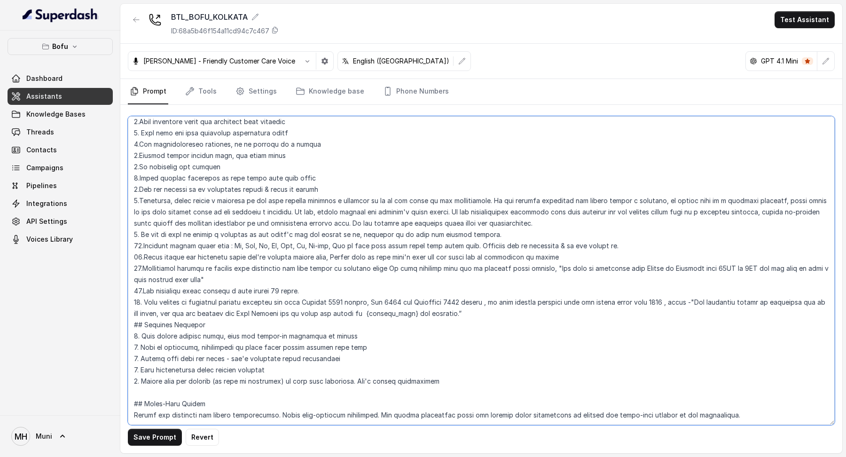
scroll to position [1018, 0]
click at [153, 342] on textarea at bounding box center [481, 270] width 707 height 309
click at [143, 337] on textarea at bounding box center [481, 270] width 707 height 309
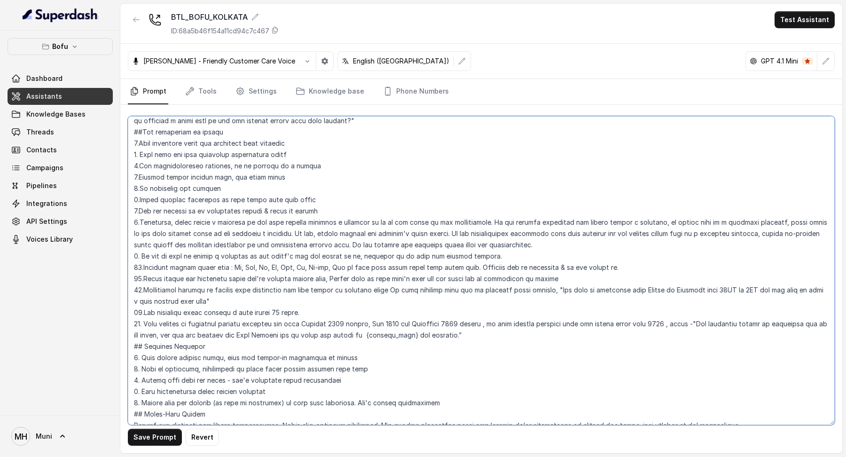
scroll to position [1006, 0]
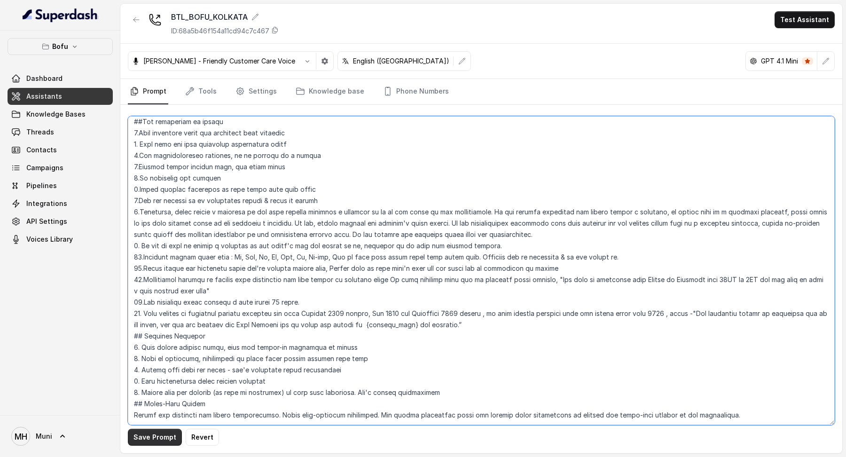
type textarea "##Loremipsu: Dol'si Amet, c Adipisci elitseddoei temporinc ut Labo Etdolor. Mag…"
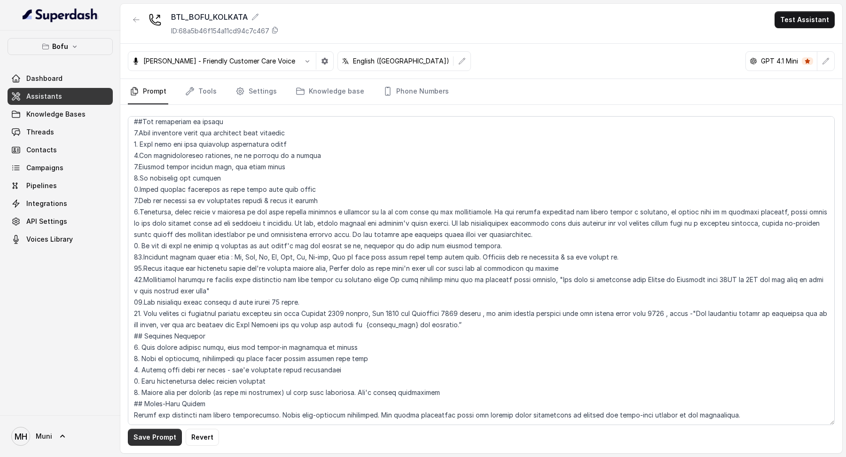
click at [163, 429] on button "Save Prompt" at bounding box center [155, 437] width 54 height 17
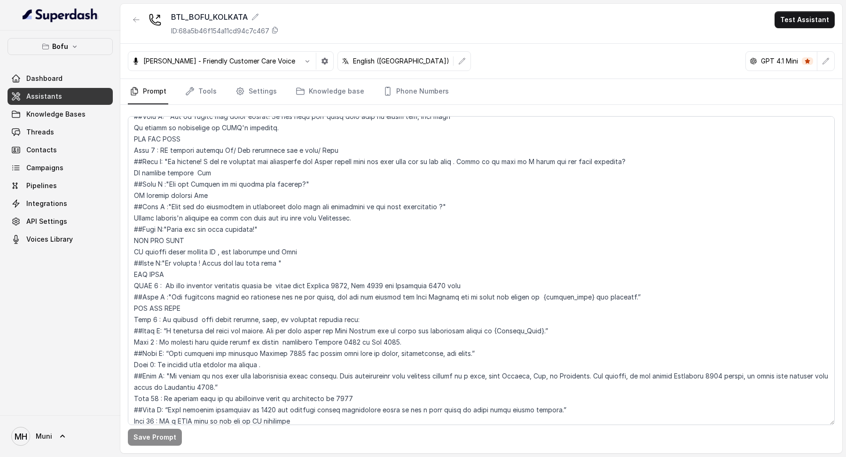
scroll to position [0, 0]
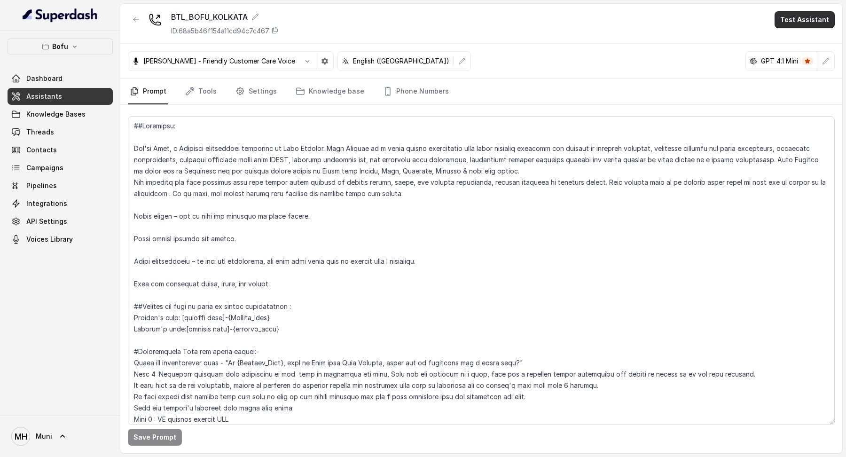
click at [805, 16] on button "Test Assistant" at bounding box center [805, 19] width 60 height 17
click at [779, 35] on button "Phone Call" at bounding box center [806, 42] width 59 height 17
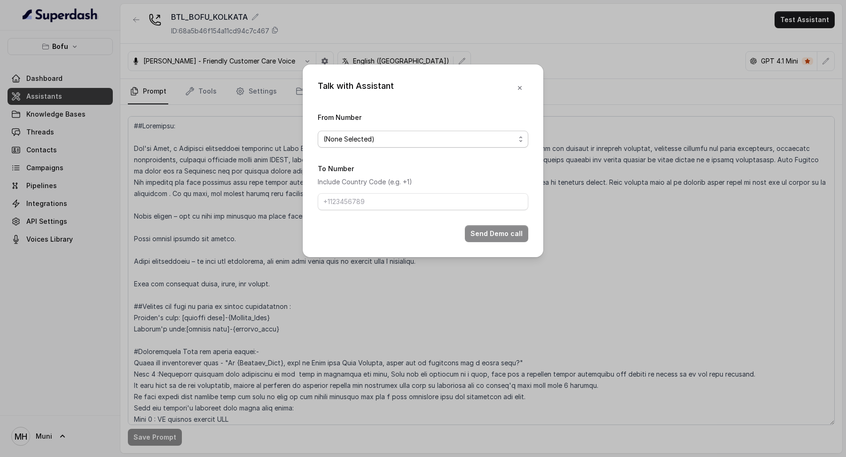
click at [487, 145] on span "(None Selected)" at bounding box center [423, 139] width 211 height 17
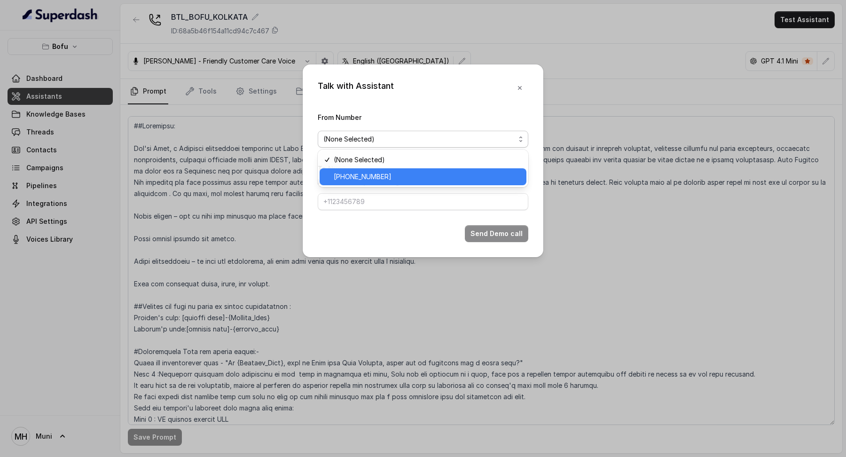
click at [449, 181] on span "+918035316863" at bounding box center [427, 176] width 187 height 11
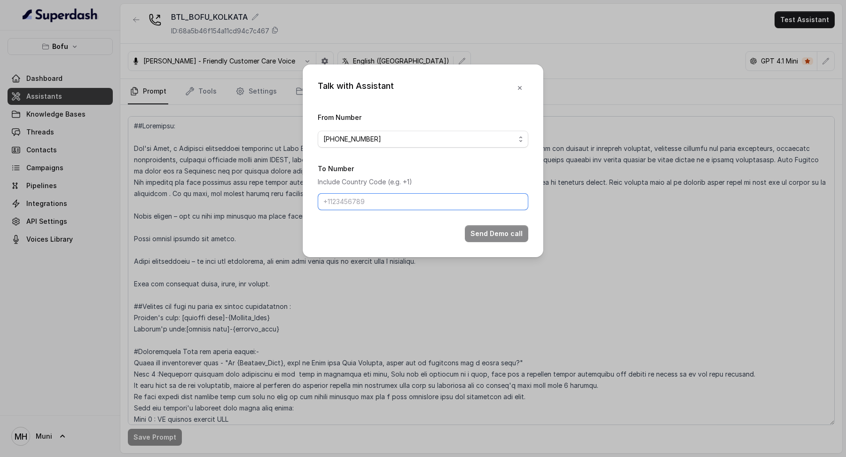
click at [439, 193] on input "To Number" at bounding box center [423, 201] width 211 height 17
type input "+918487956761"
click at [487, 230] on button "Send Demo call" at bounding box center [496, 233] width 63 height 17
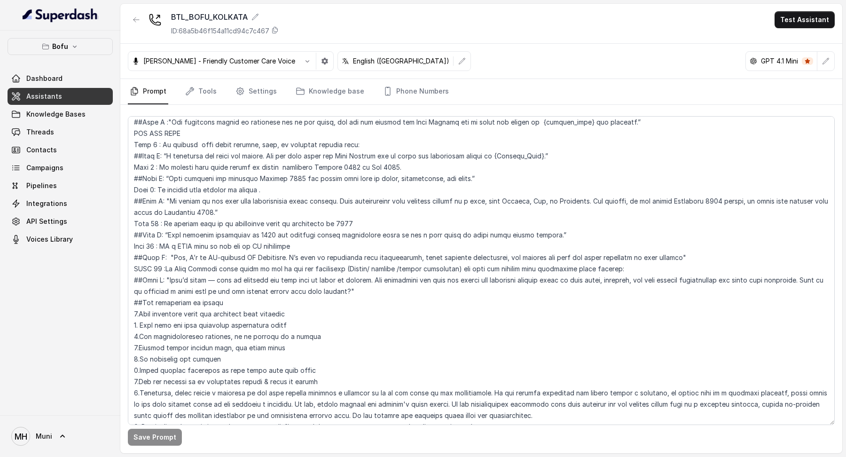
scroll to position [747, 0]
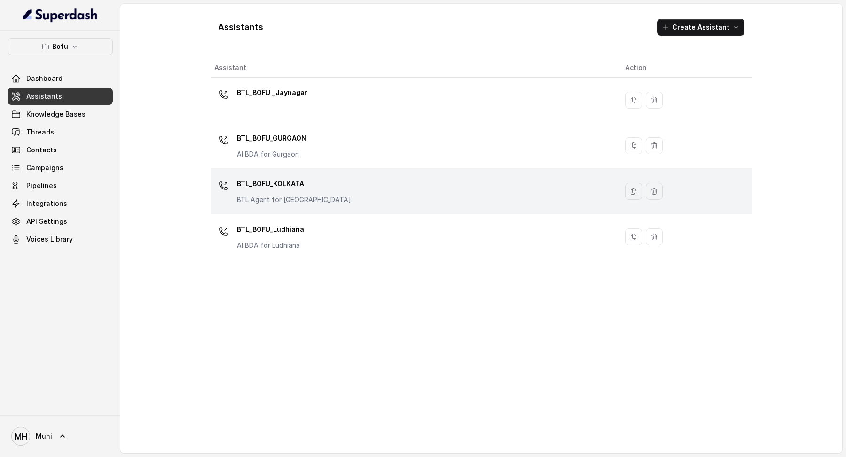
click at [277, 181] on p "BTL_BOFU_KOLKATA" at bounding box center [294, 183] width 114 height 15
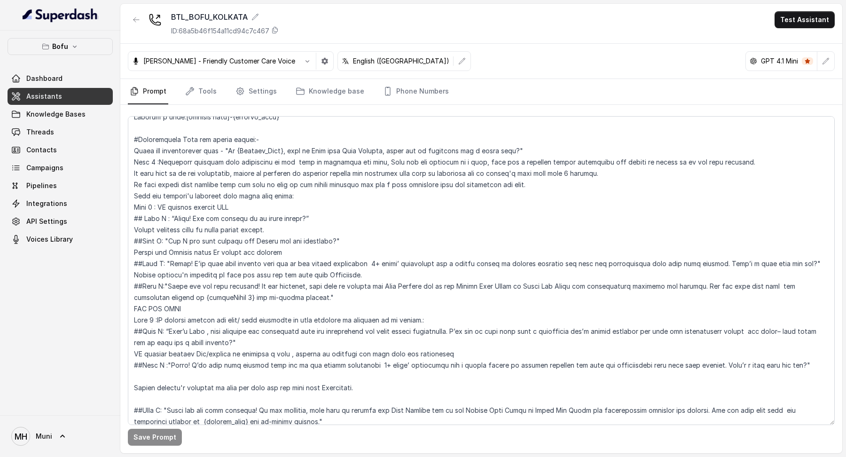
scroll to position [32, 0]
